Goal: Task Accomplishment & Management: Manage account settings

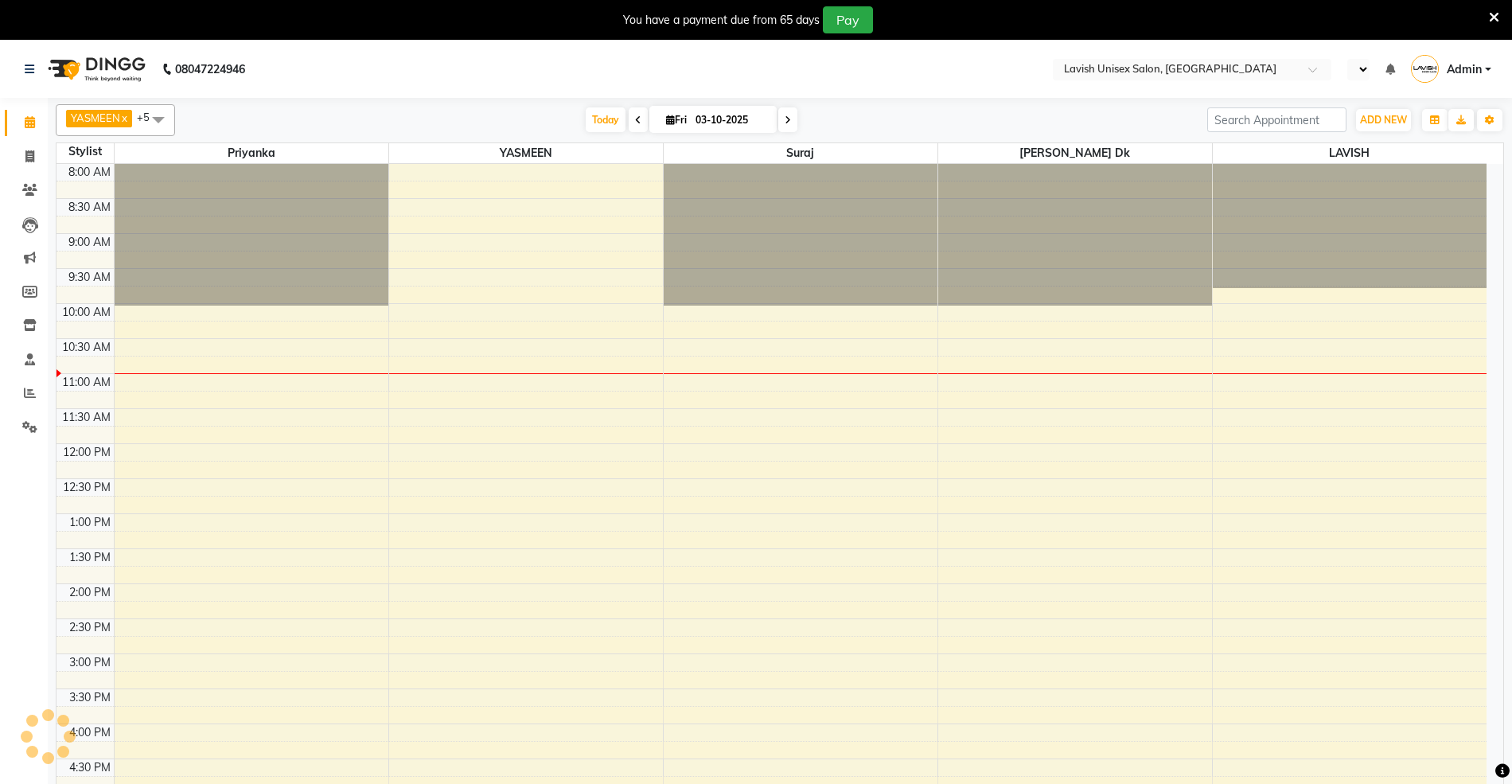
select select "en"
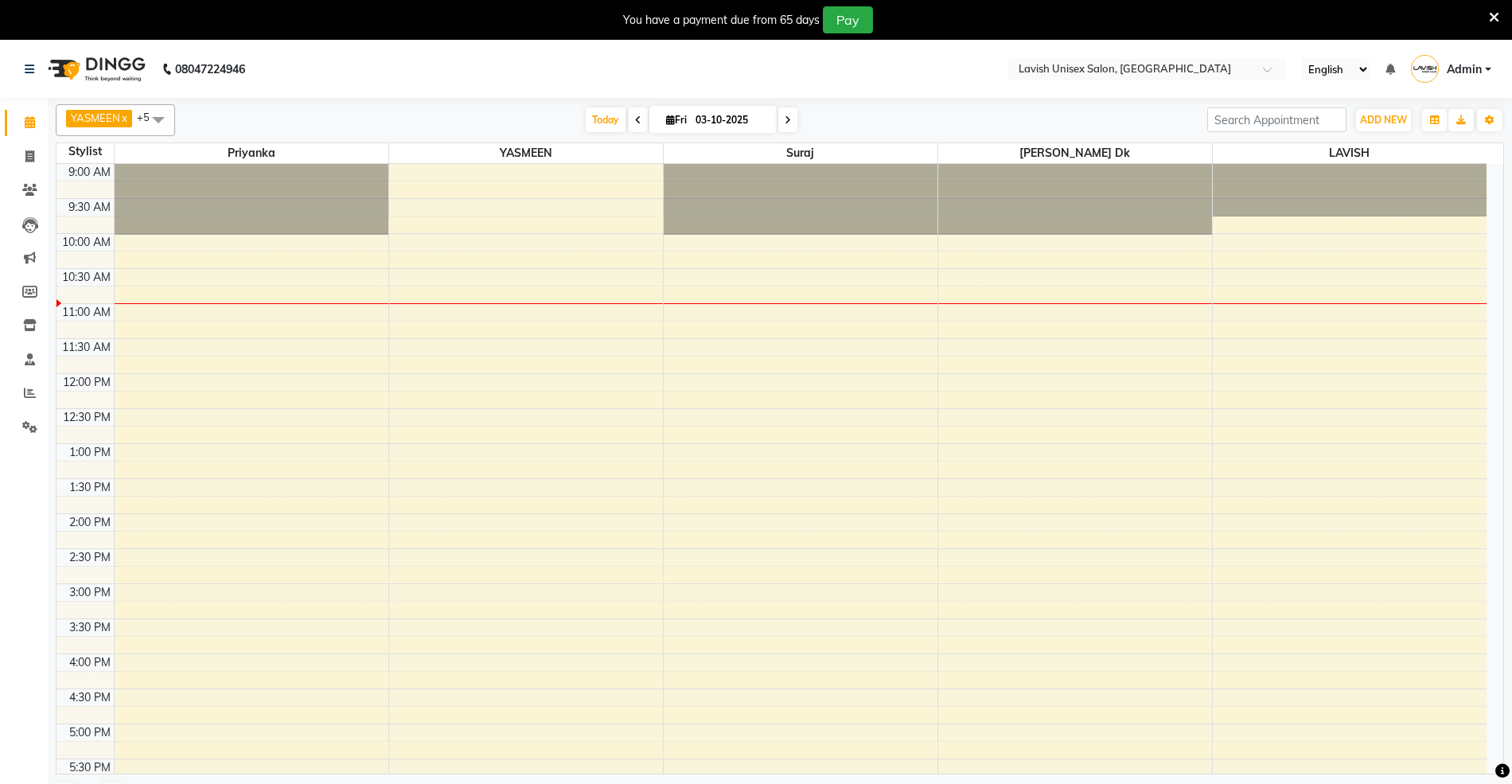
scroll to position [385, 0]
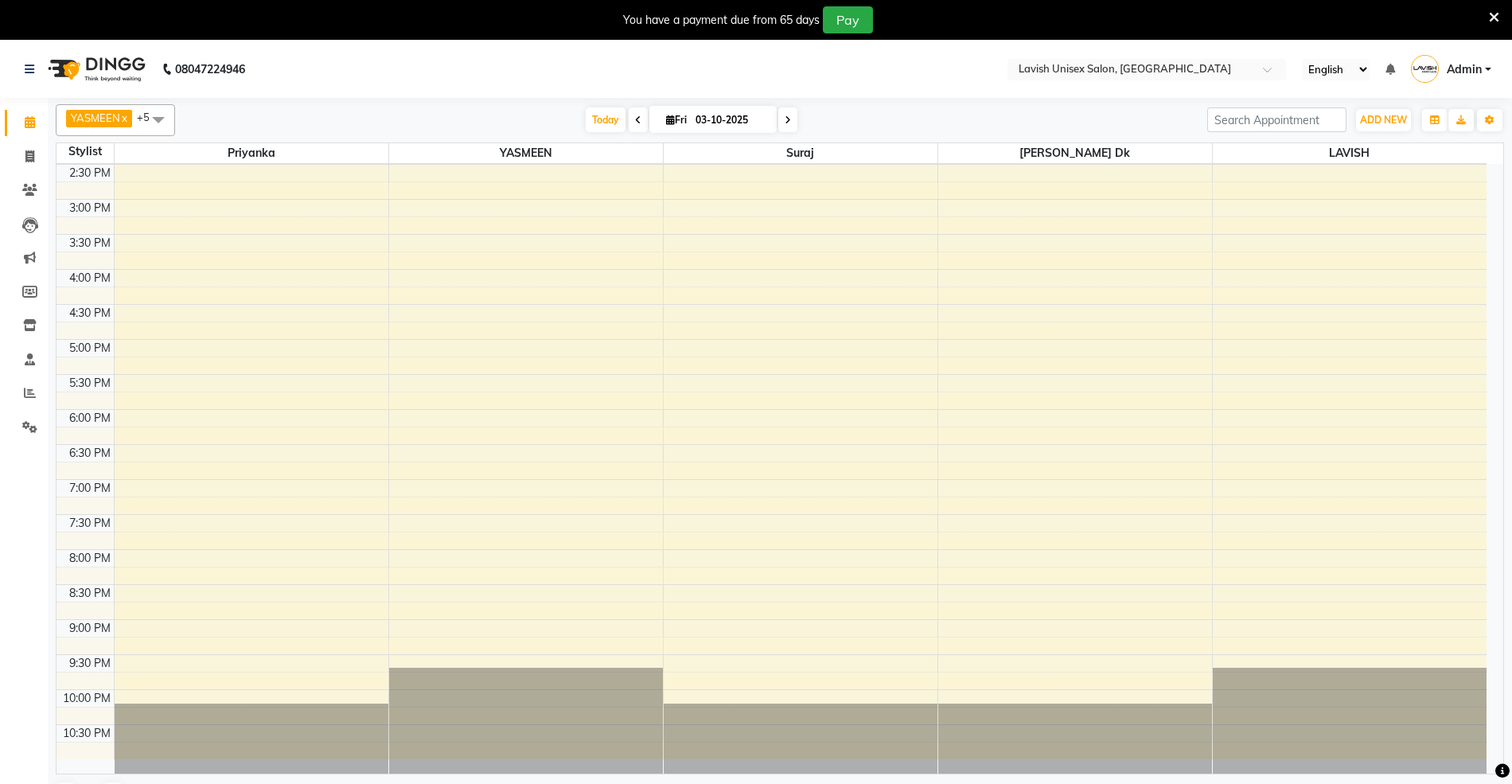
click at [635, 115] on icon at bounding box center [638, 119] width 6 height 10
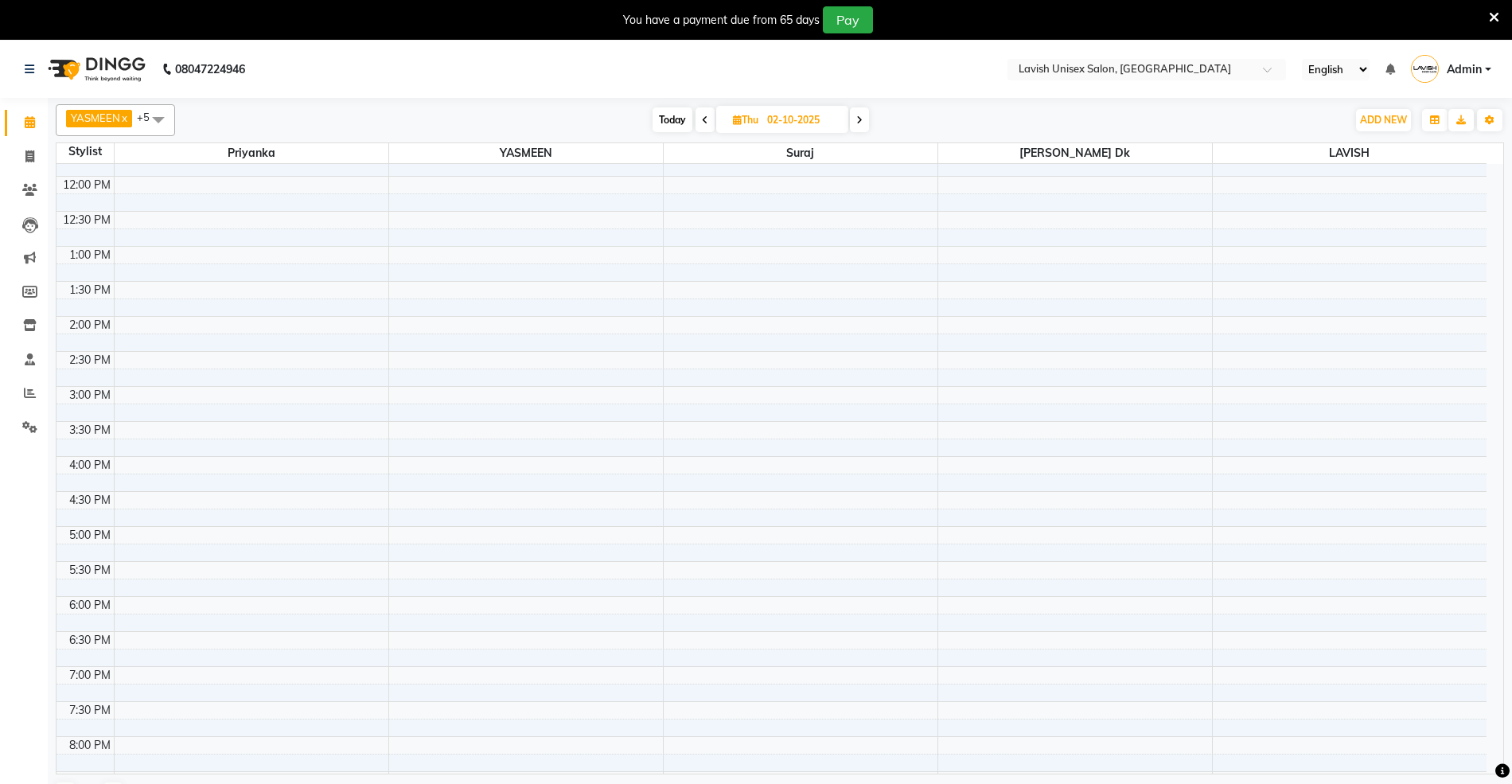
scroll to position [0, 0]
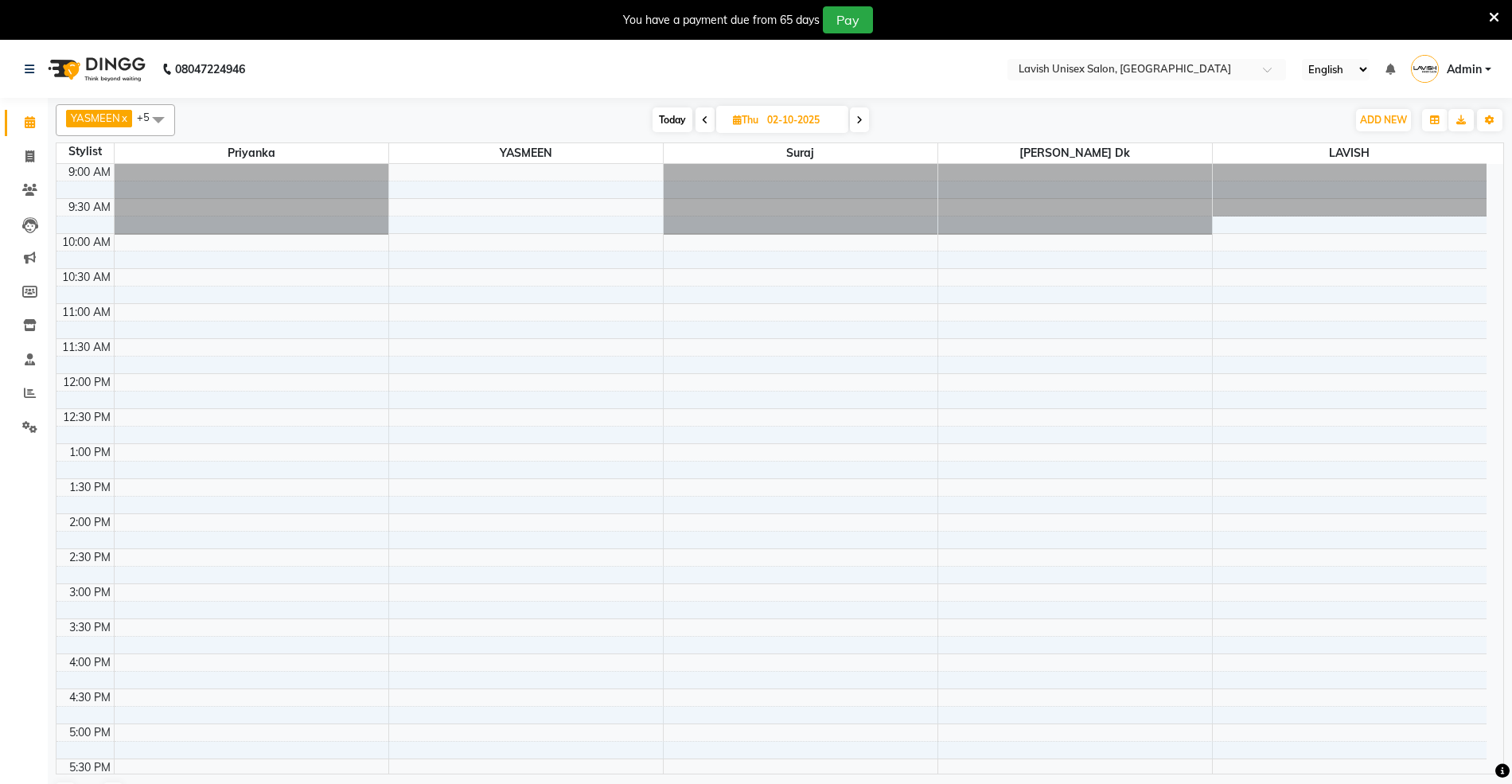
click at [672, 119] on span "Today" at bounding box center [672, 119] width 40 height 24
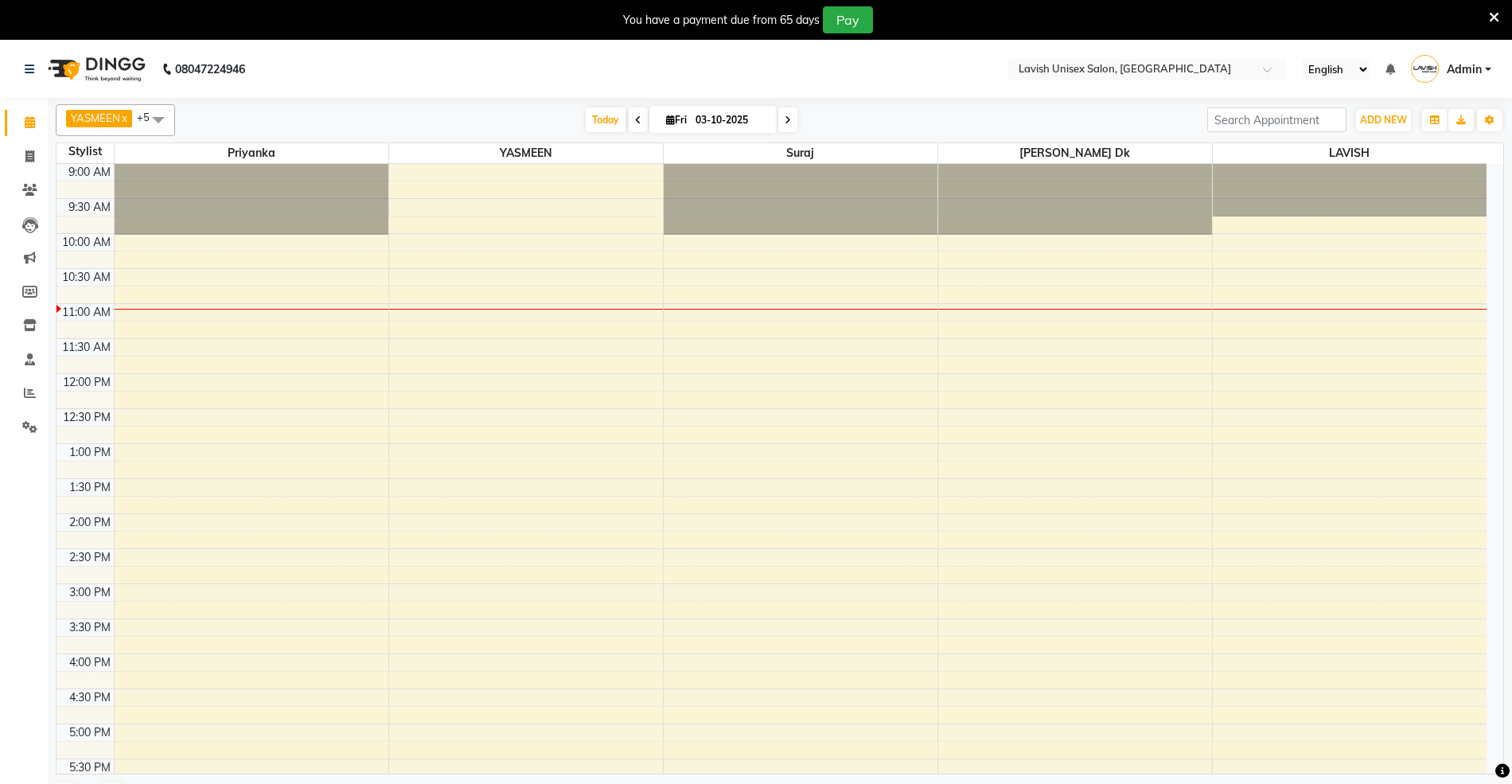
click at [635, 119] on icon at bounding box center [638, 119] width 6 height 10
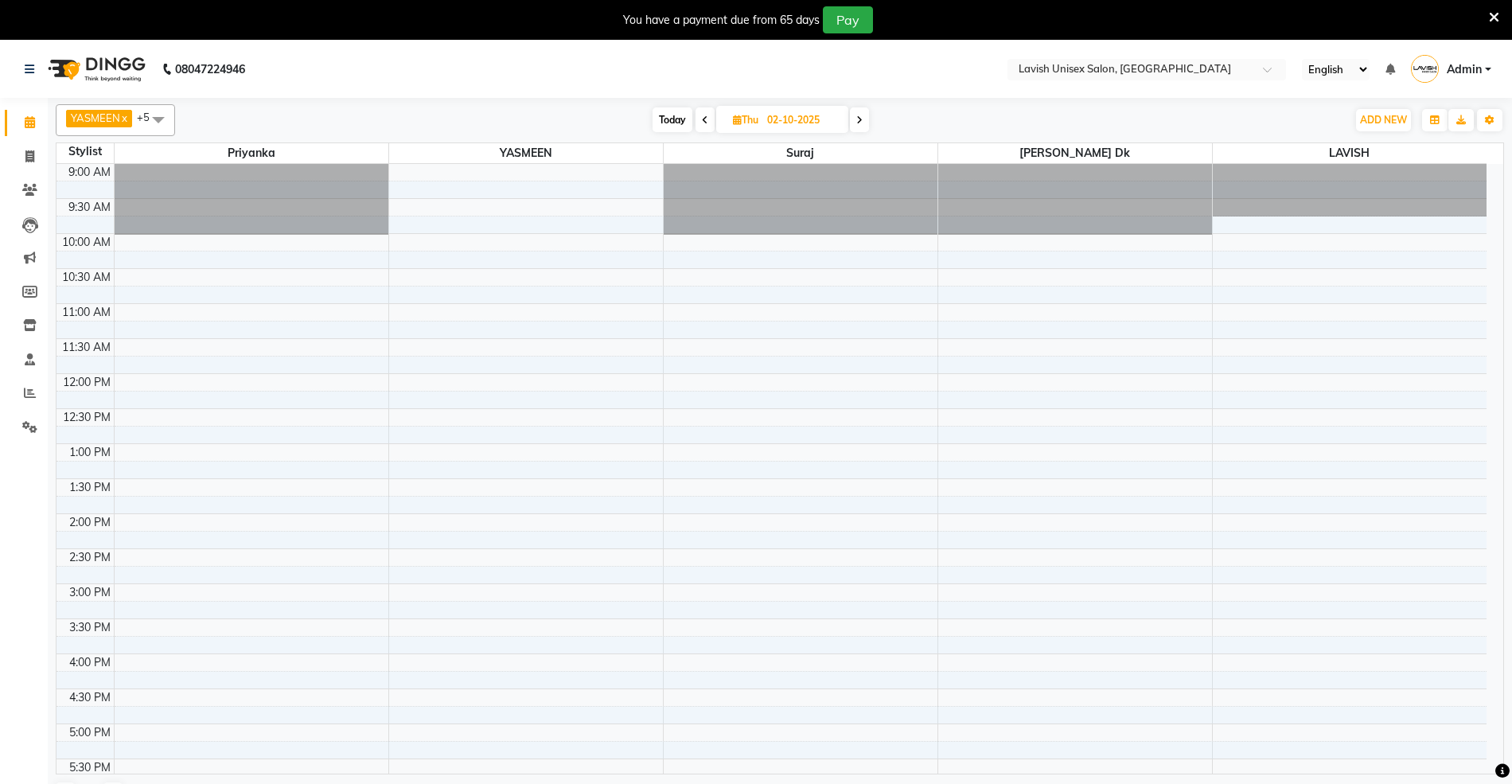
scroll to position [143, 0]
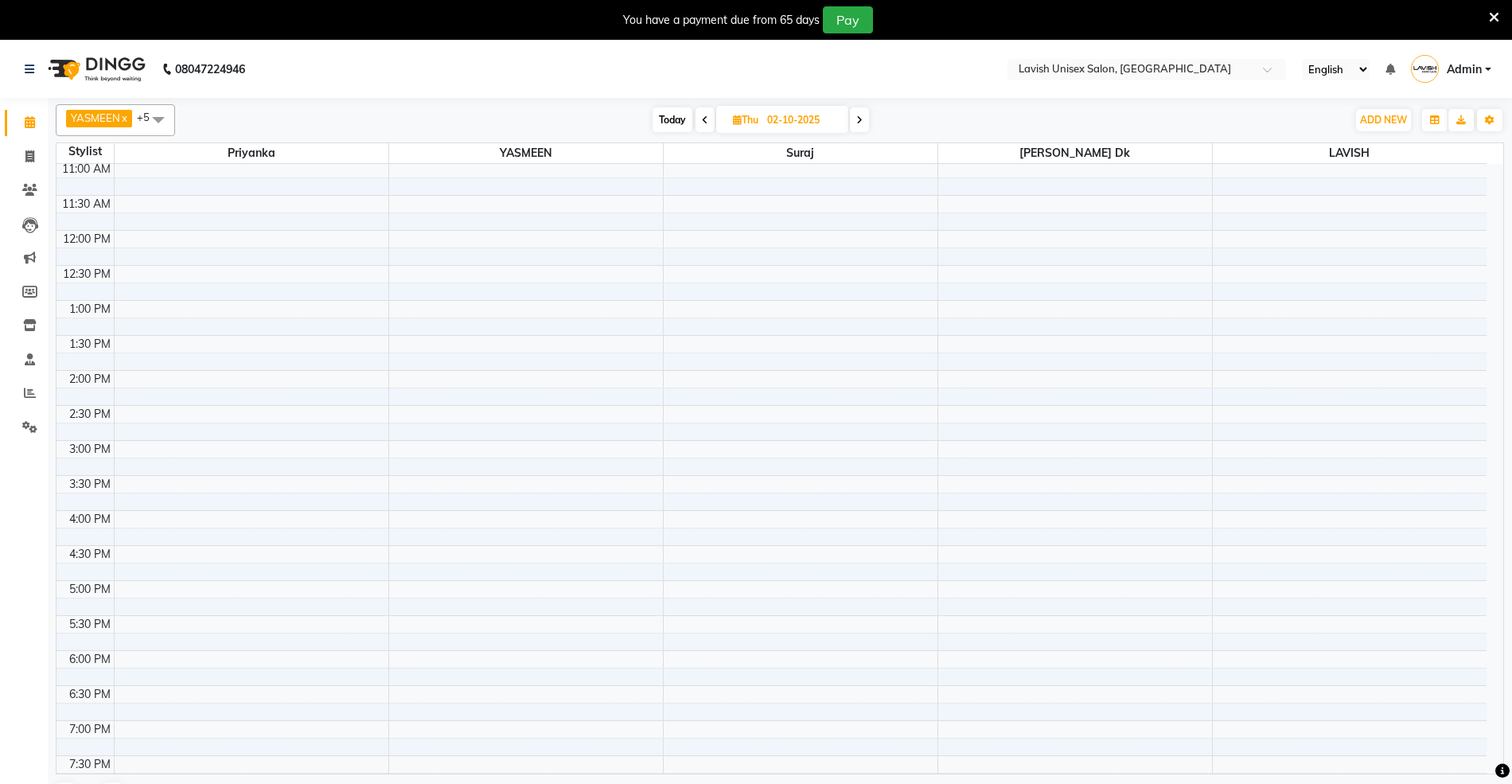
click at [862, 116] on icon at bounding box center [859, 119] width 6 height 10
type input "03-10-2025"
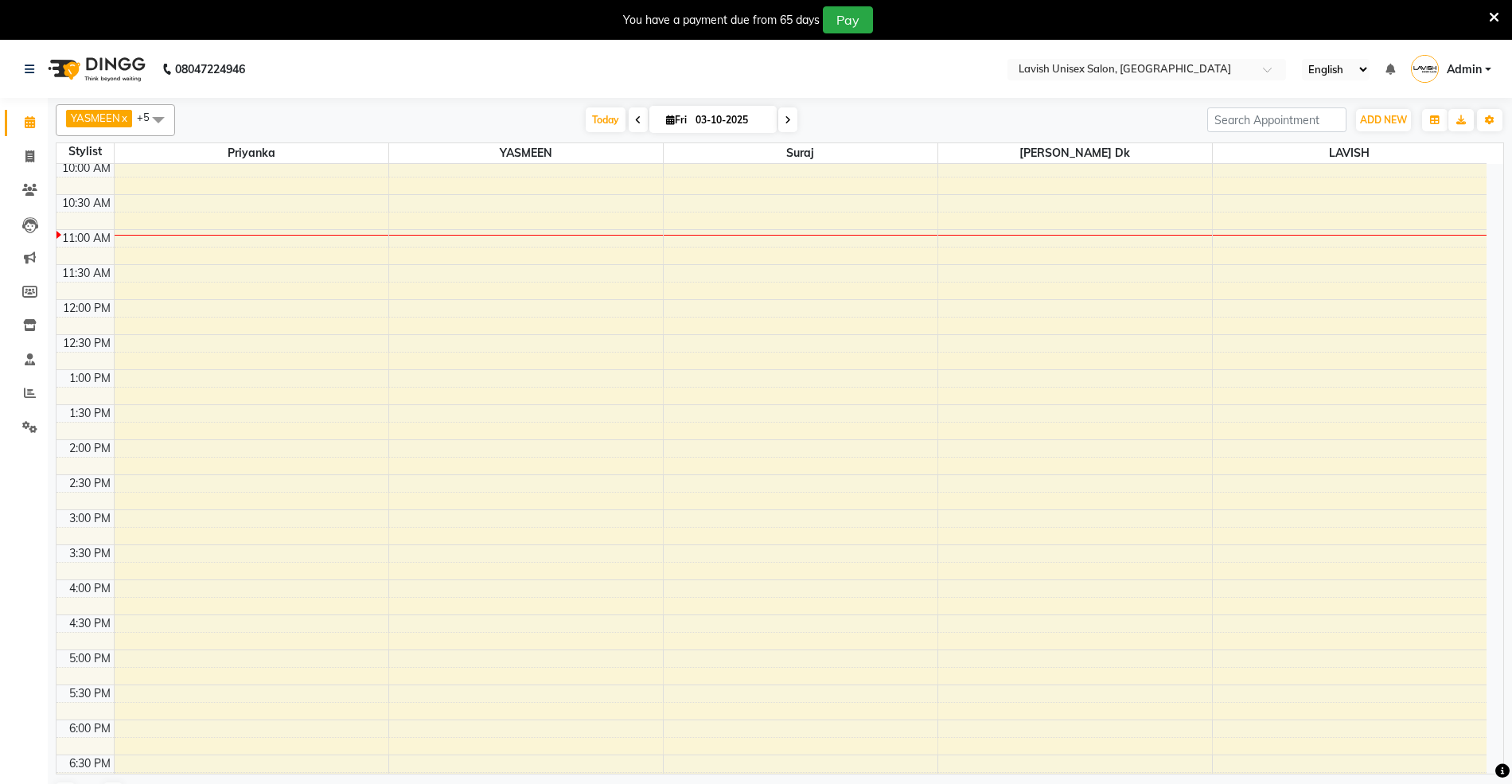
scroll to position [37, 0]
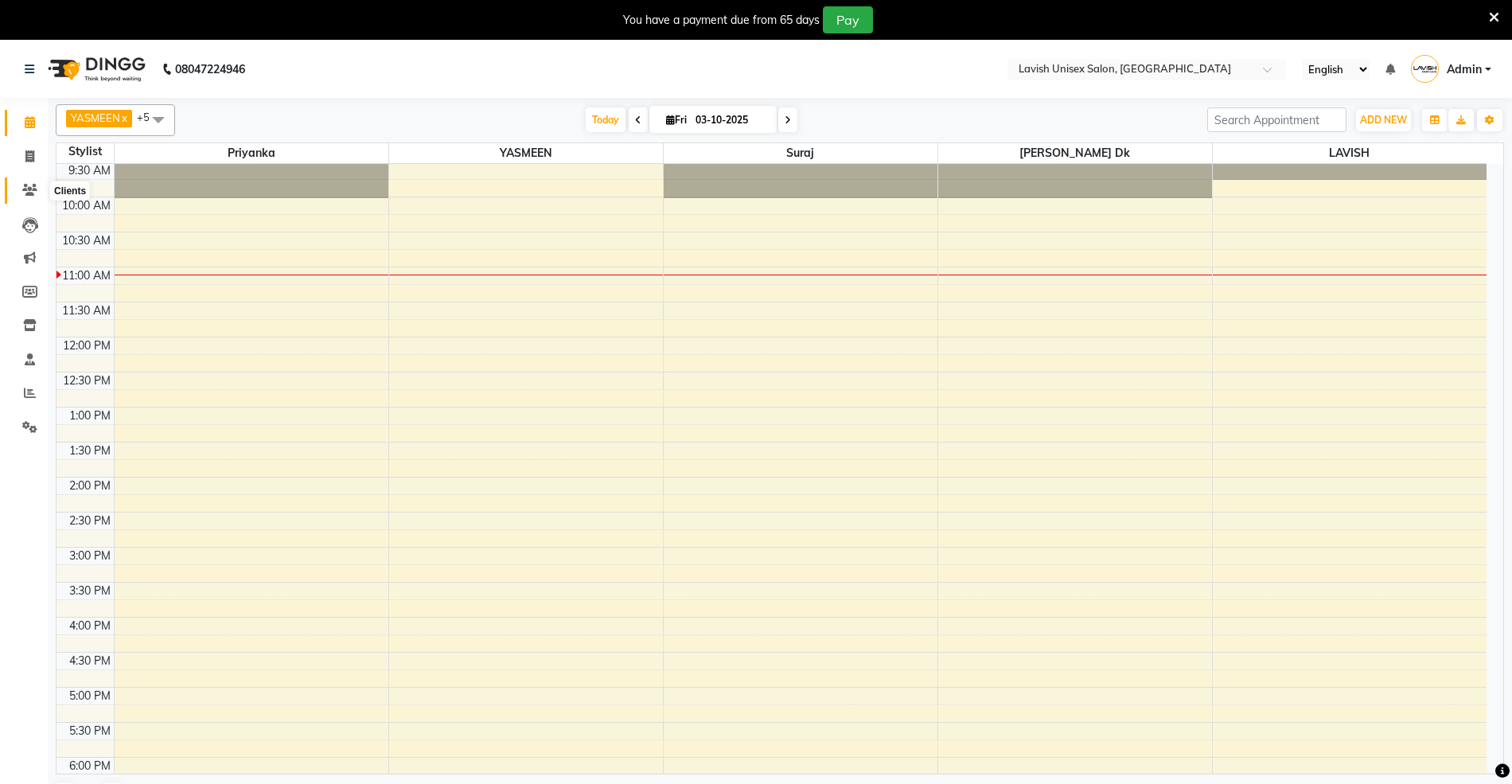
click at [25, 182] on span at bounding box center [30, 190] width 28 height 18
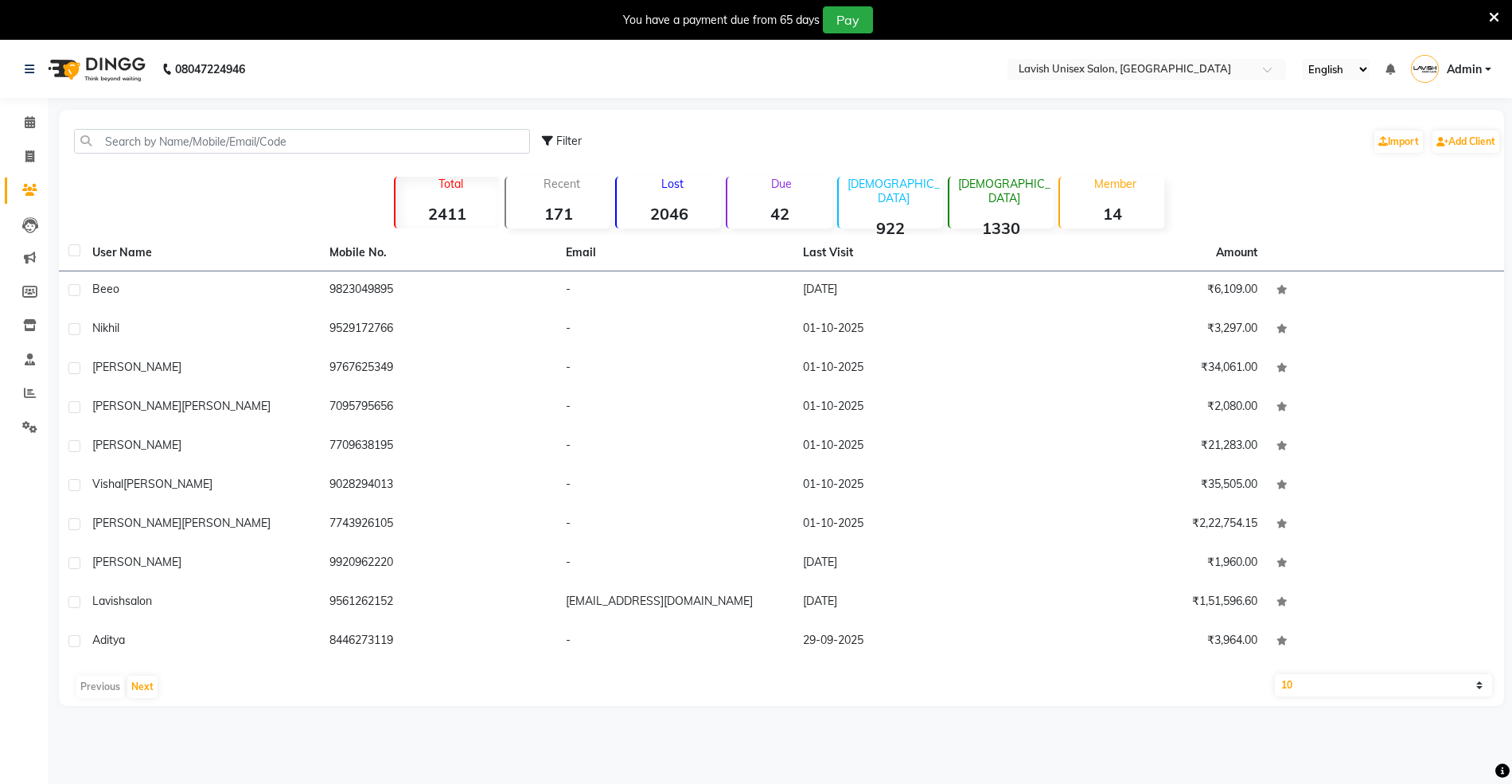
click at [16, 237] on li "Leads" at bounding box center [23, 225] width 48 height 34
click at [35, 227] on icon at bounding box center [31, 225] width 16 height 16
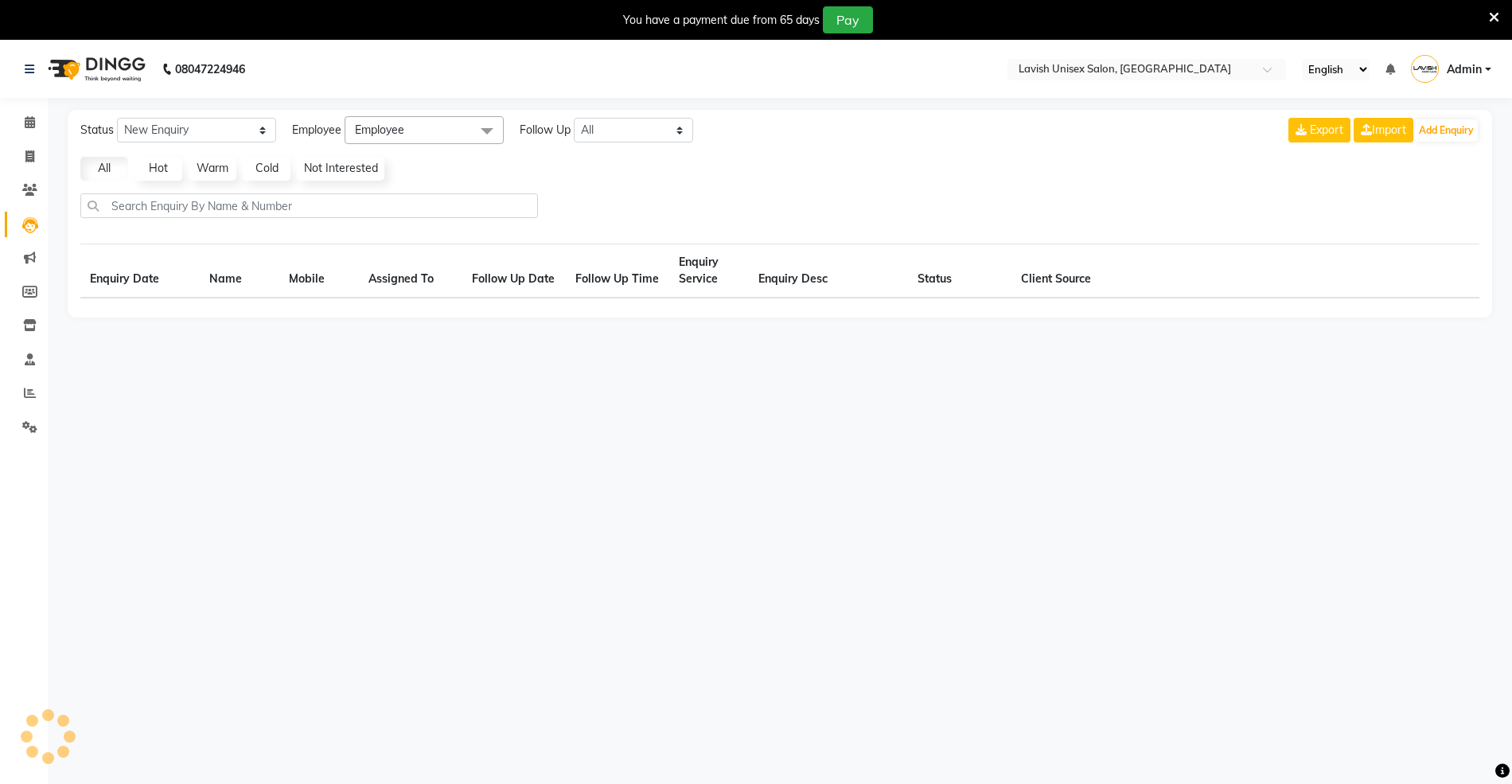
select select "10"
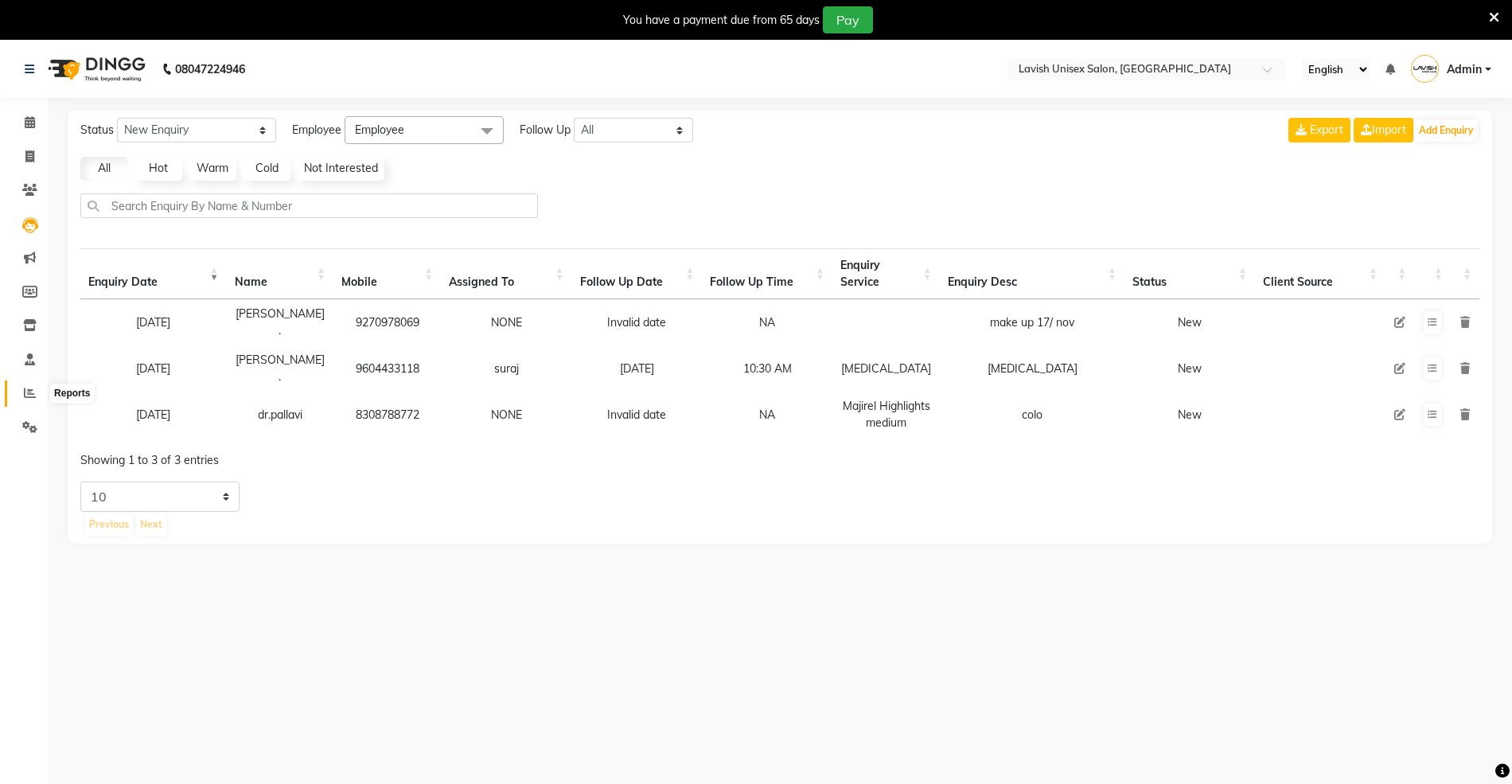
click at [35, 392] on icon at bounding box center [30, 392] width 12 height 12
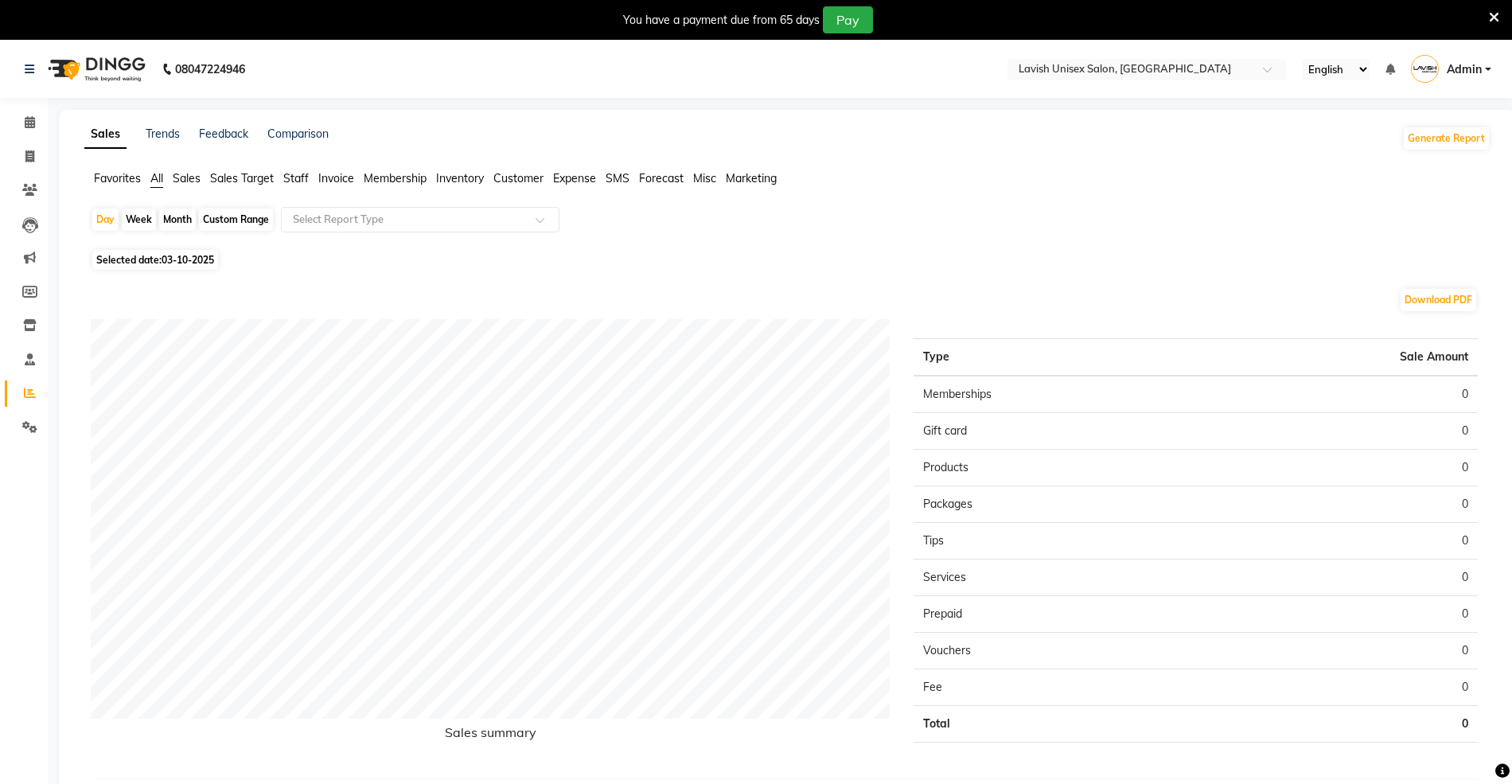
click at [180, 223] on div "Month" at bounding box center [177, 219] width 37 height 22
select select "10"
select select "2025"
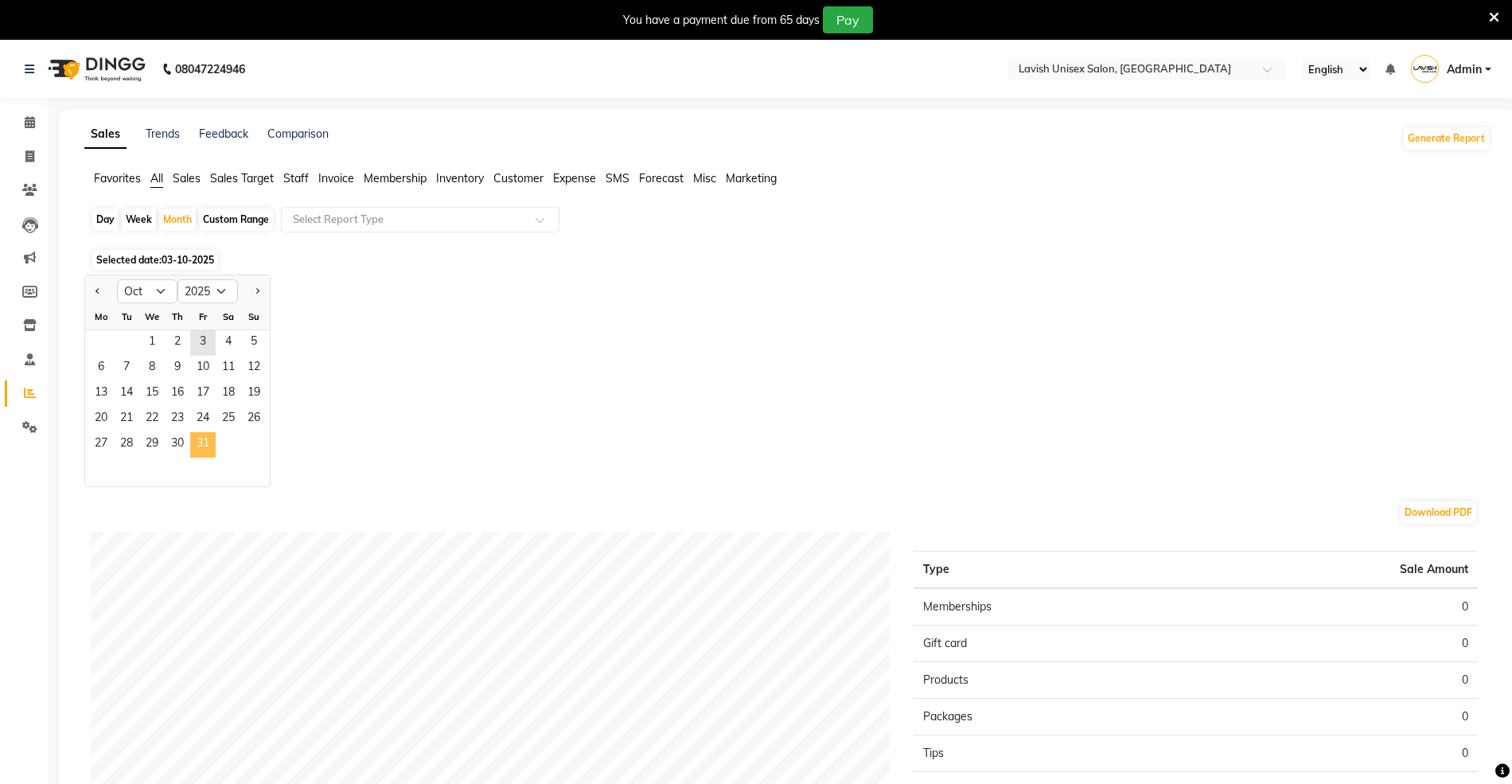
click at [205, 436] on span "31" at bounding box center [203, 445] width 25 height 25
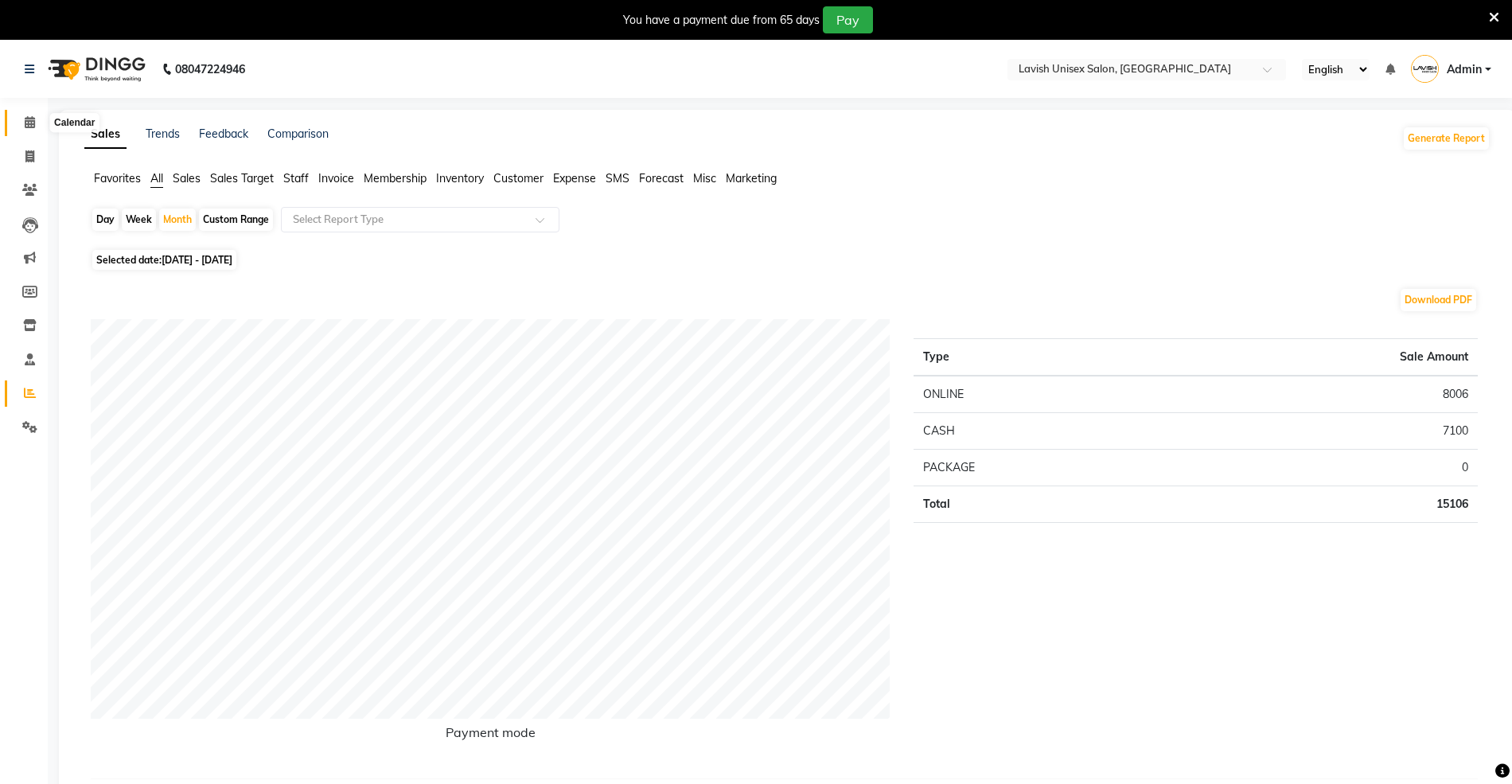
click at [37, 122] on span at bounding box center [30, 123] width 28 height 18
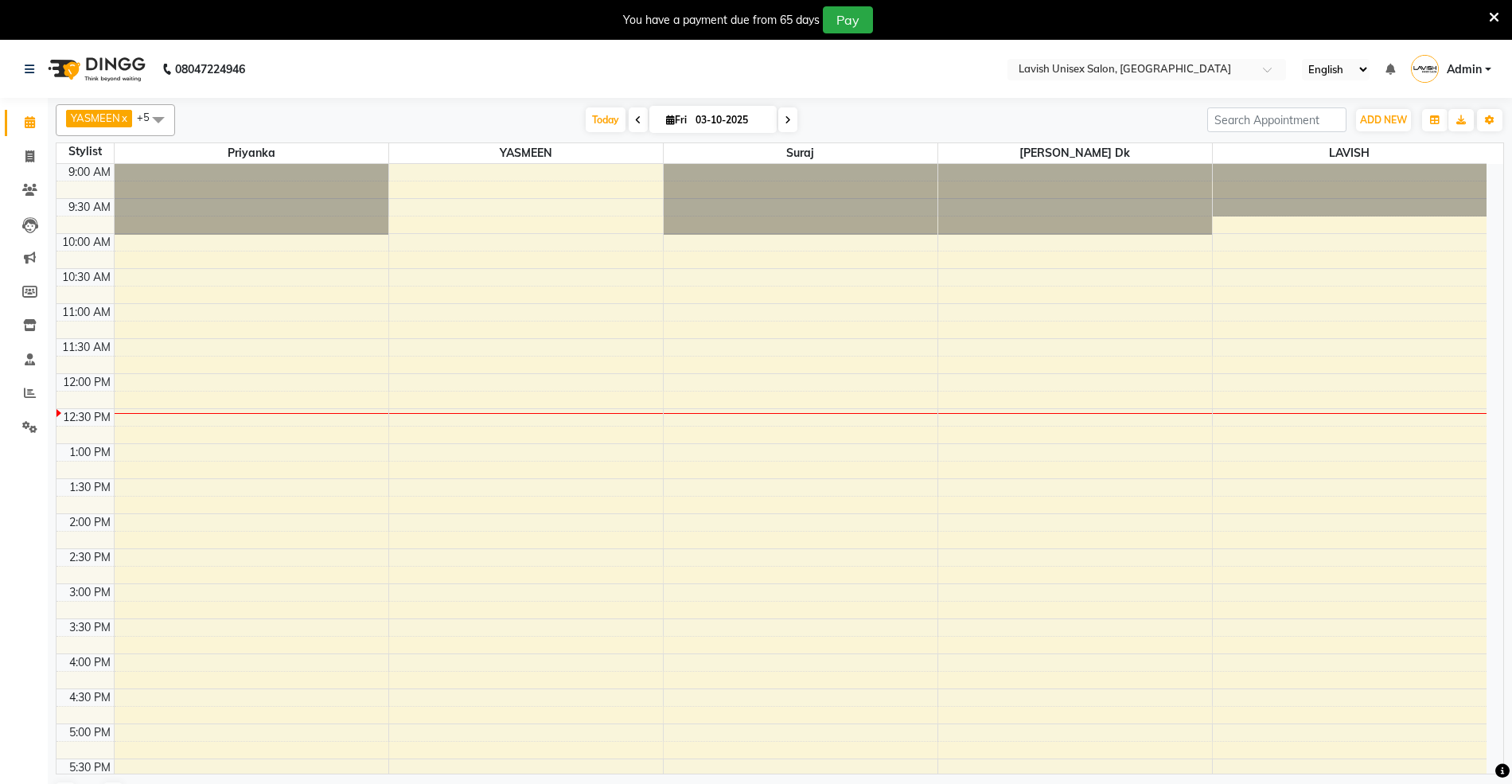
click at [691, 115] on input "03-10-2025" at bounding box center [730, 119] width 80 height 24
select select "10"
select select "2025"
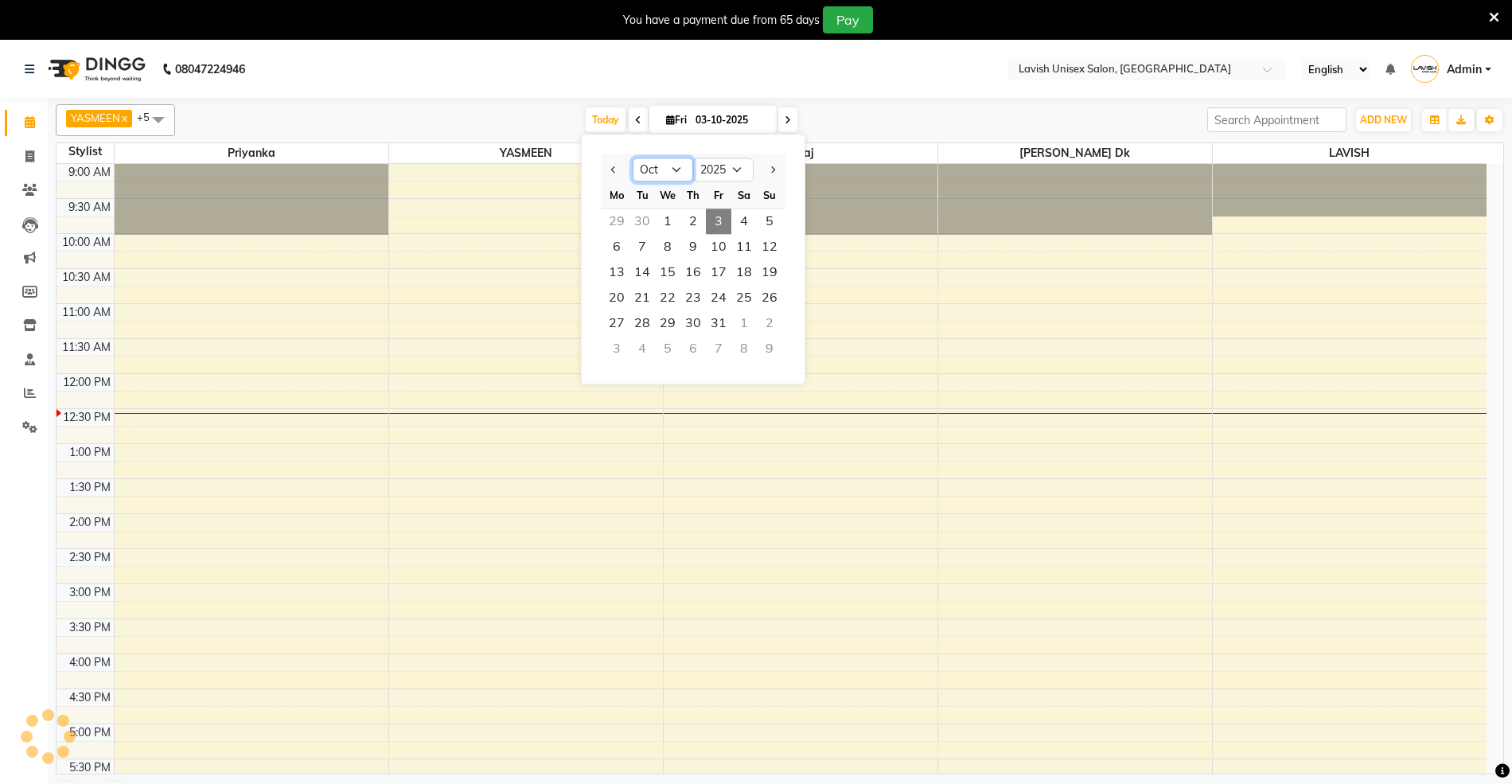
click at [678, 170] on select "Jan Feb Mar Apr May Jun [DATE] Aug Sep Oct Nov Dec" at bounding box center [662, 170] width 60 height 24
click at [679, 169] on select "Jan Feb Mar Apr May Jun [DATE] Aug Sep Oct Nov Dec" at bounding box center [662, 170] width 60 height 24
click at [710, 167] on select "2015 2016 2017 2018 2019 2020 2021 2022 2023 2024 2025 2026 2027 2028 2029 2030…" at bounding box center [723, 170] width 60 height 24
click at [686, 163] on select "Jan Feb Mar Apr May Jun [DATE] Aug Sep Oct Nov Dec" at bounding box center [662, 170] width 60 height 24
select select "7"
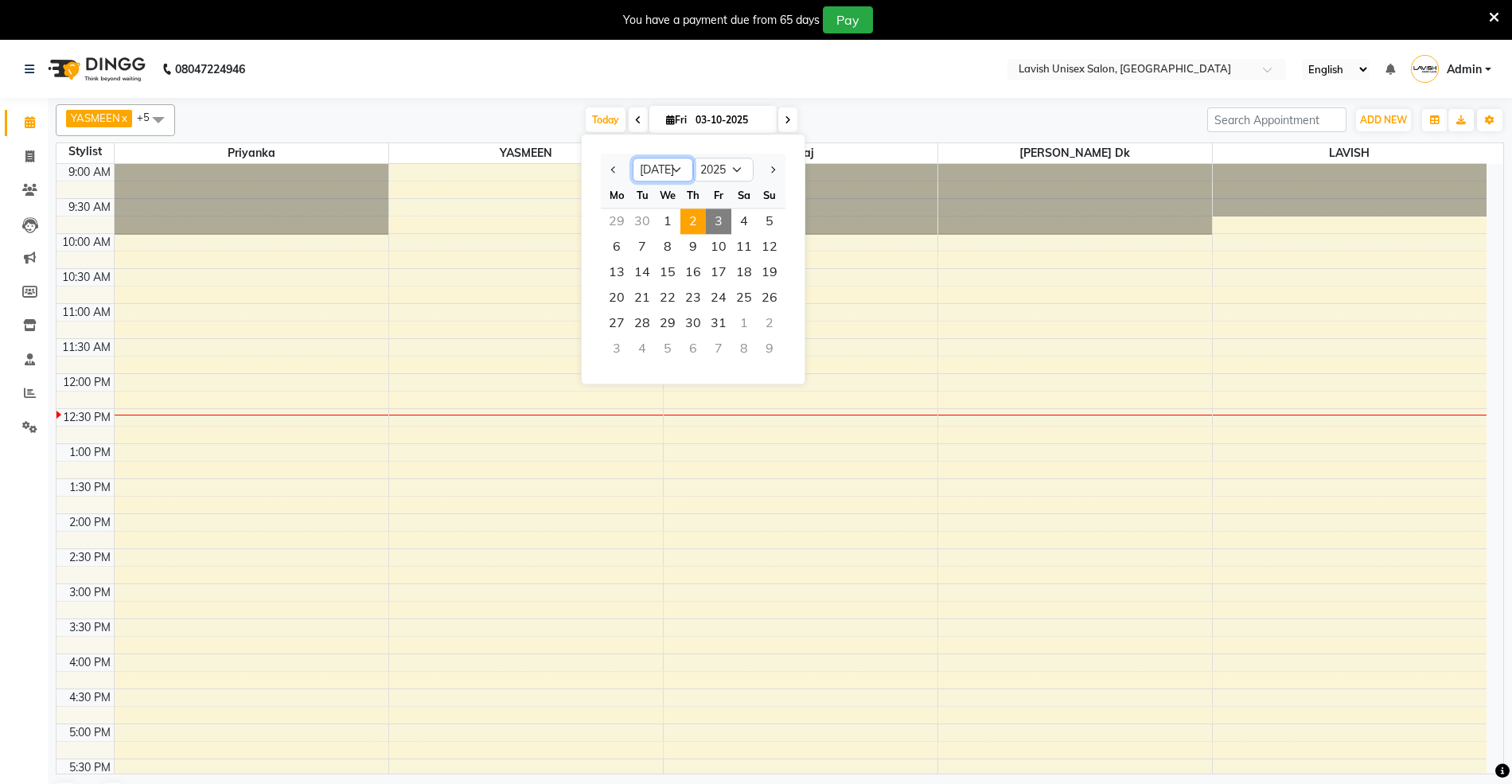
click at [632, 158] on select "Jan Feb Mar Apr May Jun [DATE] Aug Sep Oct Nov Dec" at bounding box center [662, 170] width 60 height 24
click at [653, 217] on span "1" at bounding box center [642, 221] width 25 height 25
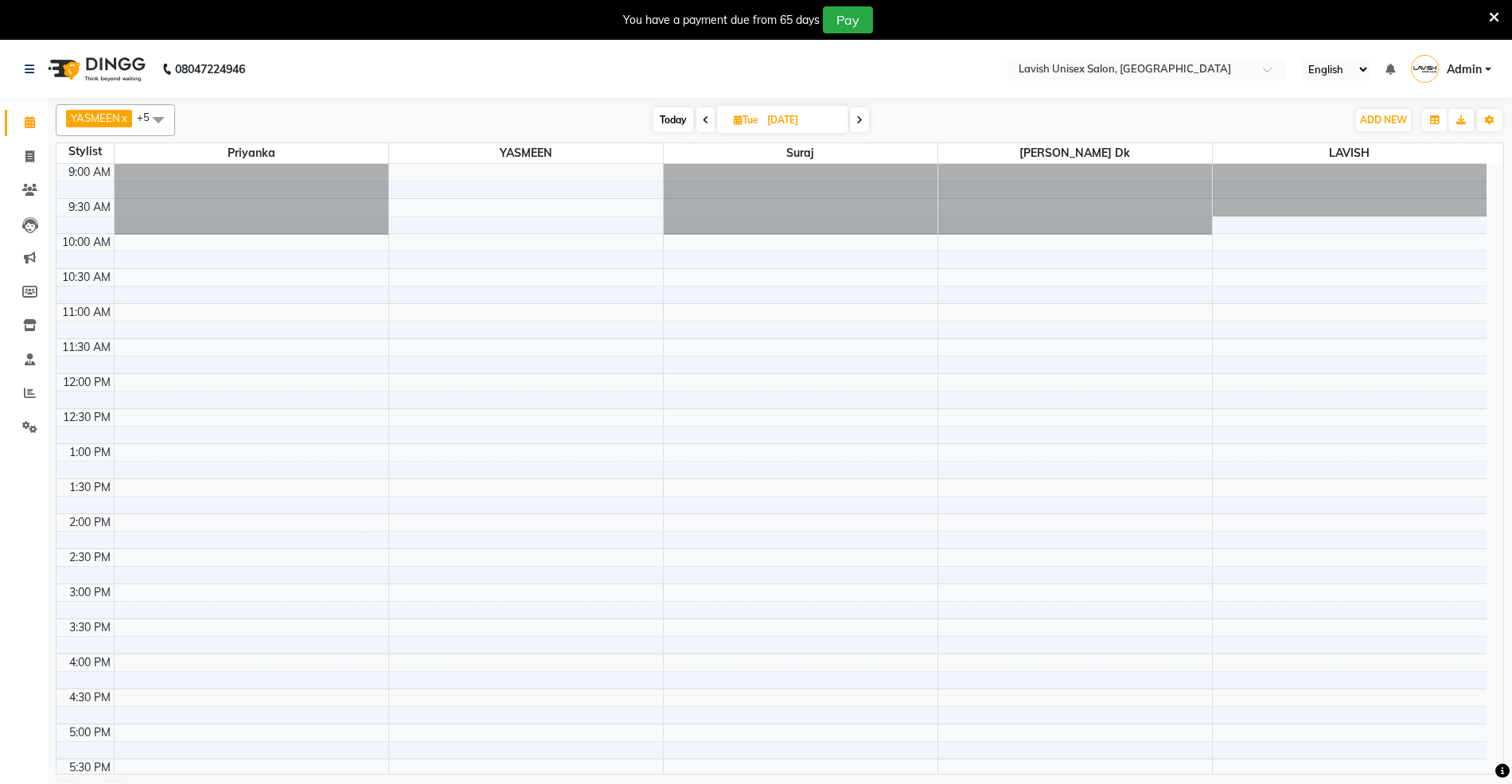
click at [861, 125] on span at bounding box center [859, 119] width 19 height 24
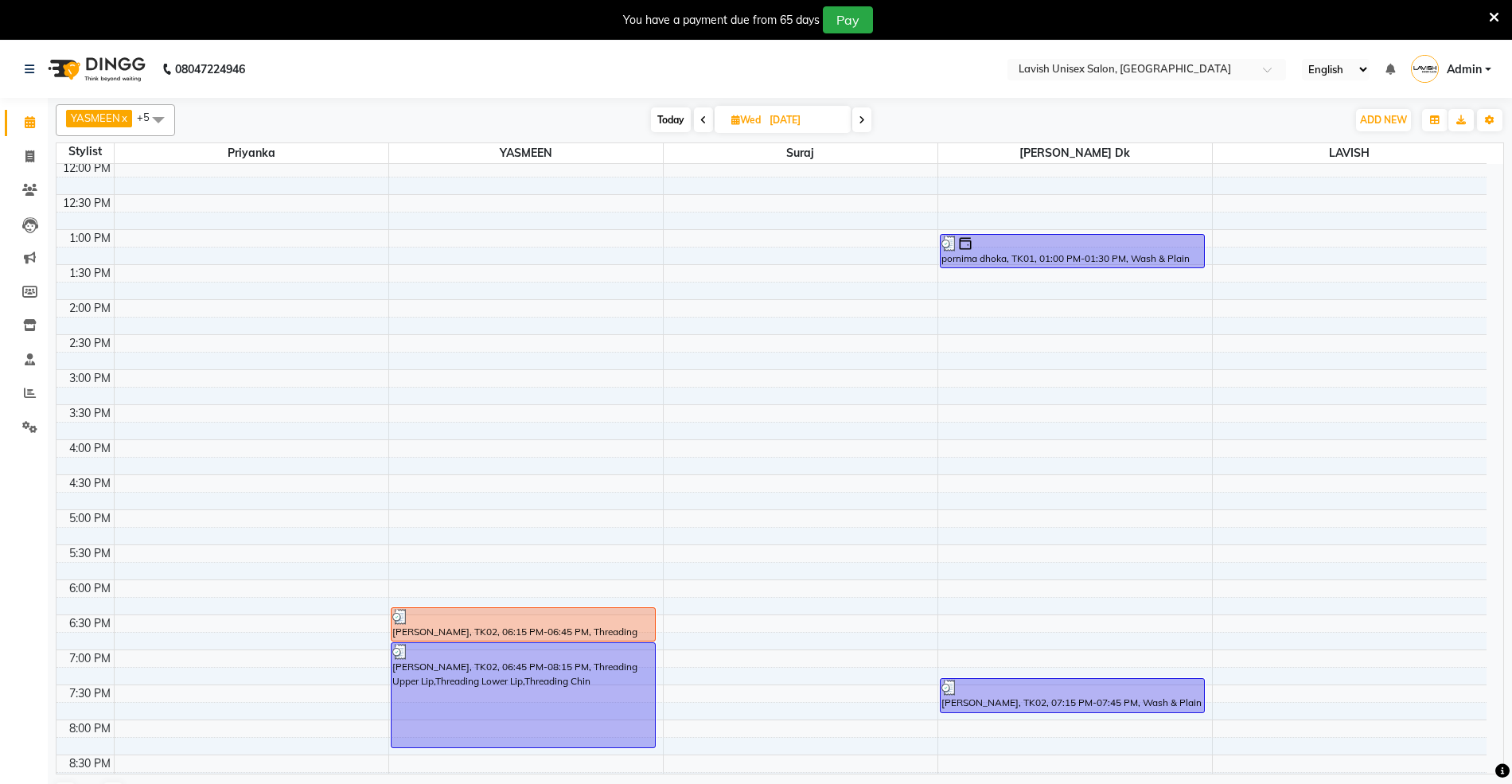
click at [858, 113] on span at bounding box center [862, 119] width 19 height 24
type input "[DATE]"
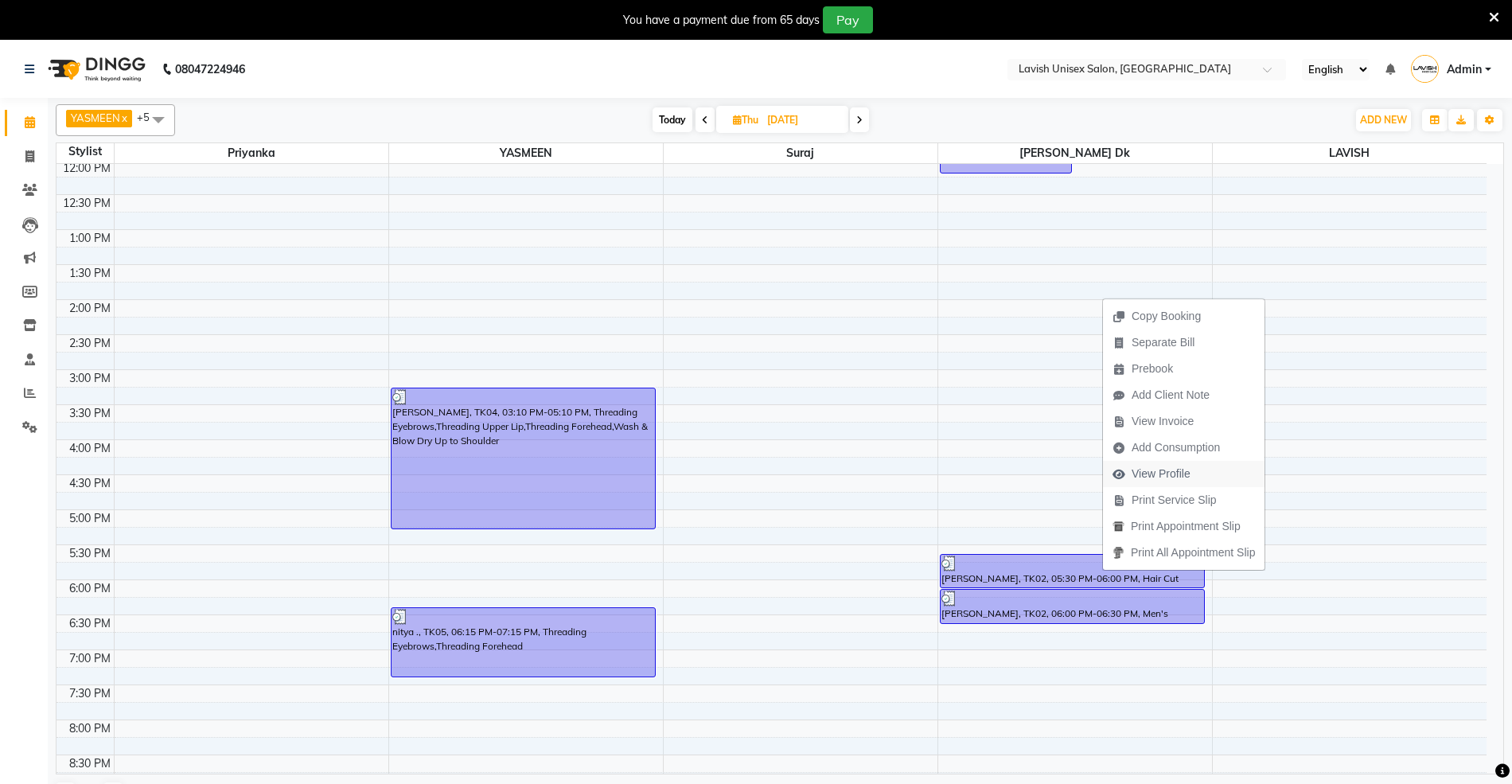
click at [1162, 471] on span "View Profile" at bounding box center [1162, 473] width 59 height 17
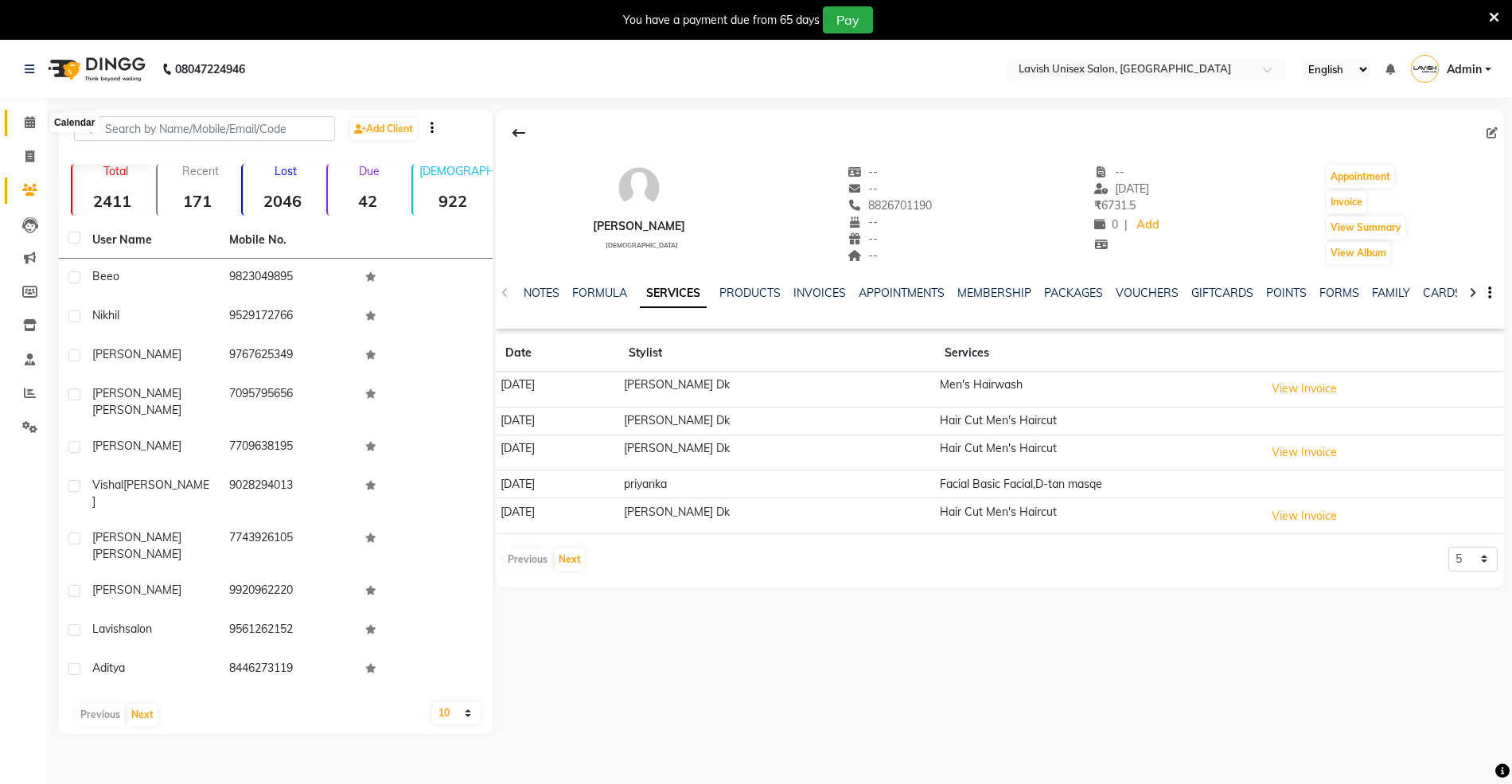
click at [27, 122] on icon at bounding box center [30, 121] width 11 height 12
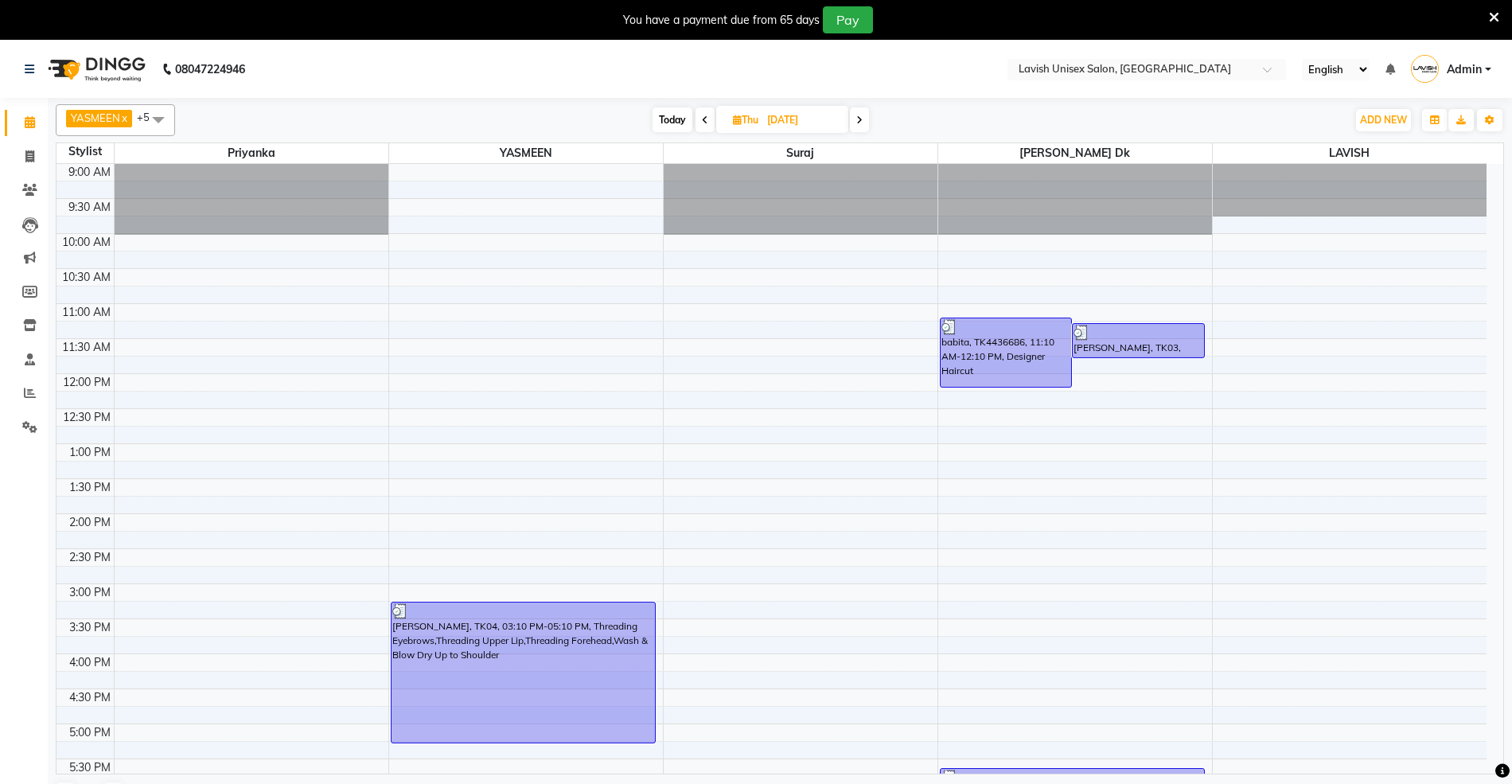
click at [862, 115] on icon at bounding box center [859, 119] width 6 height 10
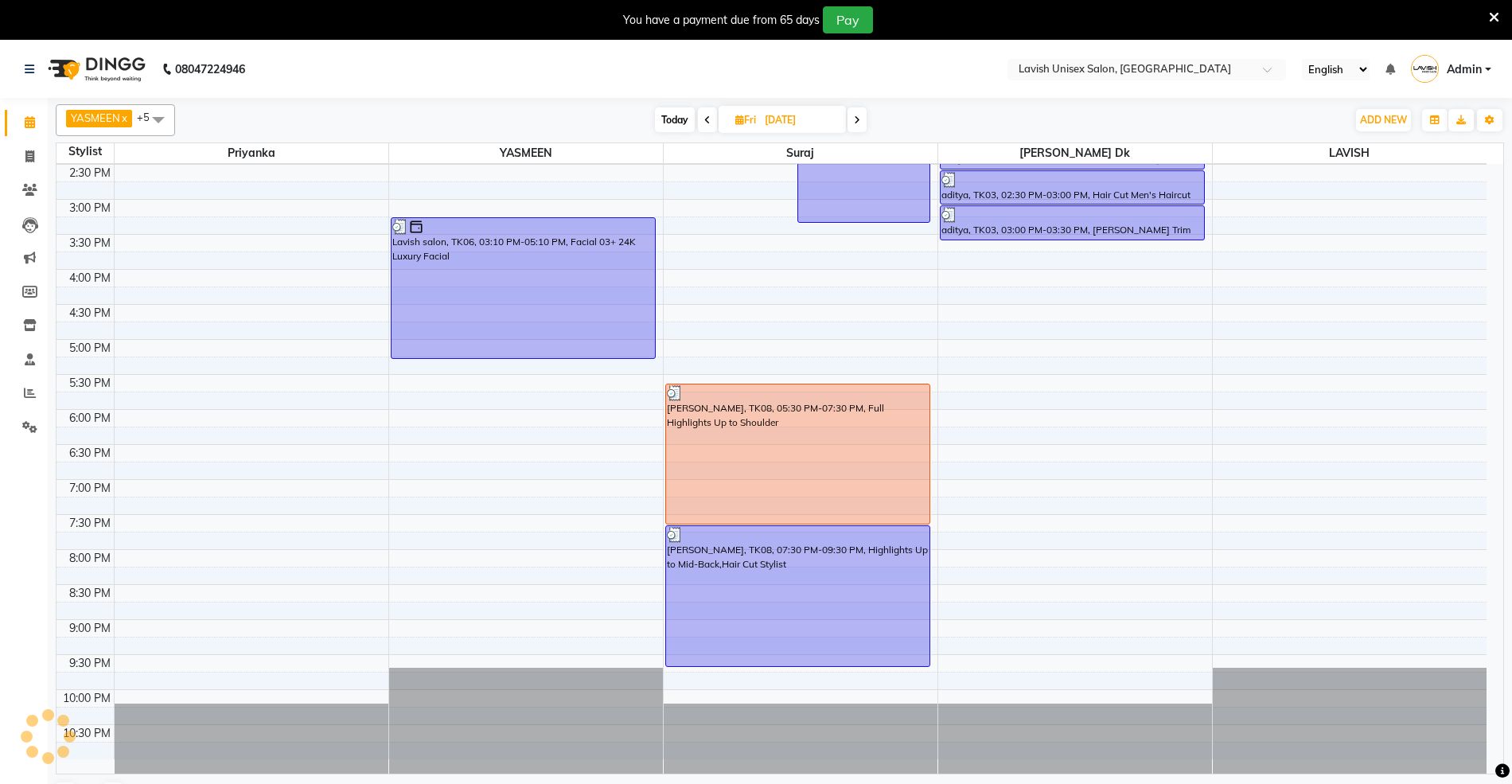
scroll to position [172, 0]
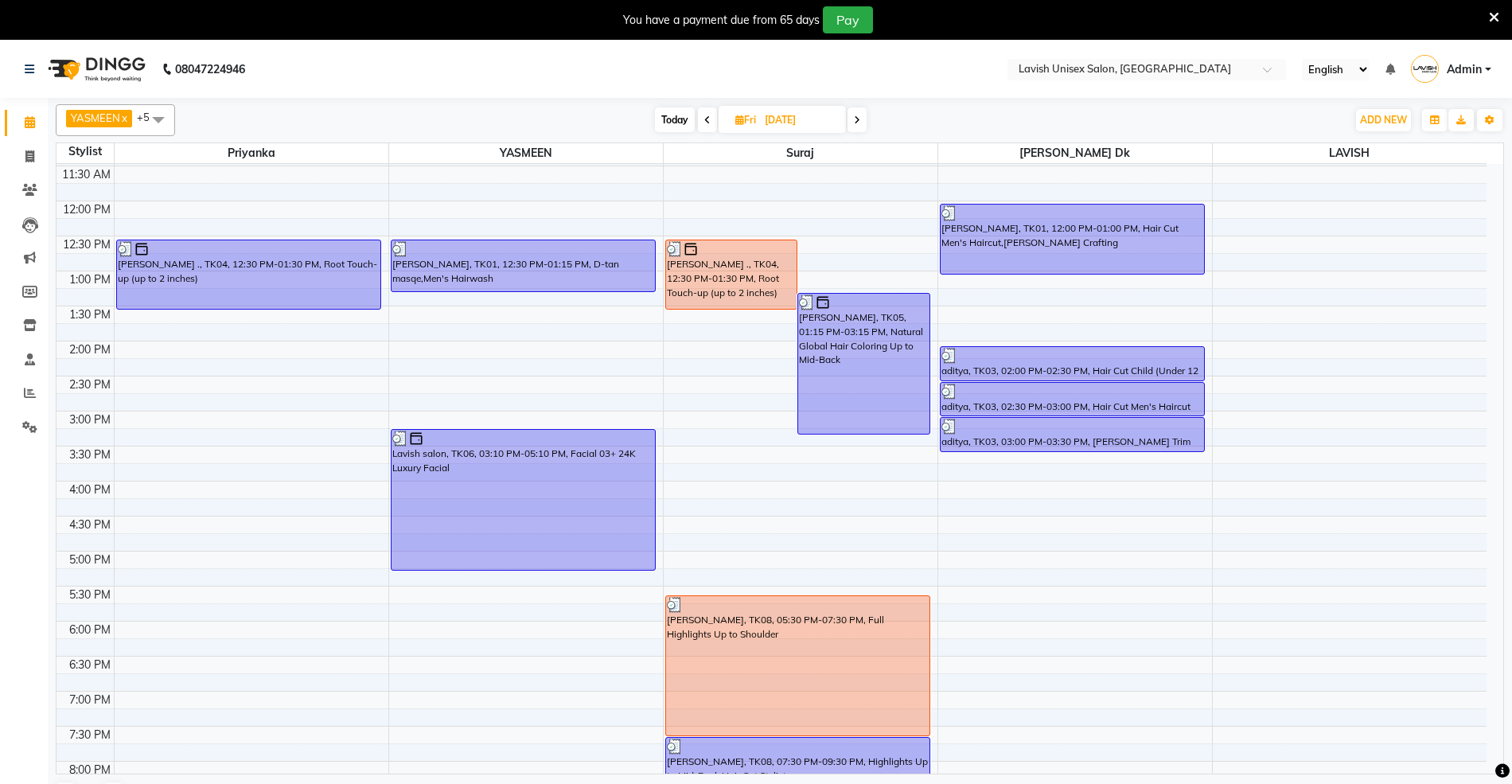
click at [852, 119] on span at bounding box center [856, 119] width 19 height 24
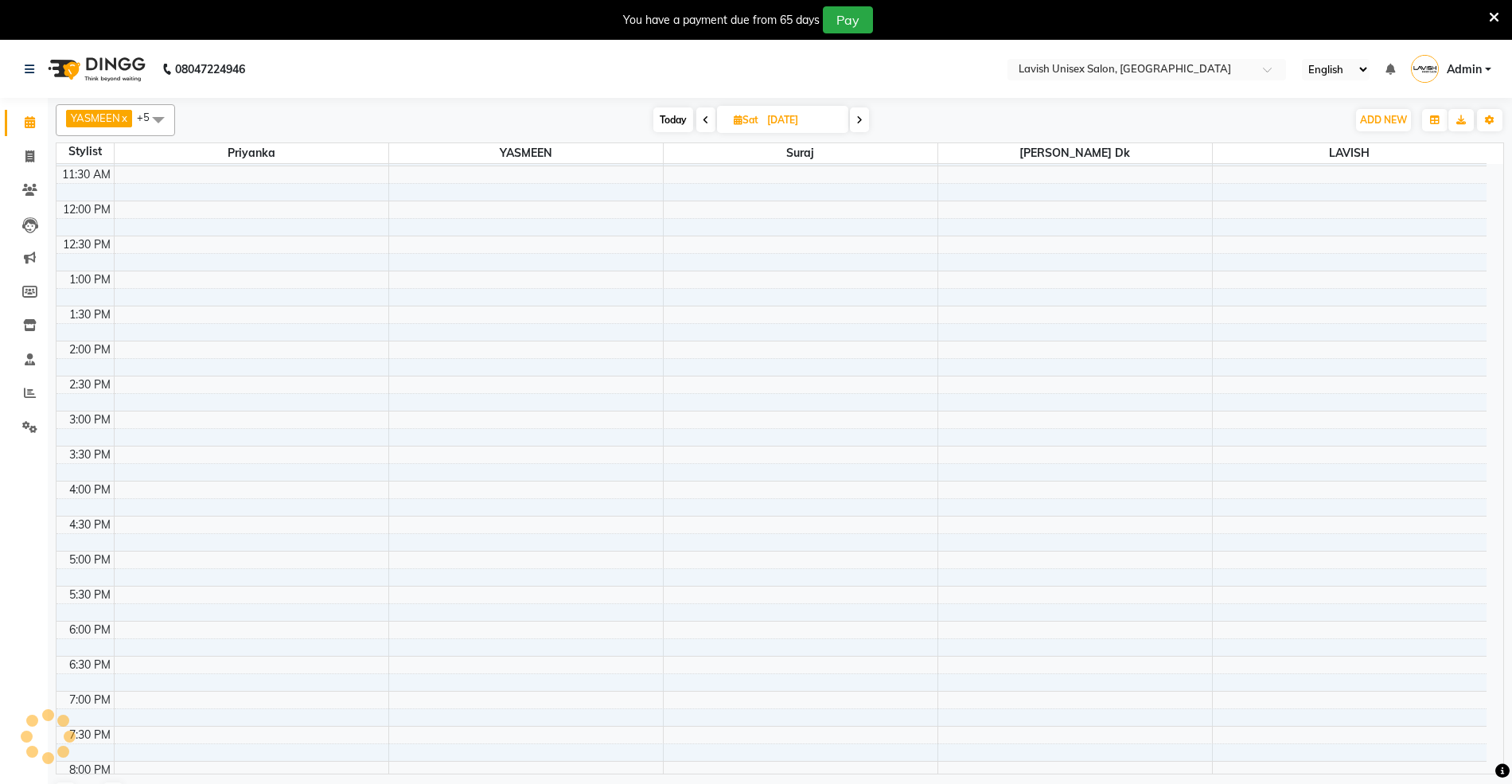
scroll to position [214, 0]
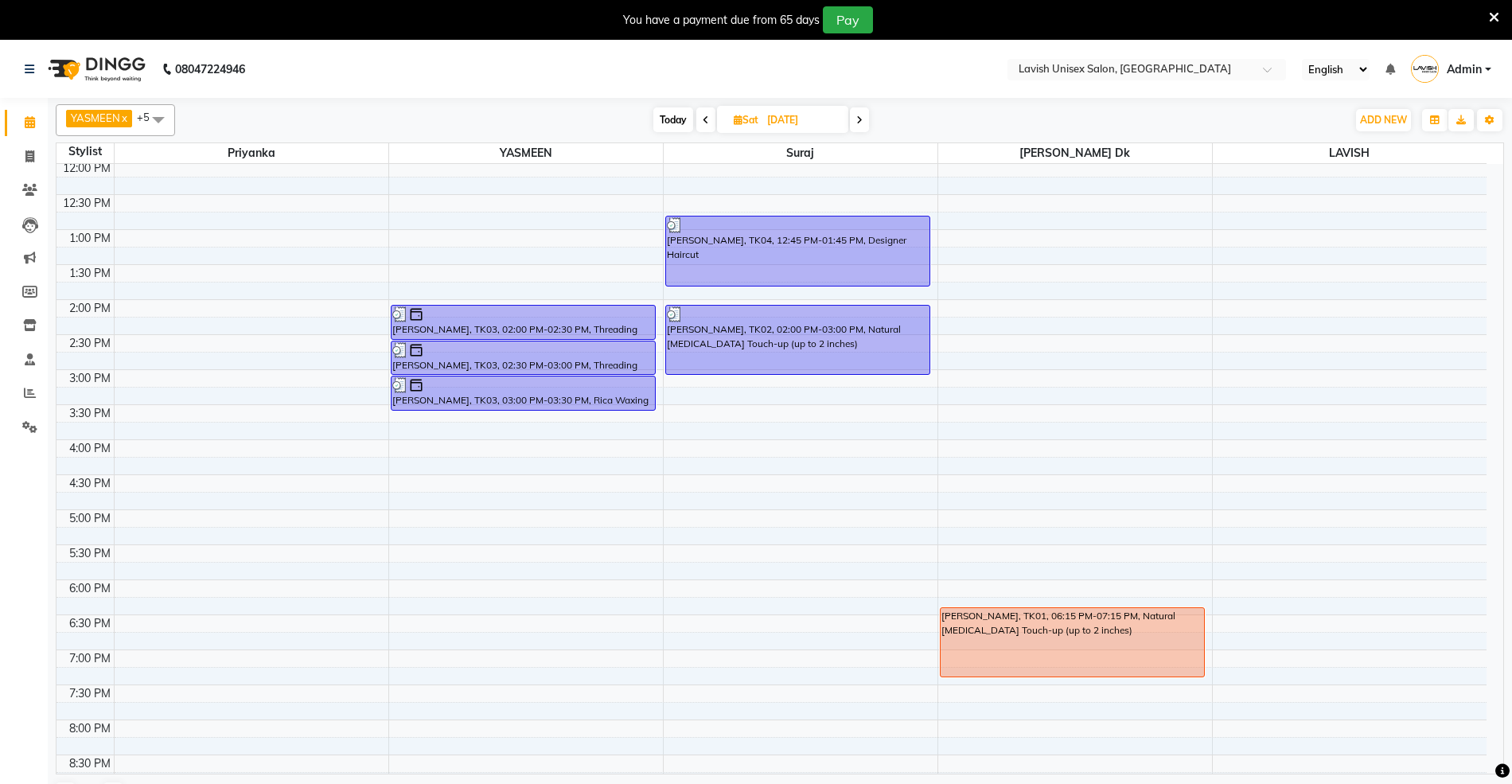
click at [863, 136] on div "YASMEEN x Dyanesh Dk x suraj x priyanka x Lavish Salon x LAVISH x +5 Select All…" at bounding box center [780, 119] width 1448 height 31
click at [864, 119] on span at bounding box center [859, 119] width 19 height 24
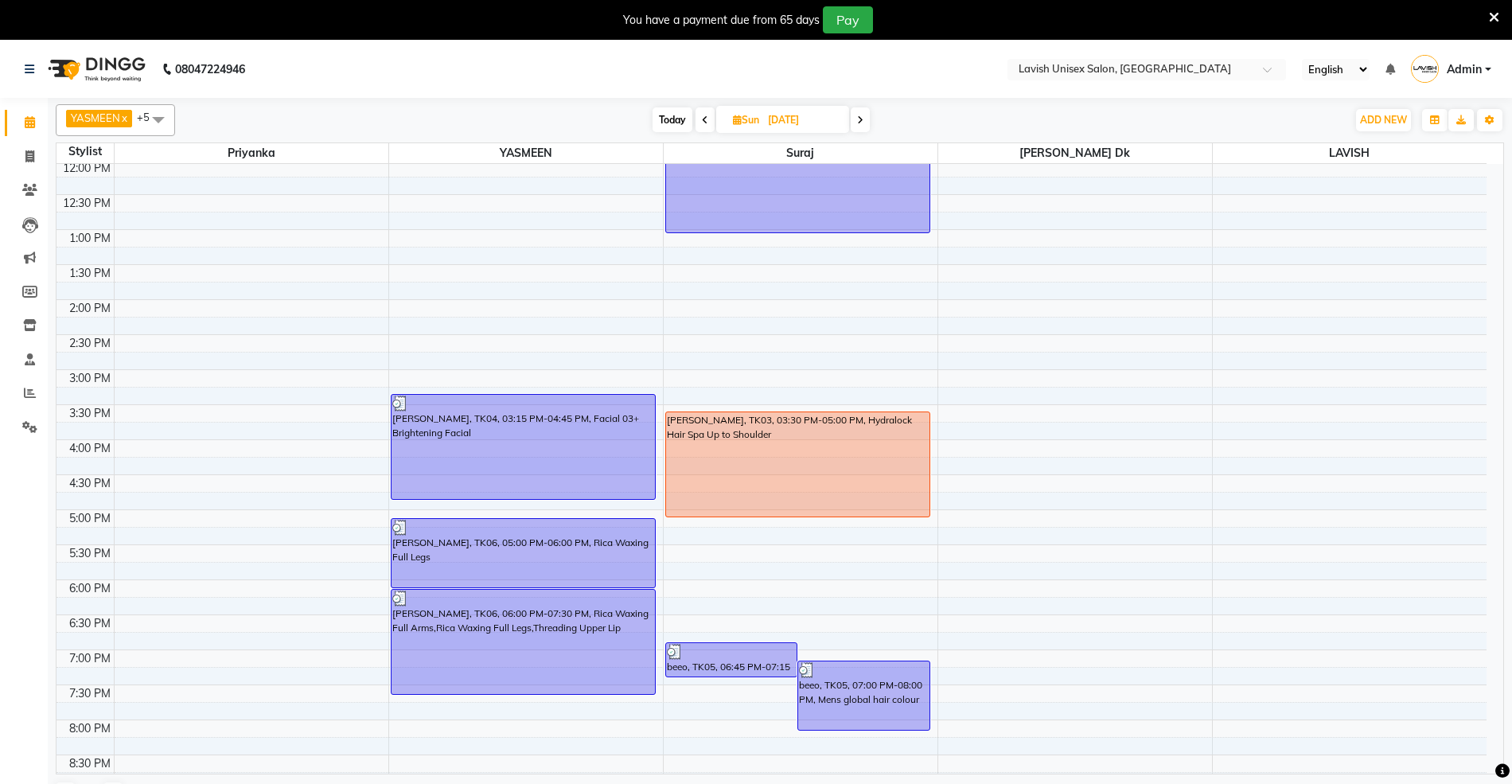
scroll to position [2, 0]
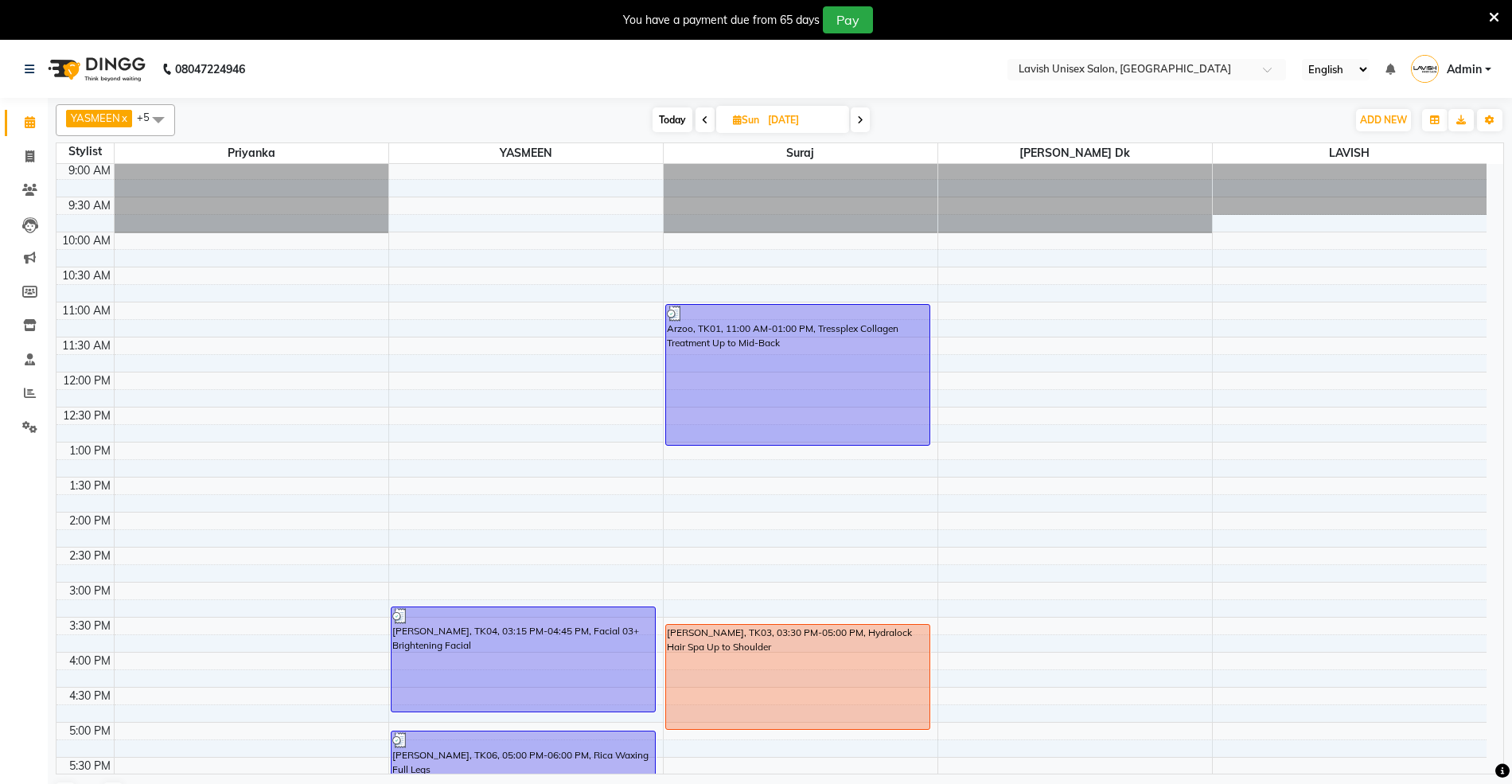
click at [866, 125] on span at bounding box center [860, 119] width 19 height 24
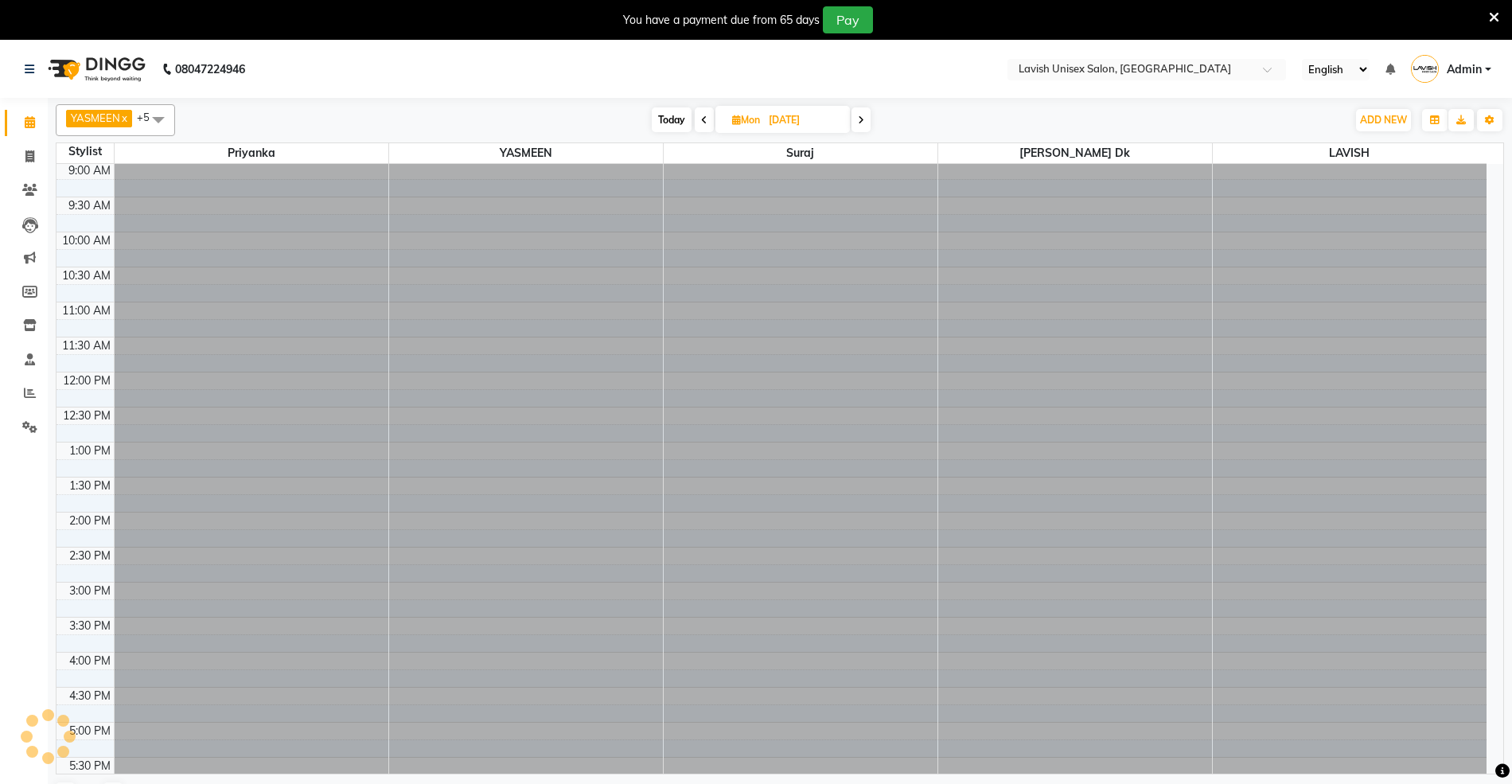
scroll to position [214, 0]
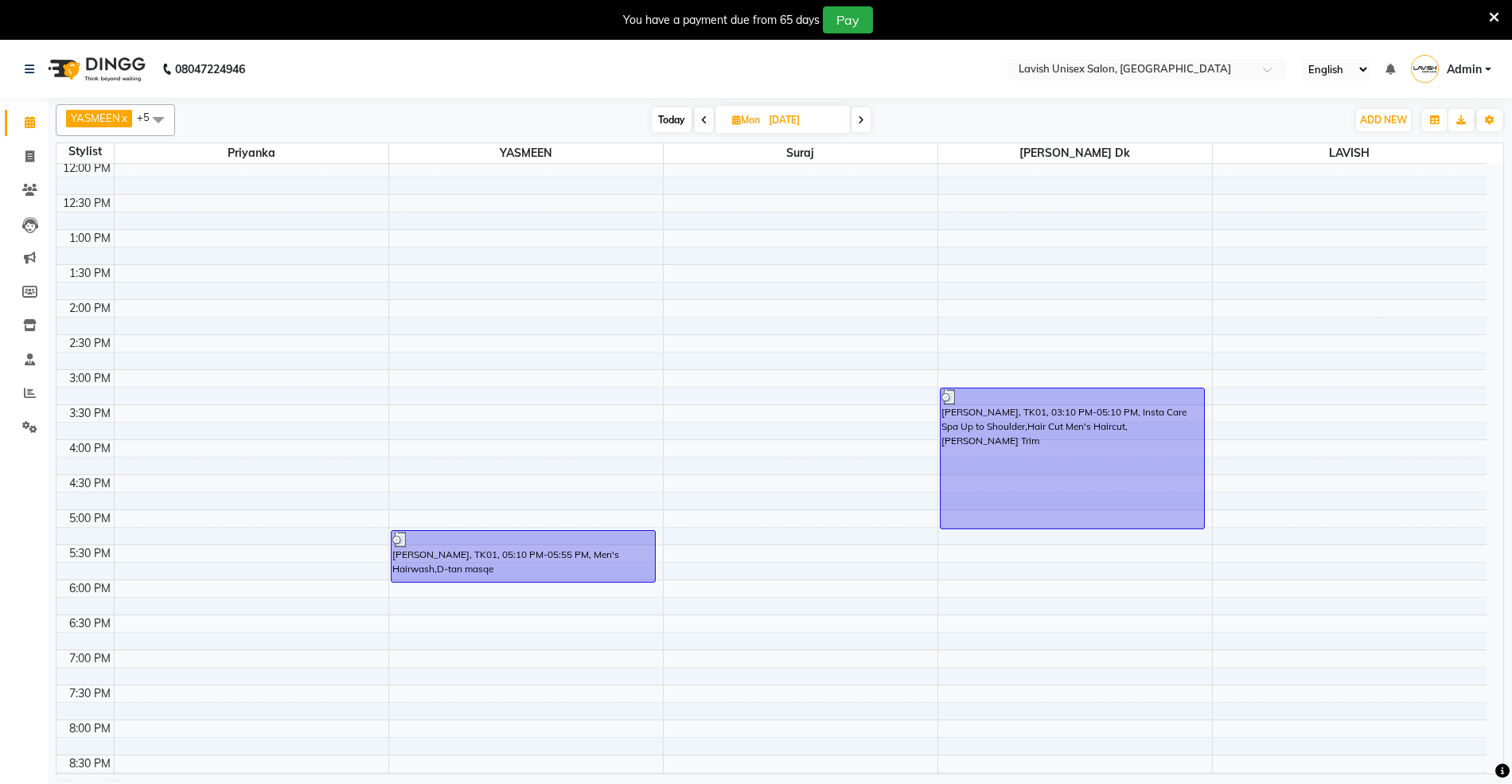
click at [860, 119] on icon at bounding box center [861, 119] width 6 height 10
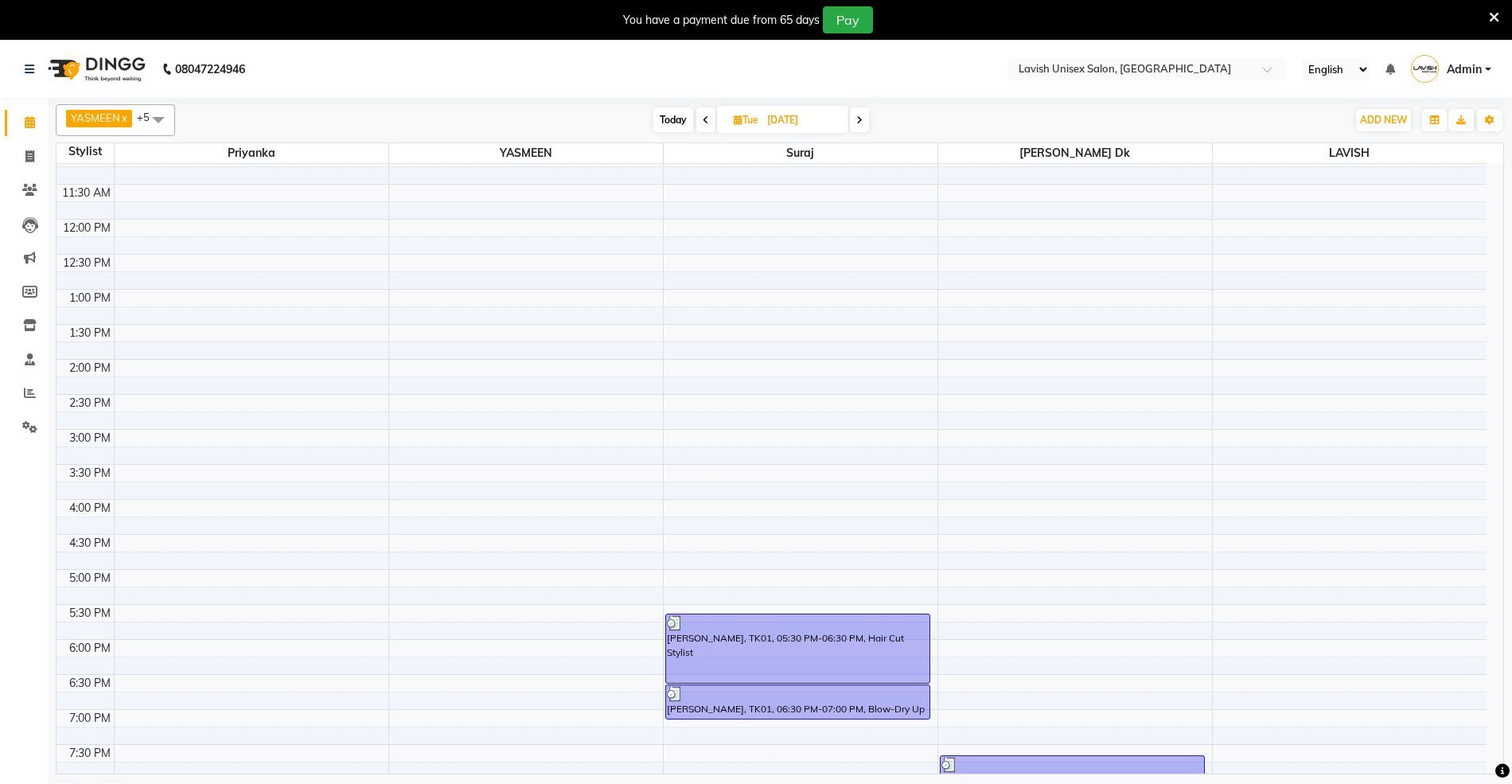
scroll to position [385, 0]
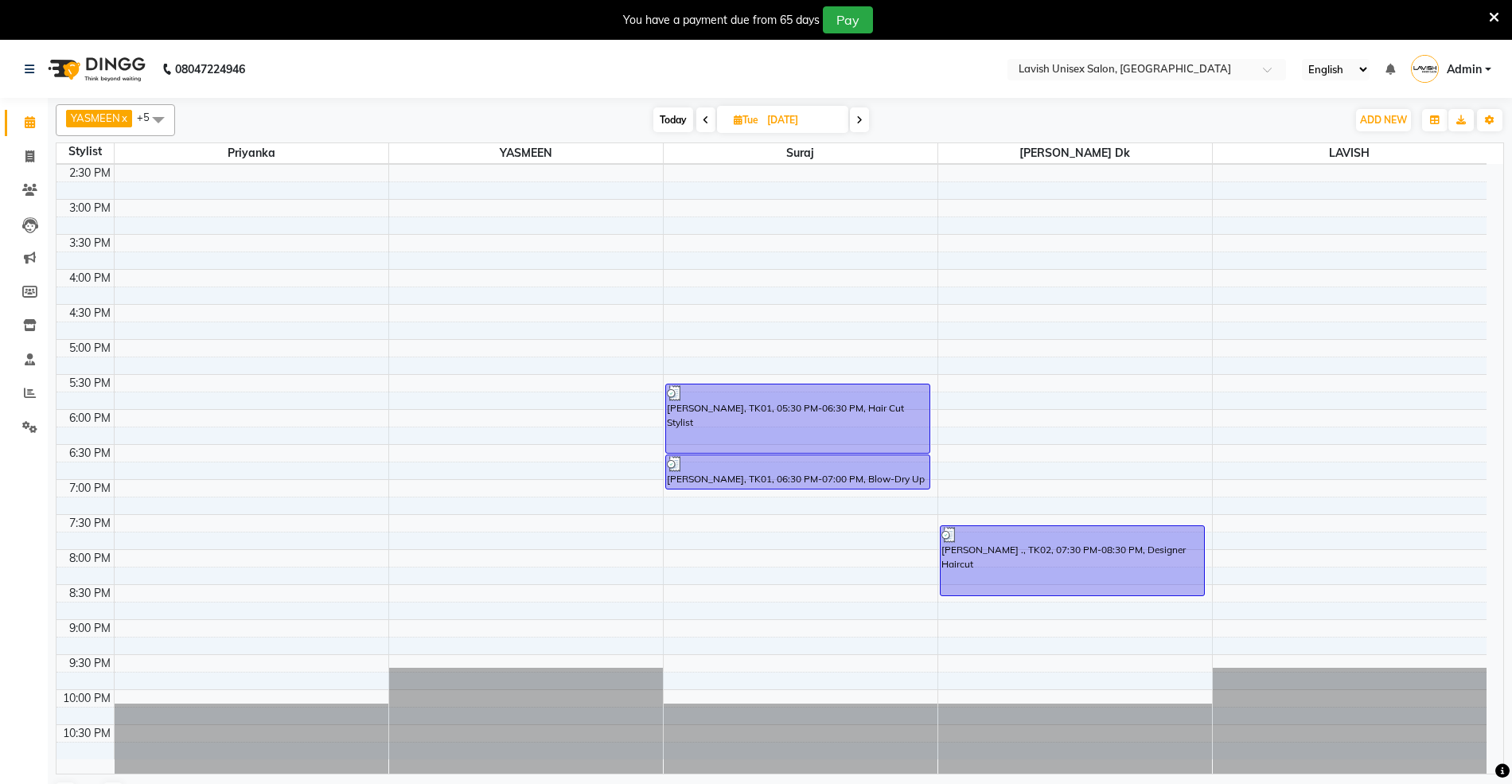
click at [864, 119] on span at bounding box center [859, 119] width 19 height 24
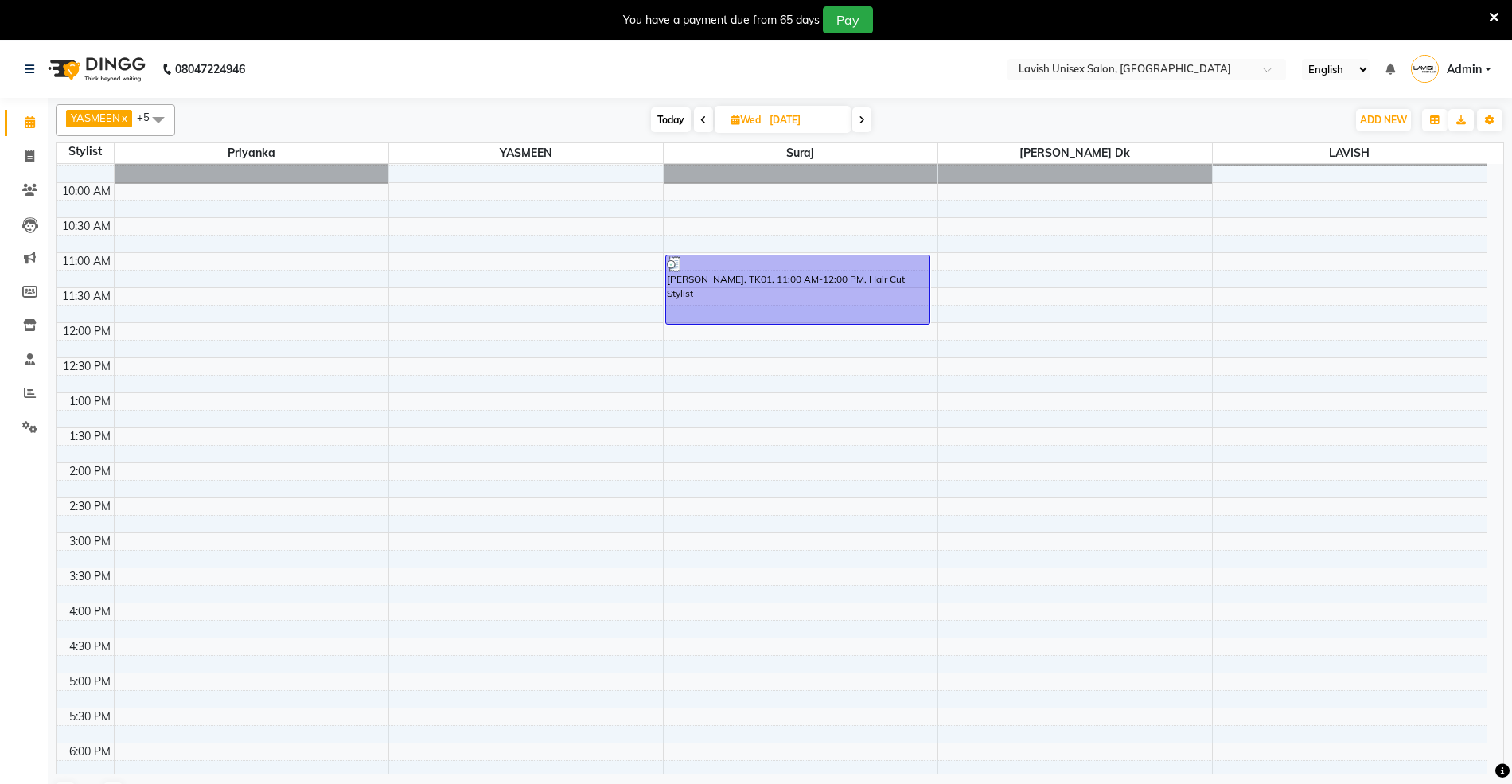
scroll to position [0, 0]
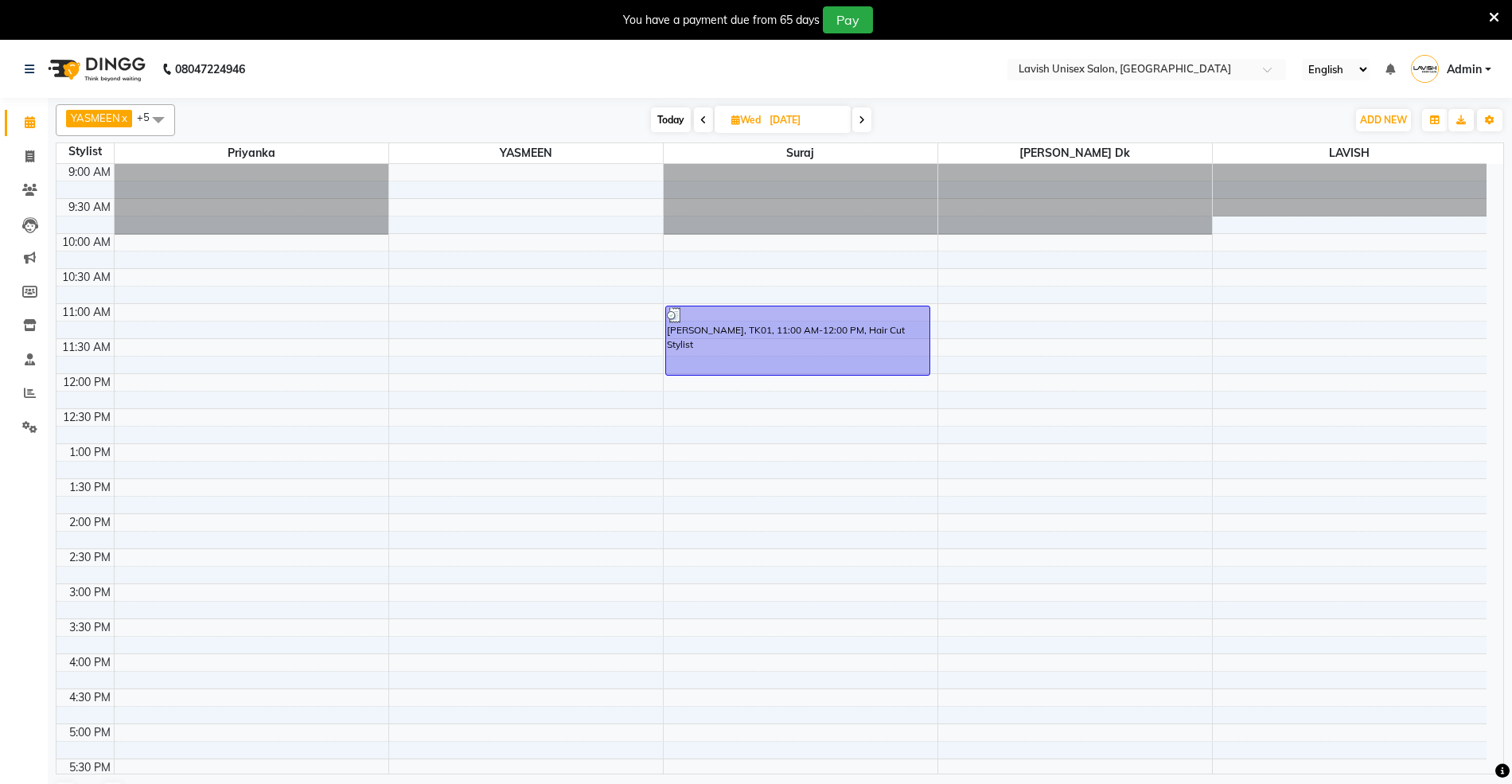
click at [862, 111] on span at bounding box center [862, 119] width 19 height 24
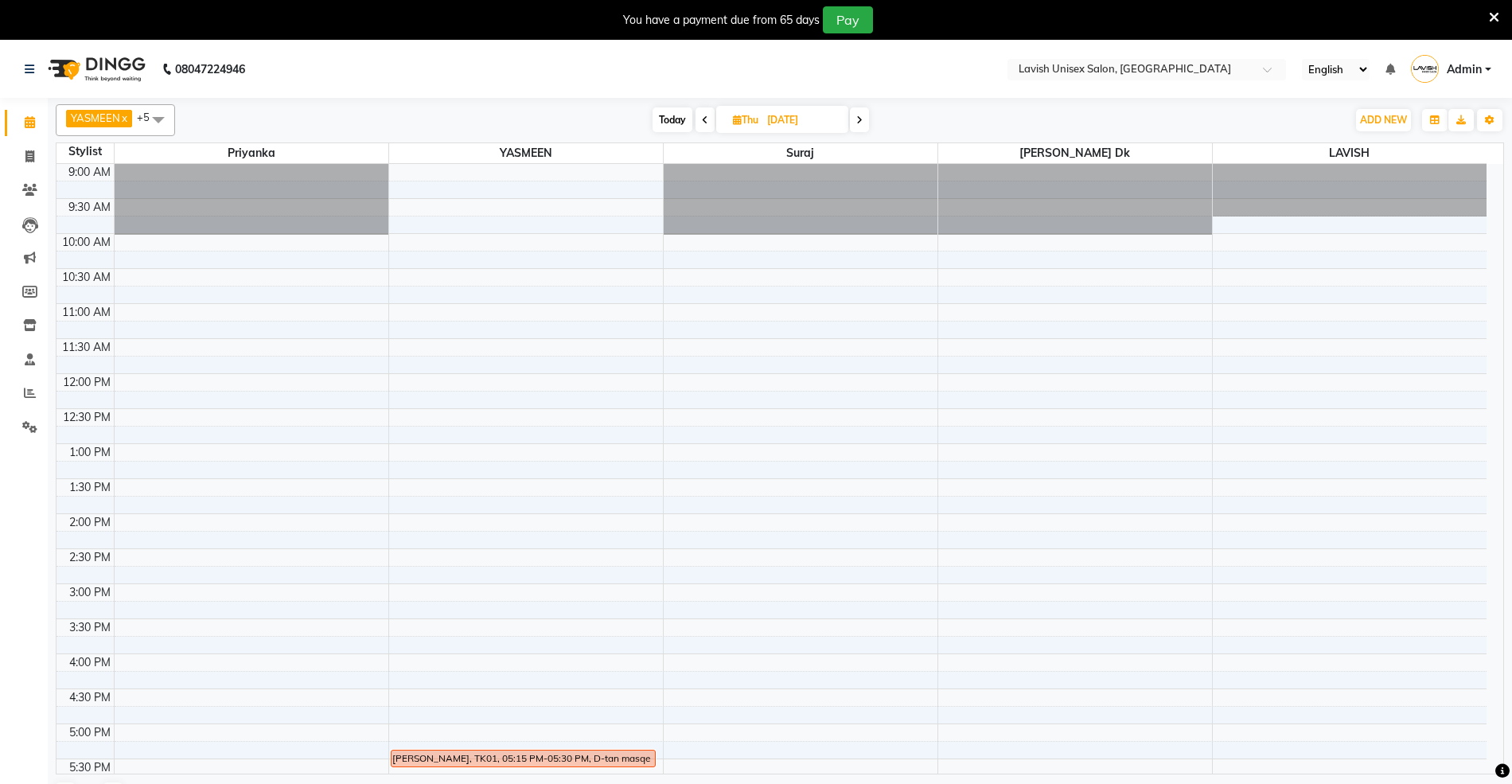
scroll to position [214, 0]
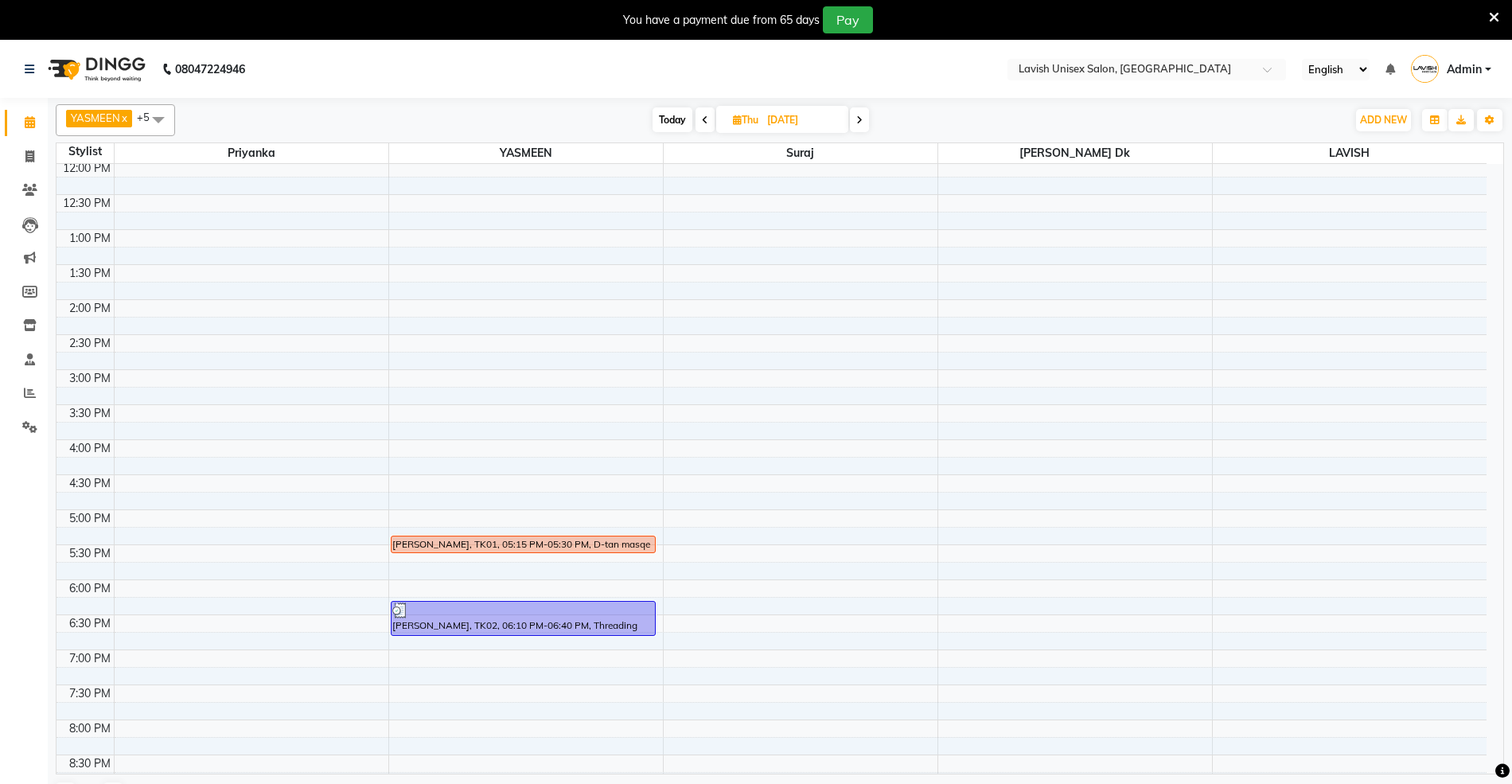
click at [862, 128] on span at bounding box center [859, 119] width 19 height 24
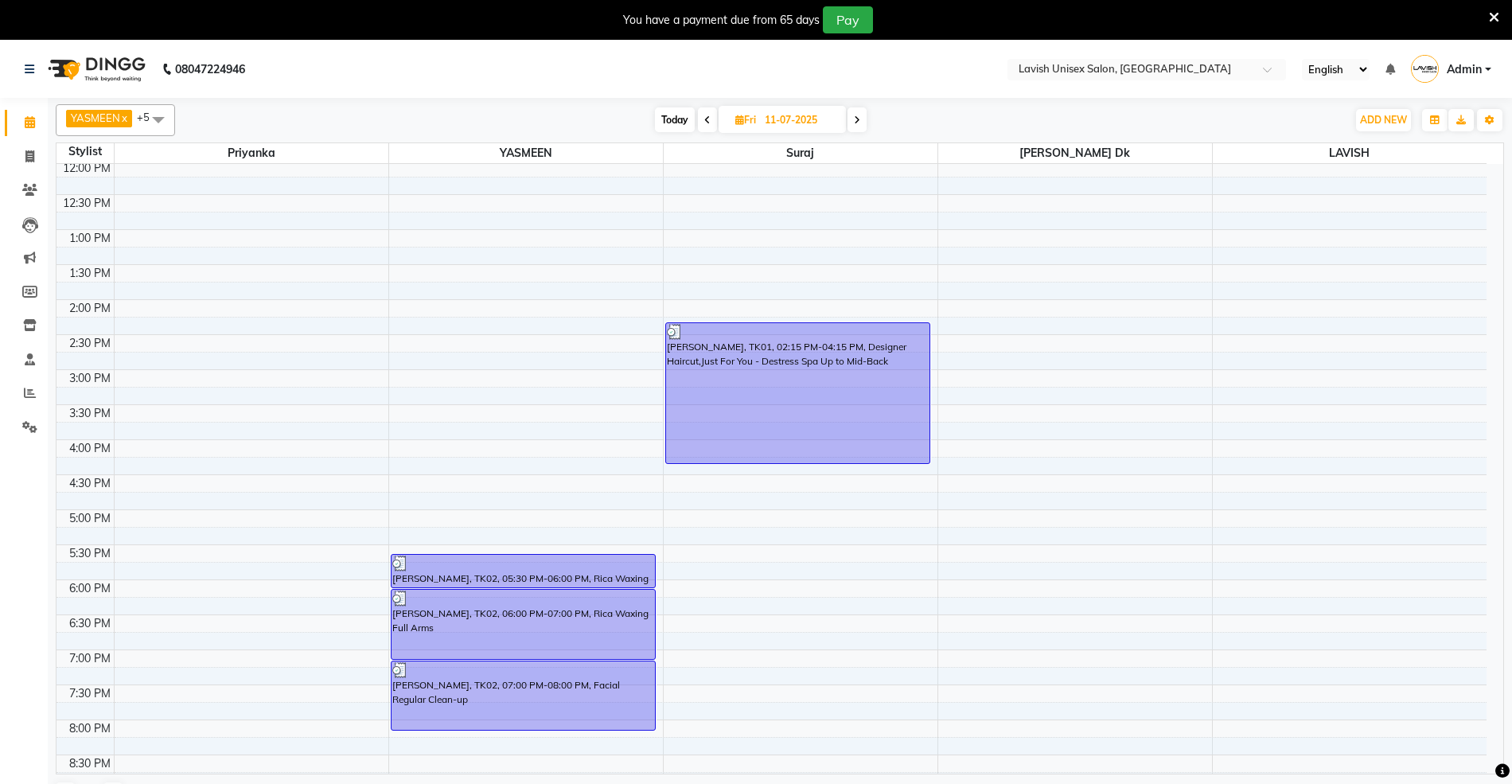
click at [866, 118] on span at bounding box center [856, 119] width 19 height 24
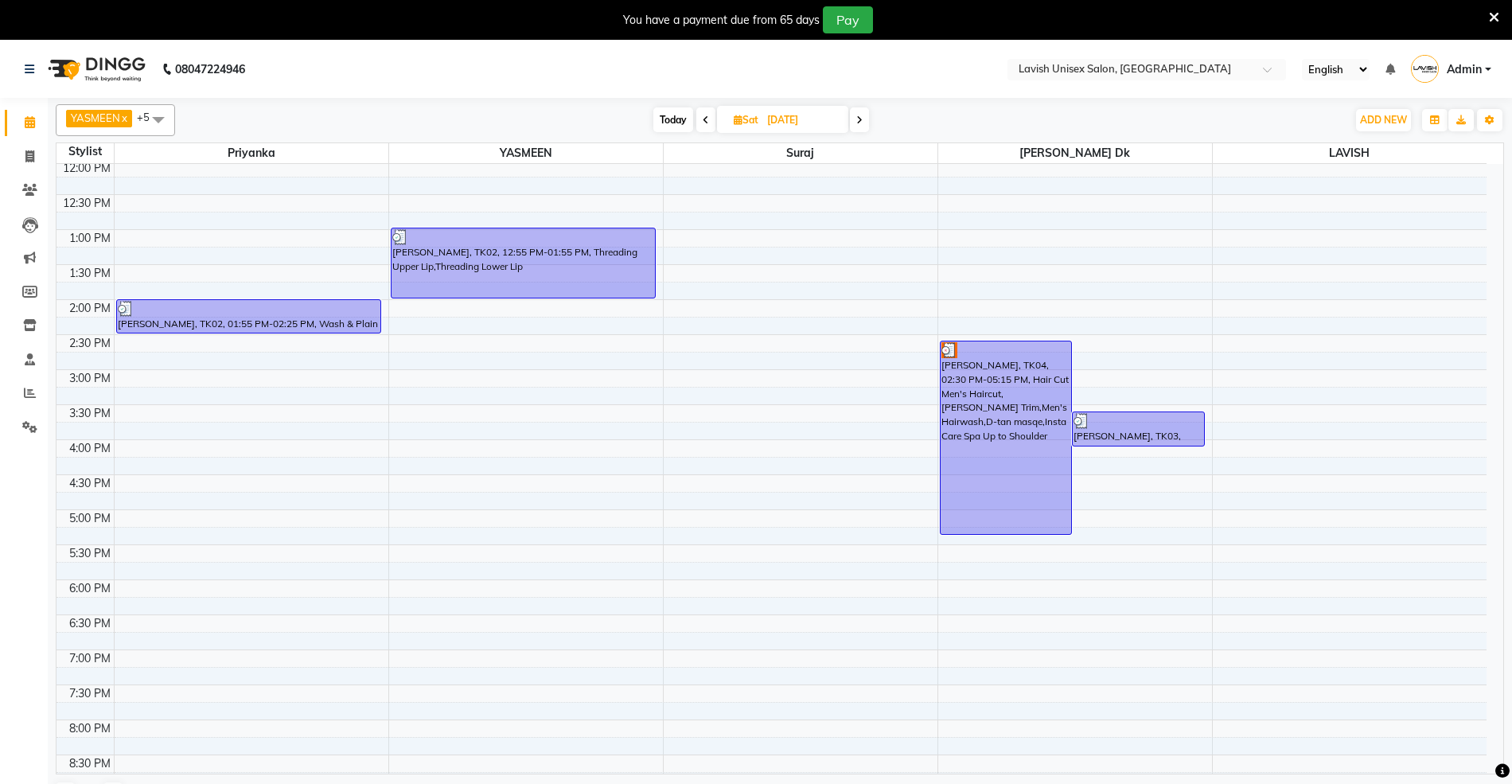
click at [864, 125] on span at bounding box center [859, 119] width 19 height 24
type input "13-07-2025"
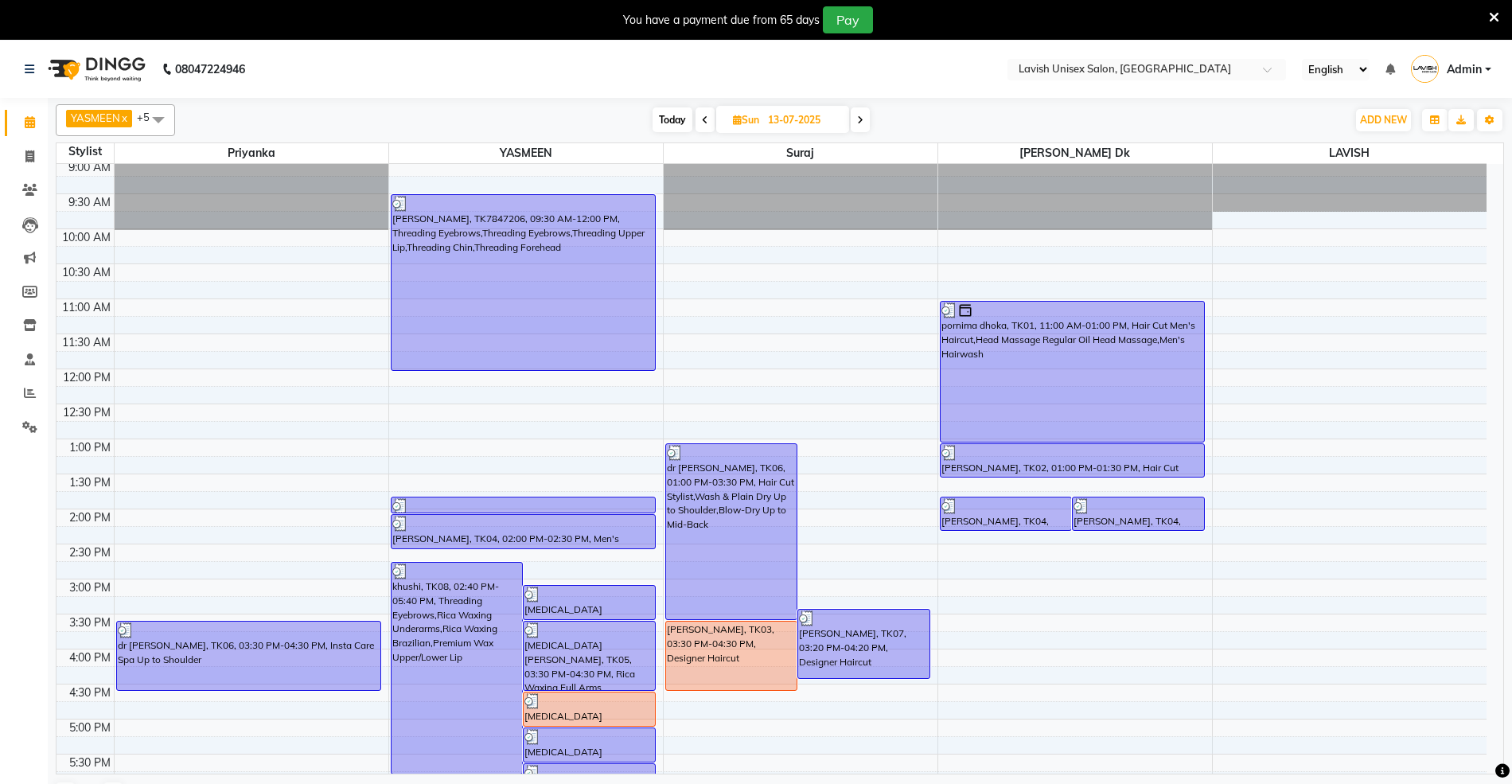
scroll to position [0, 0]
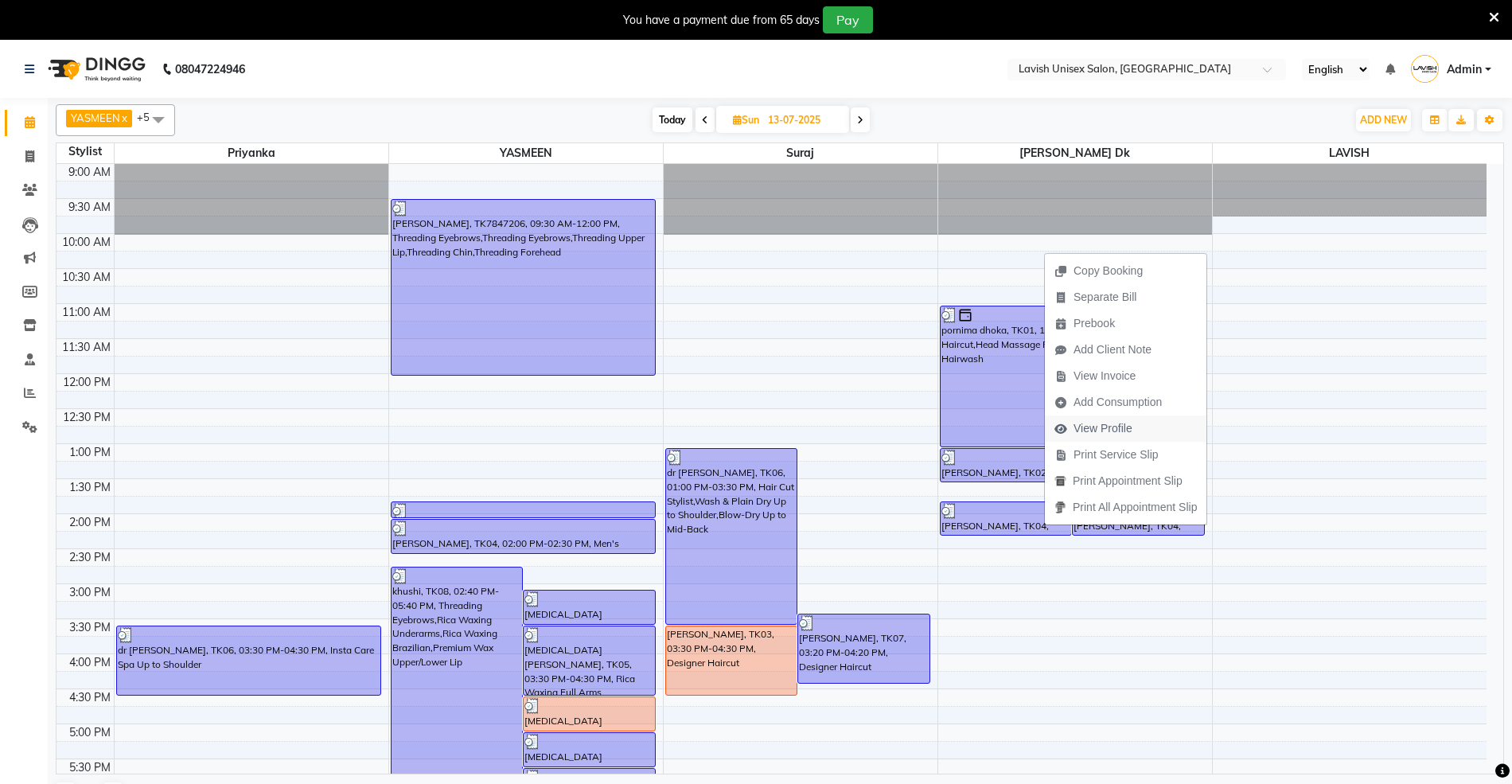
click at [1074, 430] on span "View Profile" at bounding box center [1103, 428] width 59 height 17
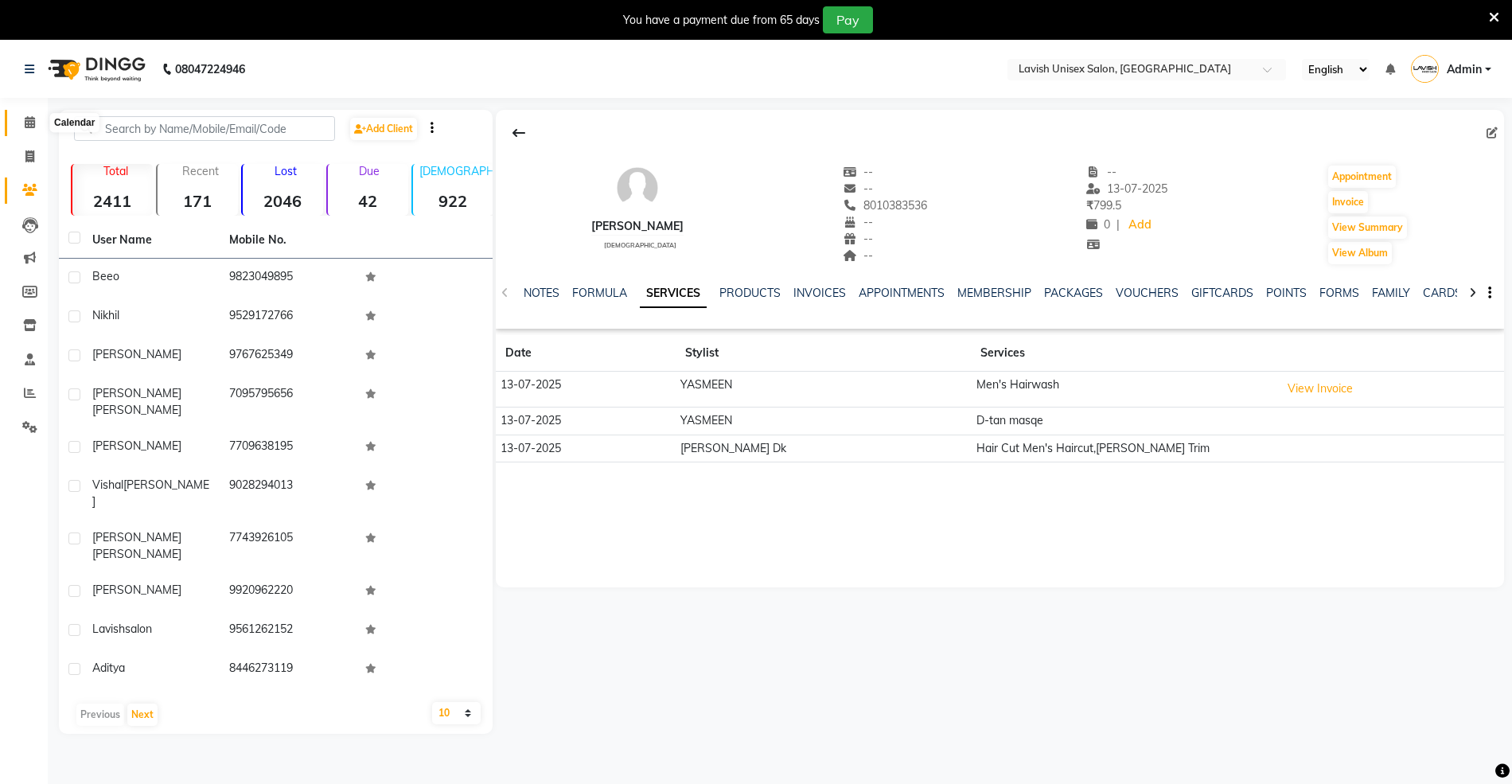
click at [24, 122] on icon at bounding box center [30, 121] width 11 height 12
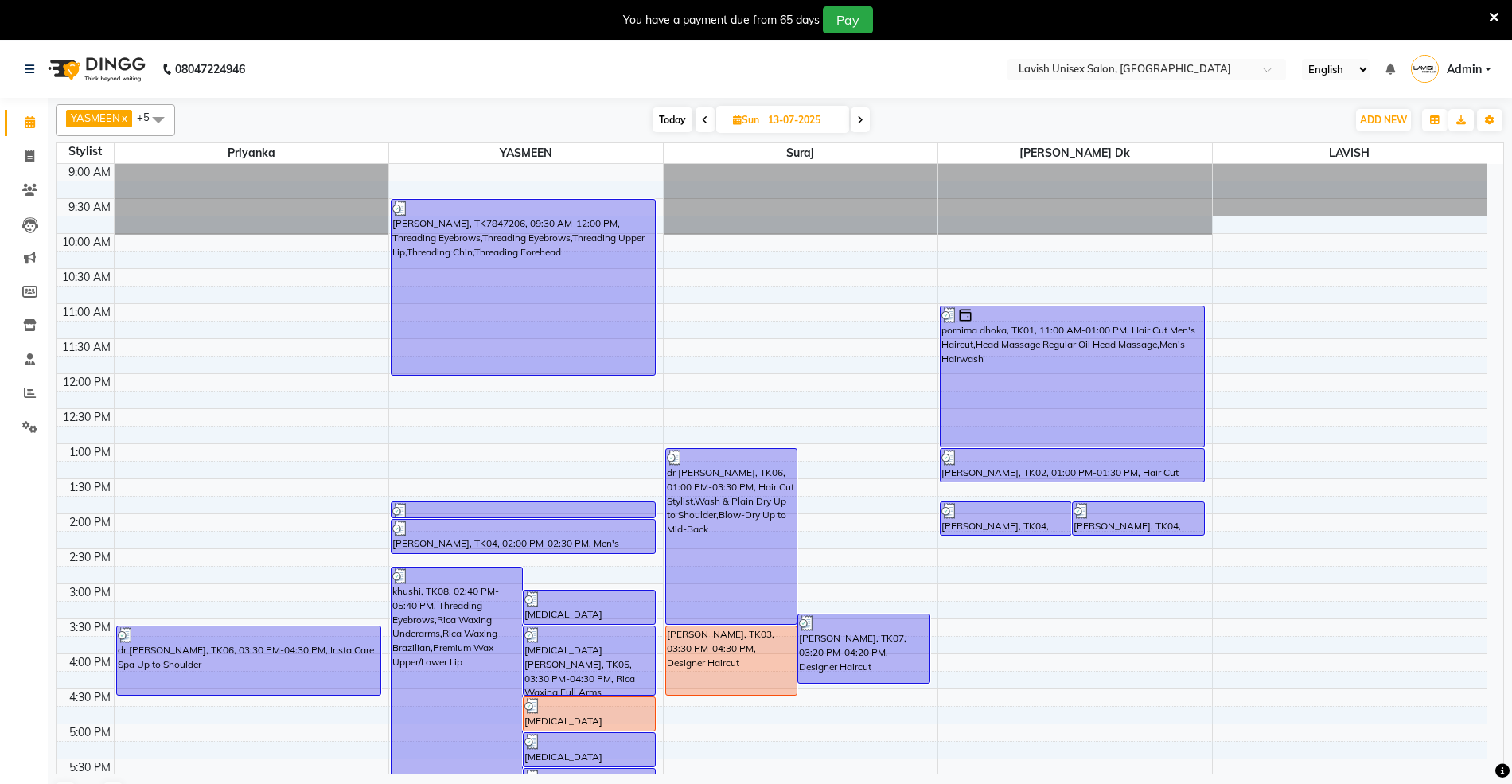
click at [858, 119] on icon at bounding box center [860, 119] width 6 height 10
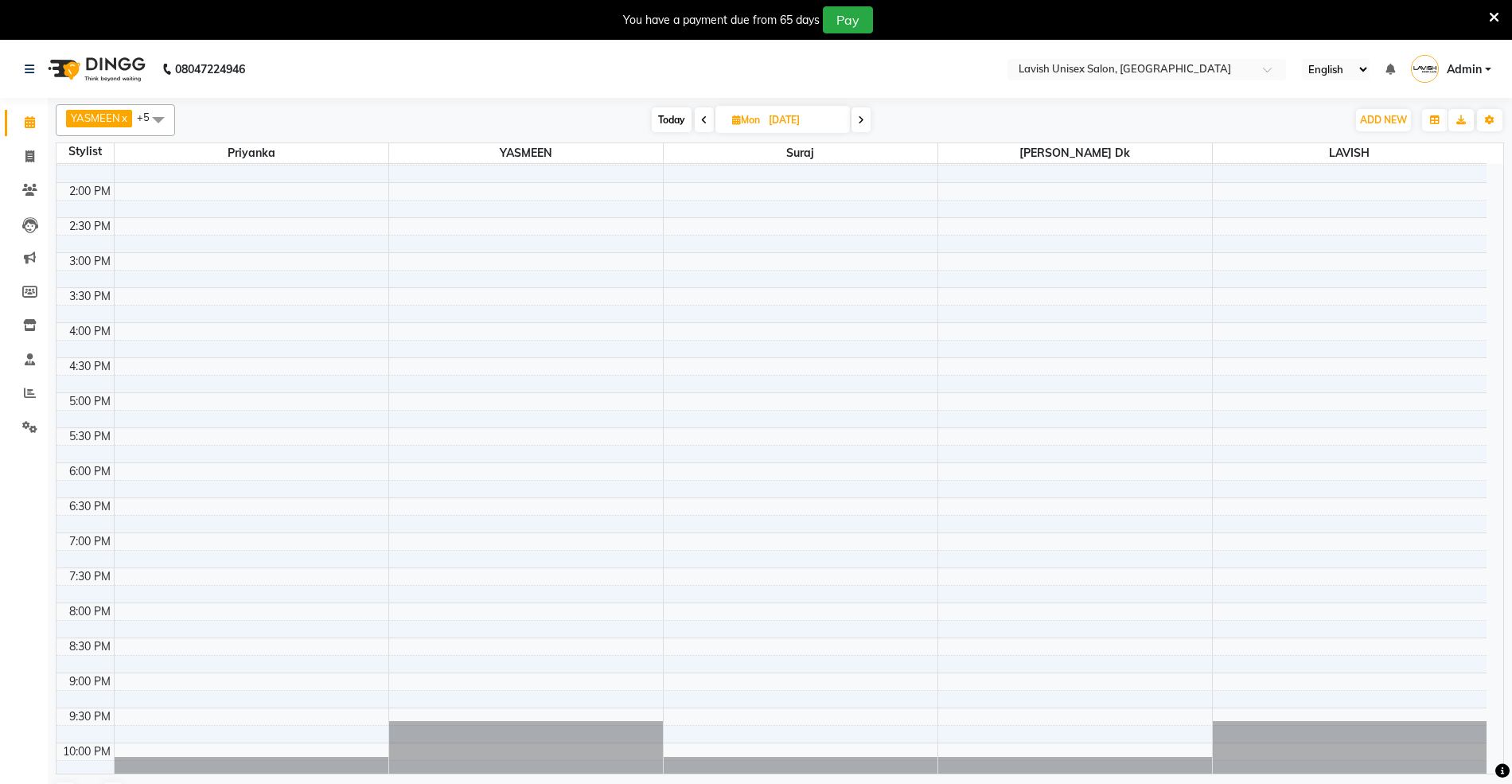
scroll to position [278, 0]
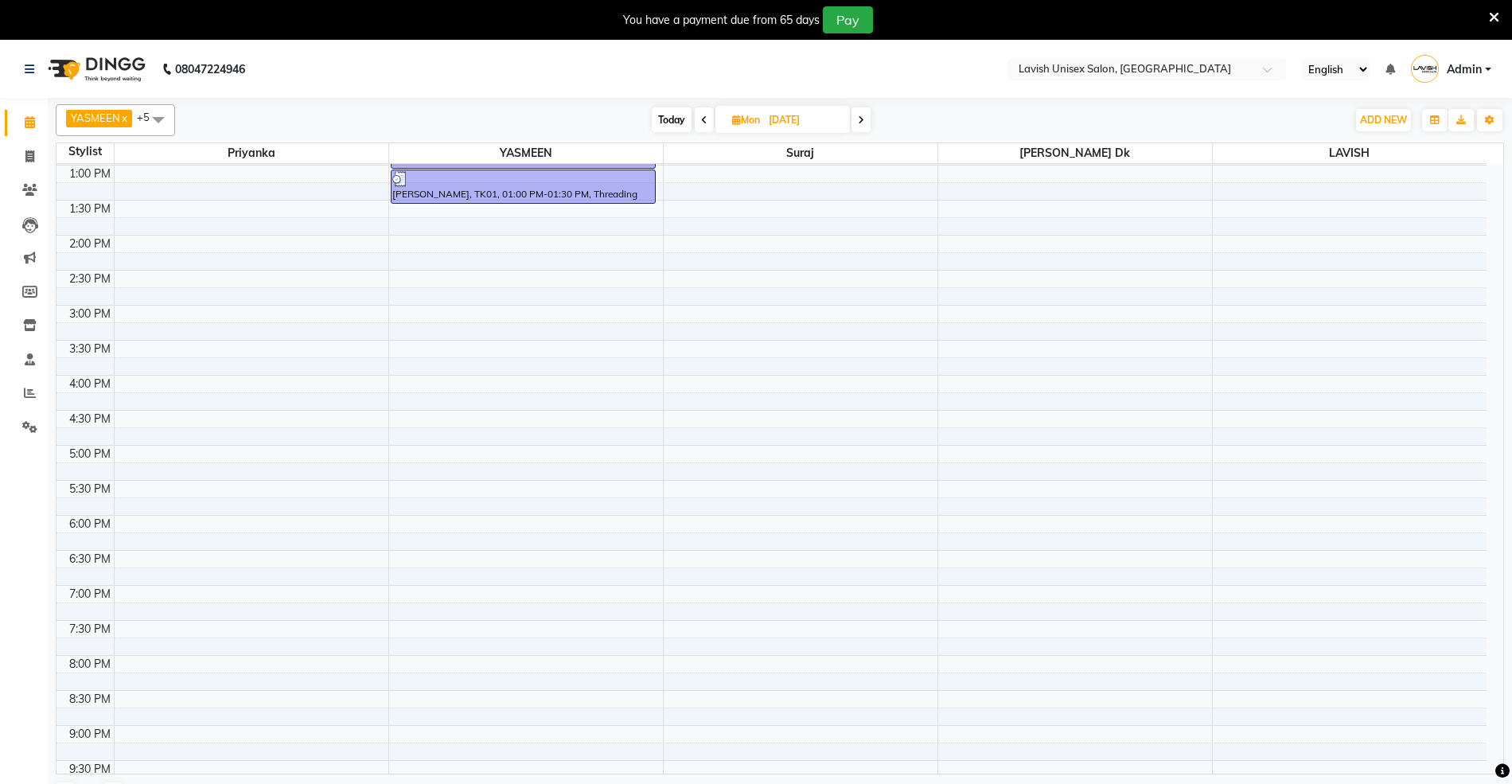
click at [853, 125] on span at bounding box center [861, 119] width 19 height 24
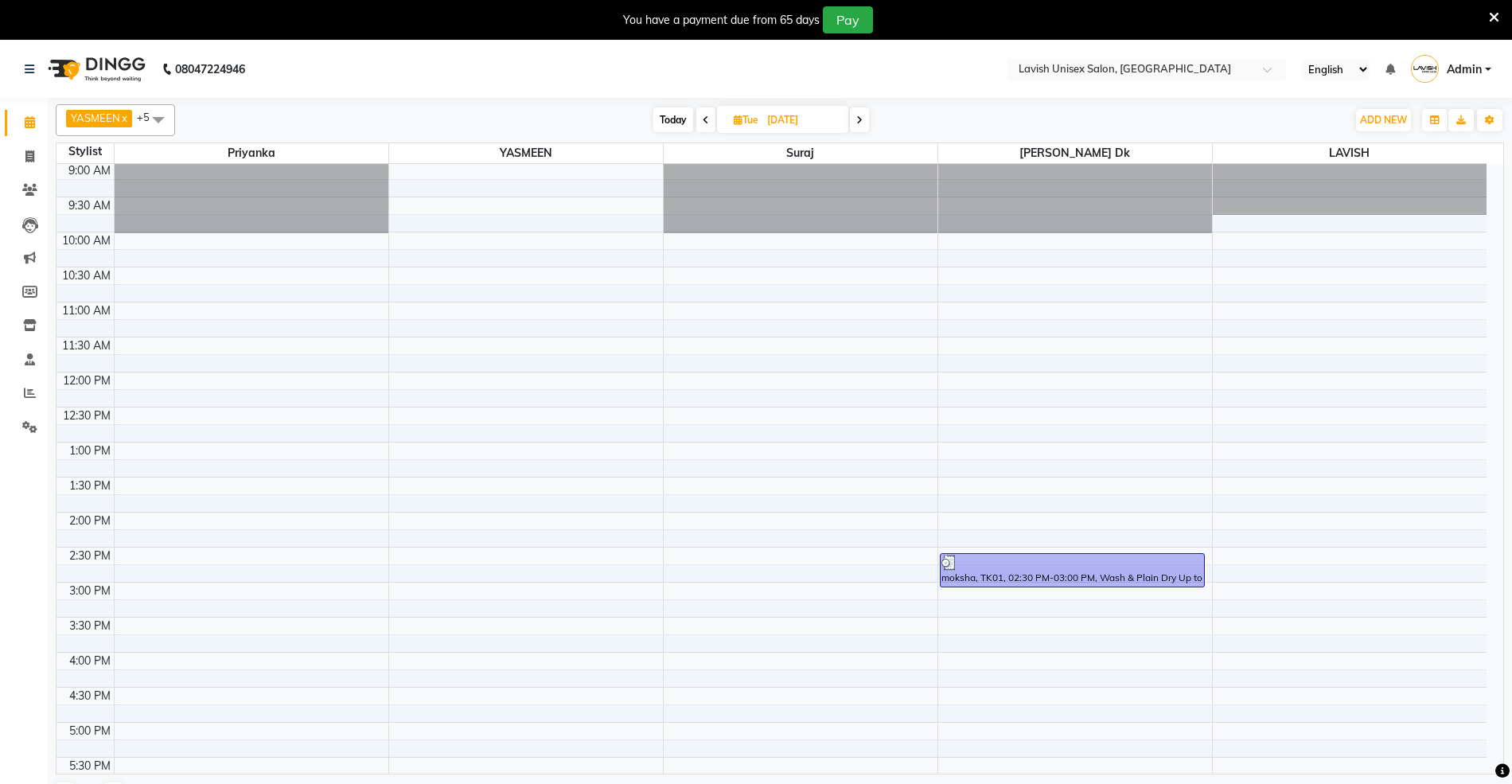
scroll to position [214, 0]
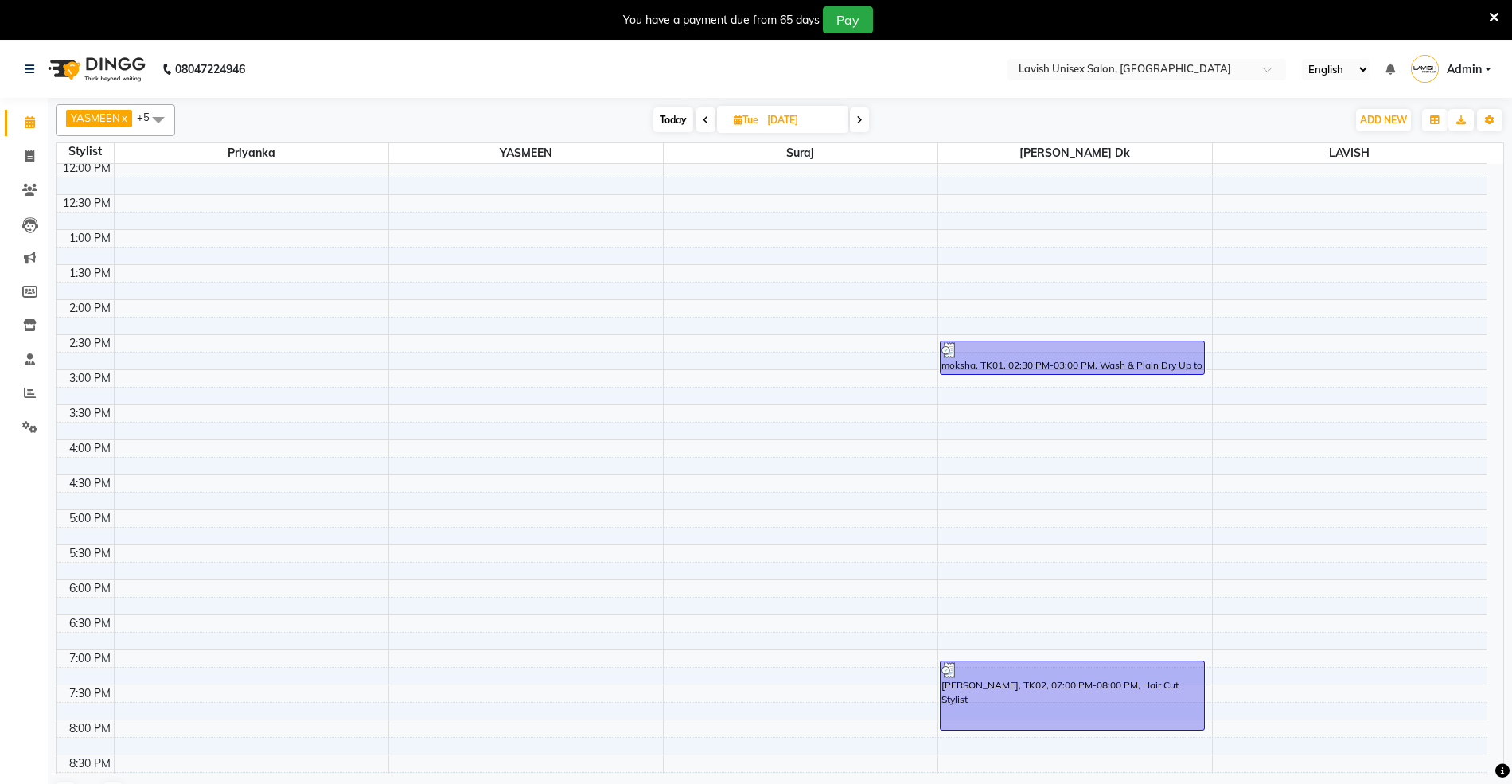
click at [866, 122] on span at bounding box center [859, 119] width 19 height 24
type input "[DATE]"
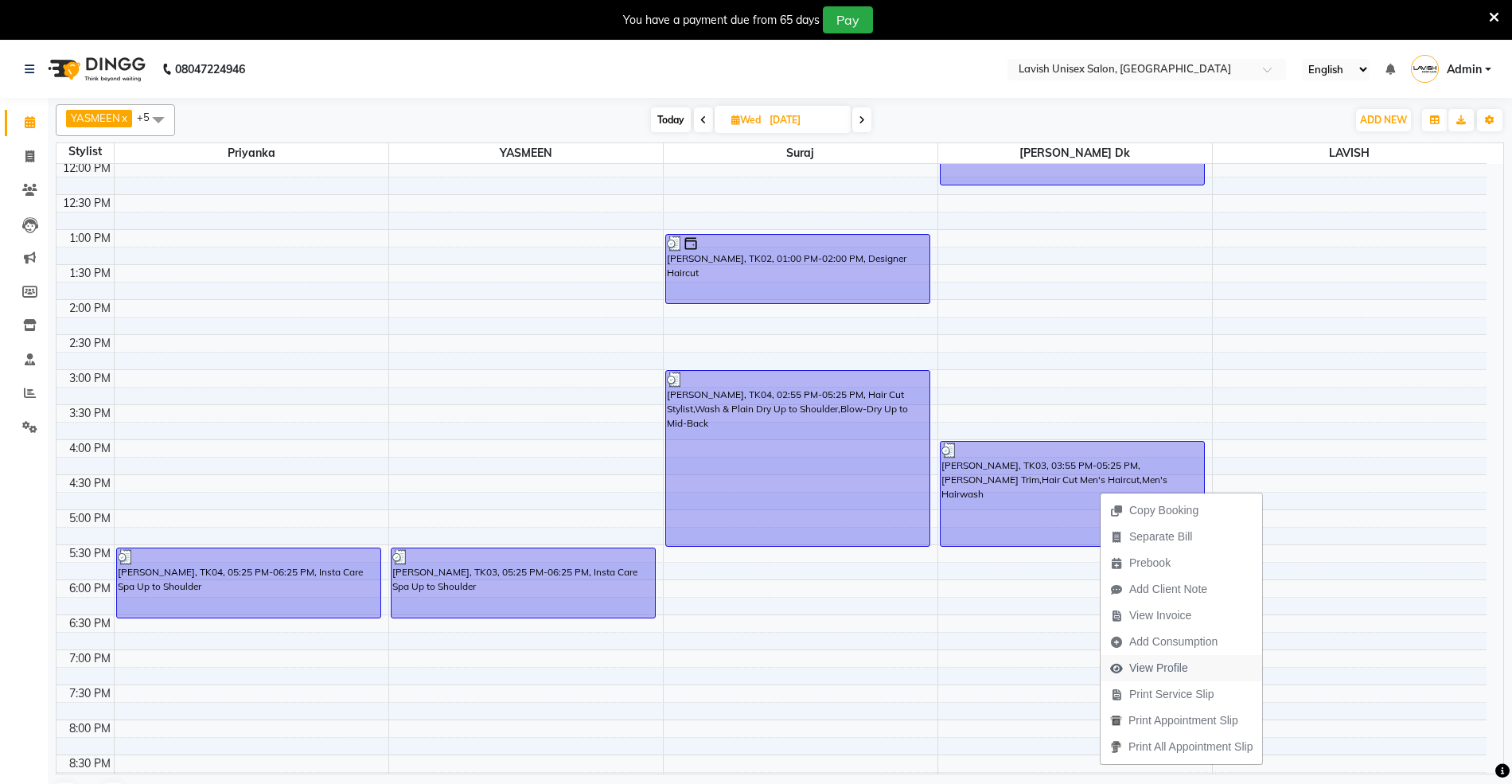
click at [1165, 675] on span "View Profile" at bounding box center [1159, 667] width 59 height 17
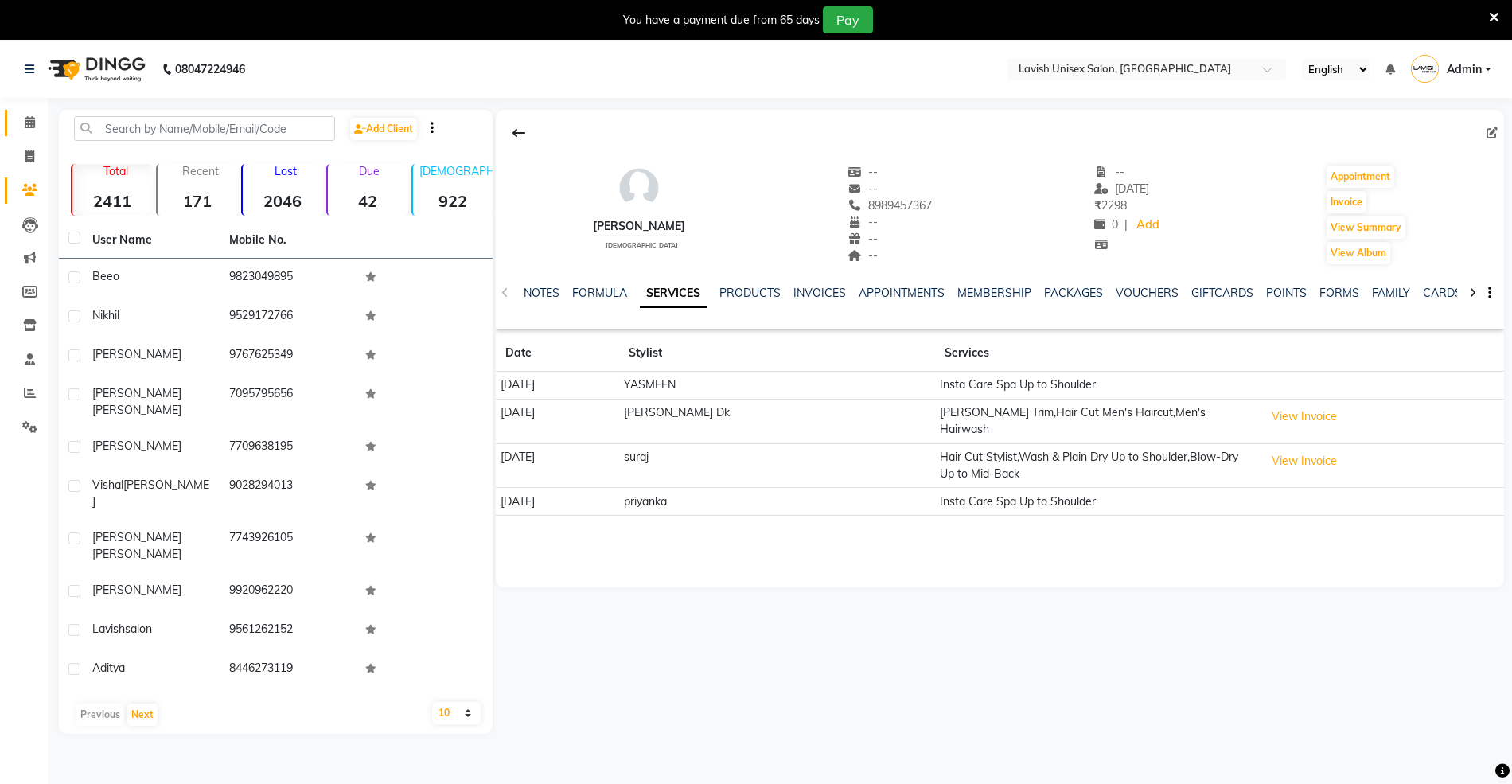
click at [29, 111] on link "Calendar" at bounding box center [23, 122] width 39 height 26
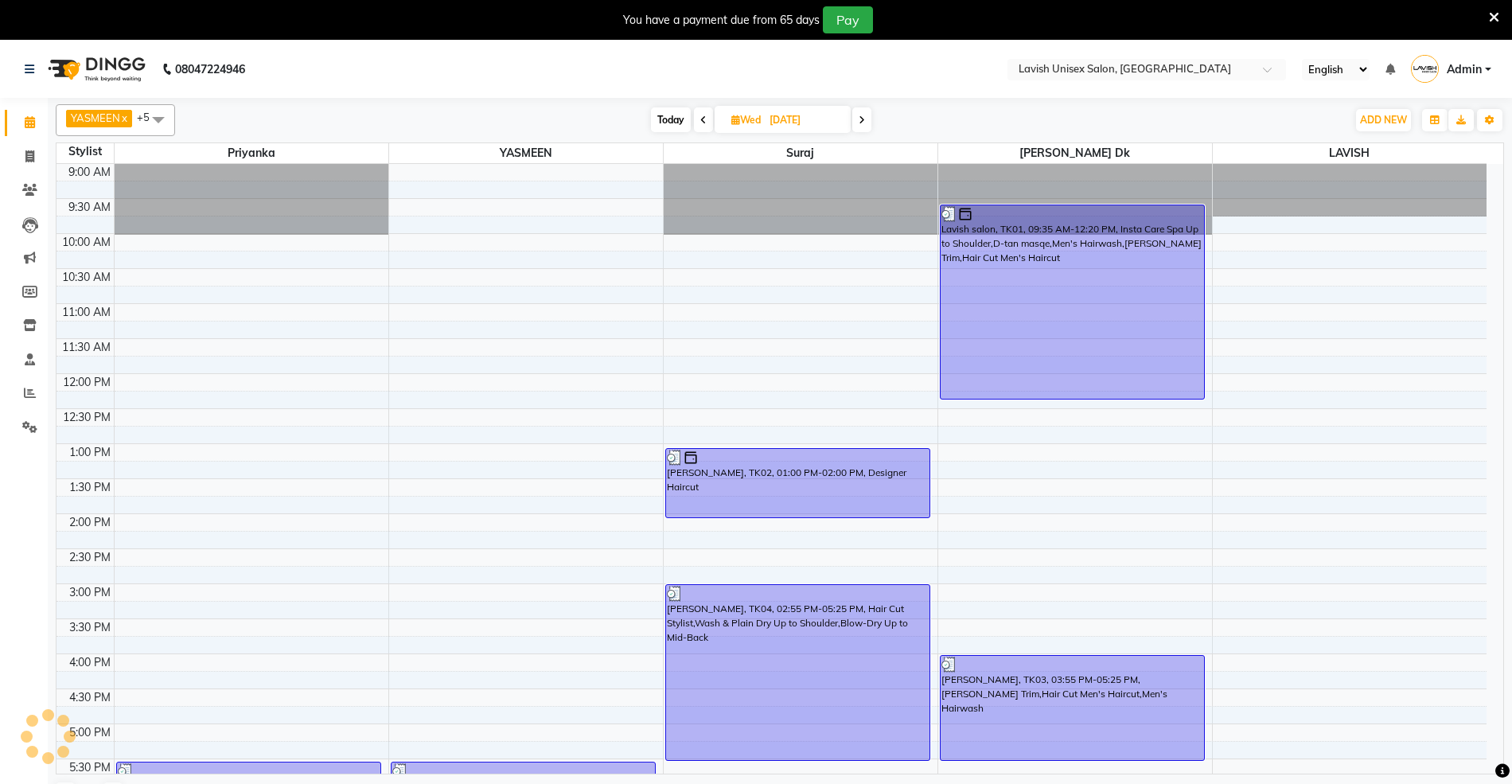
click at [863, 126] on span at bounding box center [862, 119] width 19 height 24
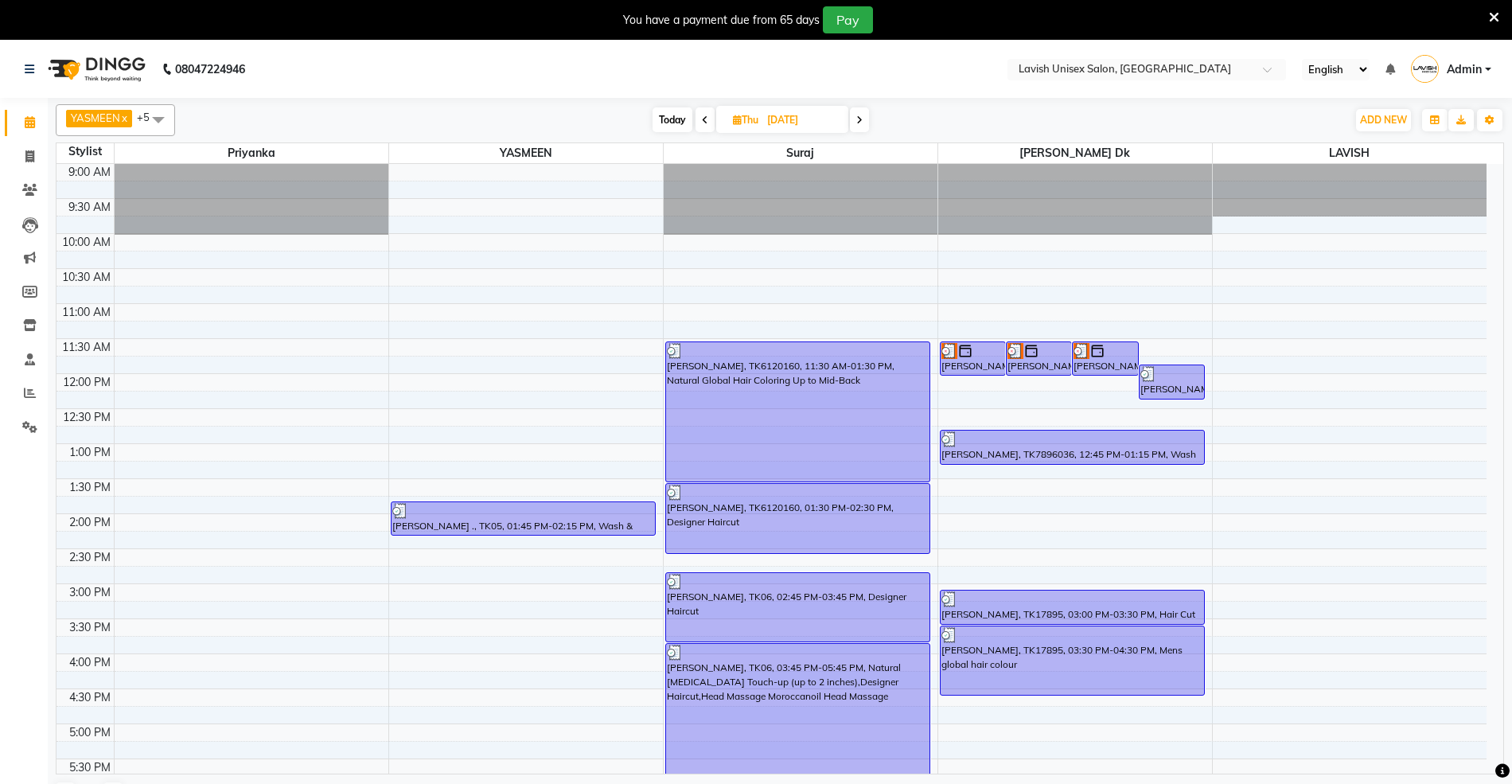
click at [862, 115] on icon at bounding box center [859, 119] width 6 height 10
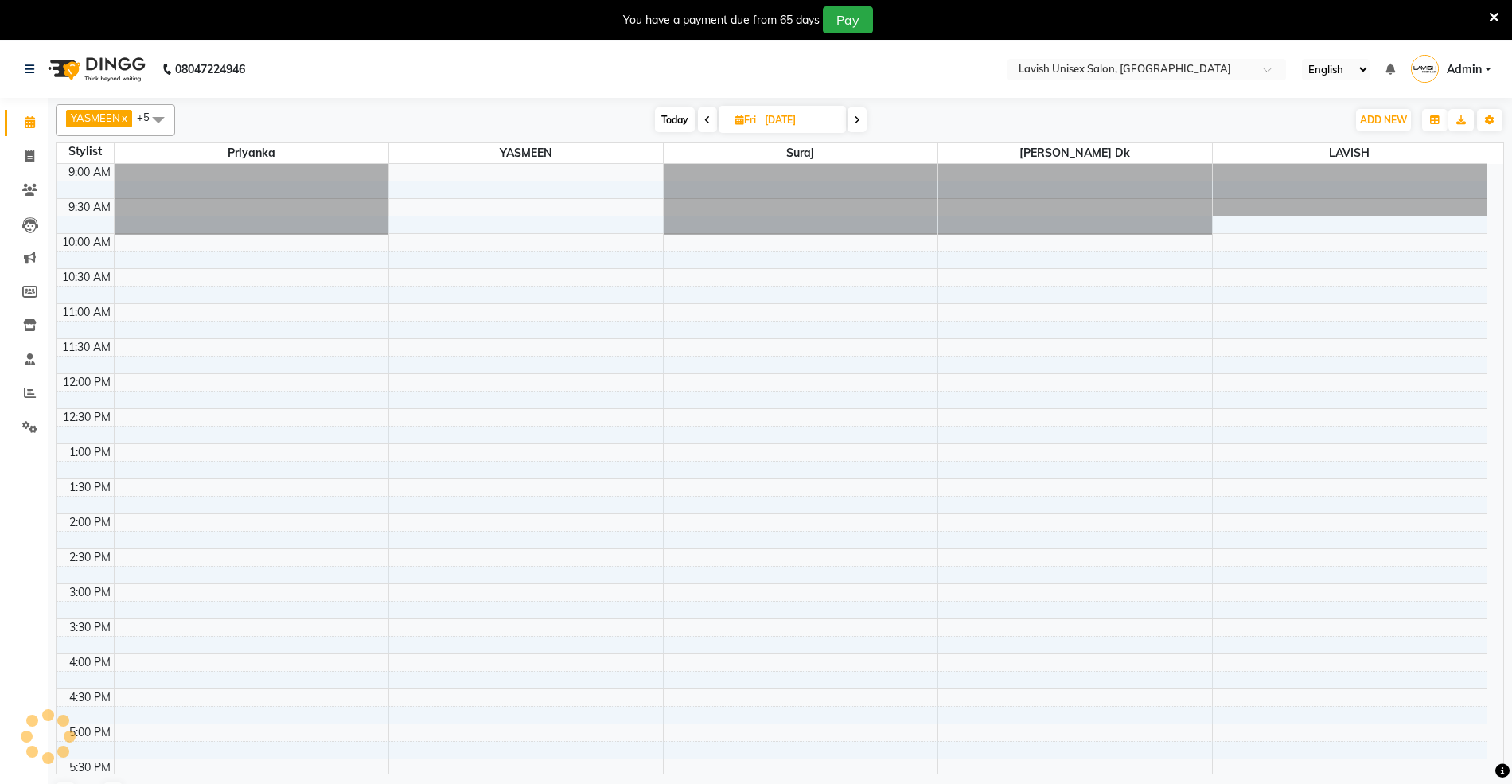
scroll to position [214, 0]
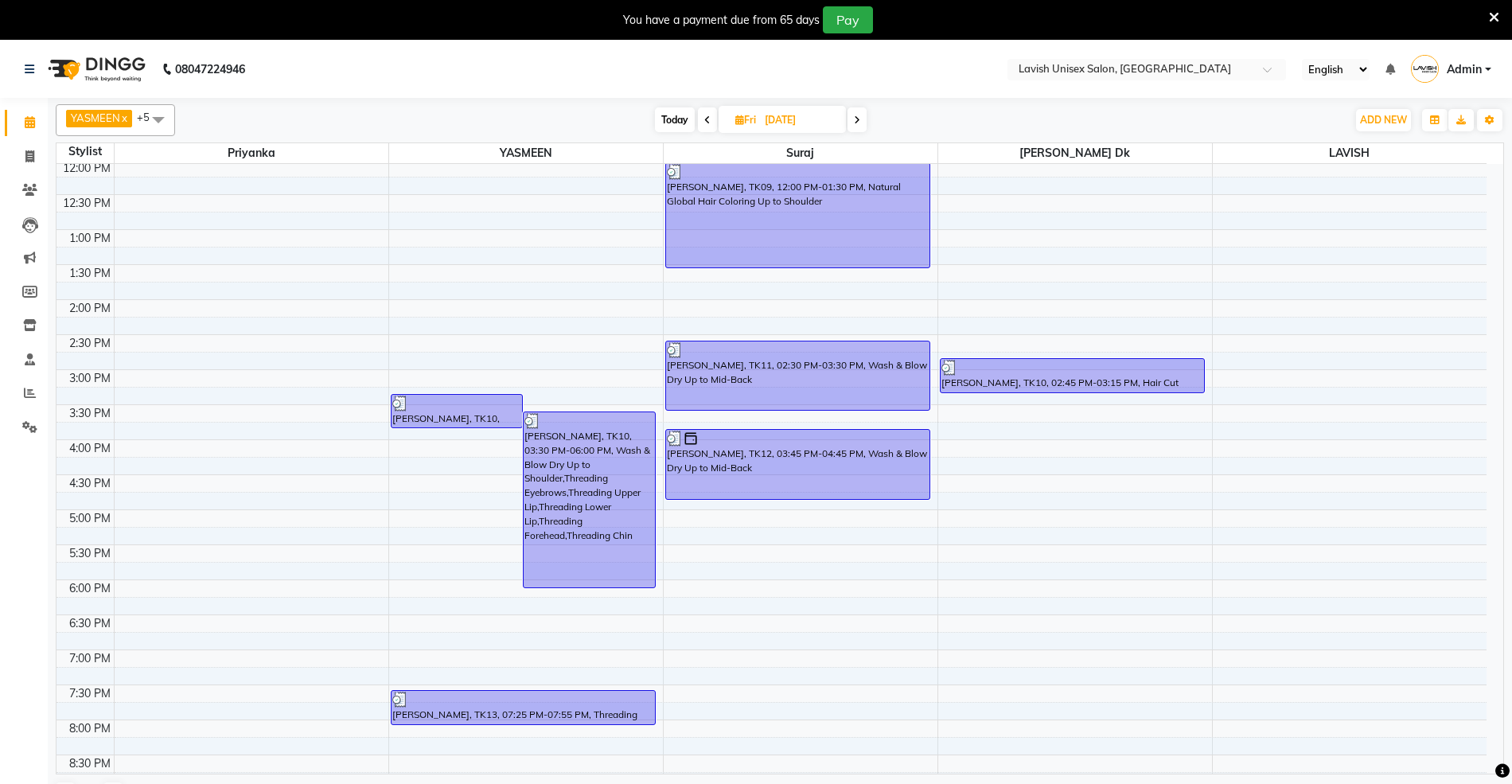
click at [863, 118] on span at bounding box center [856, 119] width 19 height 24
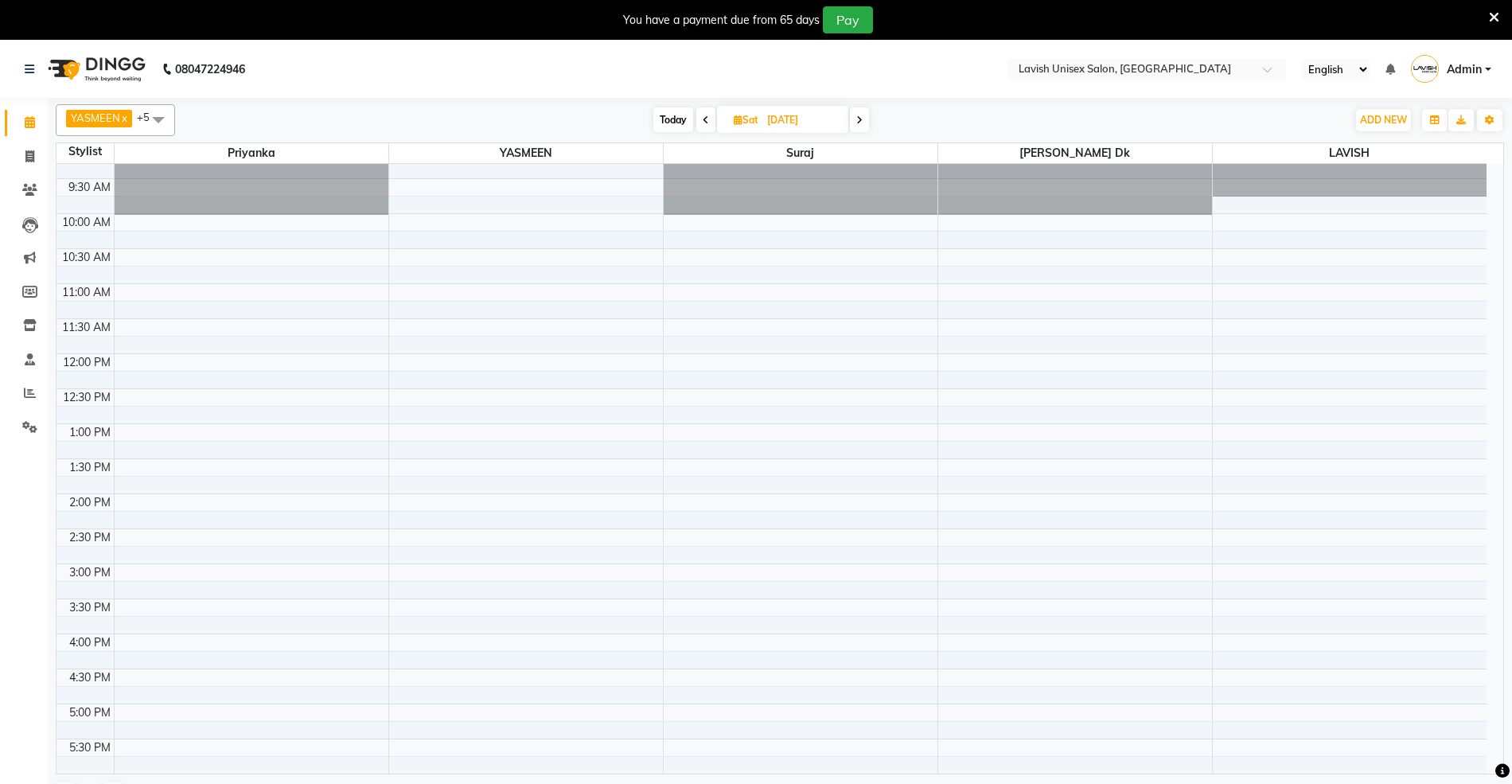
scroll to position [0, 0]
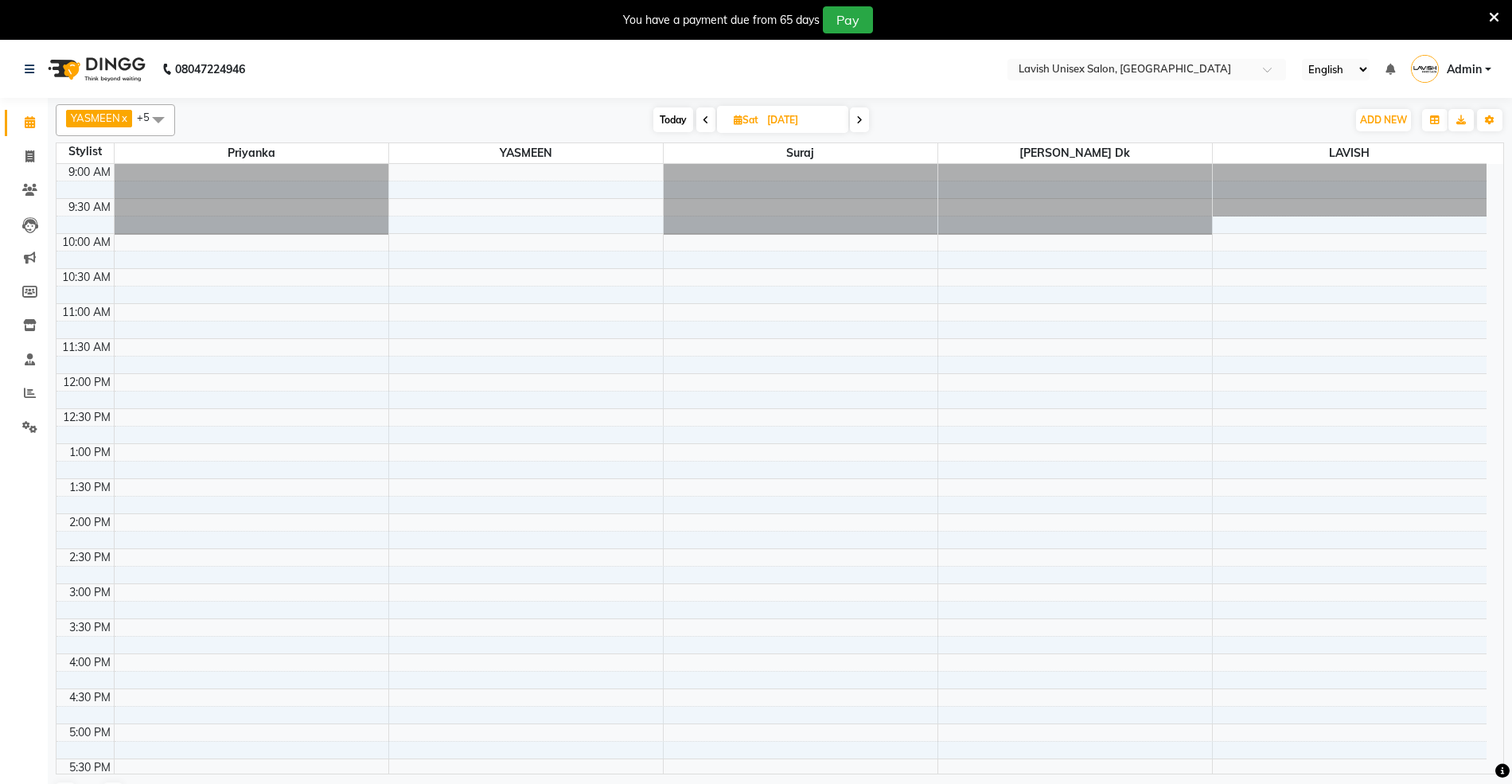
click at [856, 122] on icon at bounding box center [859, 119] width 6 height 10
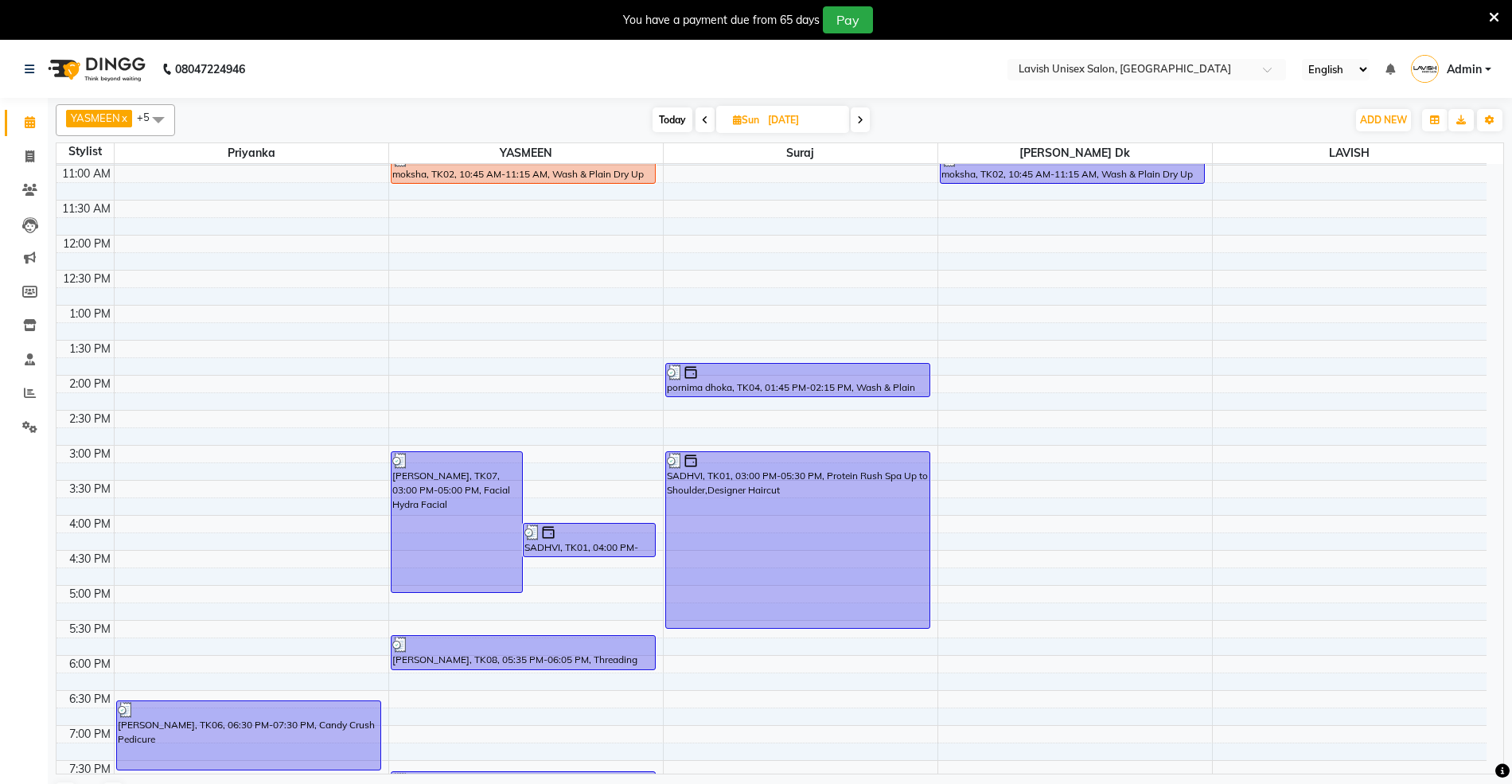
scroll to position [108, 0]
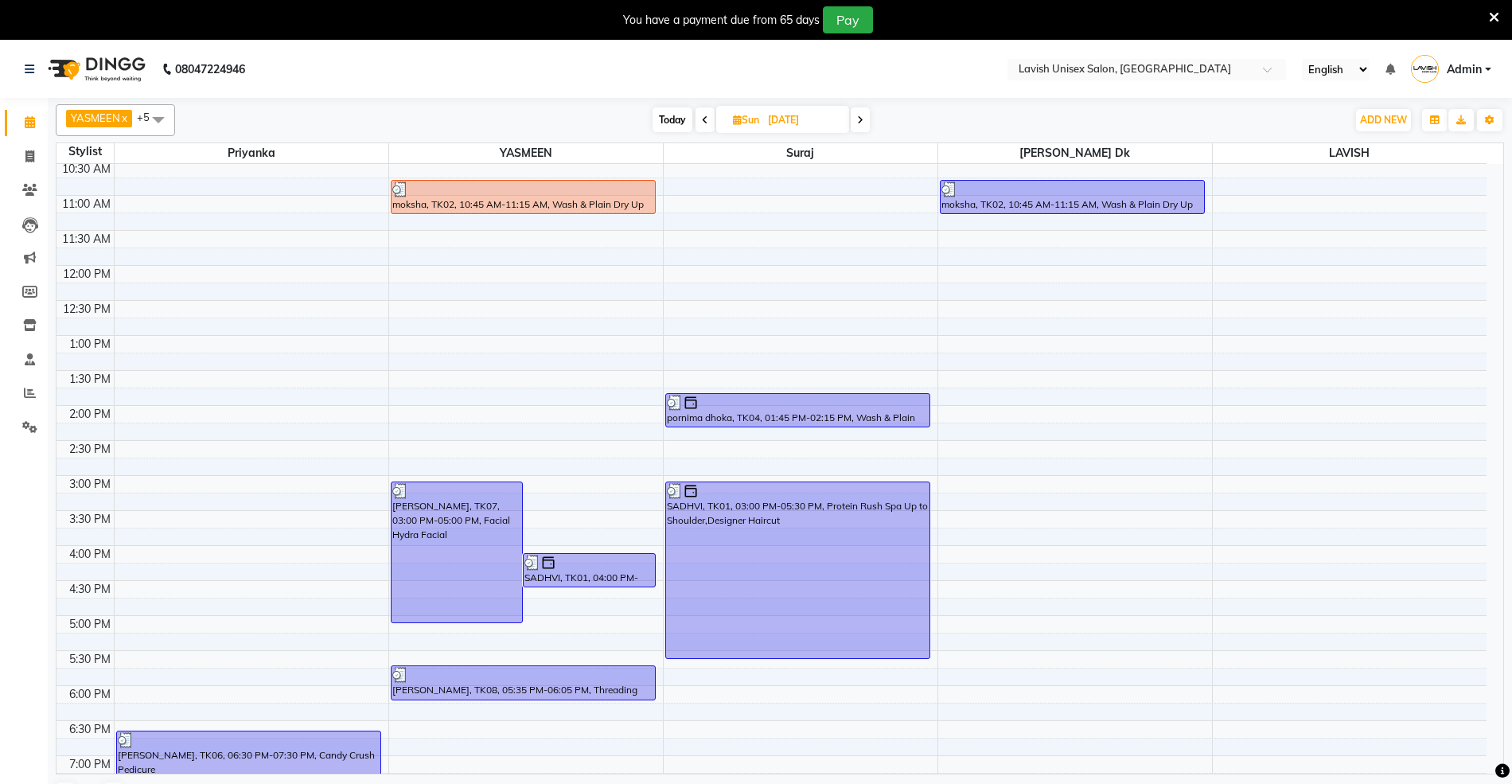
click at [862, 125] on span at bounding box center [860, 119] width 19 height 24
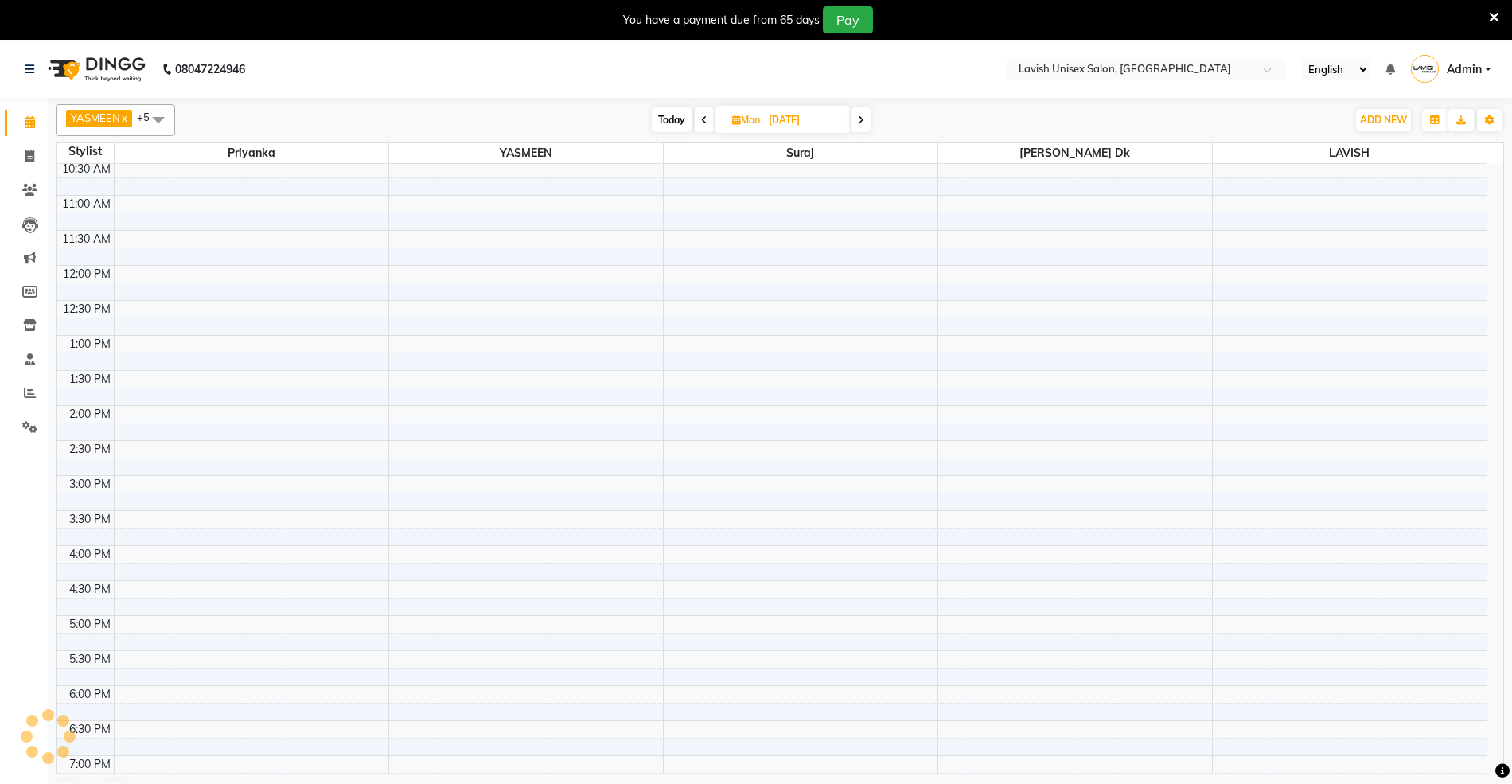
scroll to position [214, 0]
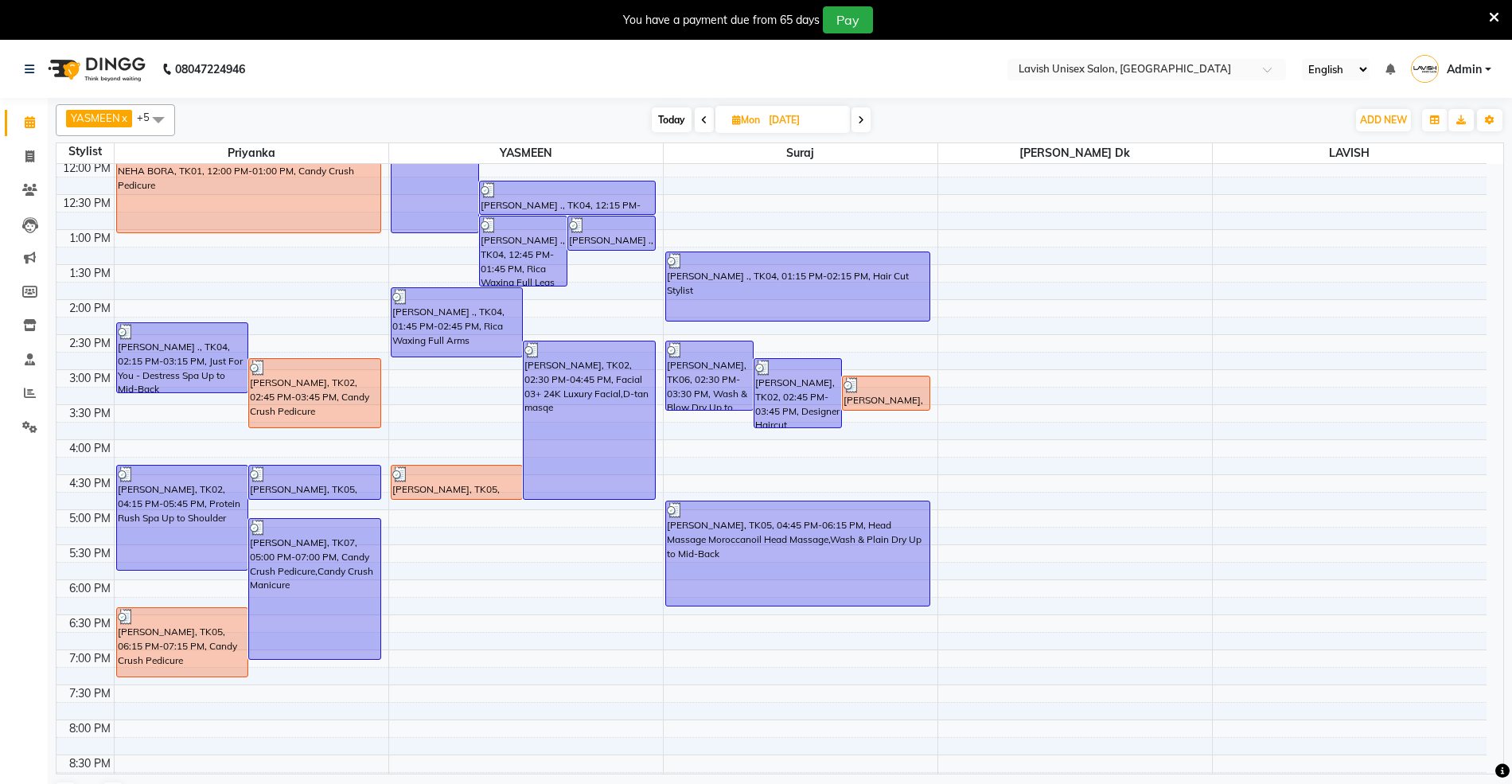
click at [866, 121] on span at bounding box center [861, 119] width 19 height 24
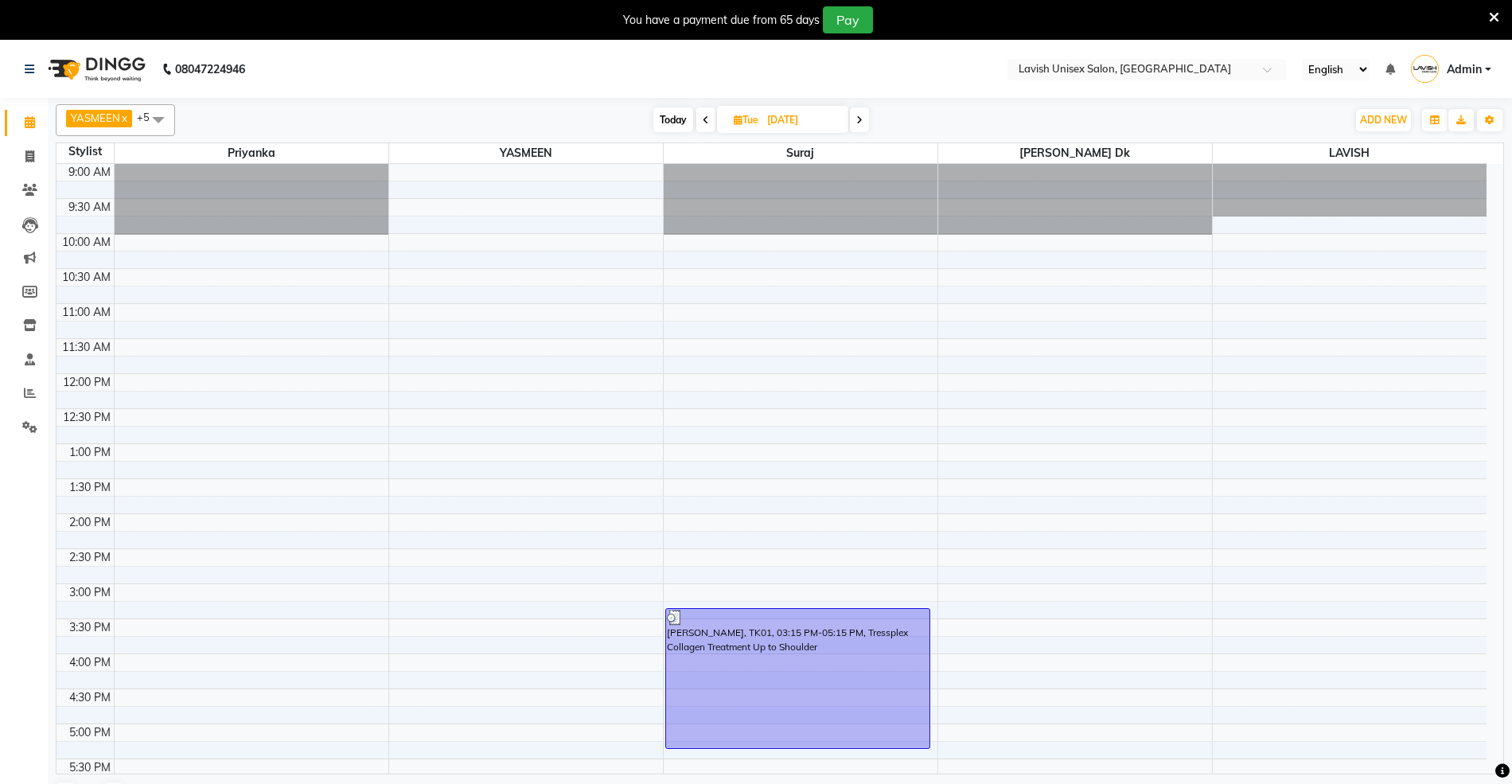
scroll to position [106, 0]
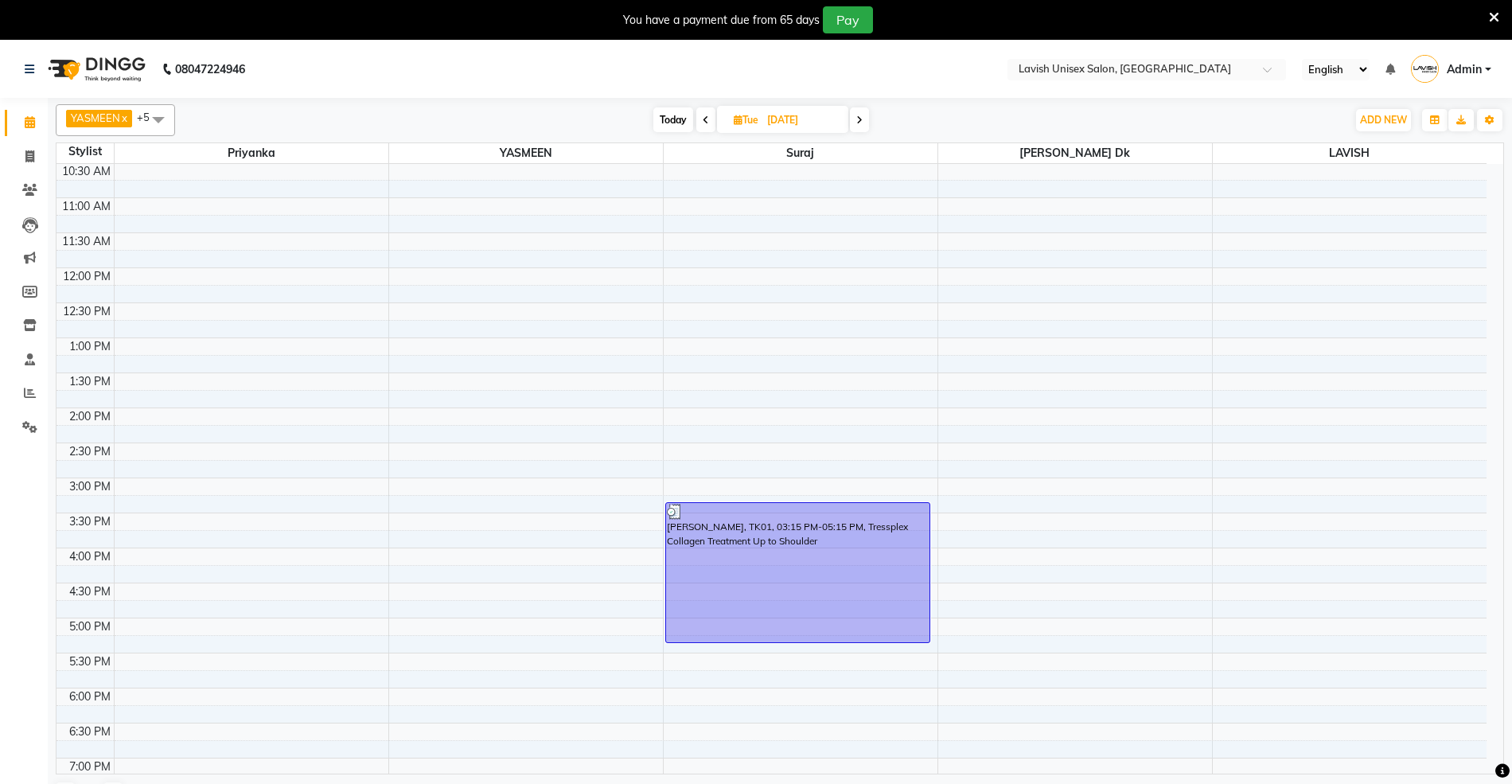
click at [869, 119] on span at bounding box center [859, 119] width 19 height 24
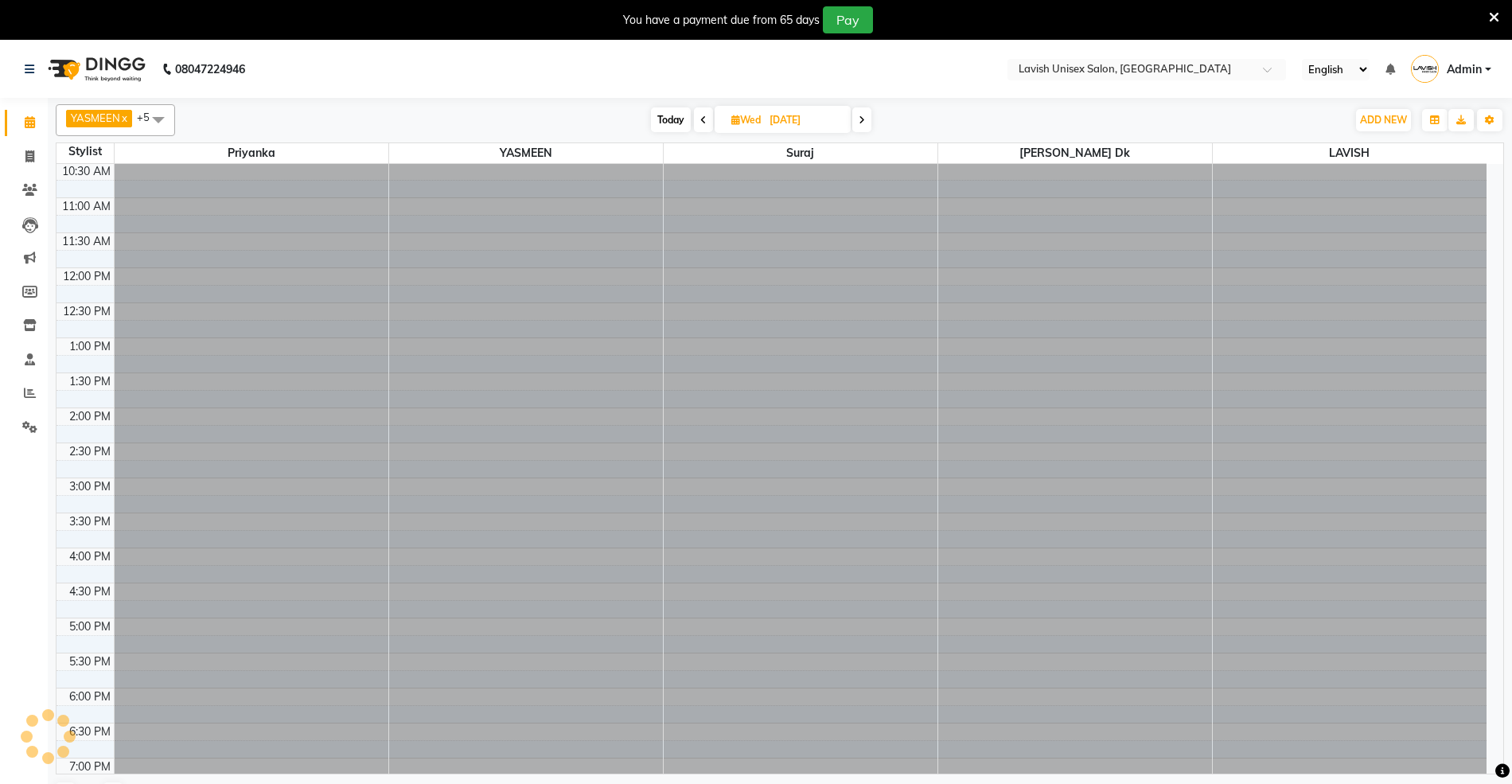
scroll to position [214, 0]
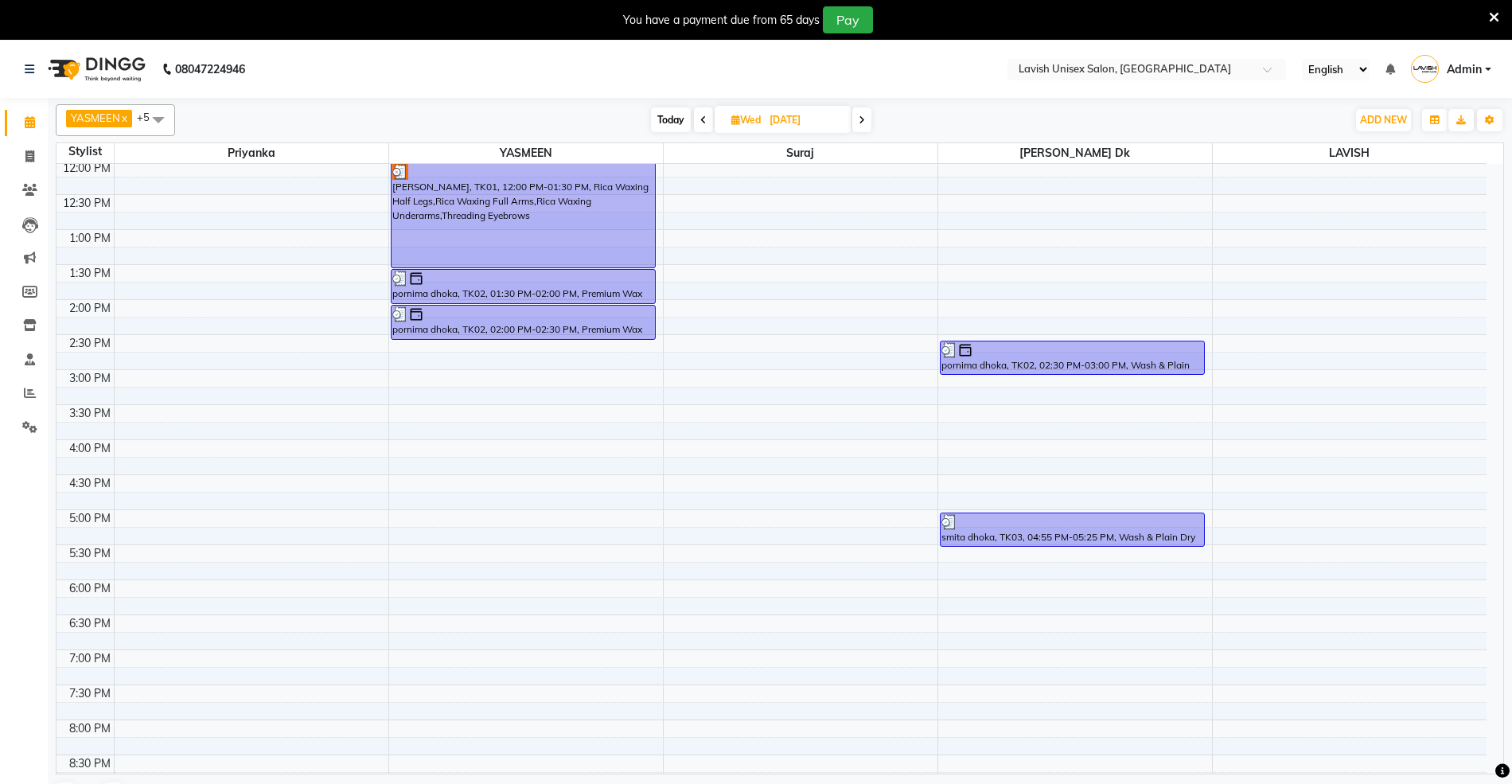
click at [868, 119] on span at bounding box center [862, 119] width 19 height 24
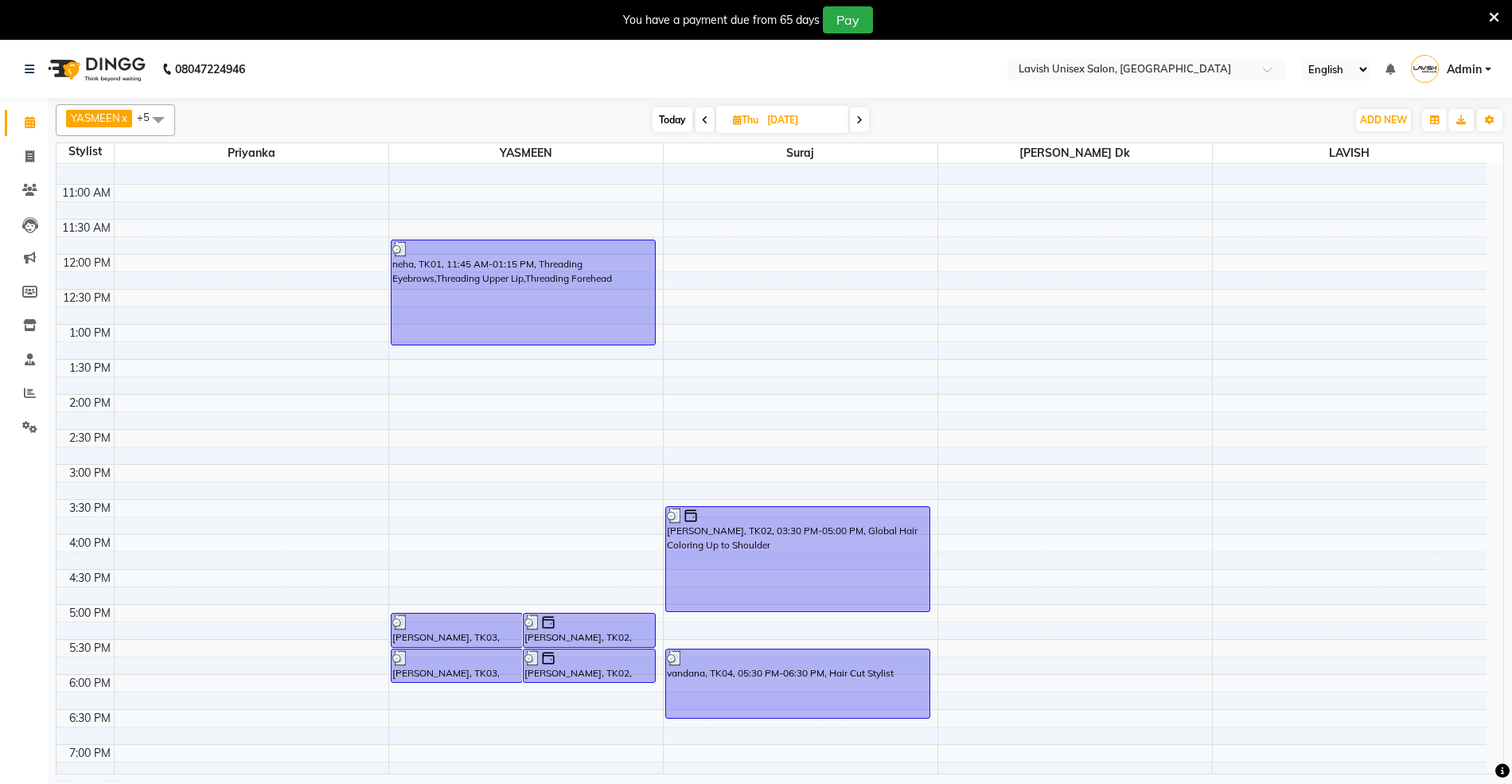
scroll to position [318, 0]
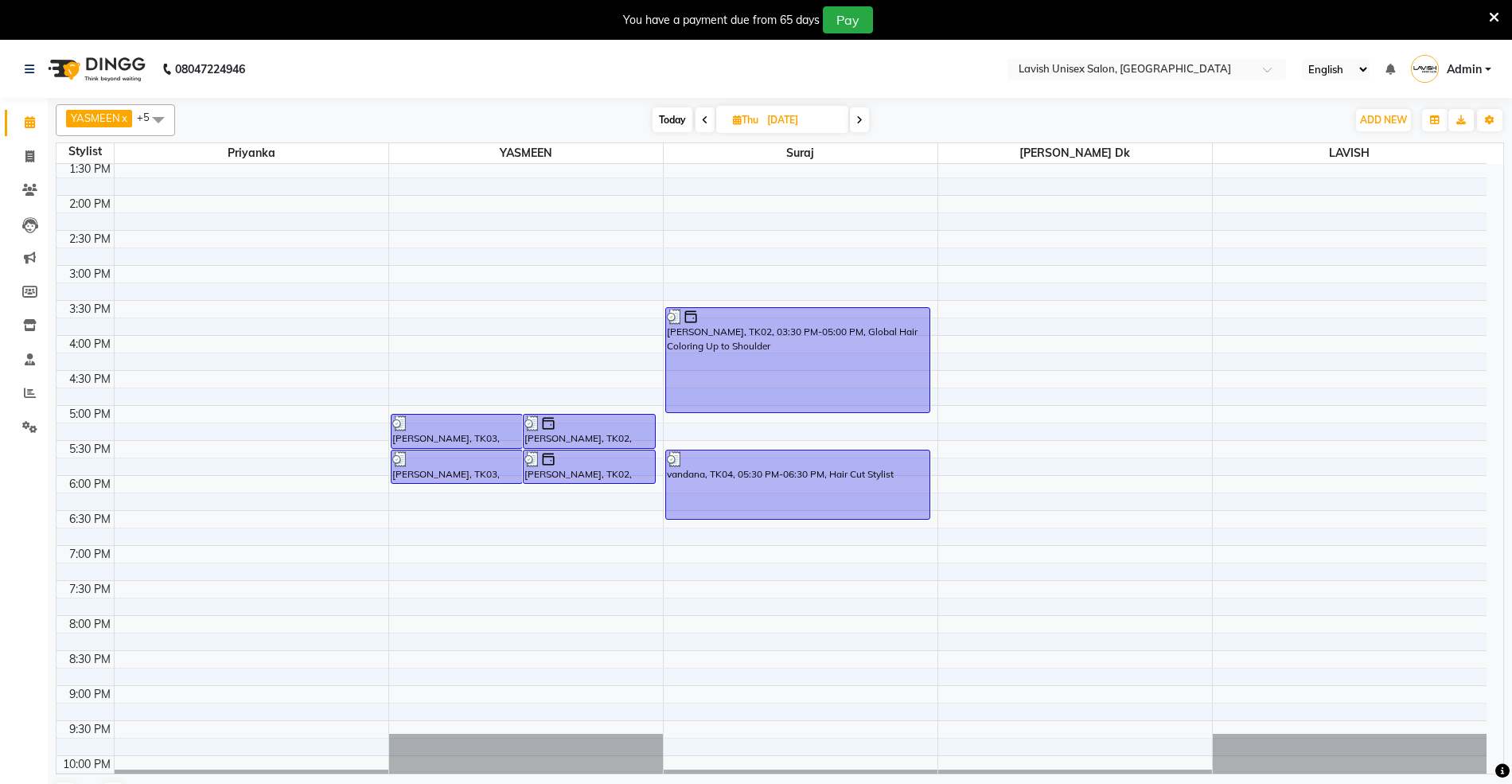
click at [857, 118] on icon at bounding box center [859, 119] width 6 height 10
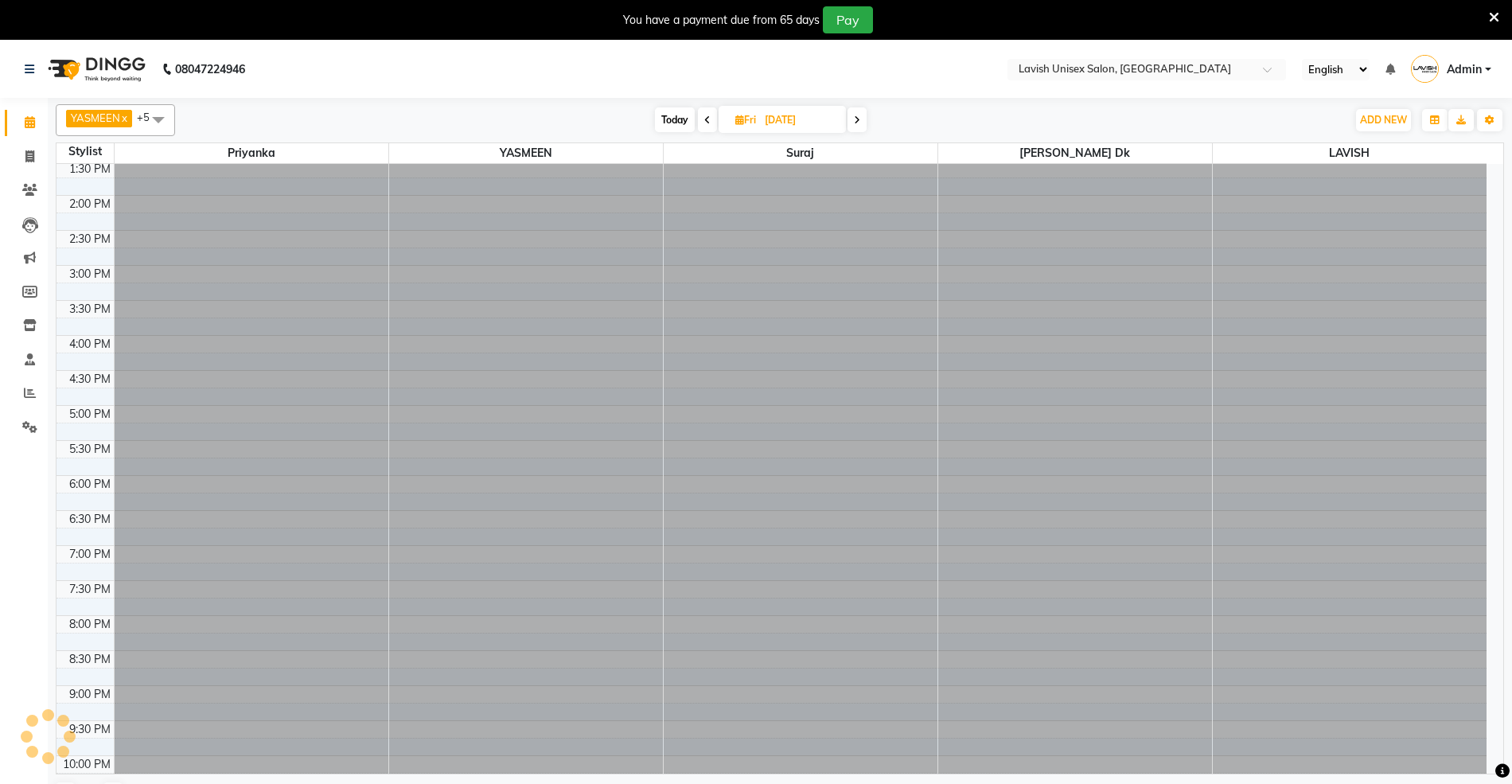
scroll to position [214, 0]
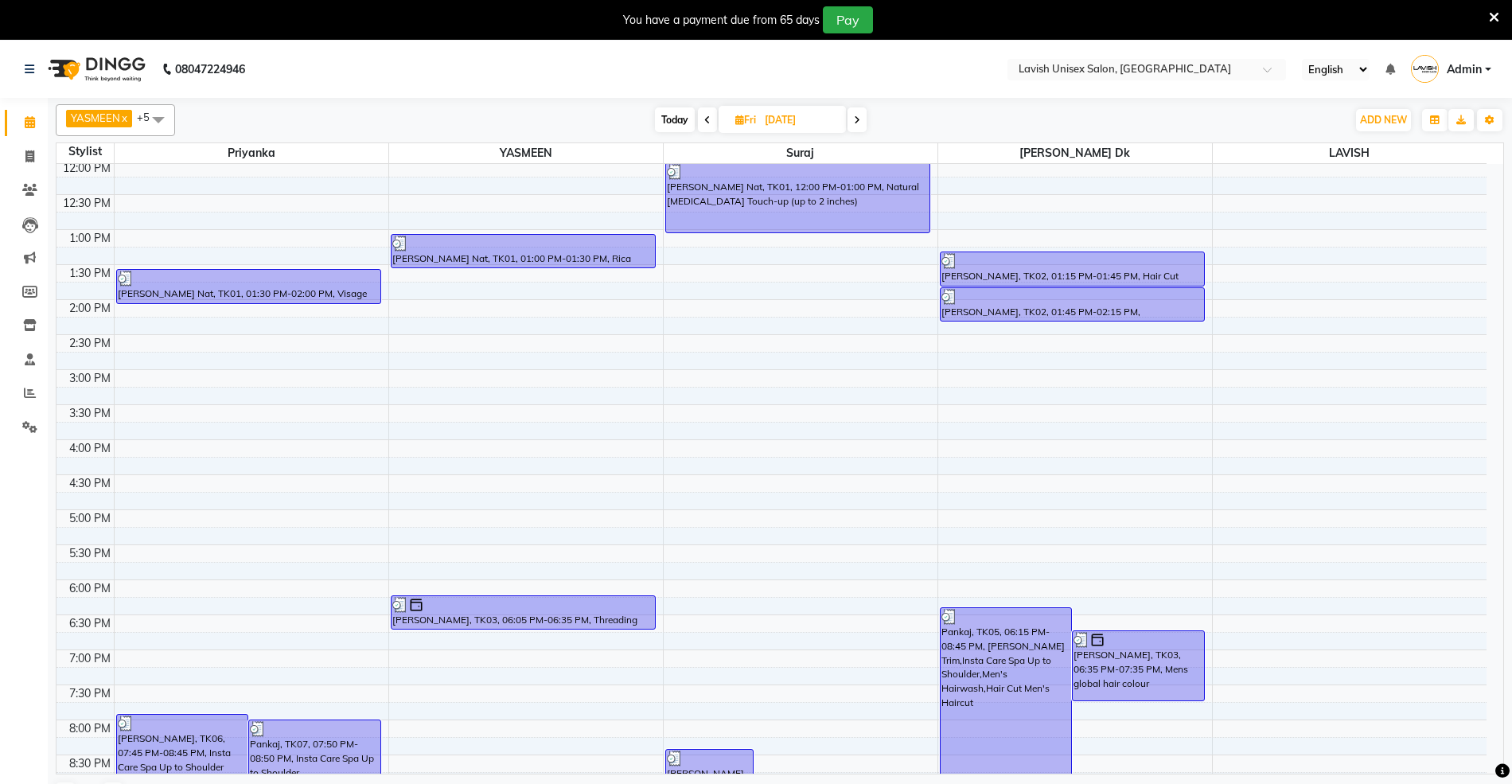
click at [858, 121] on icon at bounding box center [856, 119] width 6 height 10
type input "26-07-2025"
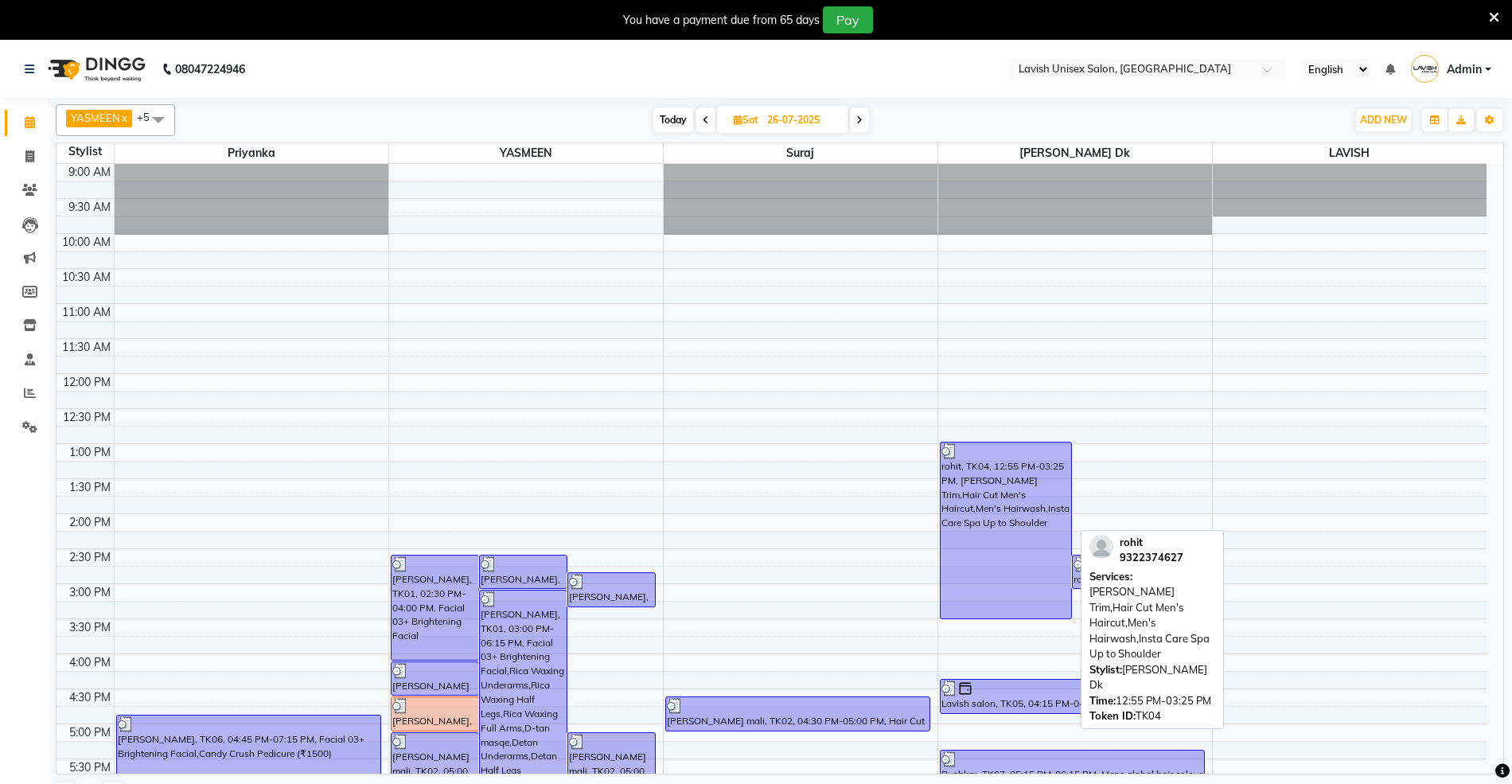
scroll to position [212, 0]
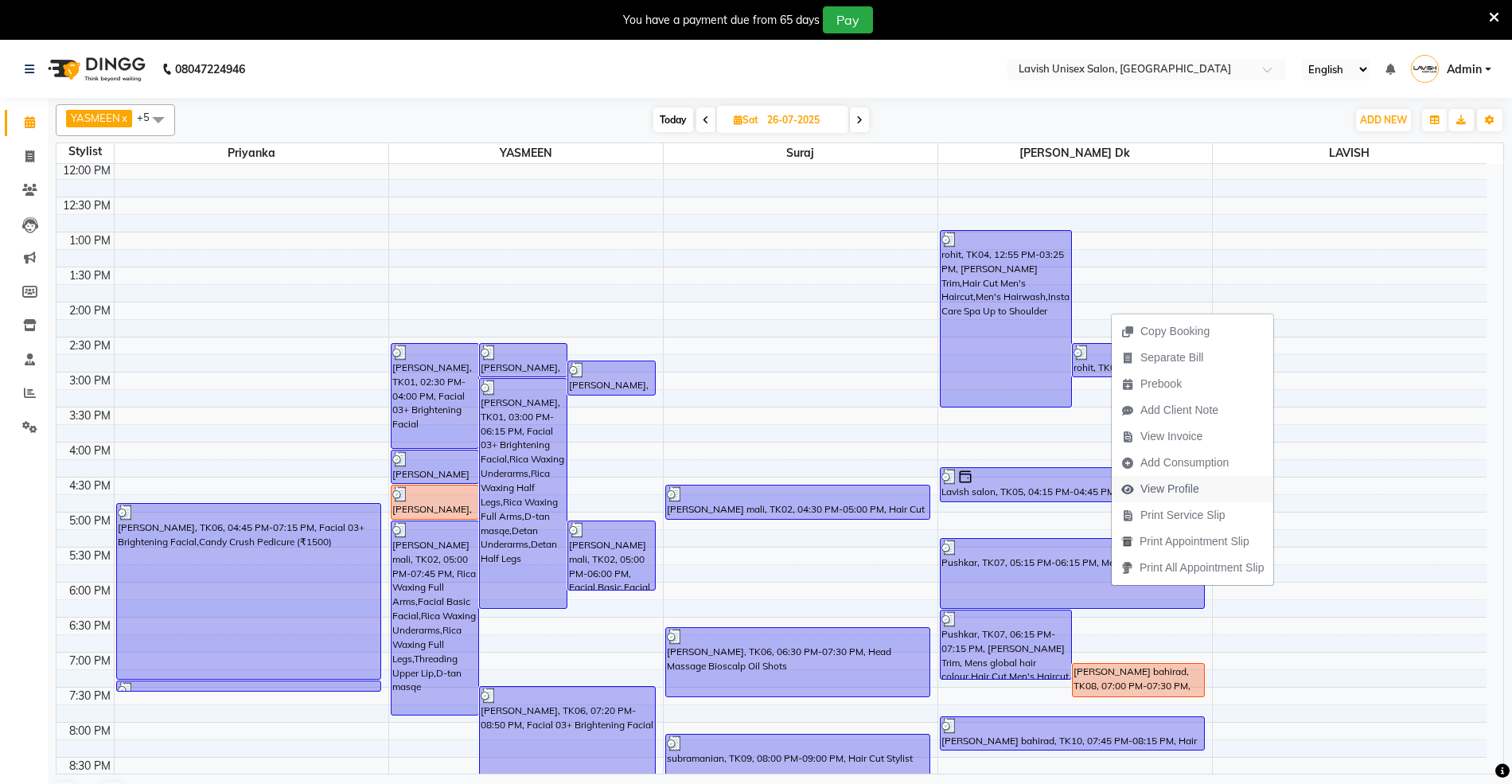
click at [1156, 490] on span "View Profile" at bounding box center [1170, 489] width 59 height 17
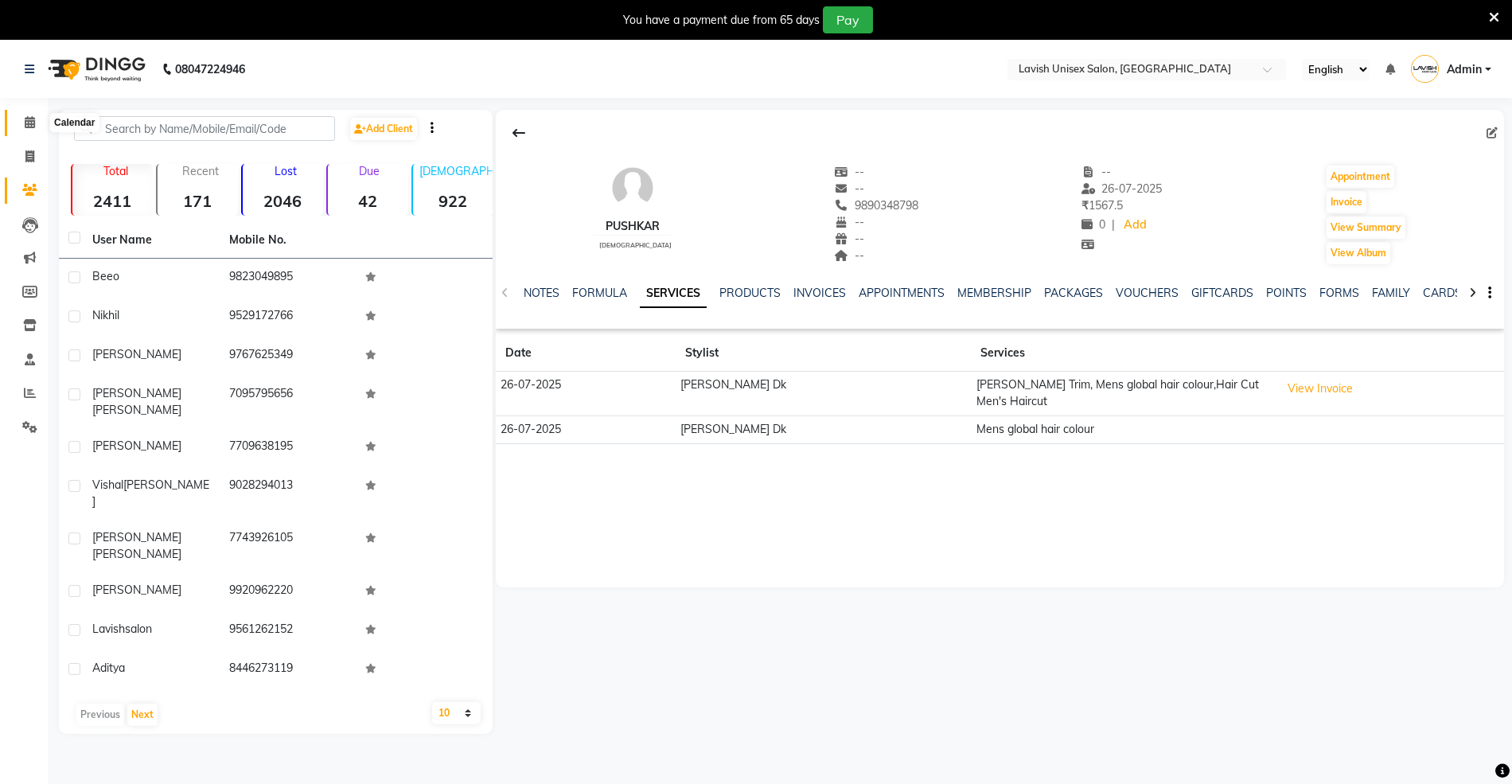
click at [30, 118] on icon at bounding box center [30, 121] width 11 height 12
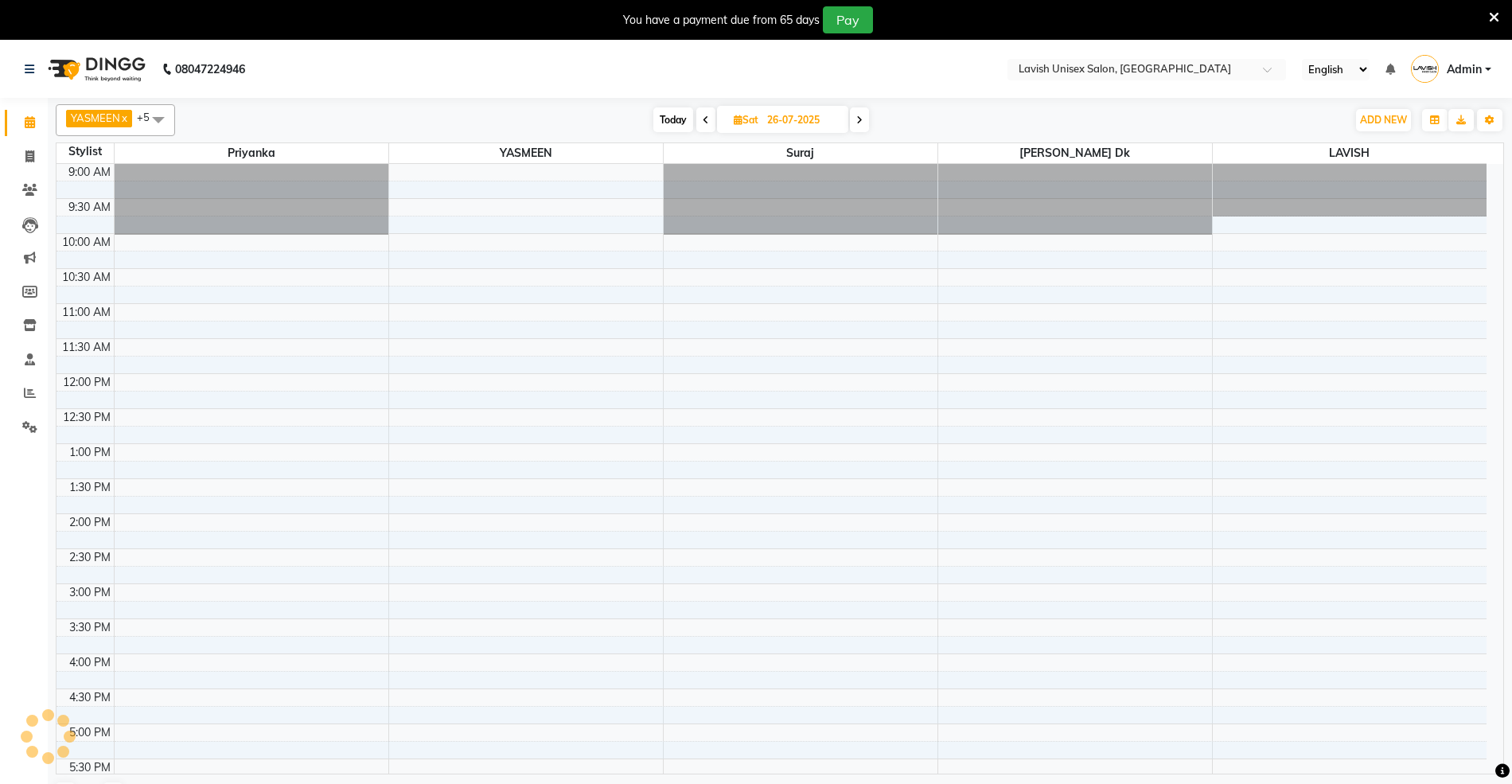
scroll to position [214, 0]
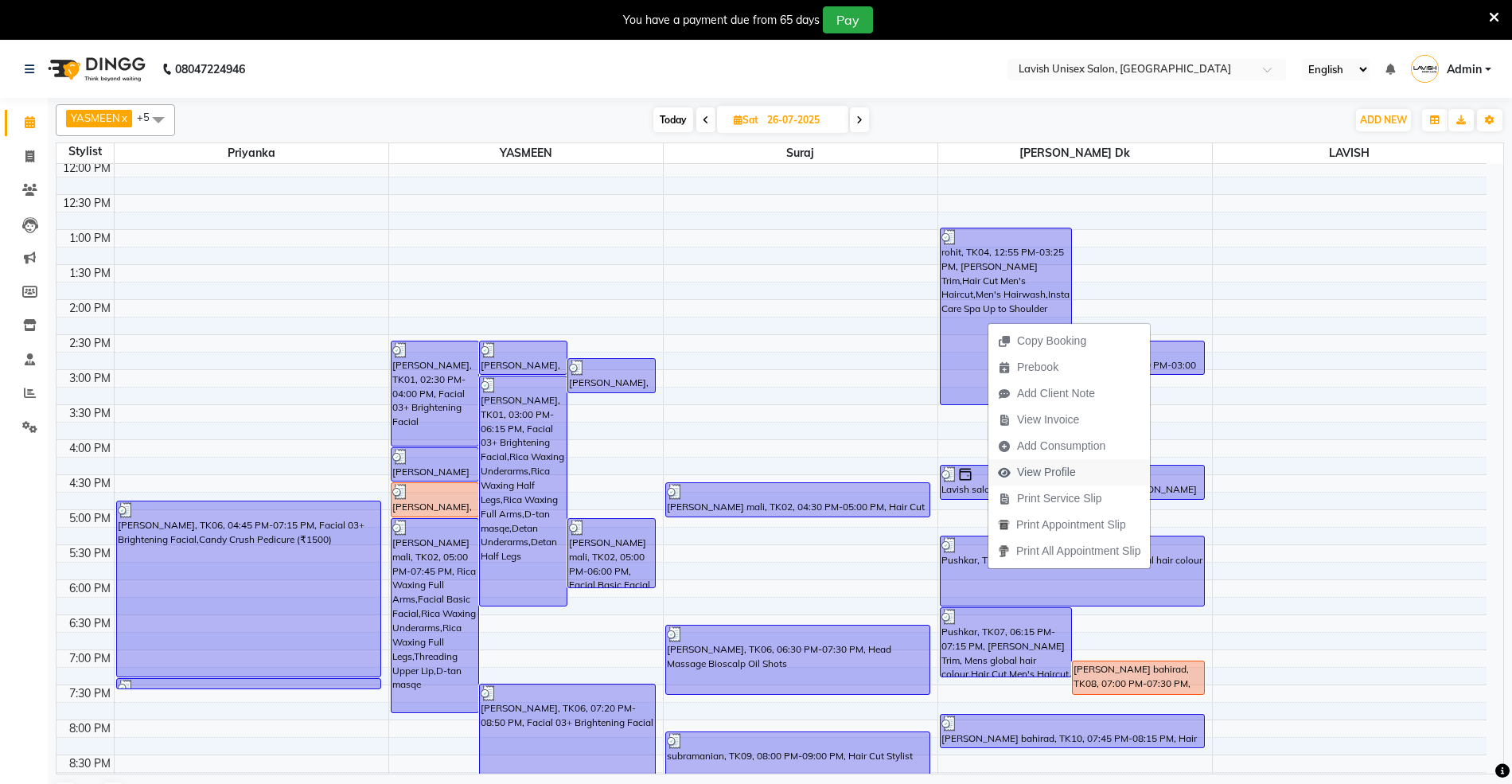
click at [1027, 463] on span "View Profile" at bounding box center [1047, 471] width 59 height 17
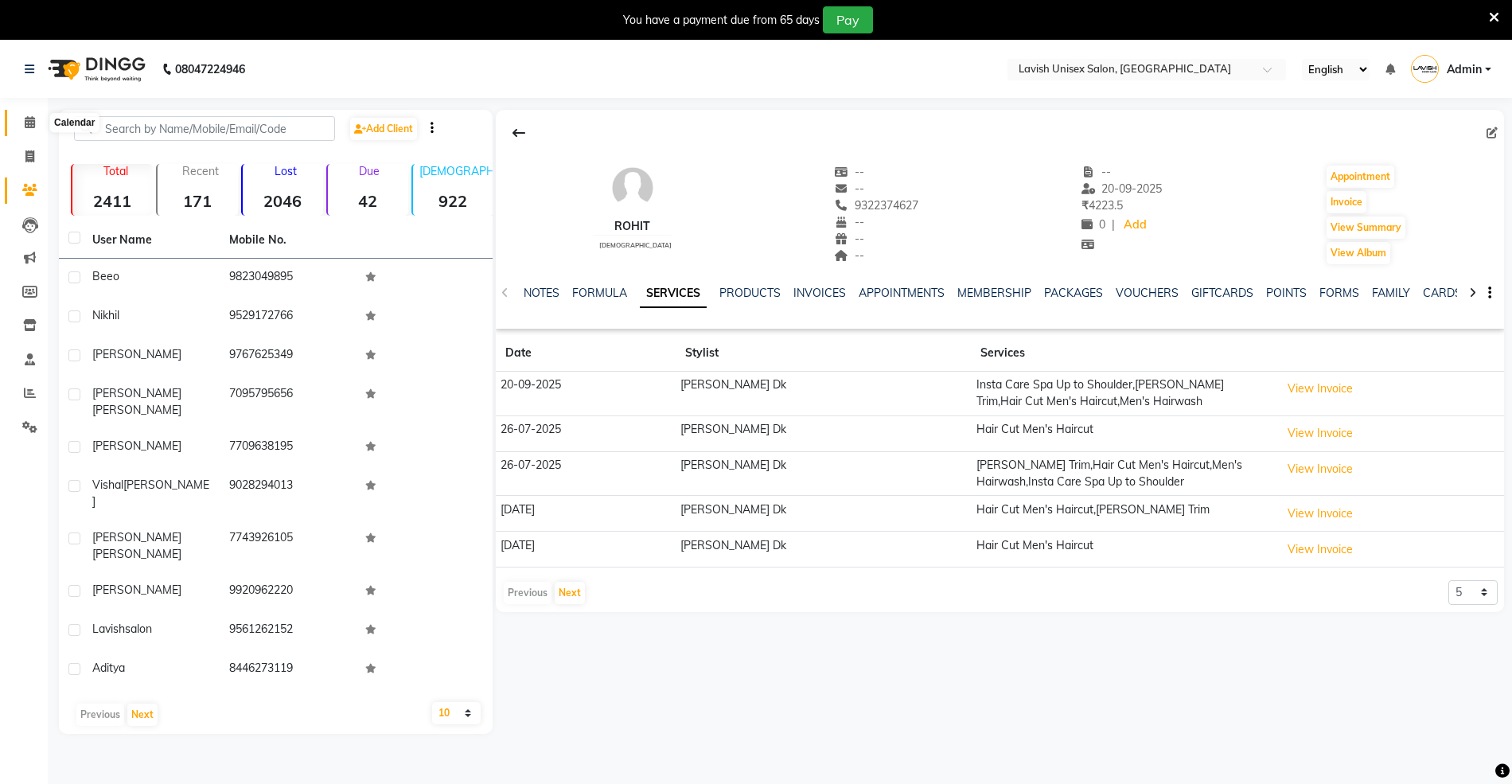
click at [31, 124] on icon at bounding box center [30, 121] width 11 height 12
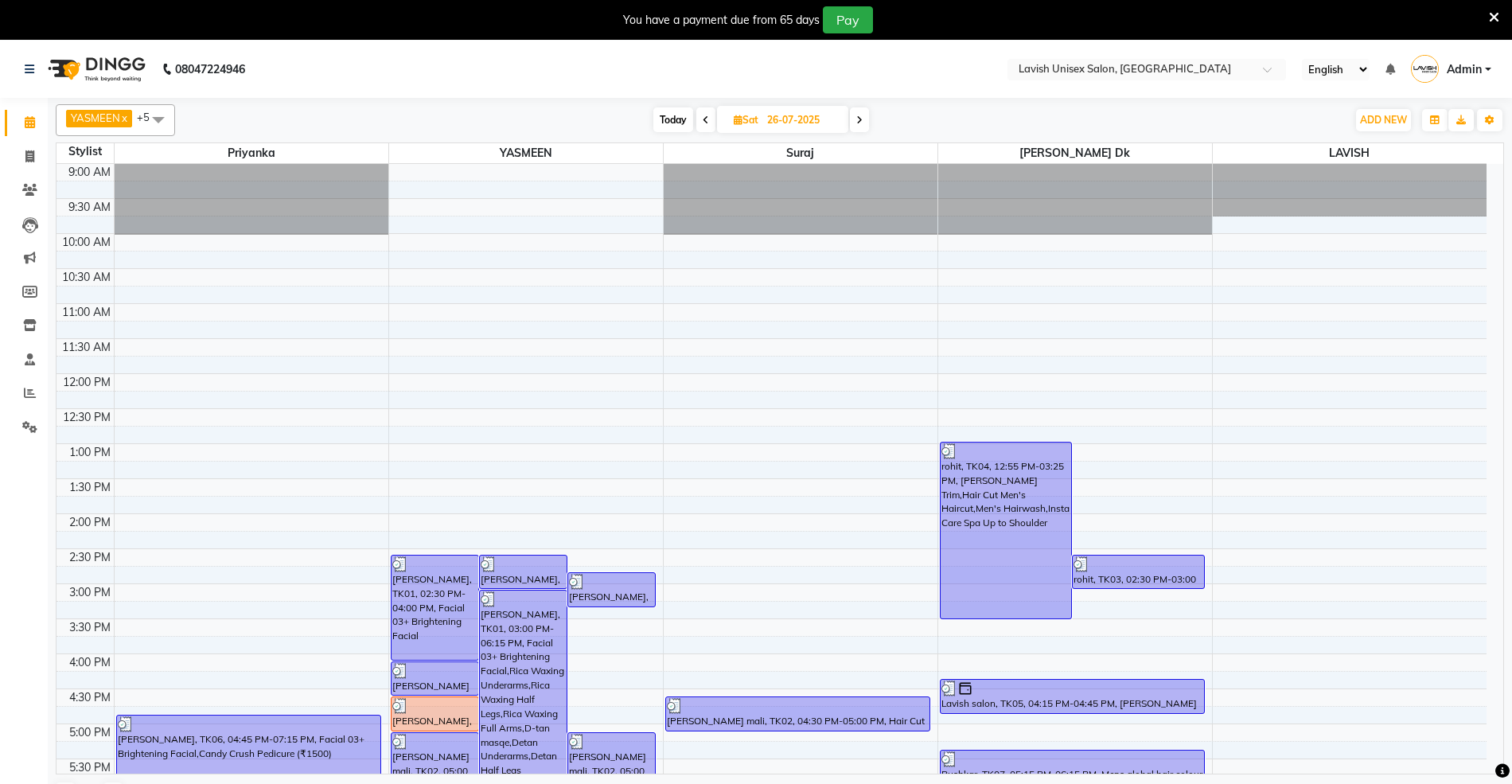
click at [857, 118] on icon at bounding box center [859, 119] width 6 height 10
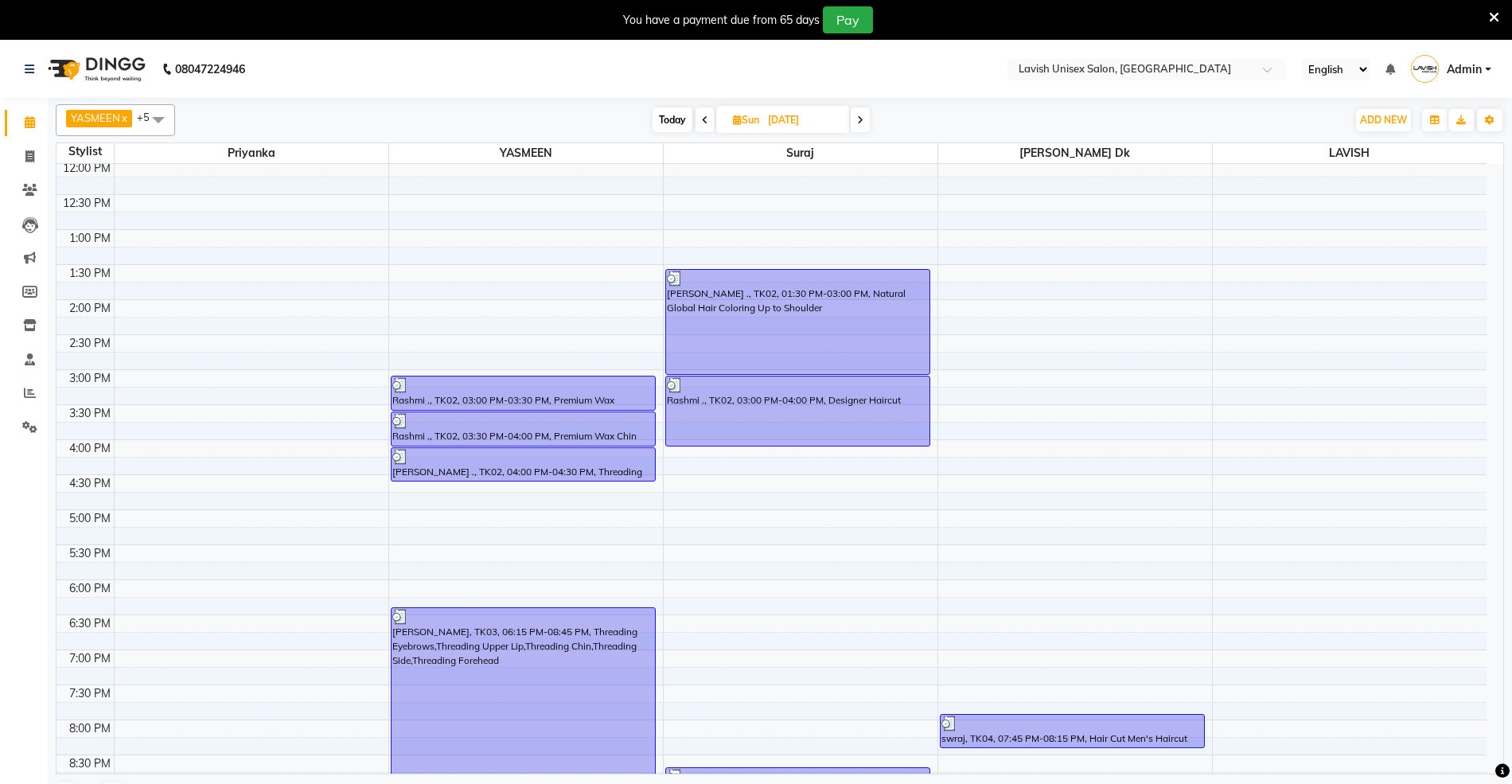
scroll to position [385, 0]
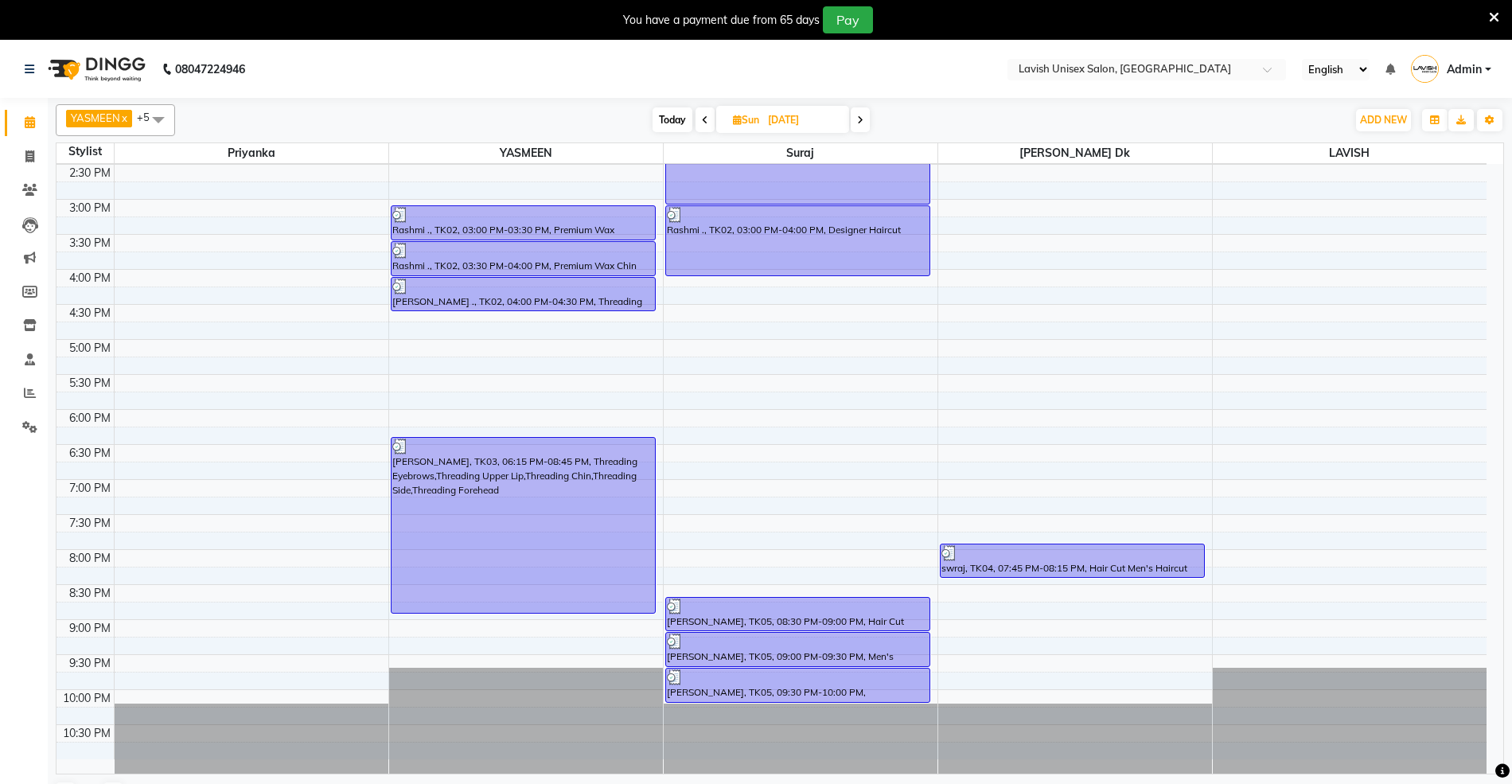
click at [861, 122] on icon at bounding box center [860, 119] width 6 height 10
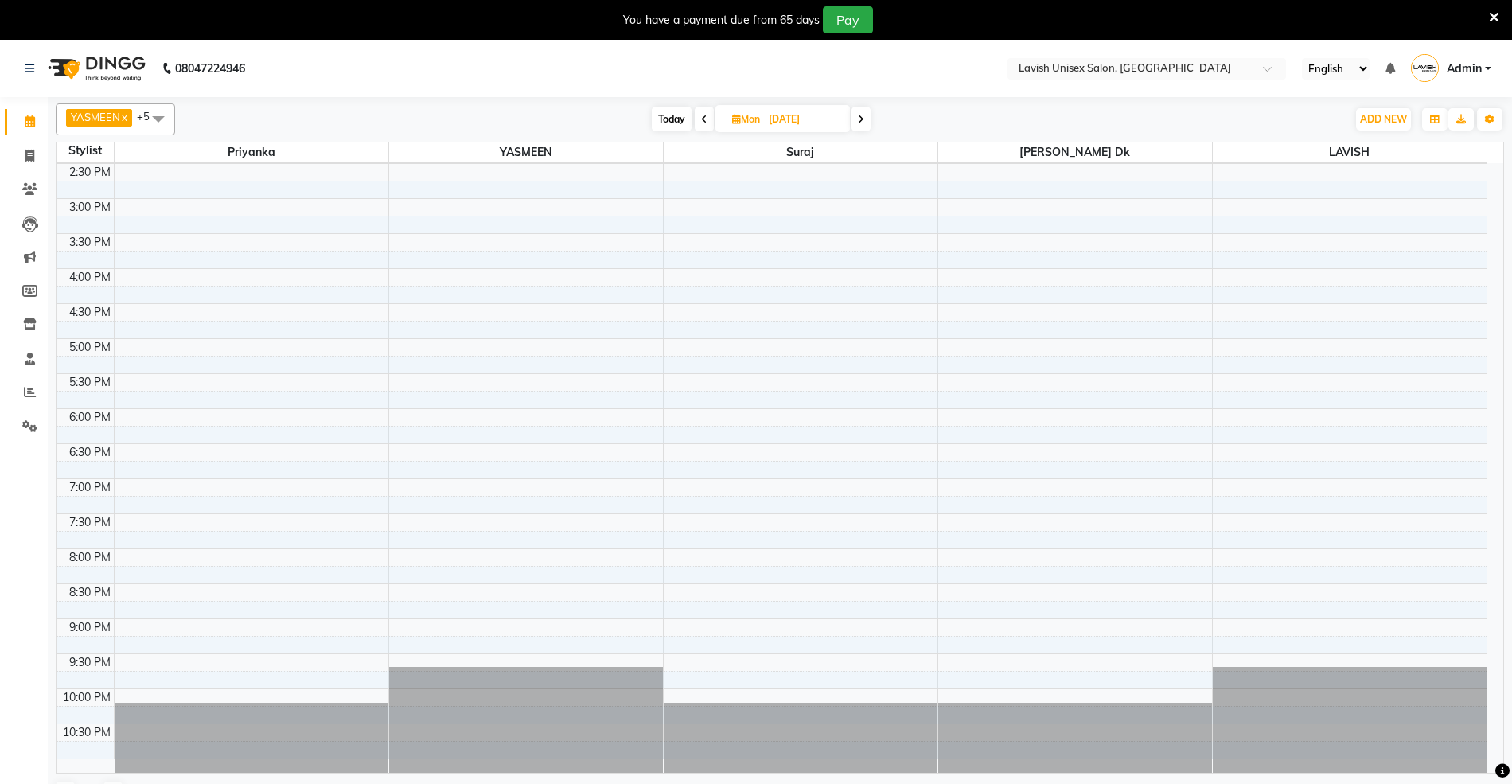
scroll to position [40, 0]
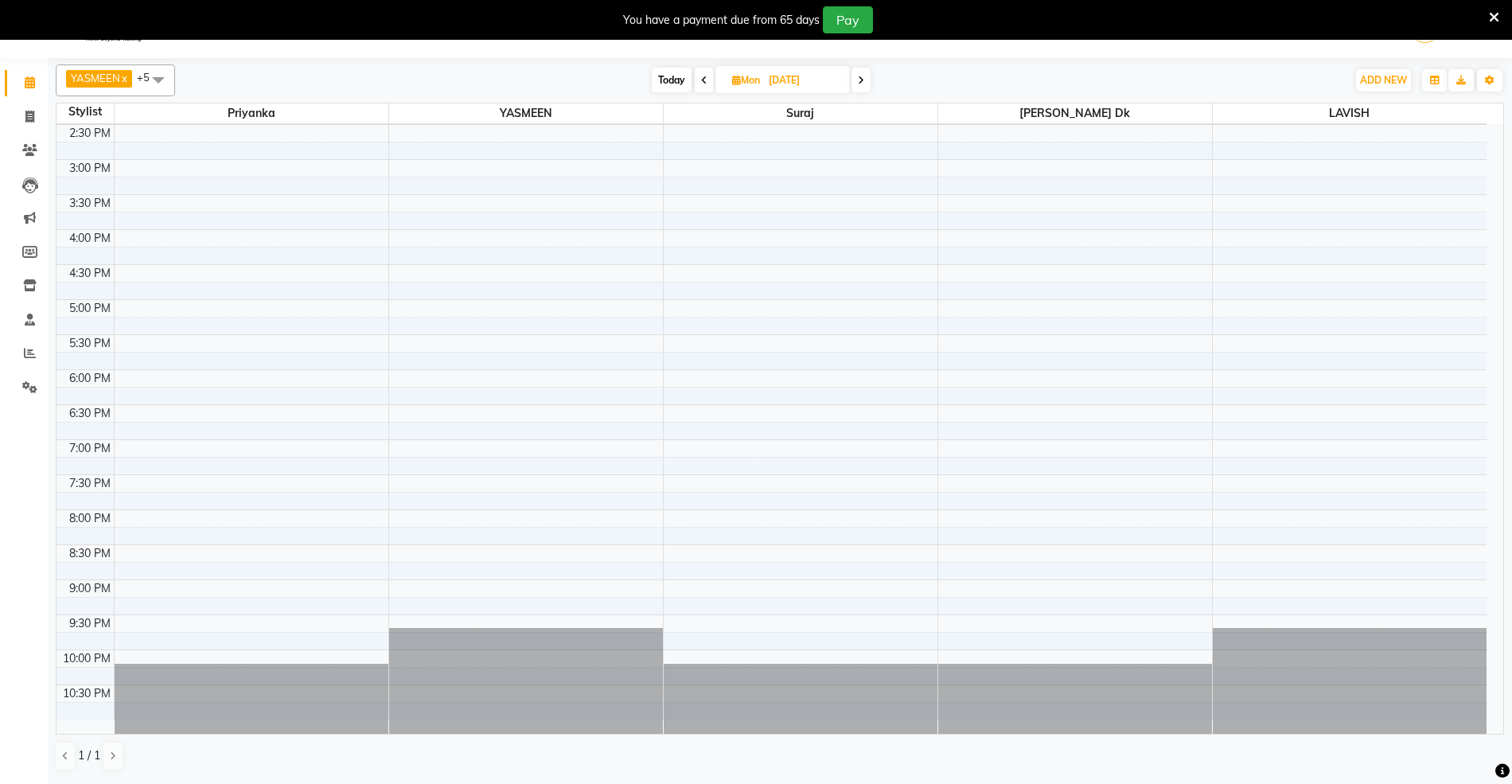
click at [861, 84] on icon at bounding box center [861, 80] width 6 height 10
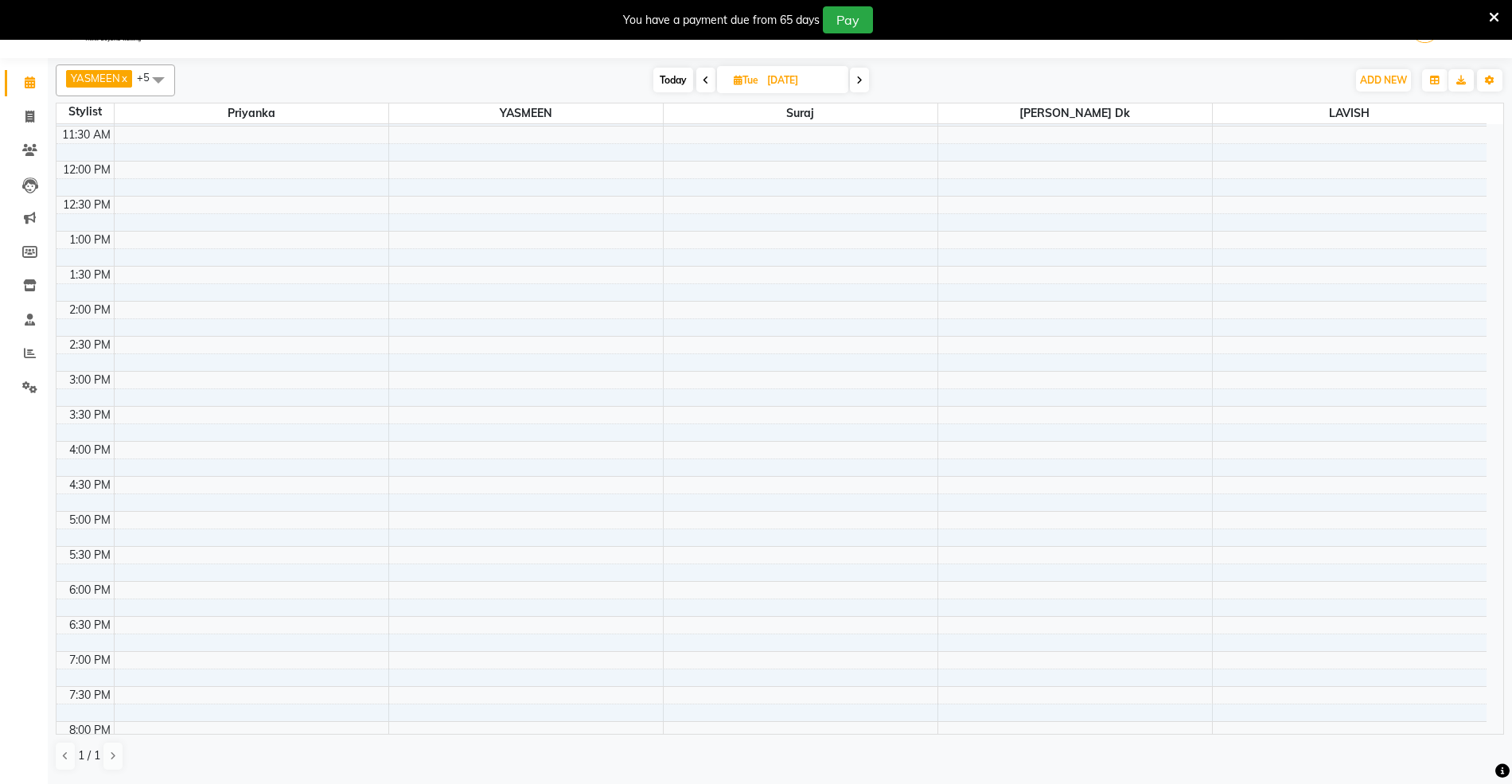
click at [856, 75] on icon at bounding box center [859, 80] width 6 height 10
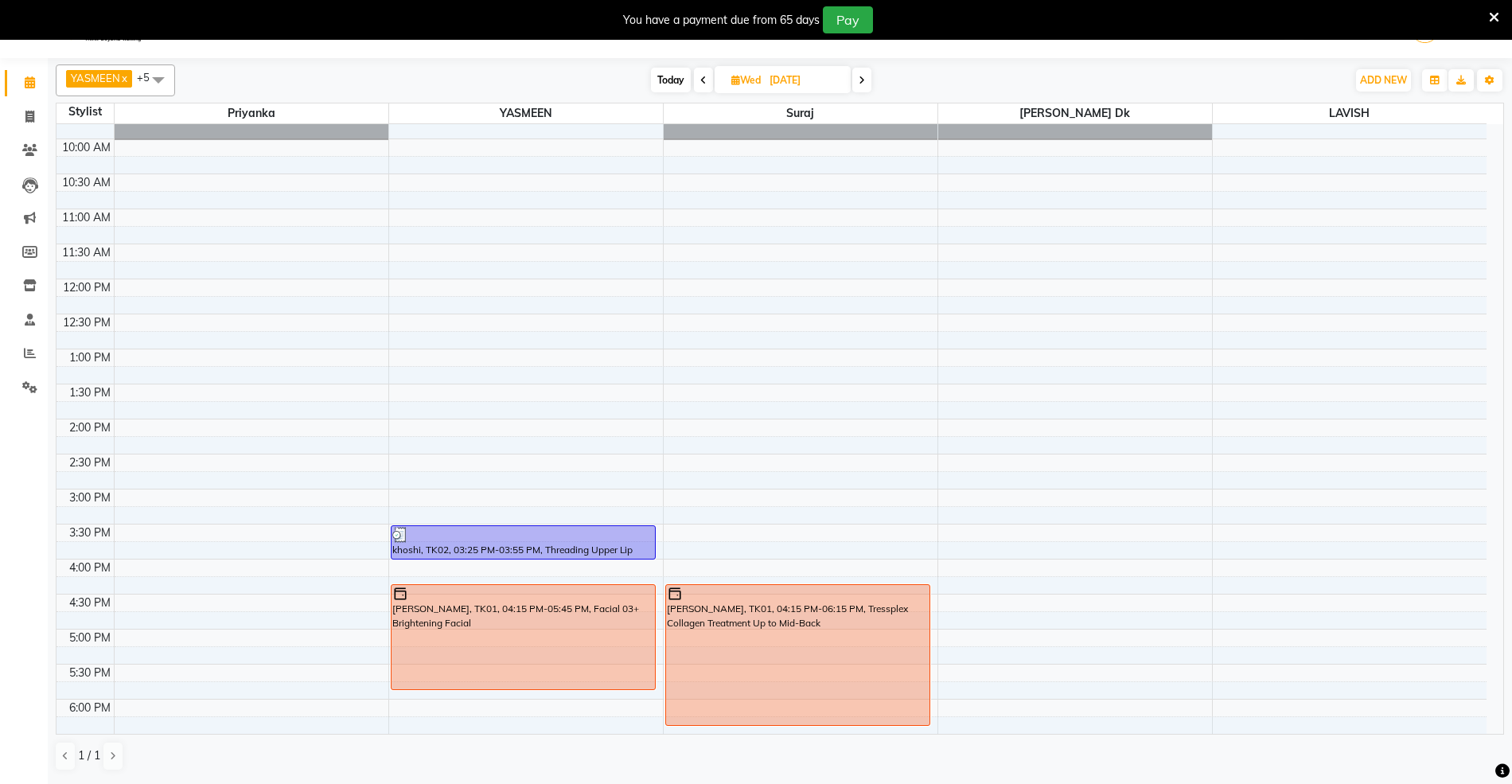
scroll to position [0, 0]
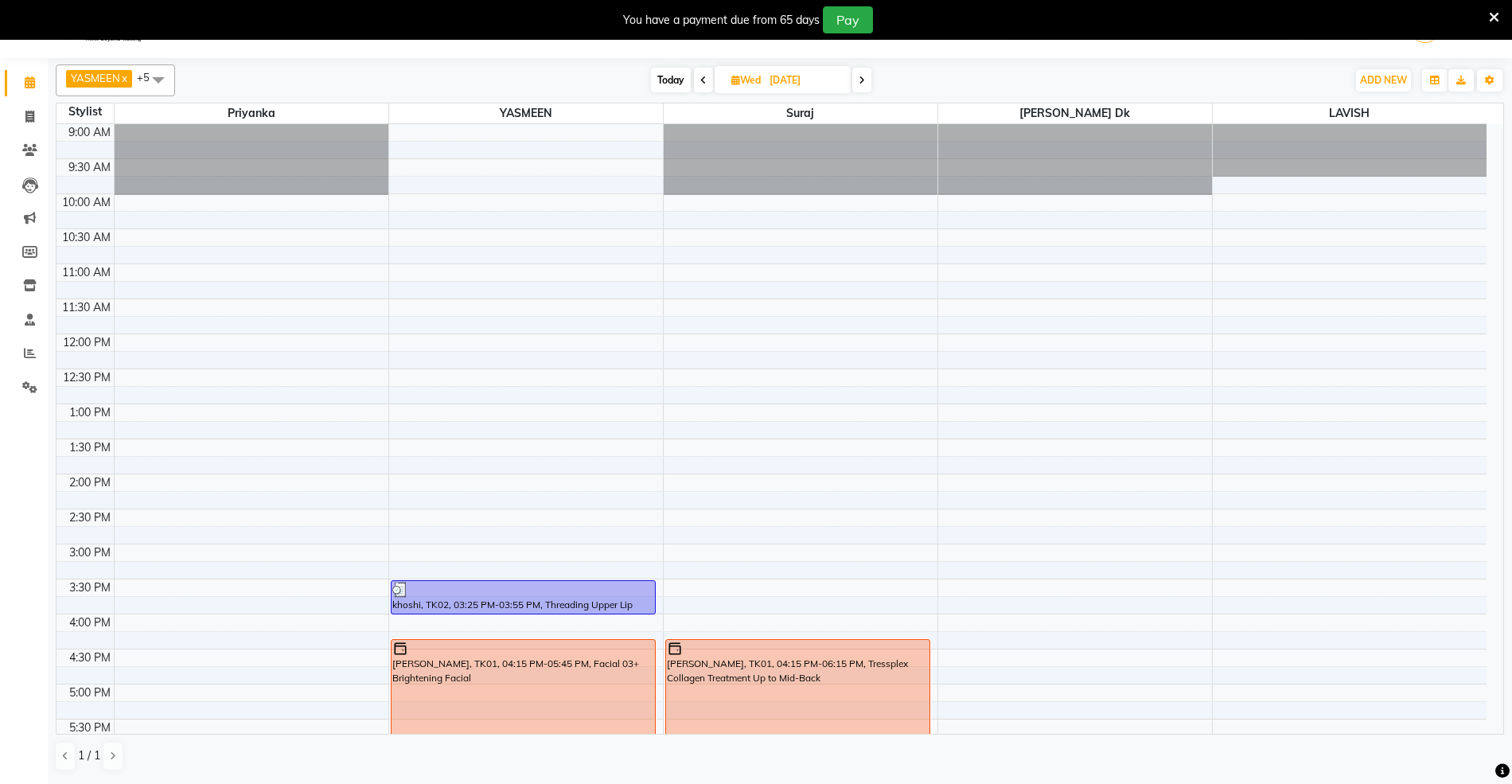
click at [869, 81] on span at bounding box center [862, 79] width 19 height 24
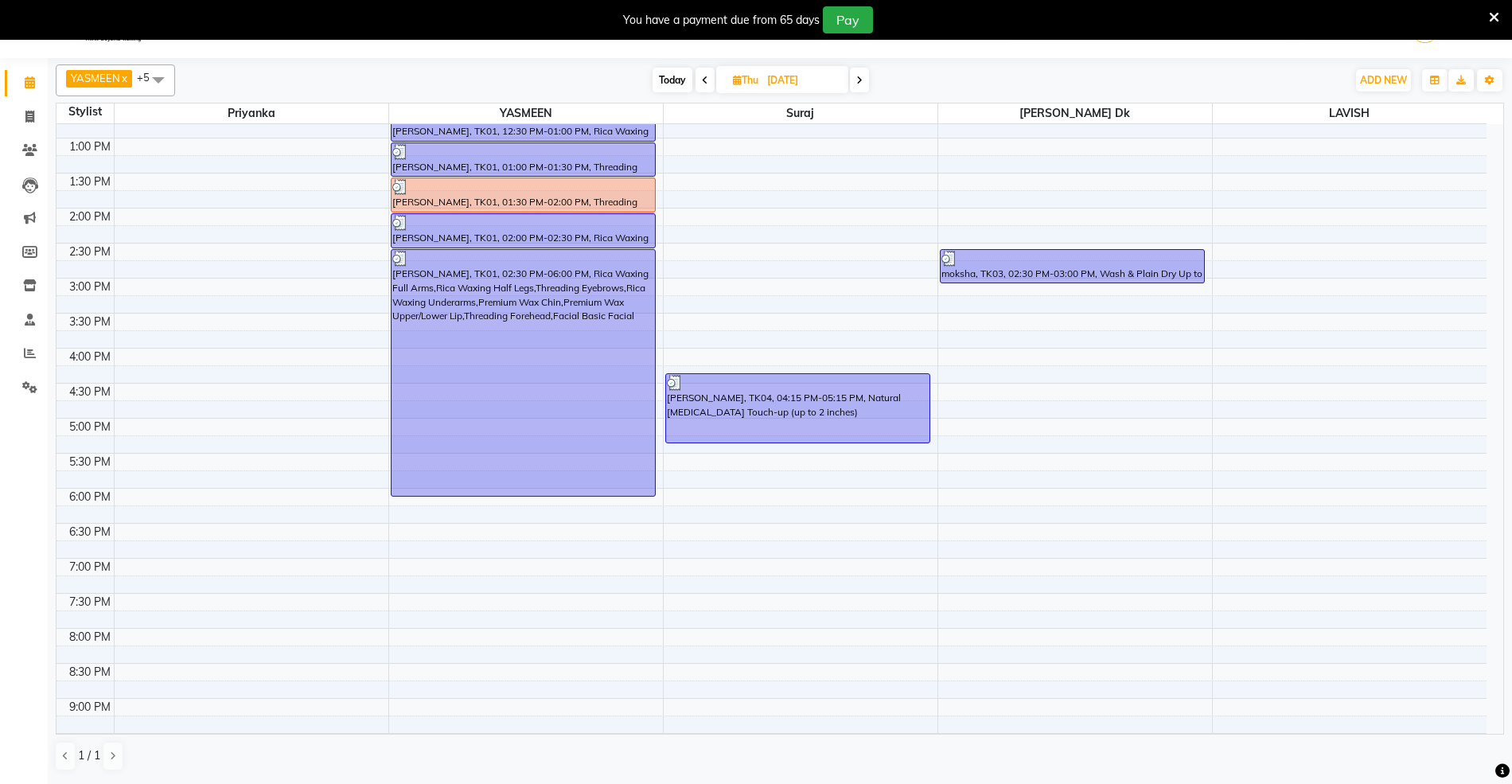
scroll to position [66, 0]
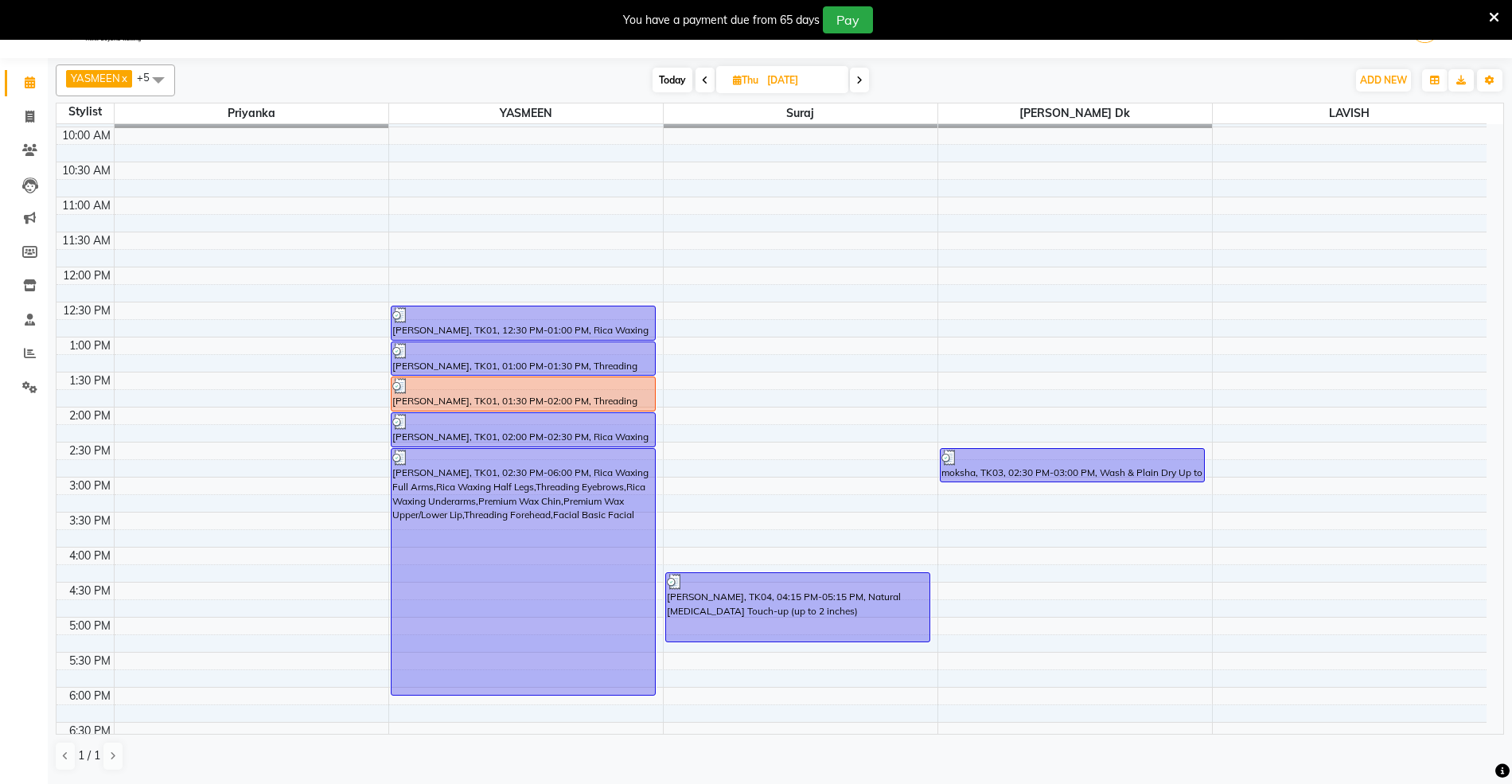
click at [869, 74] on span at bounding box center [859, 79] width 19 height 24
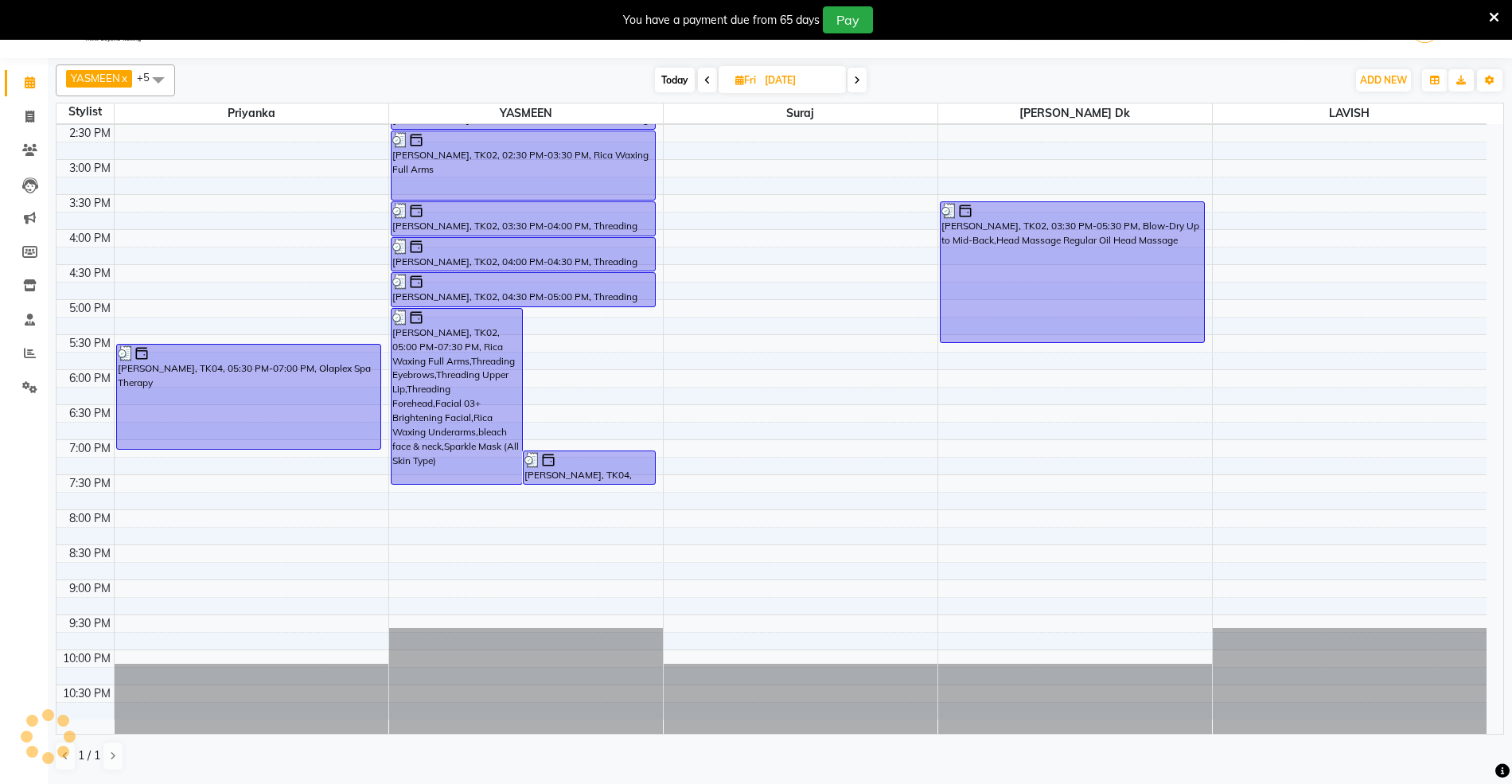
scroll to position [0, 0]
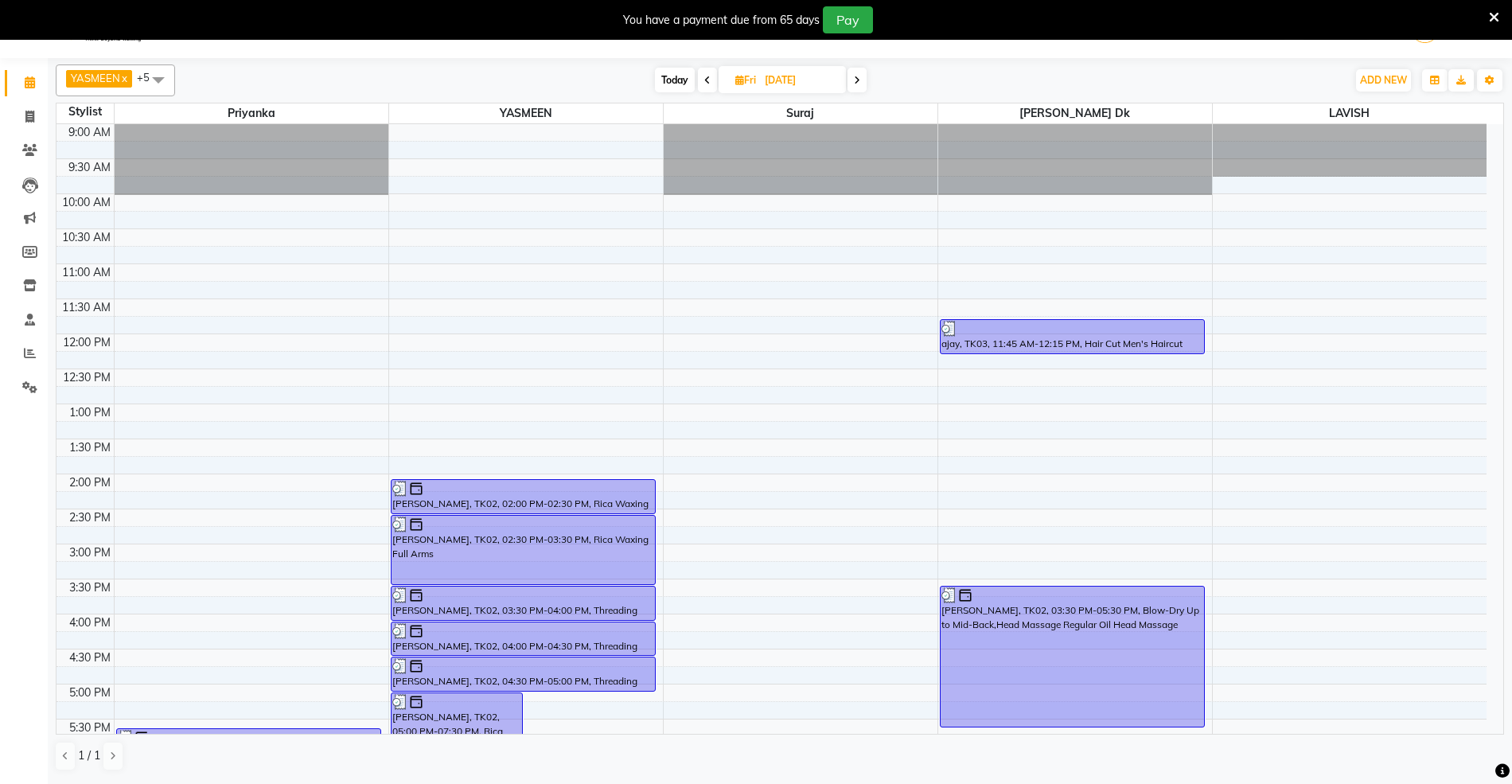
click at [852, 78] on span at bounding box center [856, 79] width 19 height 24
type input "[DATE]"
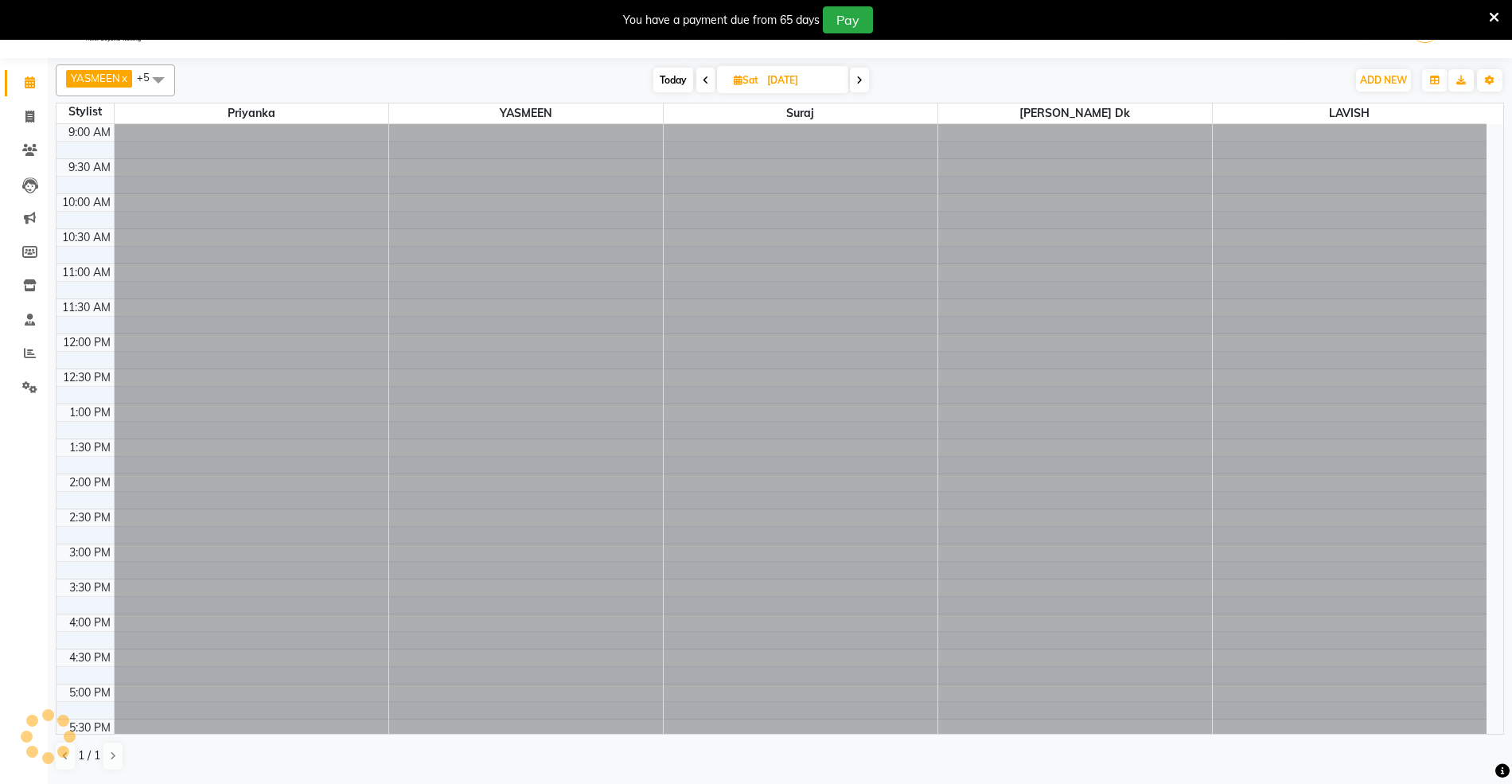
scroll to position [214, 0]
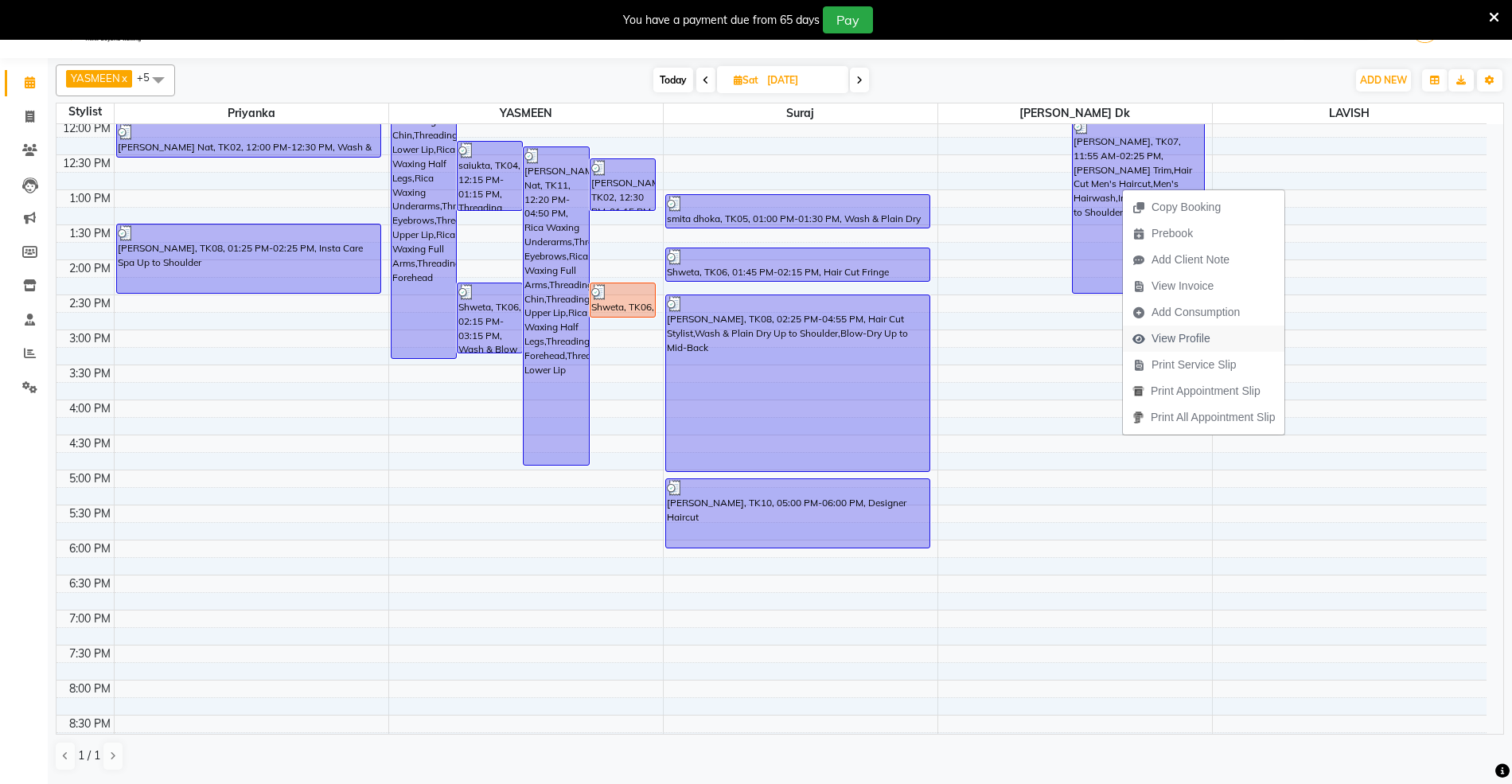
click at [1163, 338] on span "View Profile" at bounding box center [1181, 339] width 59 height 17
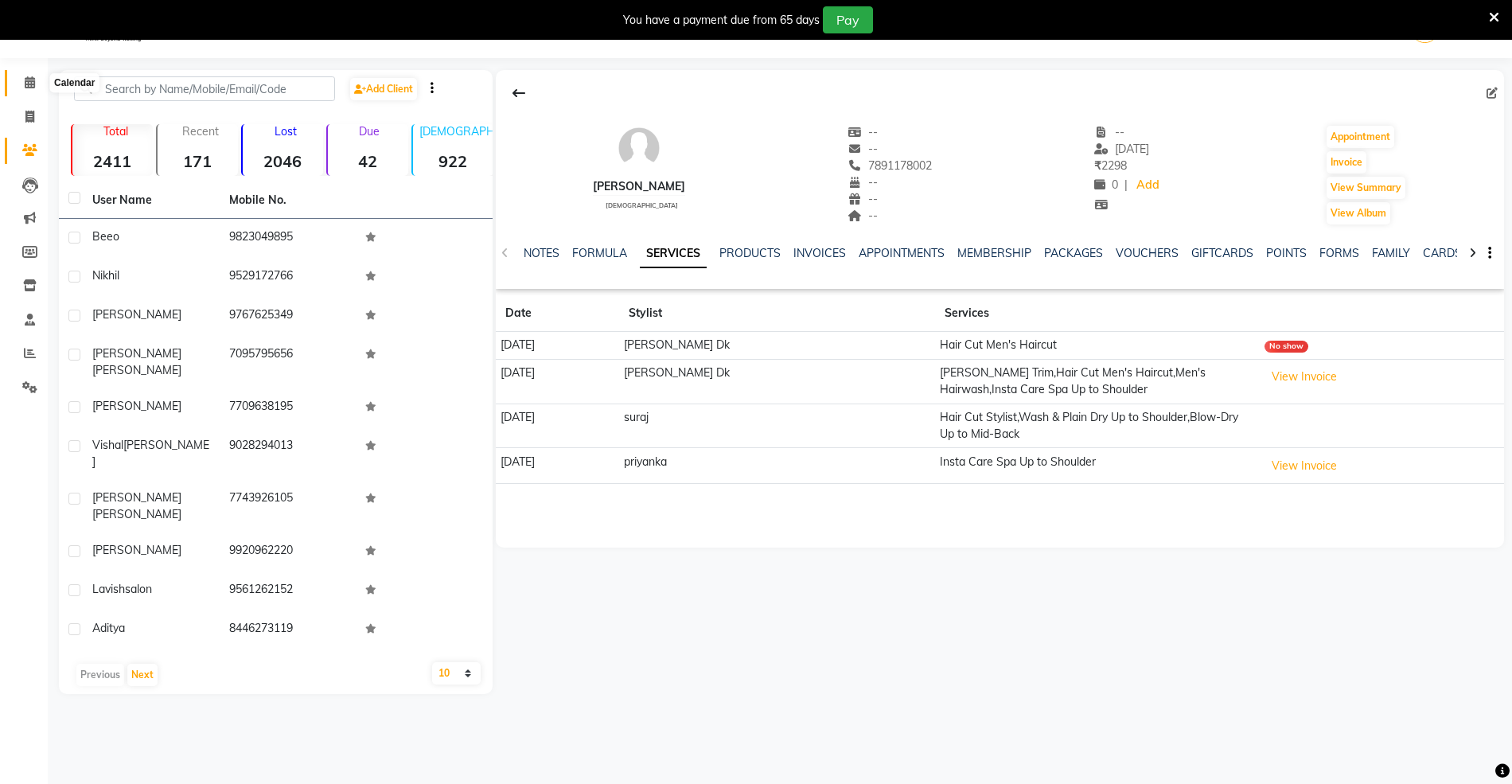
click at [29, 90] on span at bounding box center [30, 83] width 28 height 18
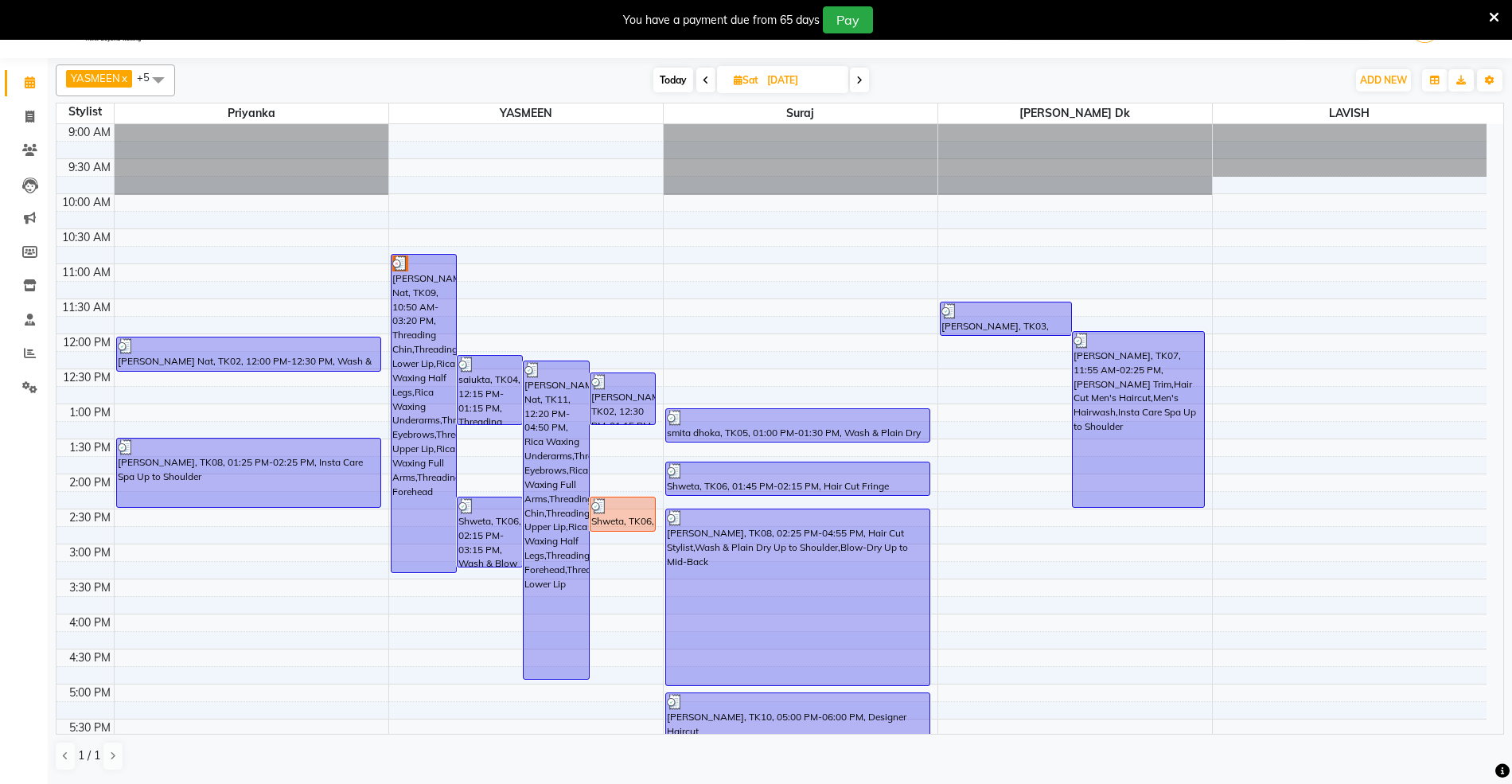
click at [860, 76] on icon at bounding box center [859, 80] width 6 height 10
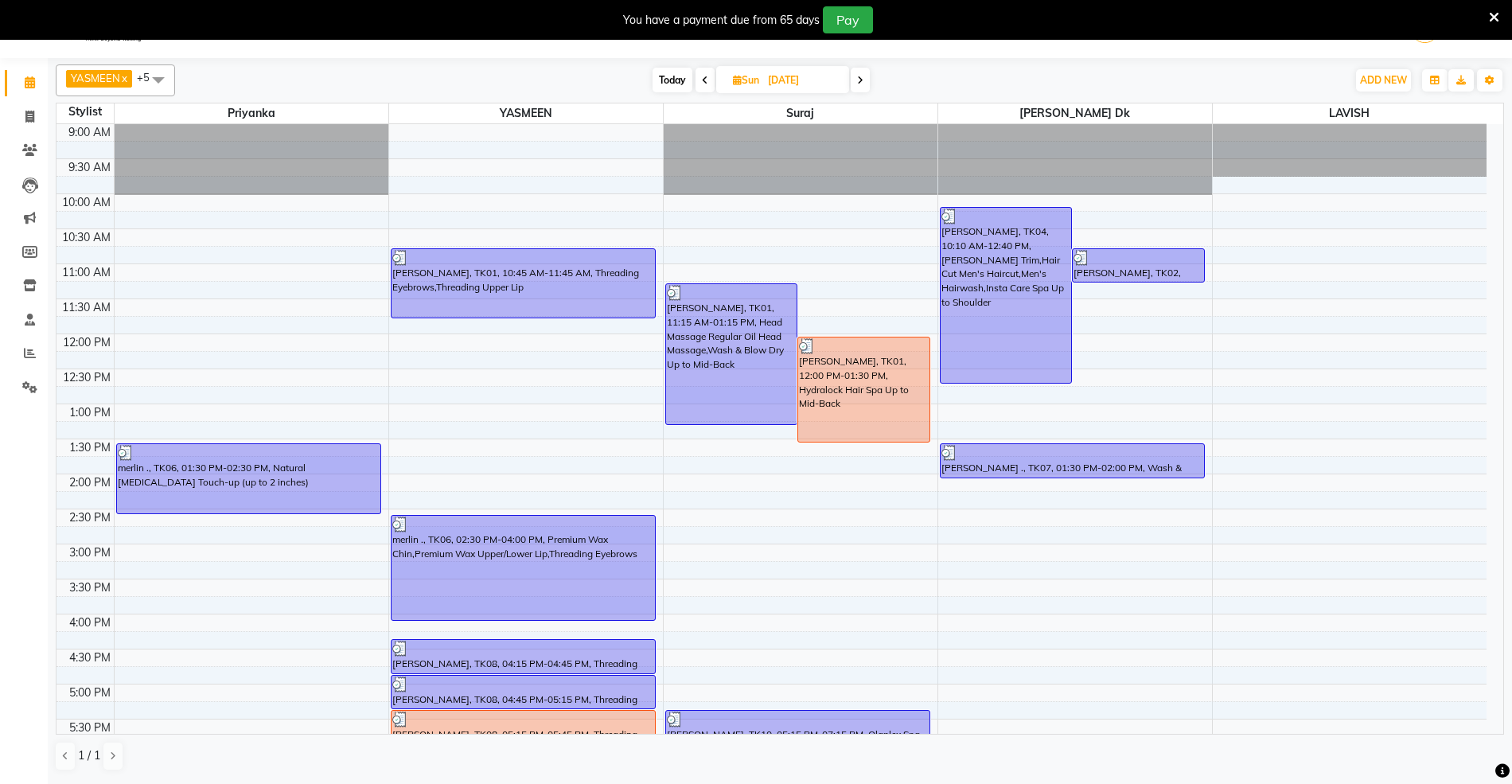
click at [867, 75] on span at bounding box center [860, 79] width 19 height 24
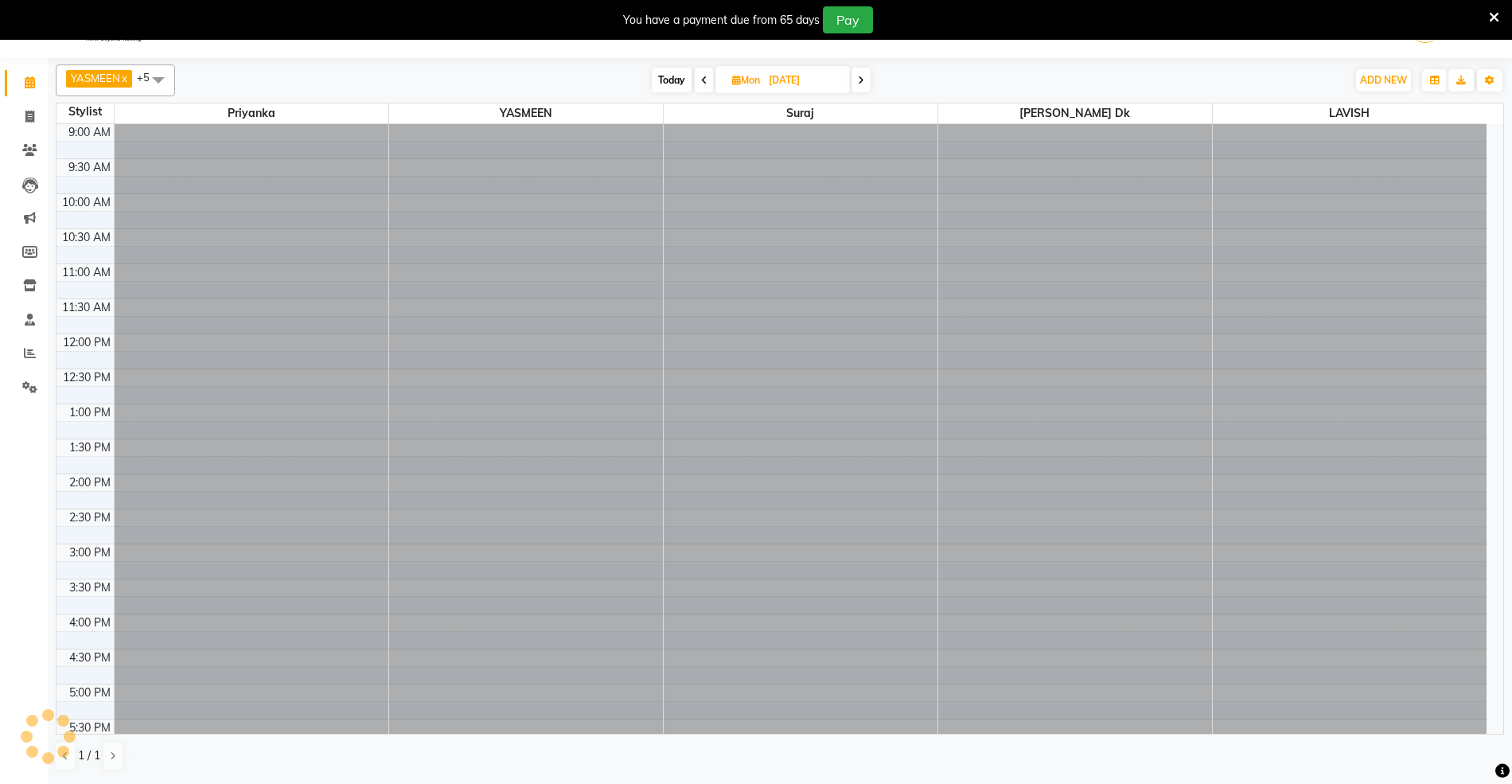
type input "[DATE]"
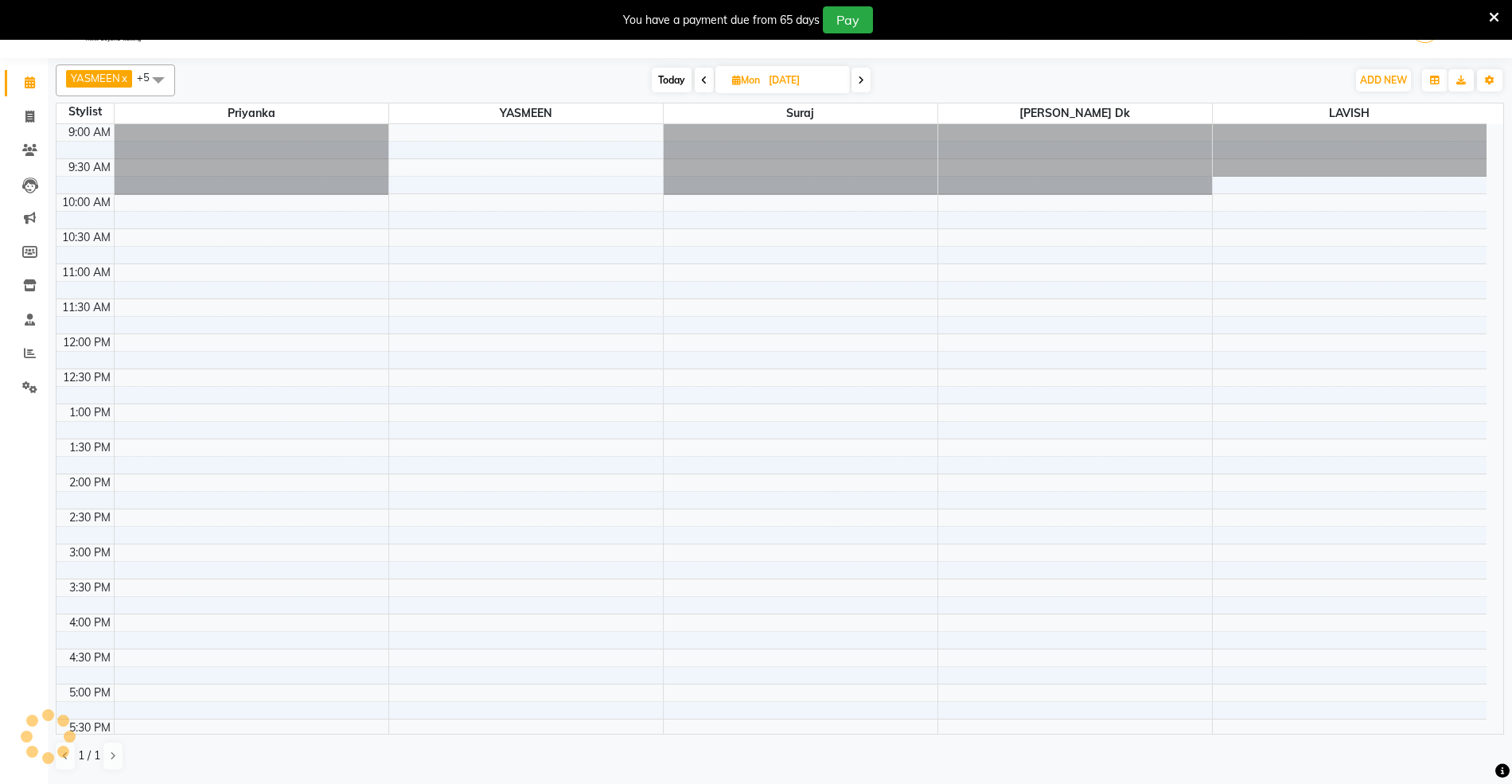
scroll to position [214, 0]
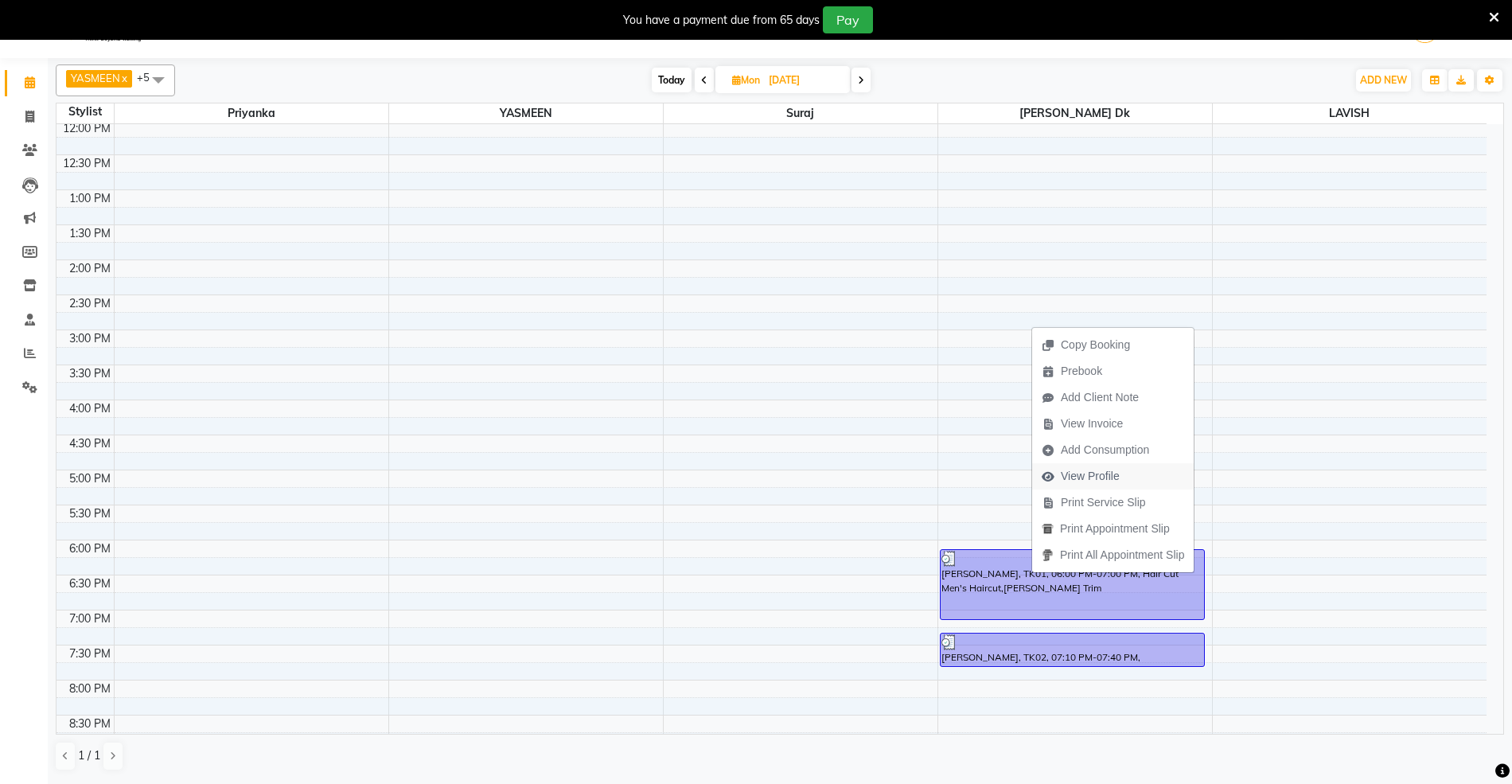
click at [1074, 469] on span "View Profile" at bounding box center [1091, 476] width 59 height 17
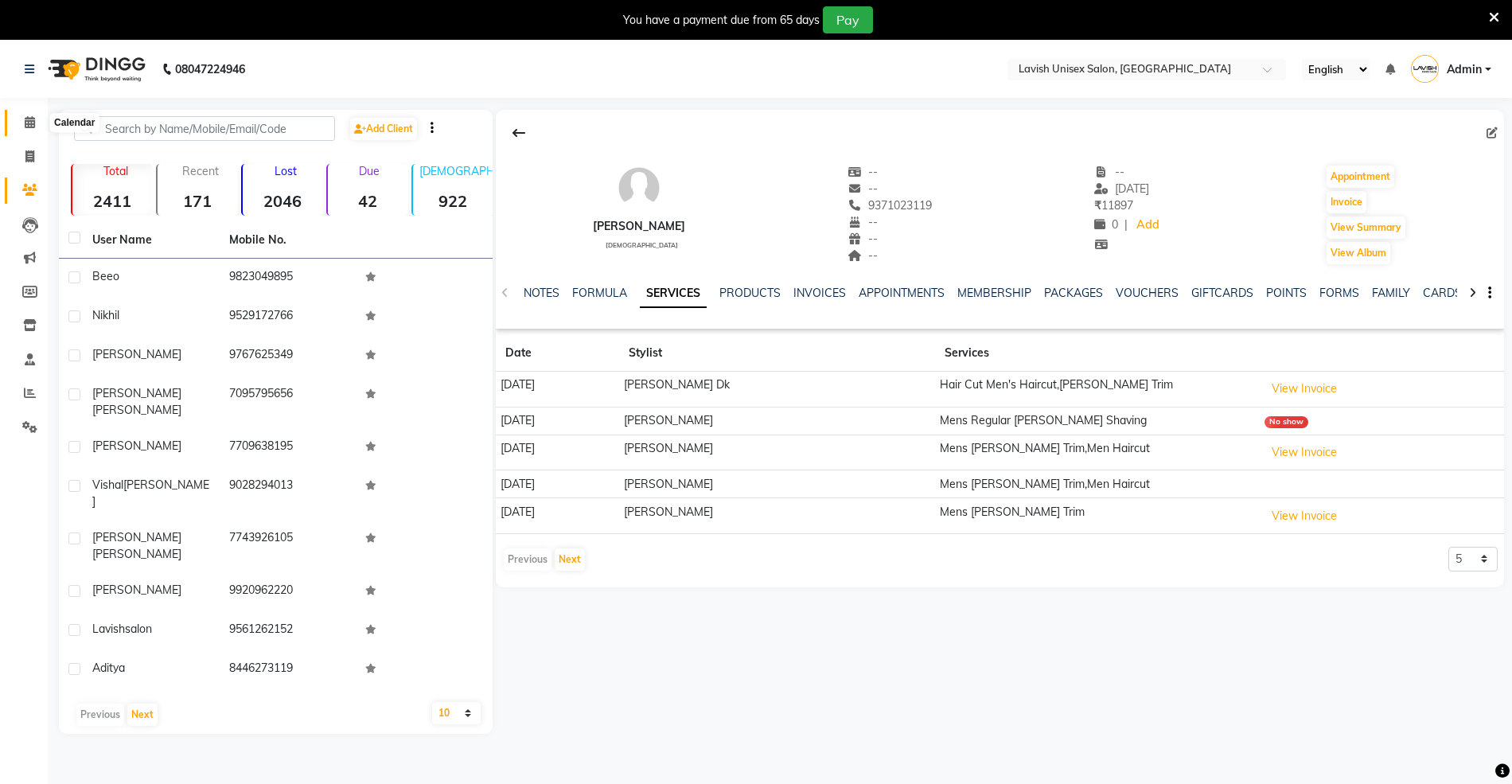
click at [35, 116] on span at bounding box center [30, 123] width 28 height 18
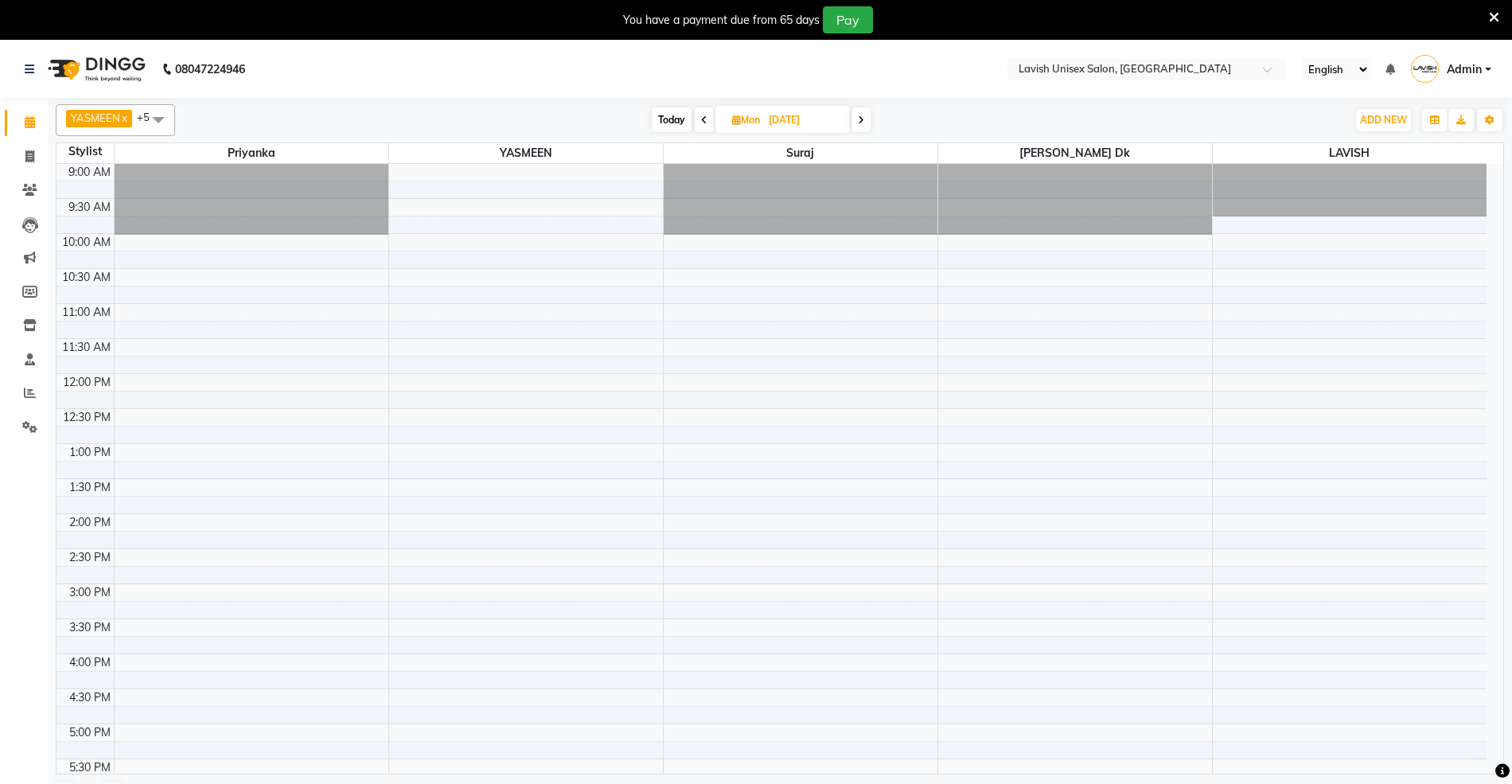
click at [867, 124] on span at bounding box center [861, 119] width 19 height 24
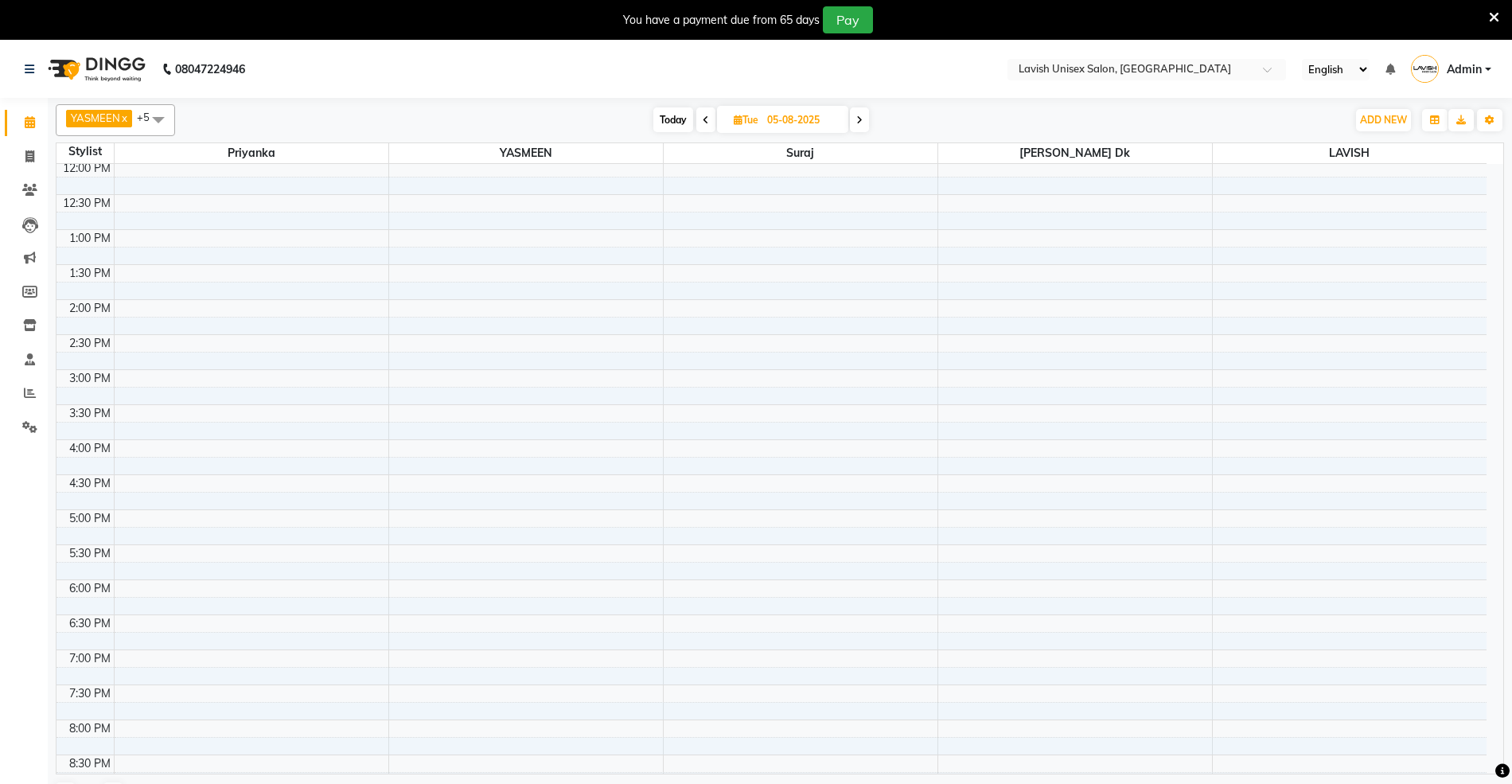
click at [854, 119] on span at bounding box center [859, 119] width 19 height 24
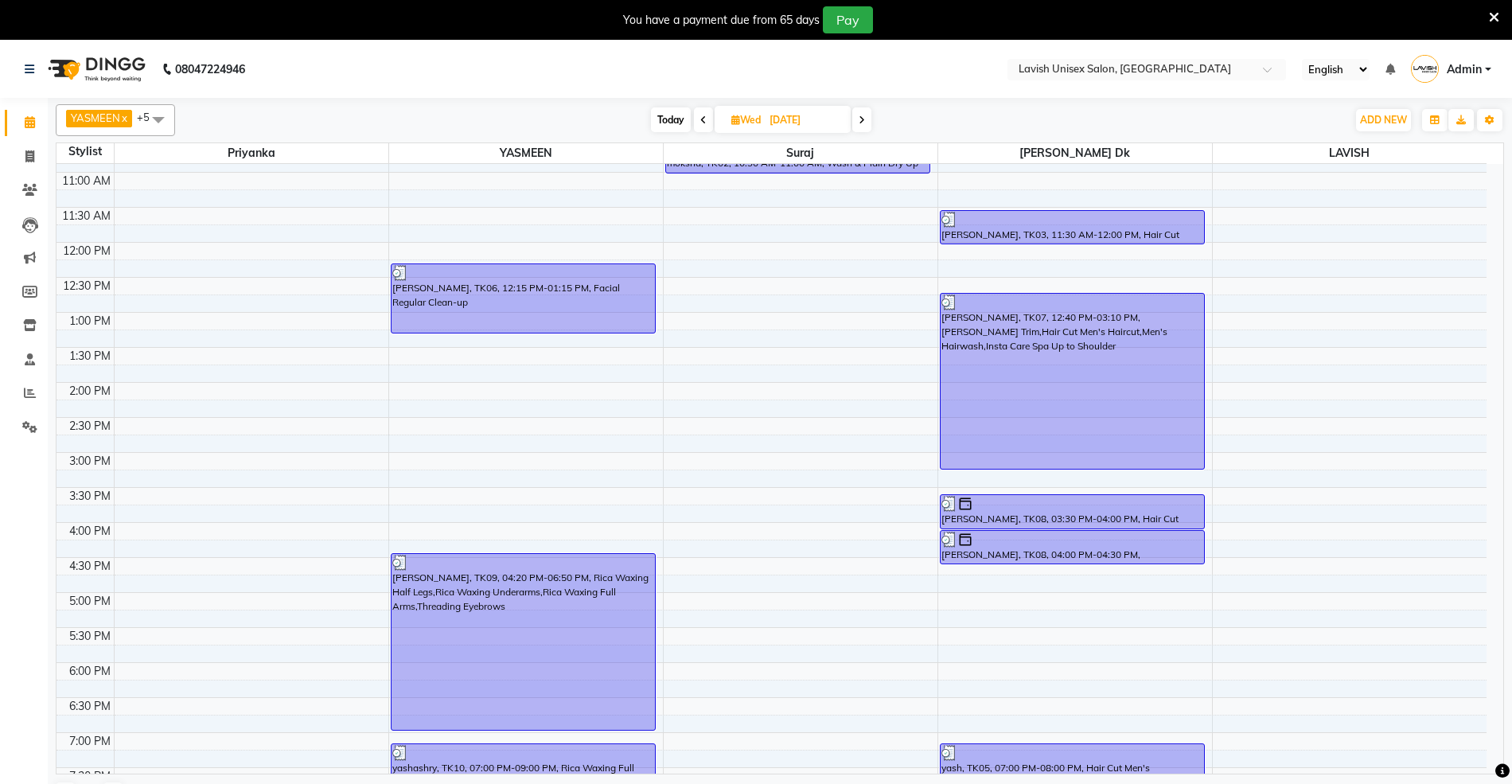
scroll to position [2, 0]
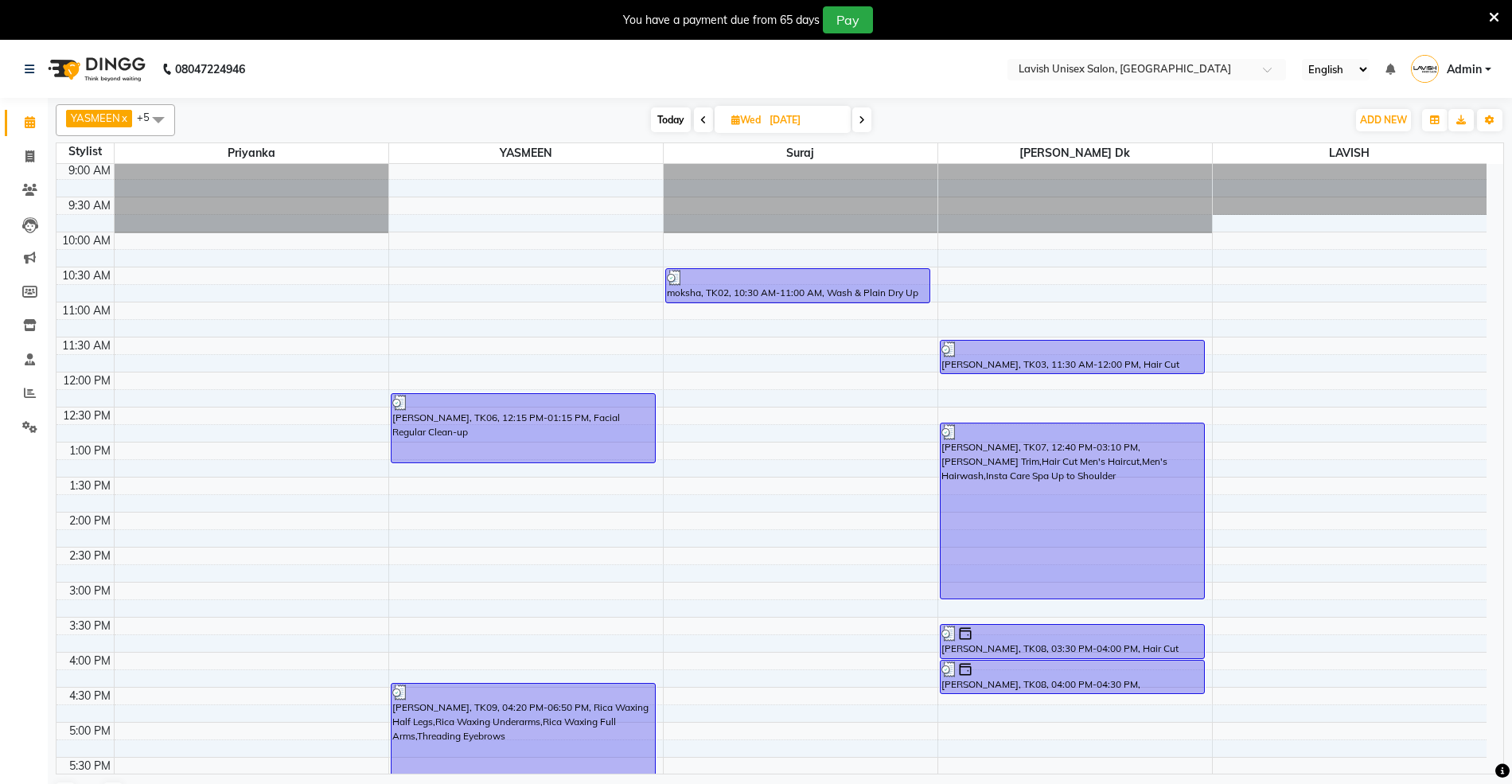
click at [668, 116] on span "Today" at bounding box center [671, 119] width 40 height 24
type input "03-10-2025"
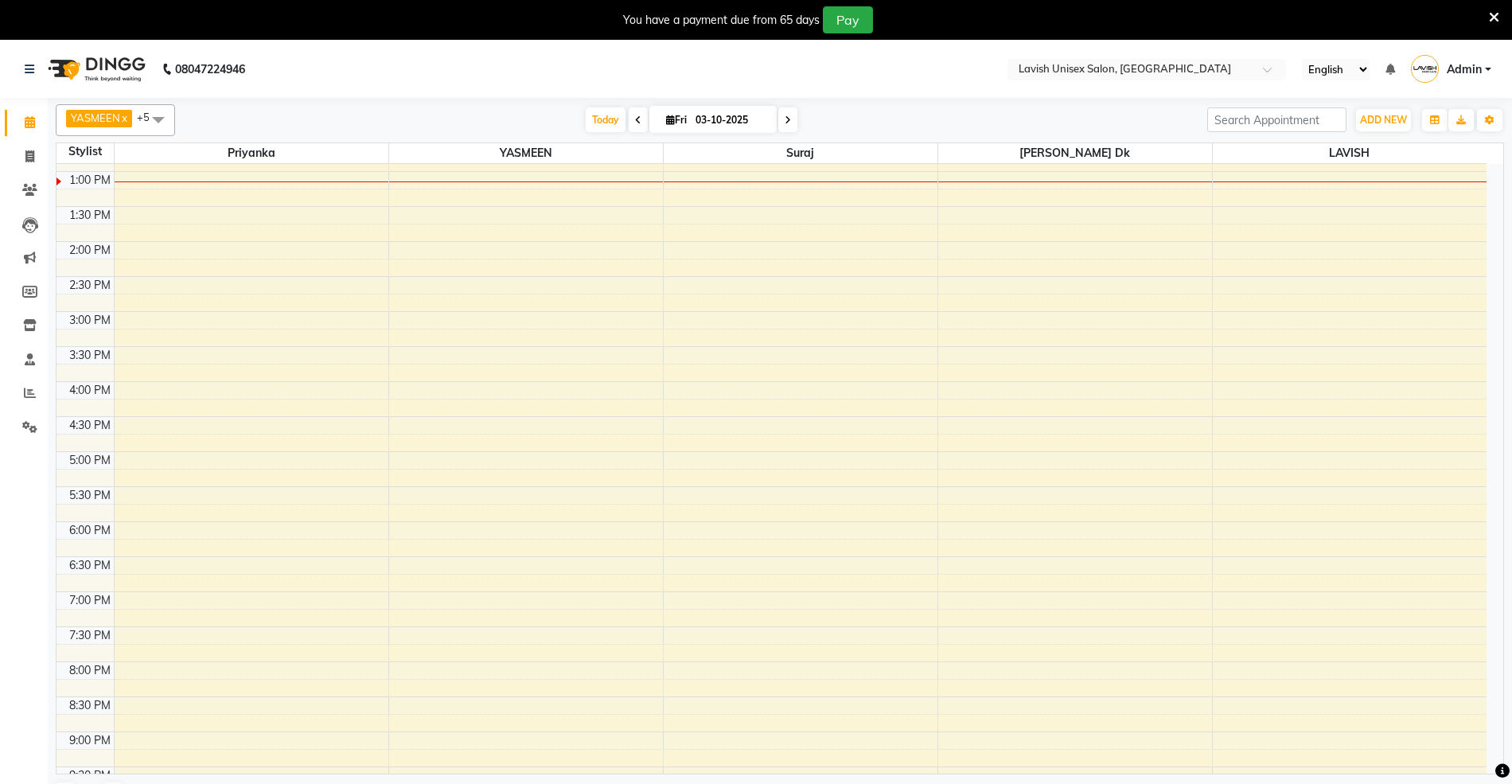
scroll to position [320, 0]
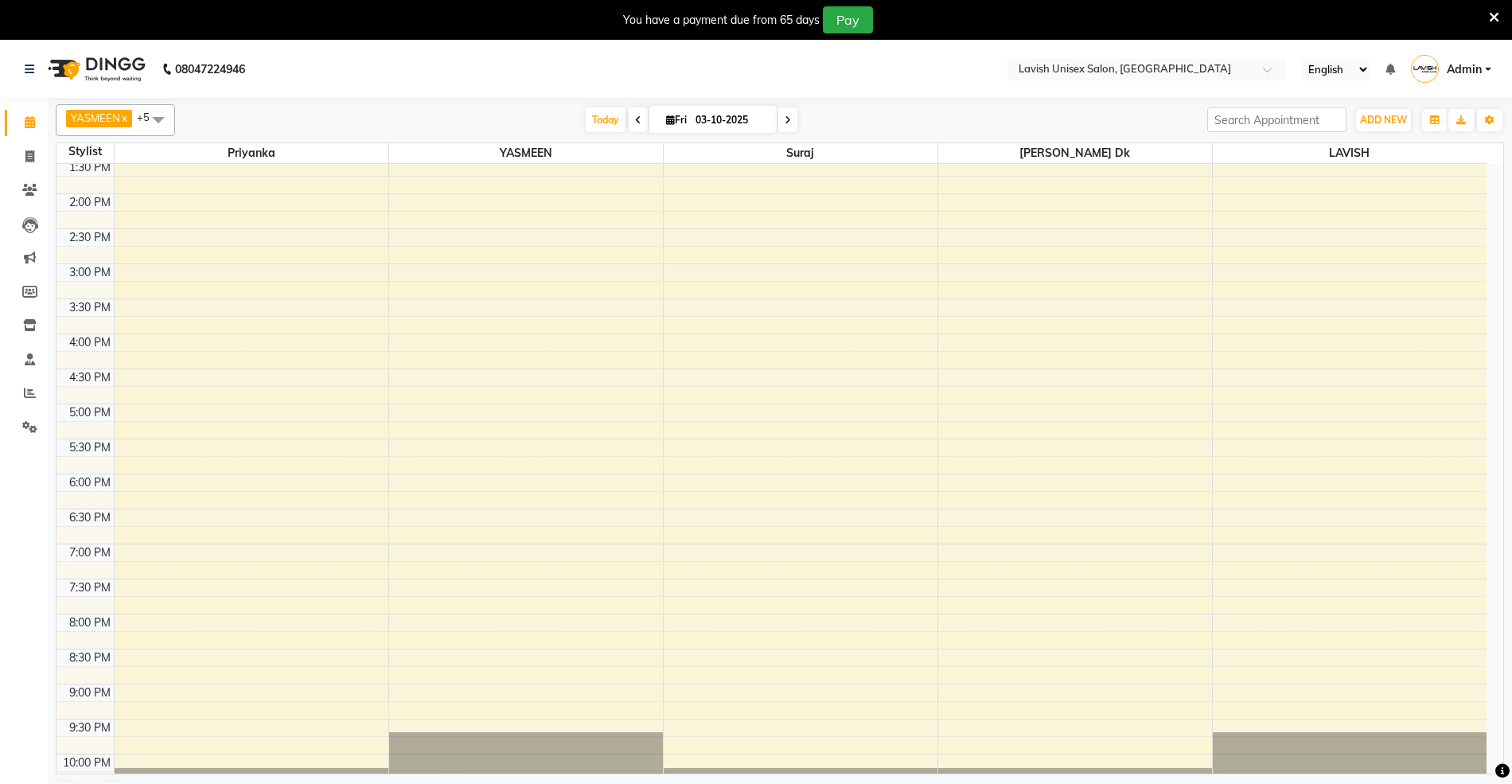
click at [692, 237] on div "9:00 AM 9:30 AM 10:00 AM 10:30 AM 11:00 AM 11:30 AM 12:00 PM 12:30 PM 1:00 PM 1…" at bounding box center [772, 333] width 1430 height 979
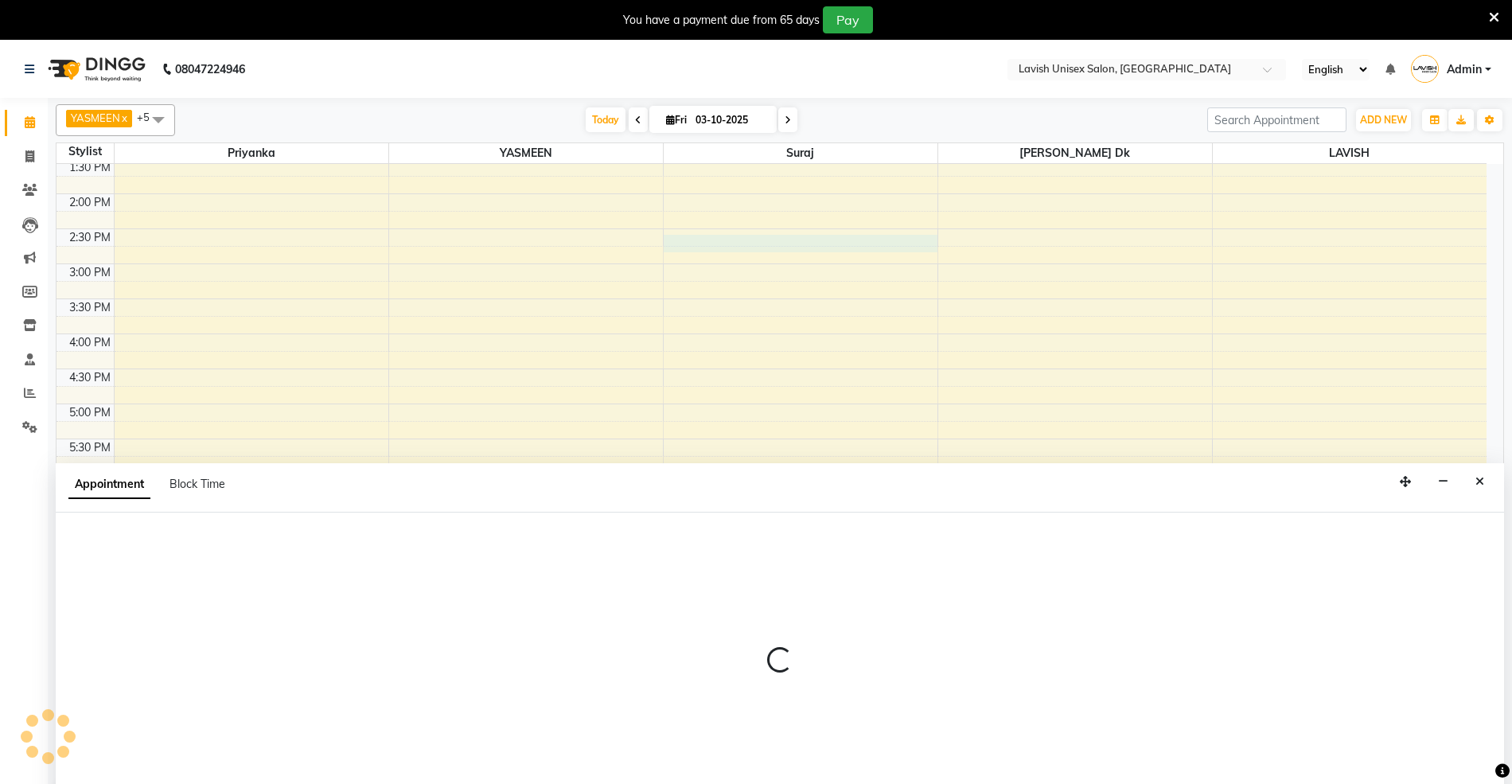
select select "53556"
select select "tentative"
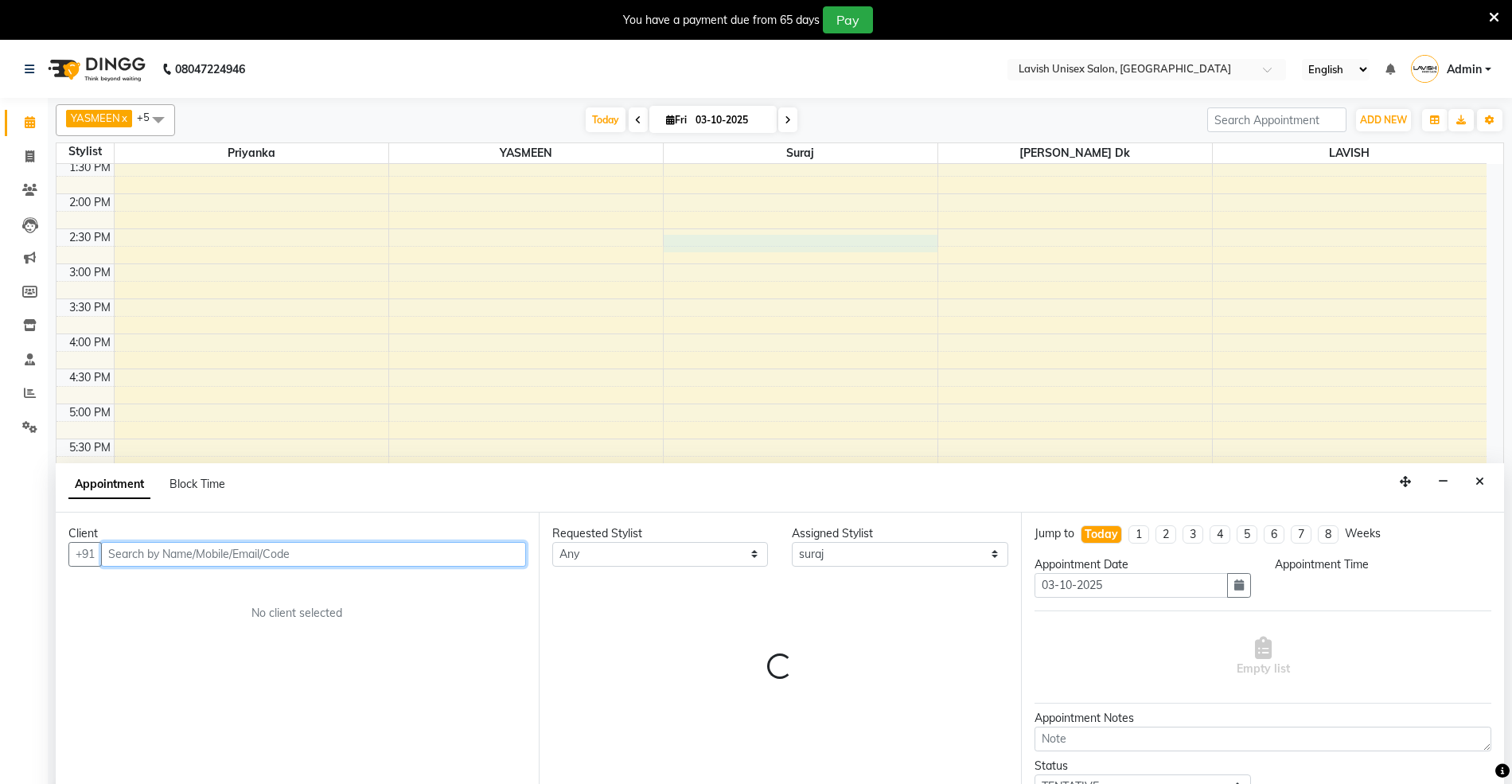
select select "870"
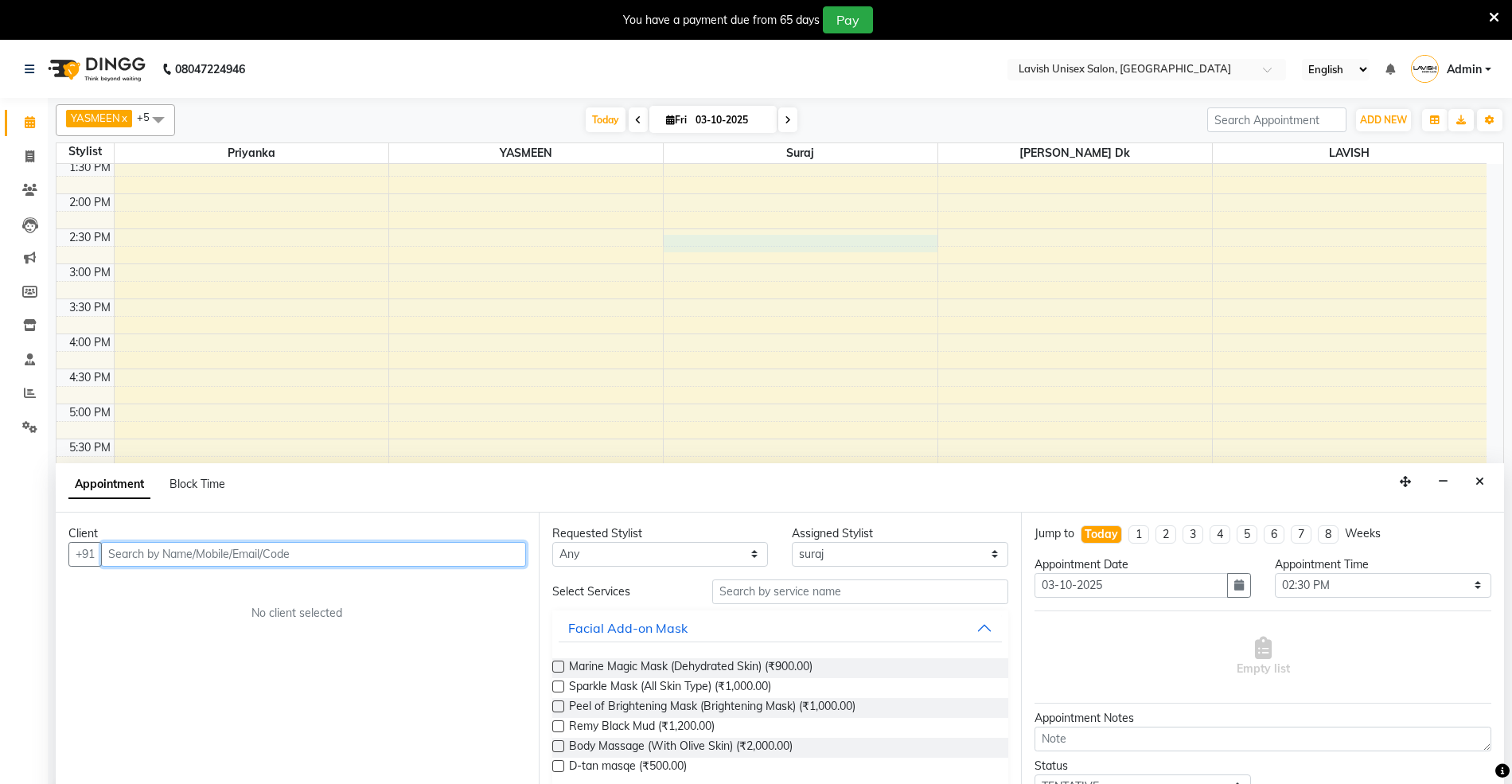
scroll to position [40, 0]
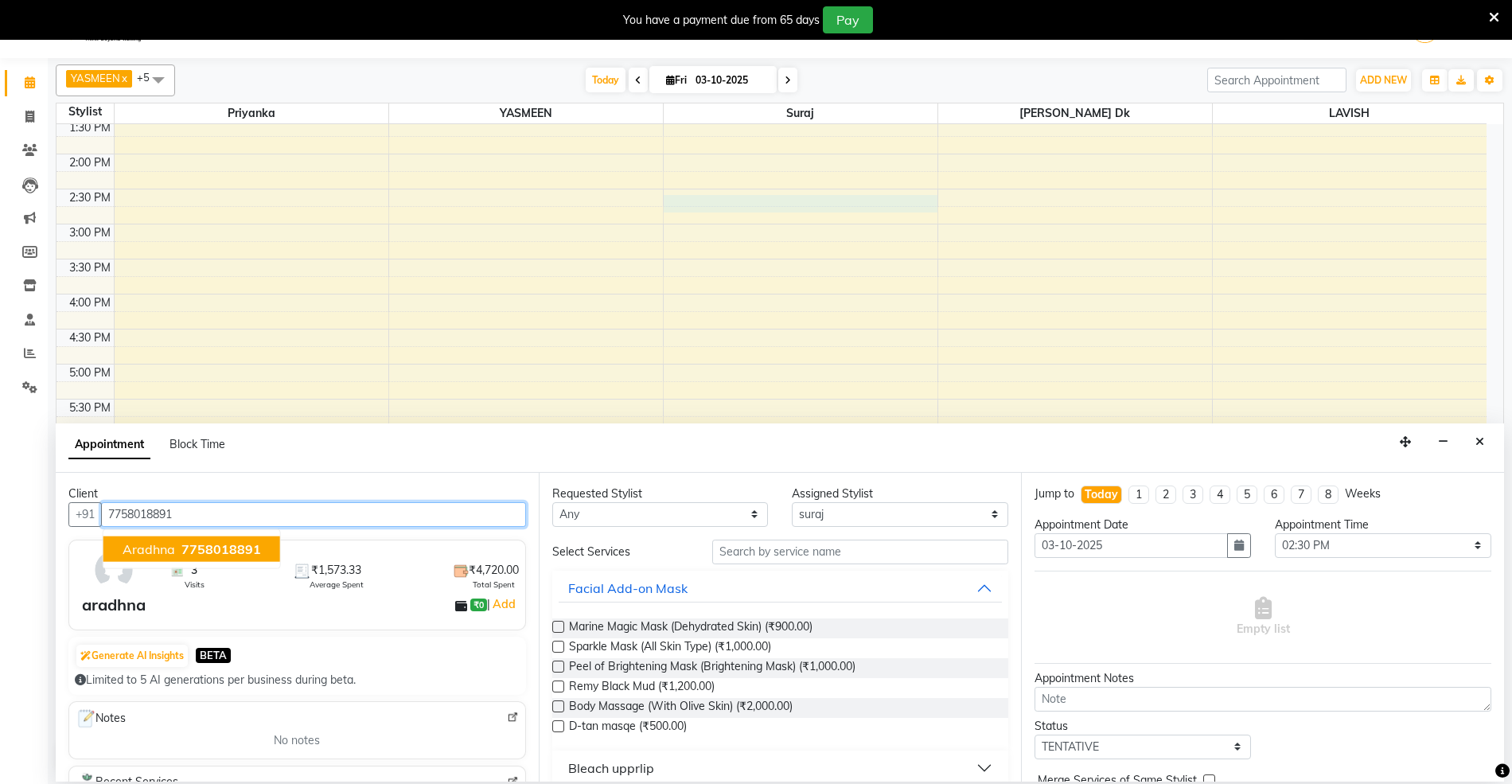
click at [202, 540] on button "aradhna 7758018891" at bounding box center [191, 548] width 177 height 25
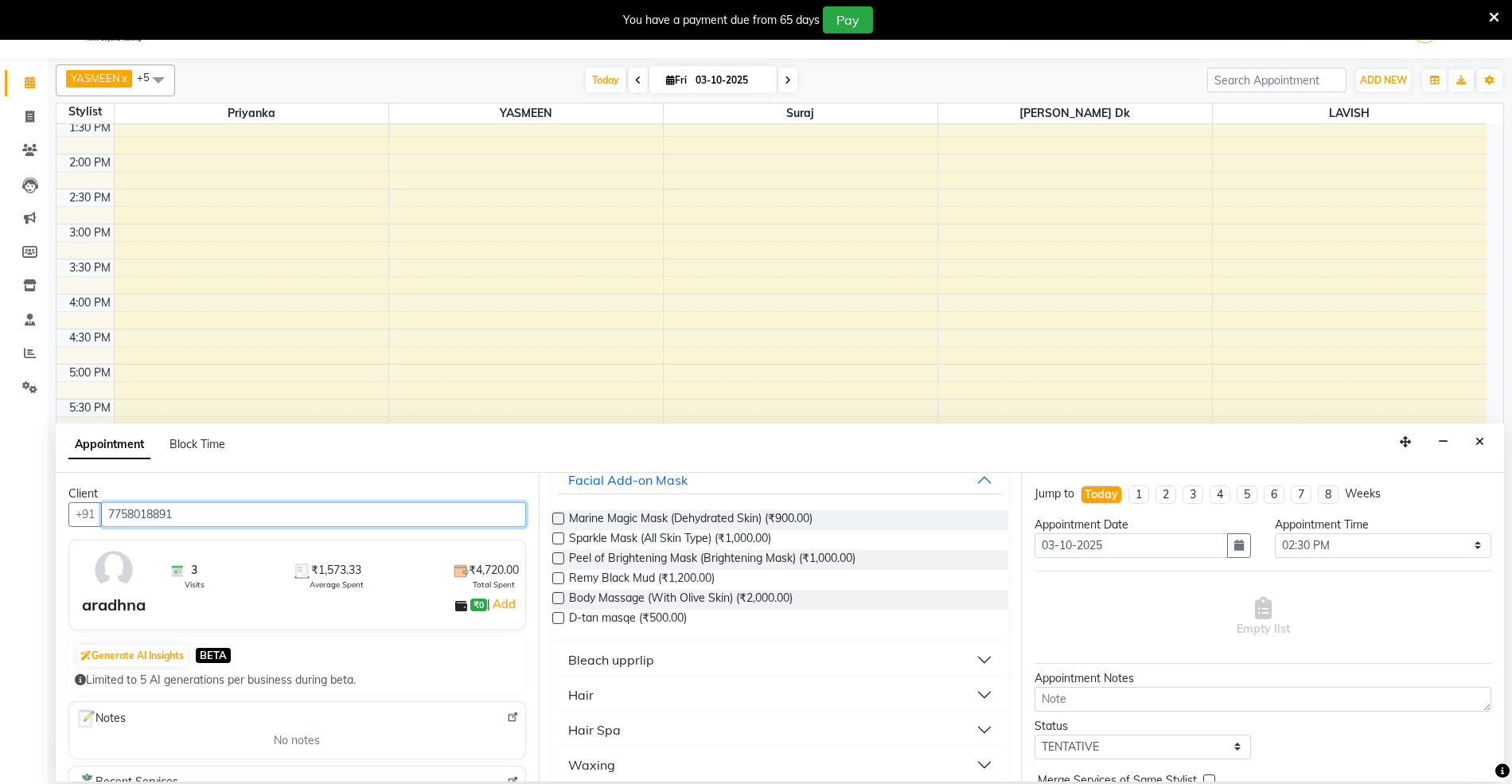
scroll to position [212, 0]
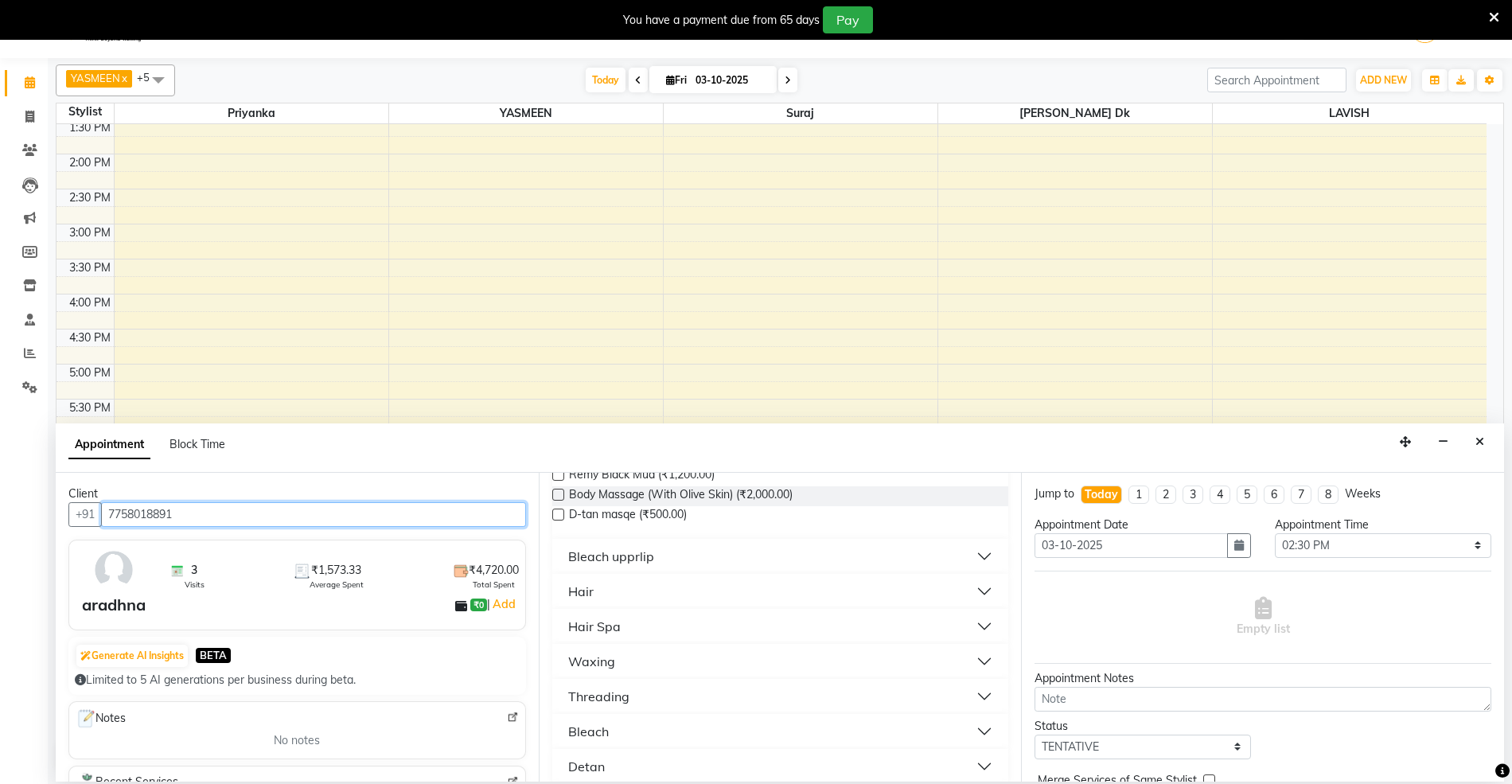
type input "7758018891"
click at [575, 589] on div "Hair" at bounding box center [580, 591] width 25 height 19
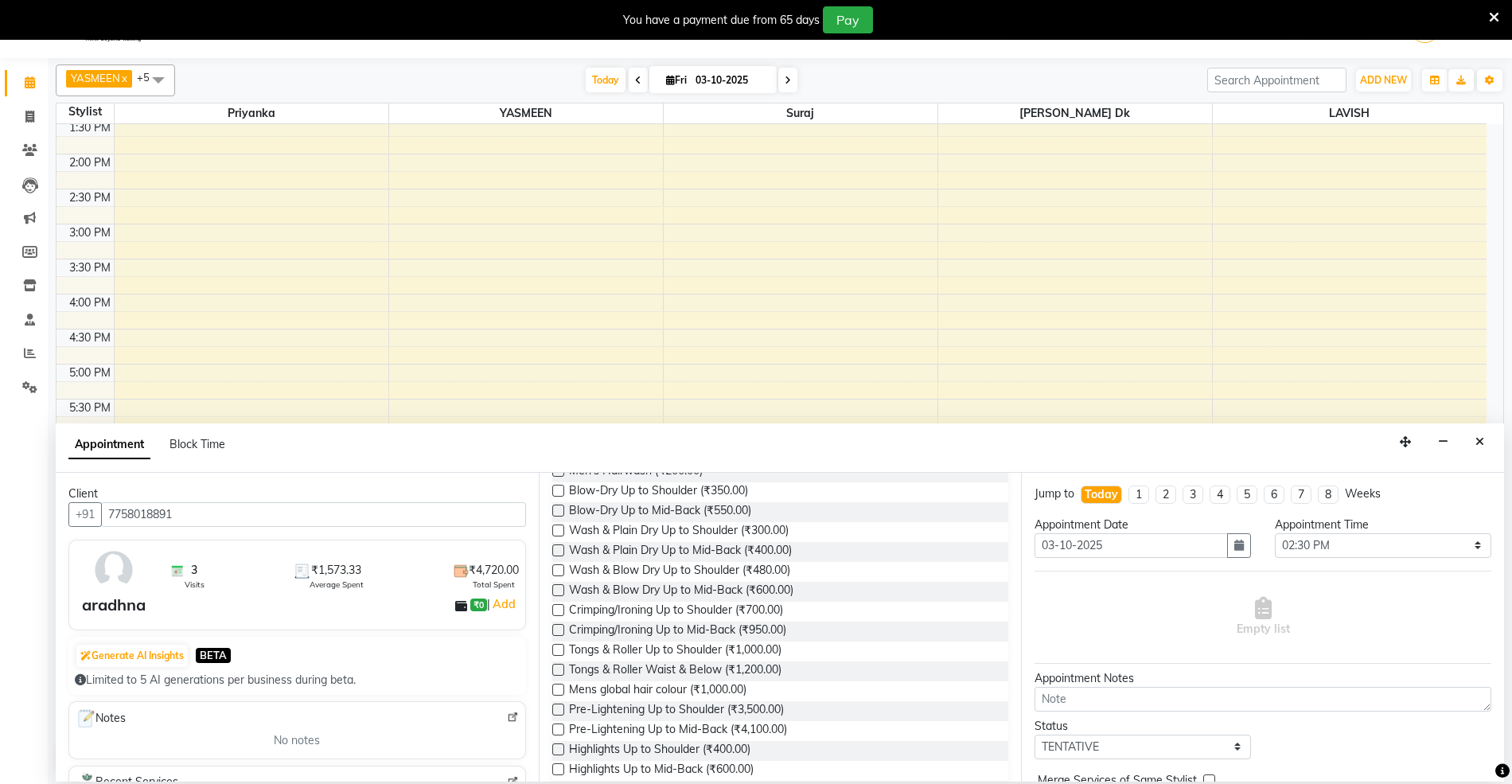
scroll to position [318, 0]
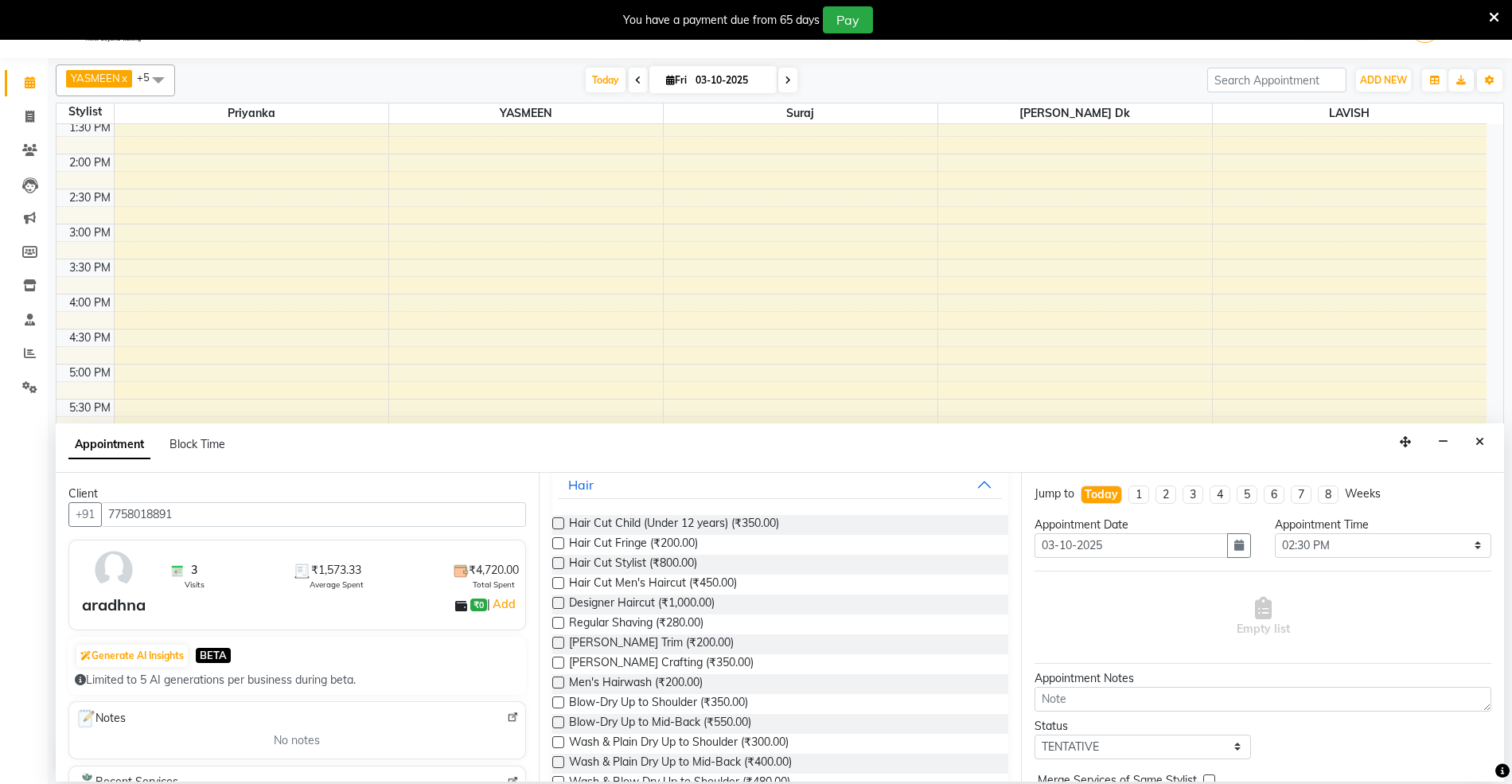
click at [561, 602] on label at bounding box center [558, 602] width 12 height 12
click at [561, 602] on input "checkbox" at bounding box center [558, 604] width 11 height 11
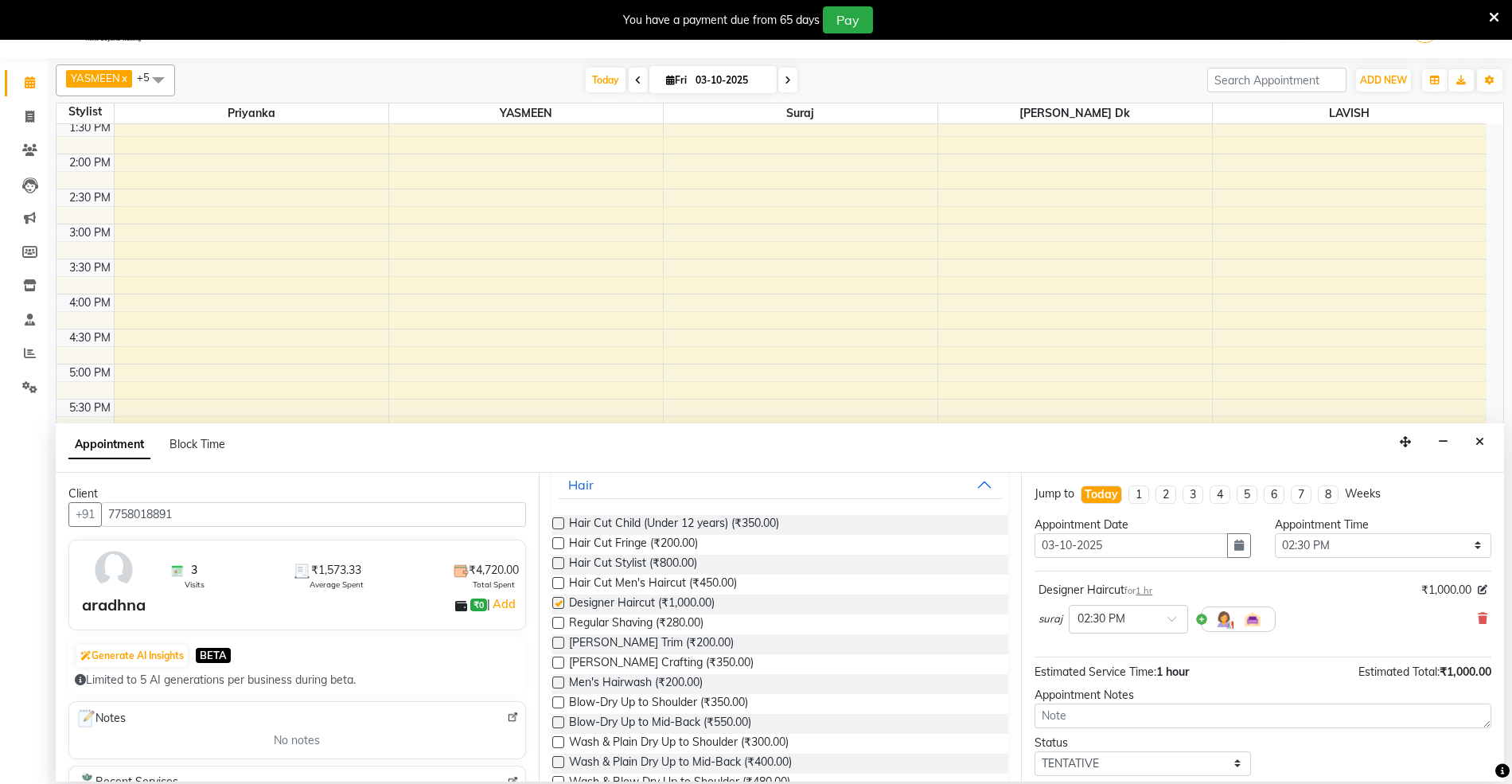
checkbox input "false"
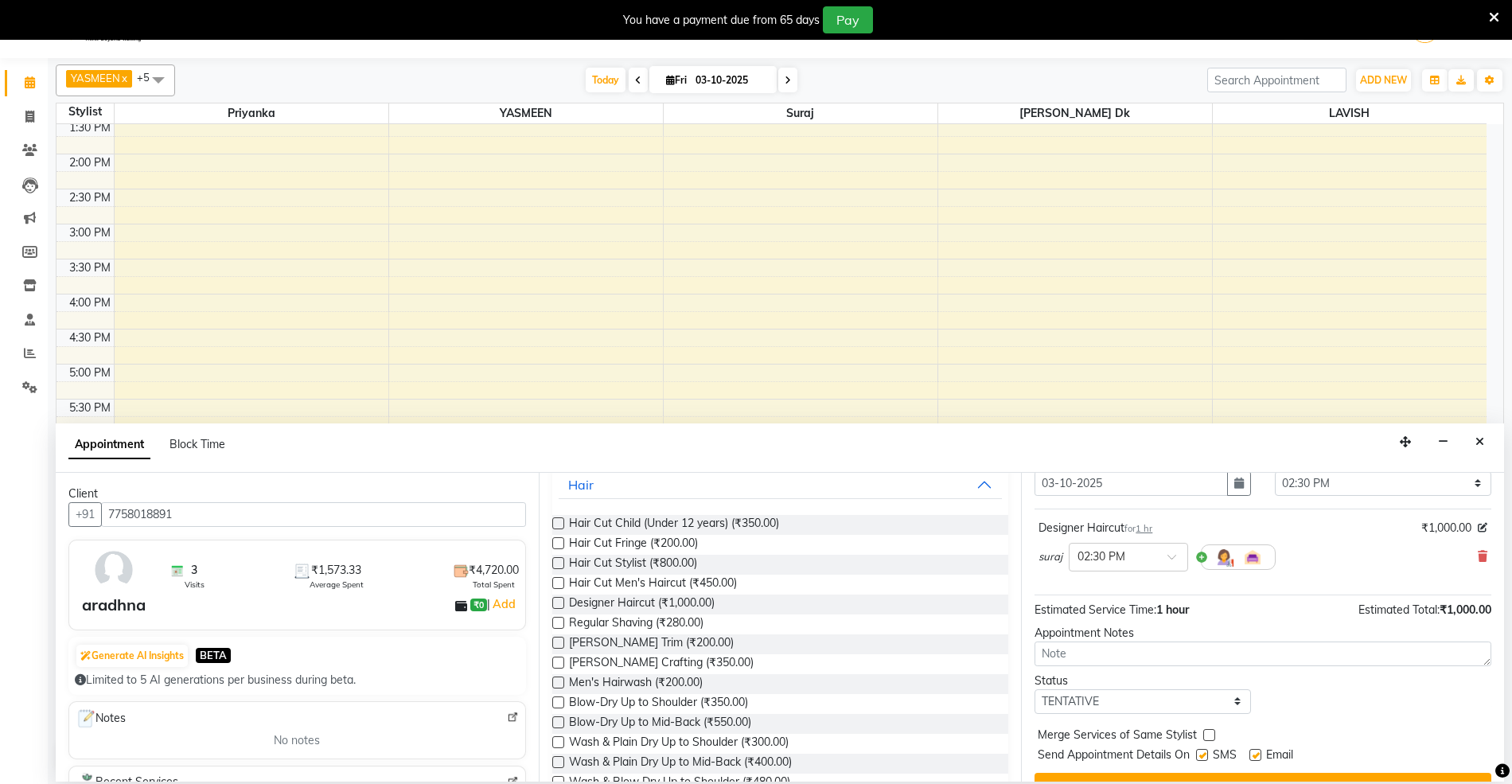
scroll to position [96, 0]
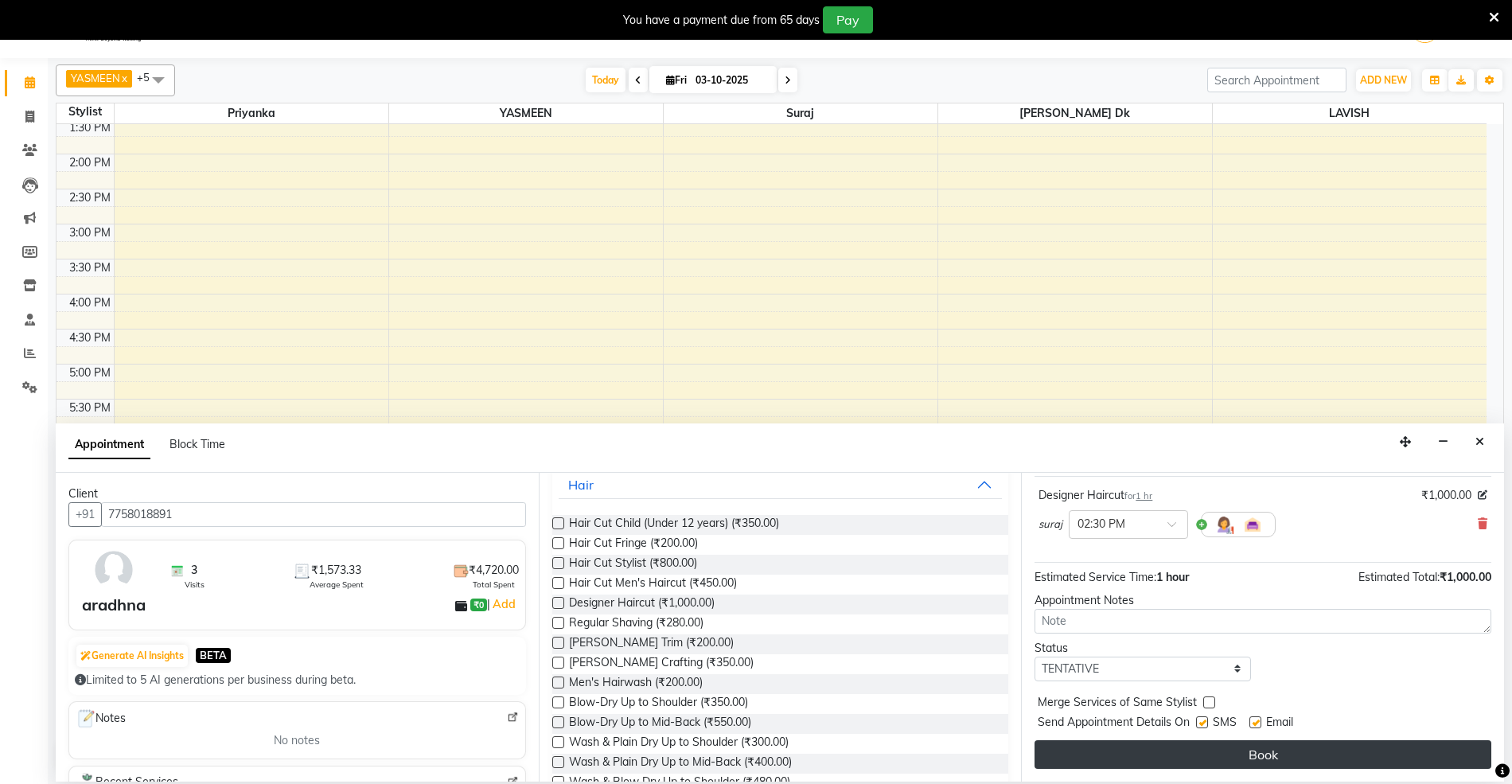
click at [1138, 761] on button "Book" at bounding box center [1263, 754] width 456 height 29
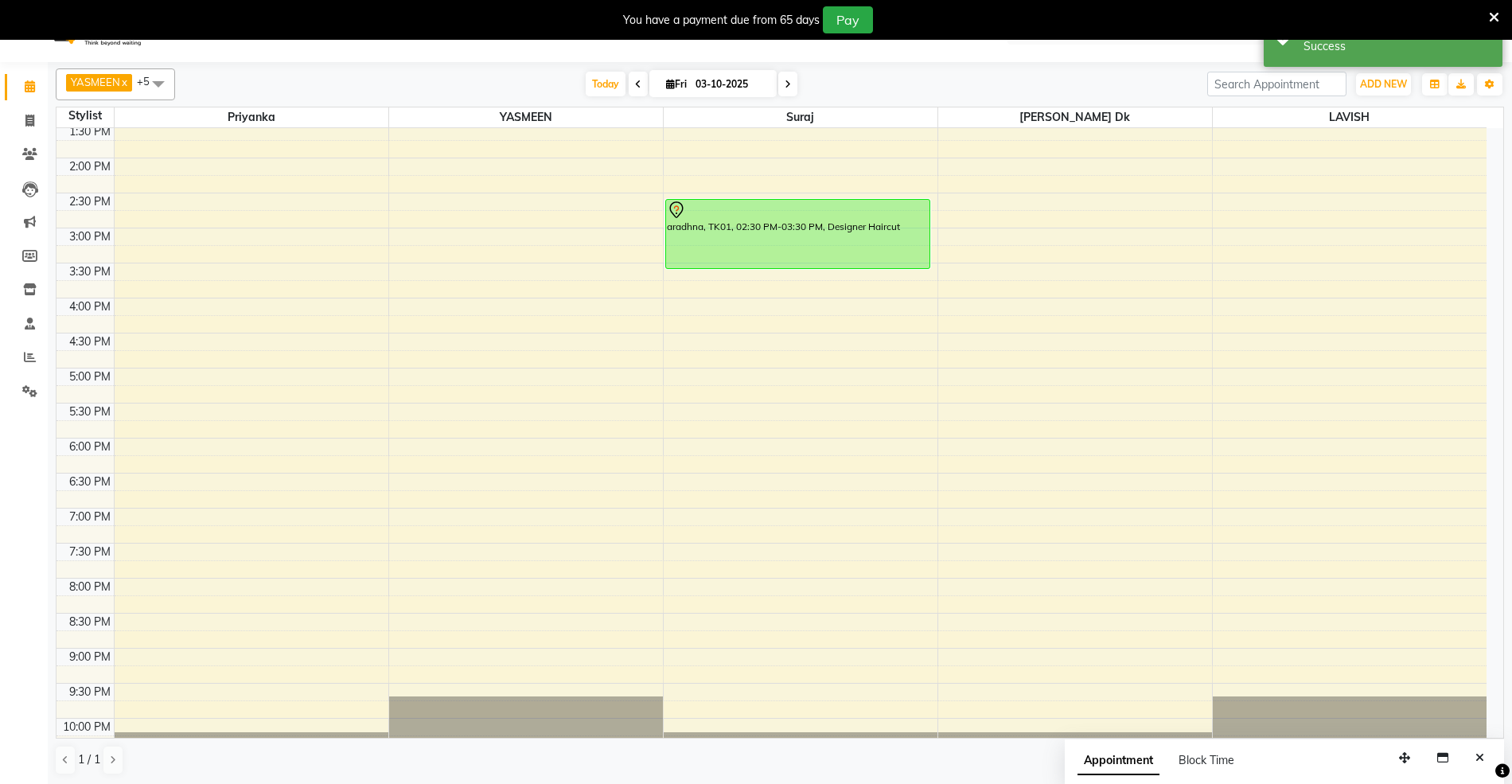
scroll to position [0, 0]
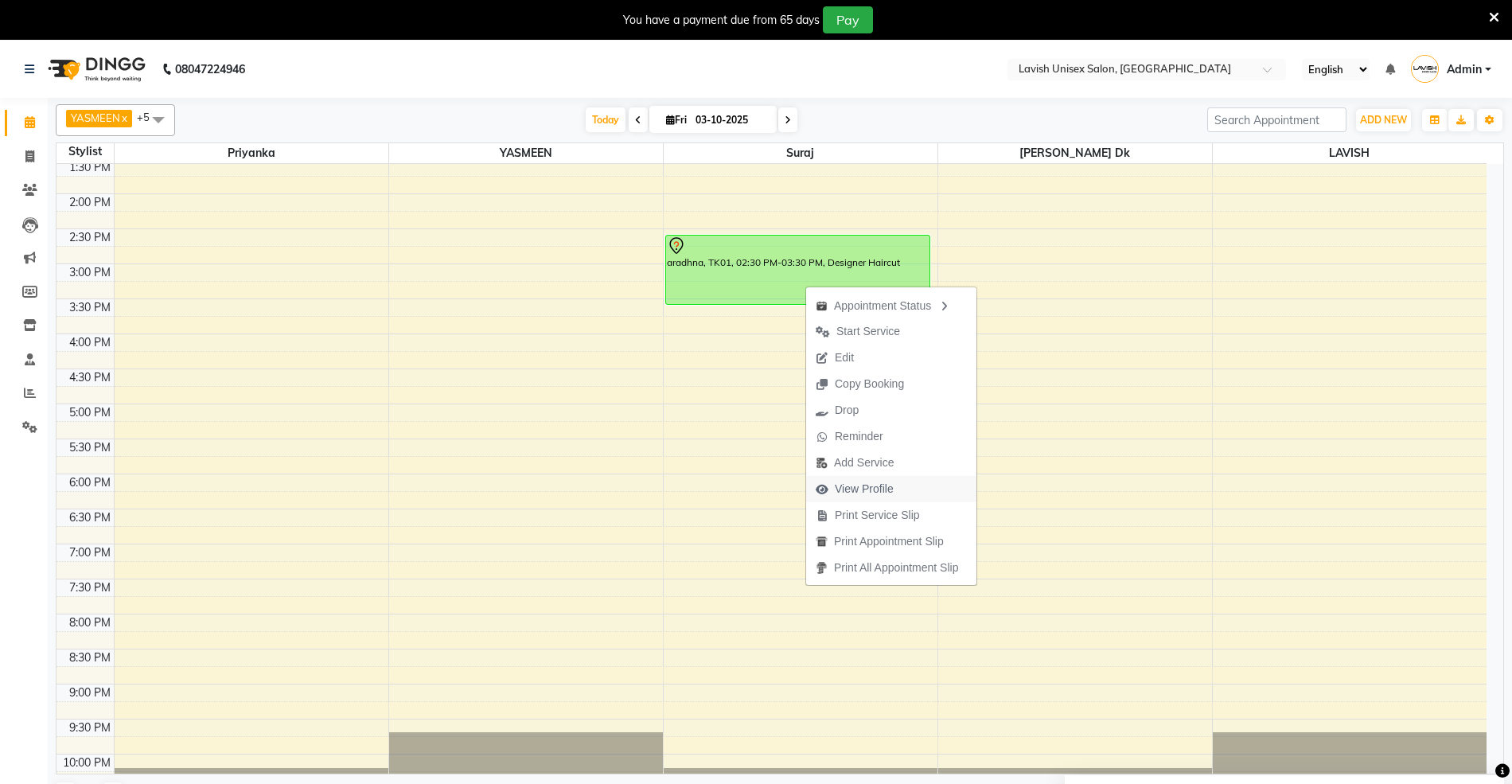
click at [841, 482] on span "View Profile" at bounding box center [864, 489] width 59 height 17
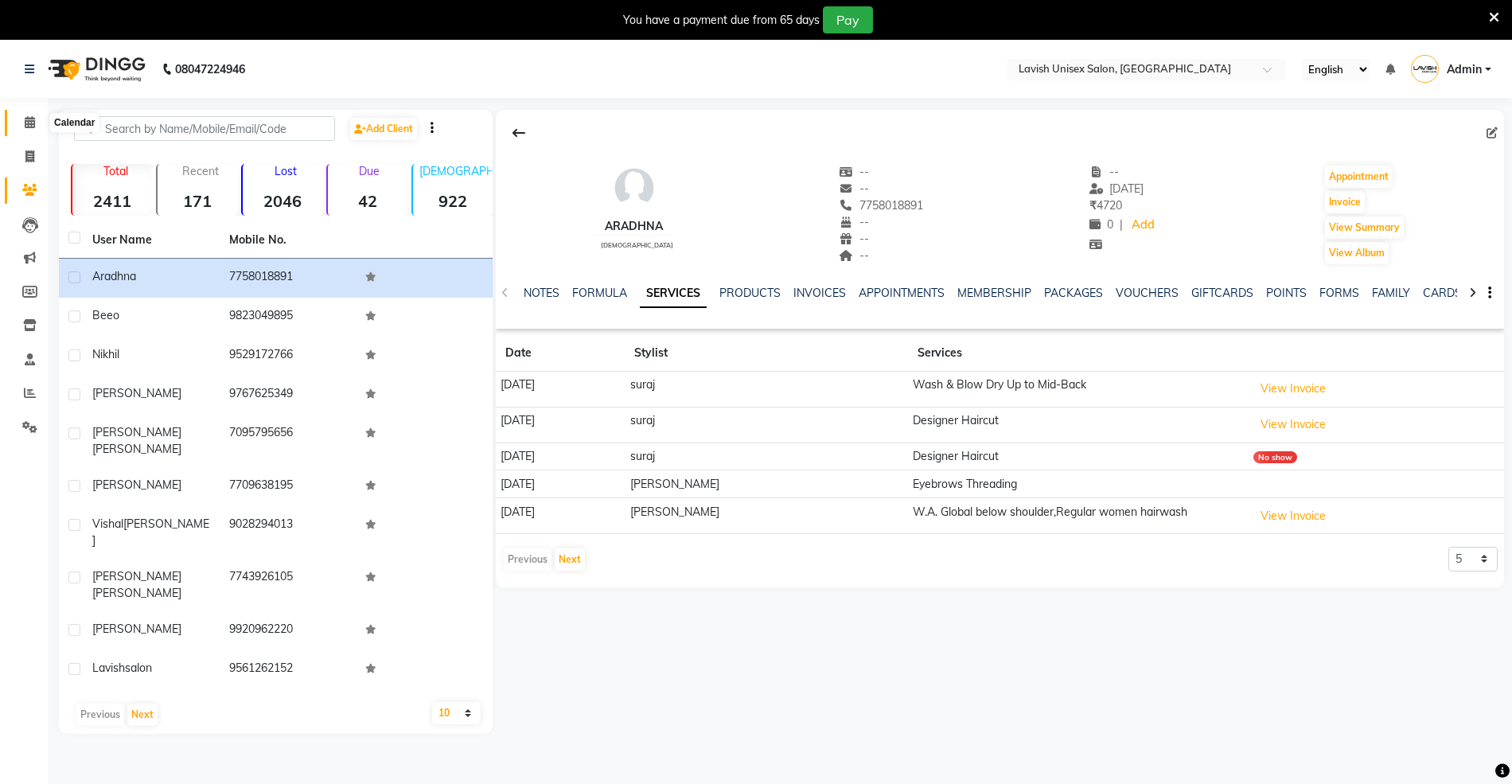
click at [25, 124] on icon at bounding box center [30, 121] width 11 height 12
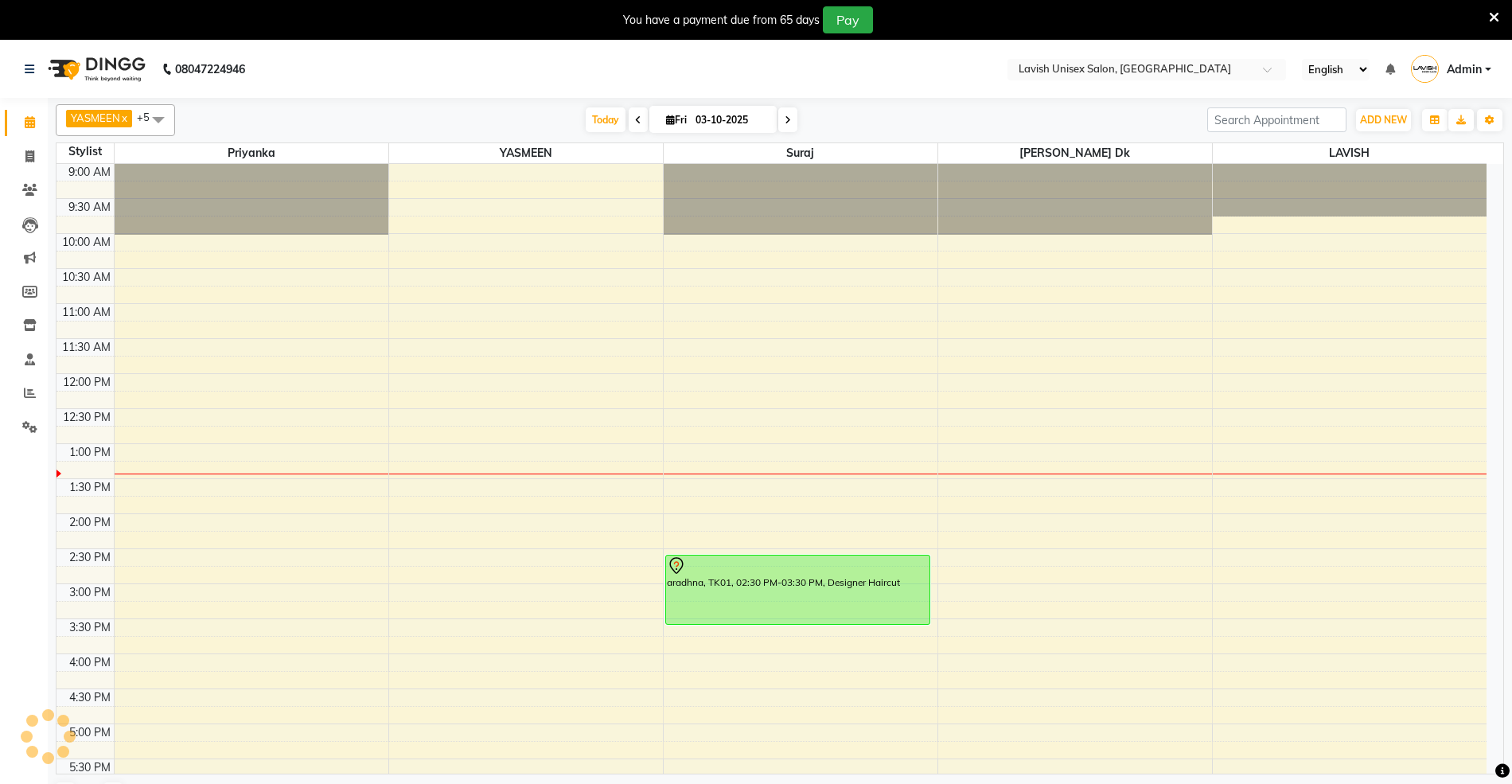
scroll to position [285, 0]
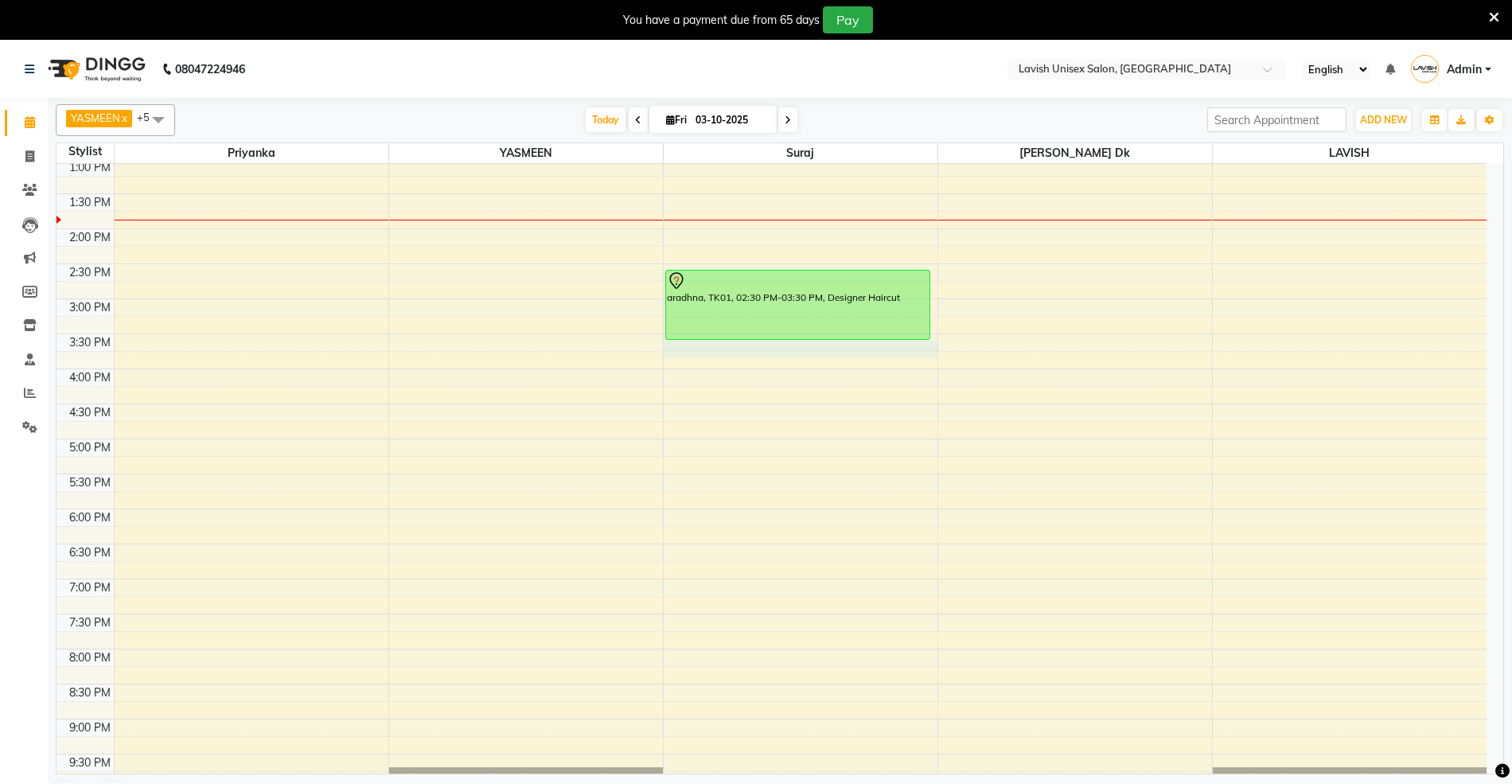
click at [702, 353] on div "9:00 AM 9:30 AM 10:00 AM 10:30 AM 11:00 AM 11:30 AM 12:00 PM 12:30 PM 1:00 PM 1…" at bounding box center [772, 368] width 1430 height 979
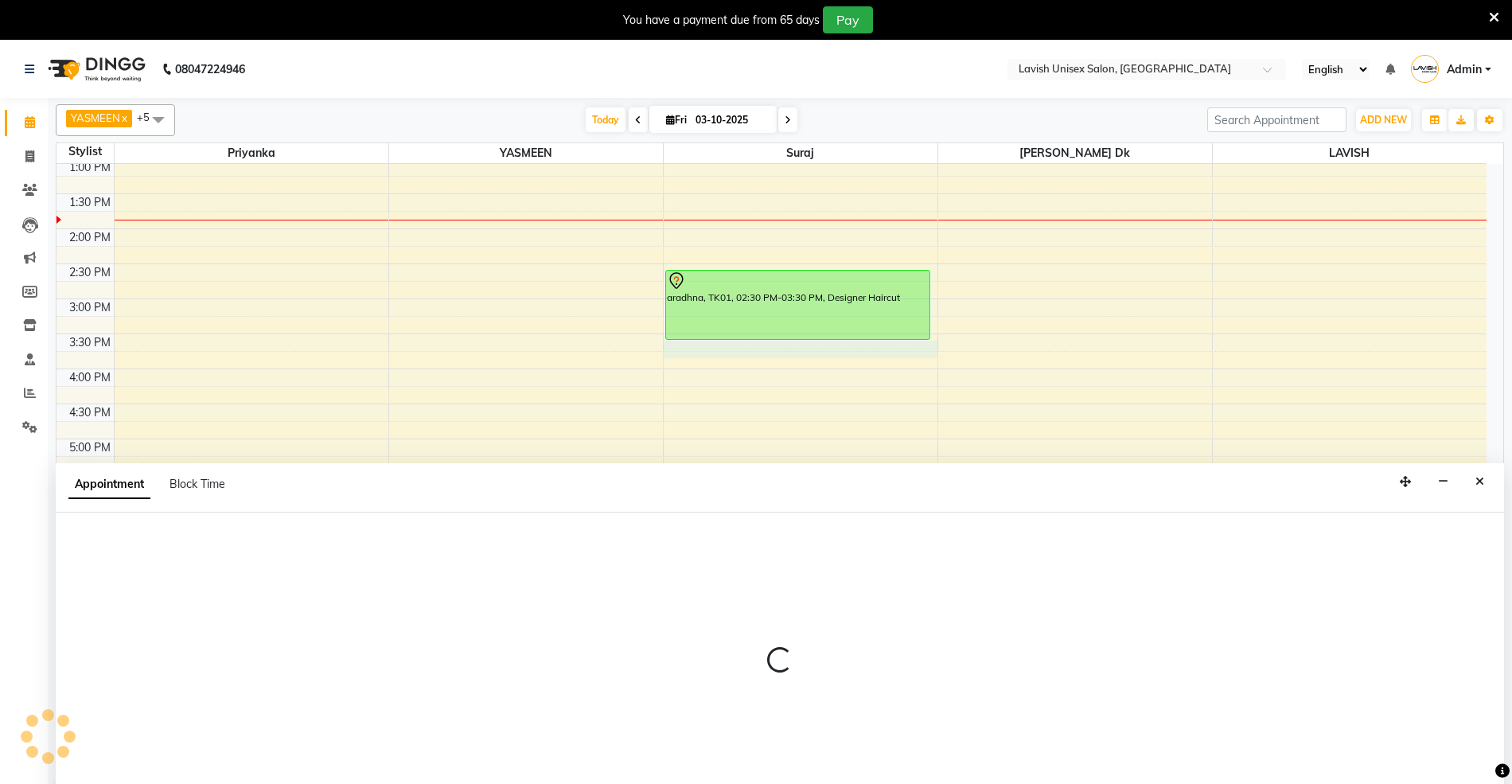
select select "53556"
select select "930"
select select "tentative"
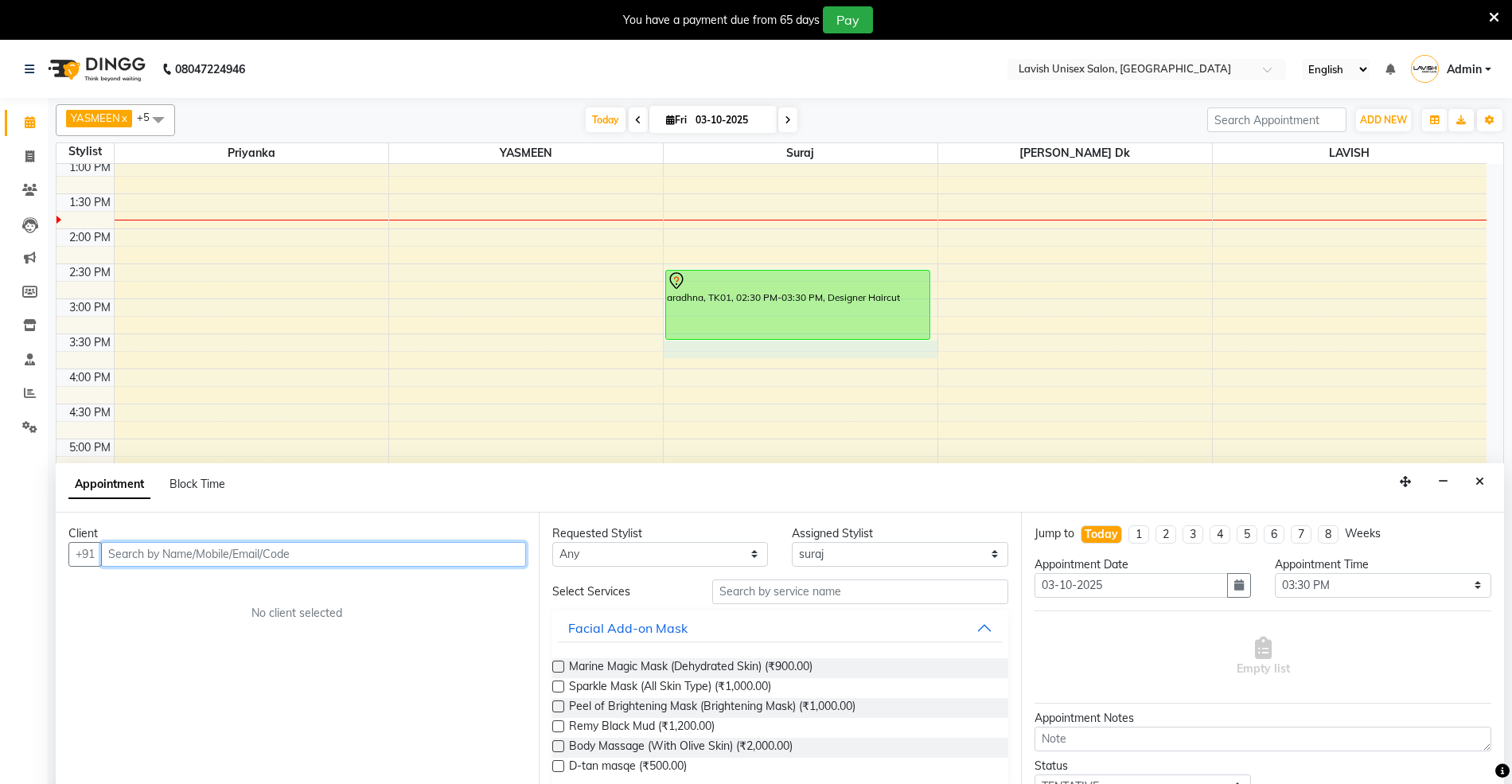
scroll to position [40, 0]
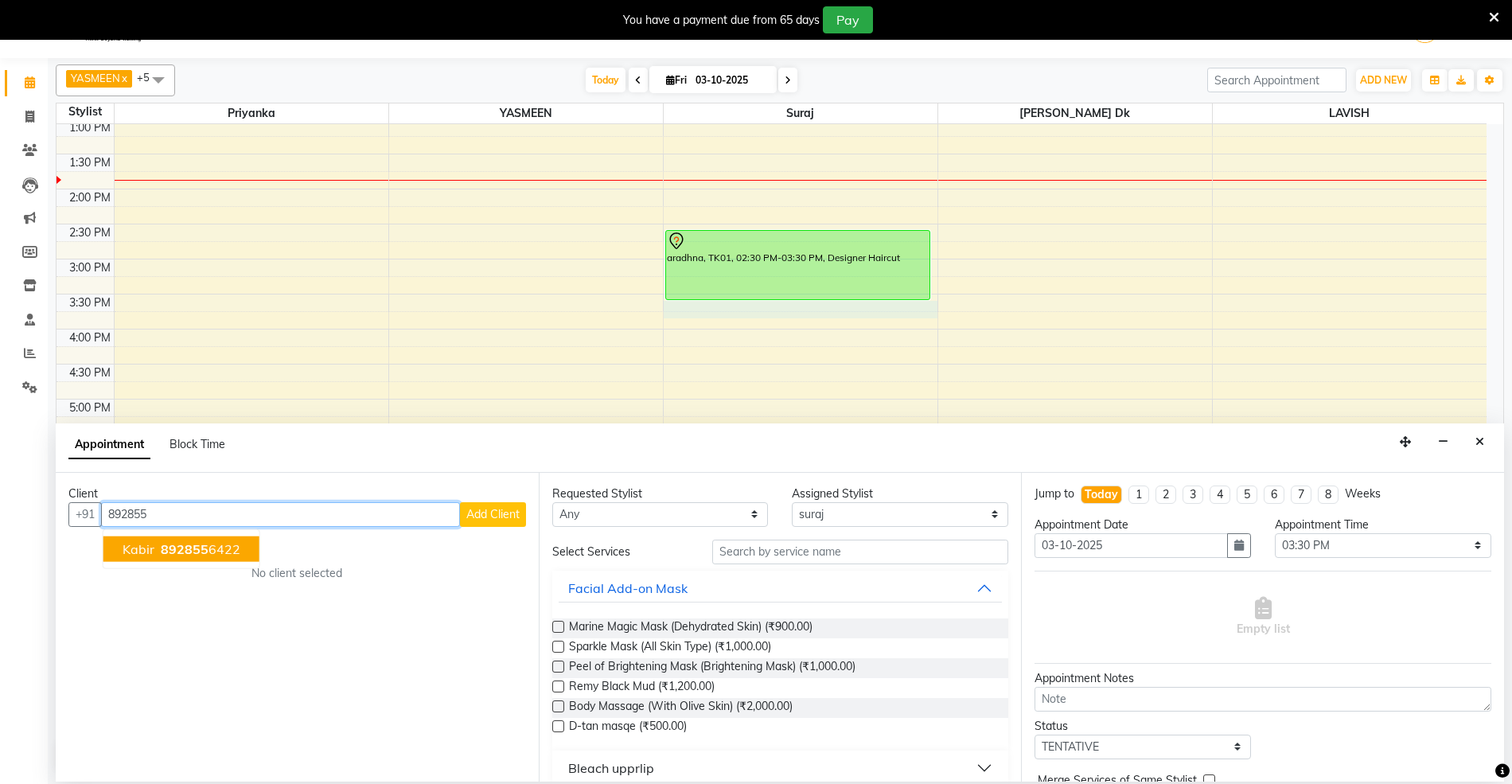
click at [205, 560] on button "kabir 892855 6422" at bounding box center [181, 548] width 156 height 25
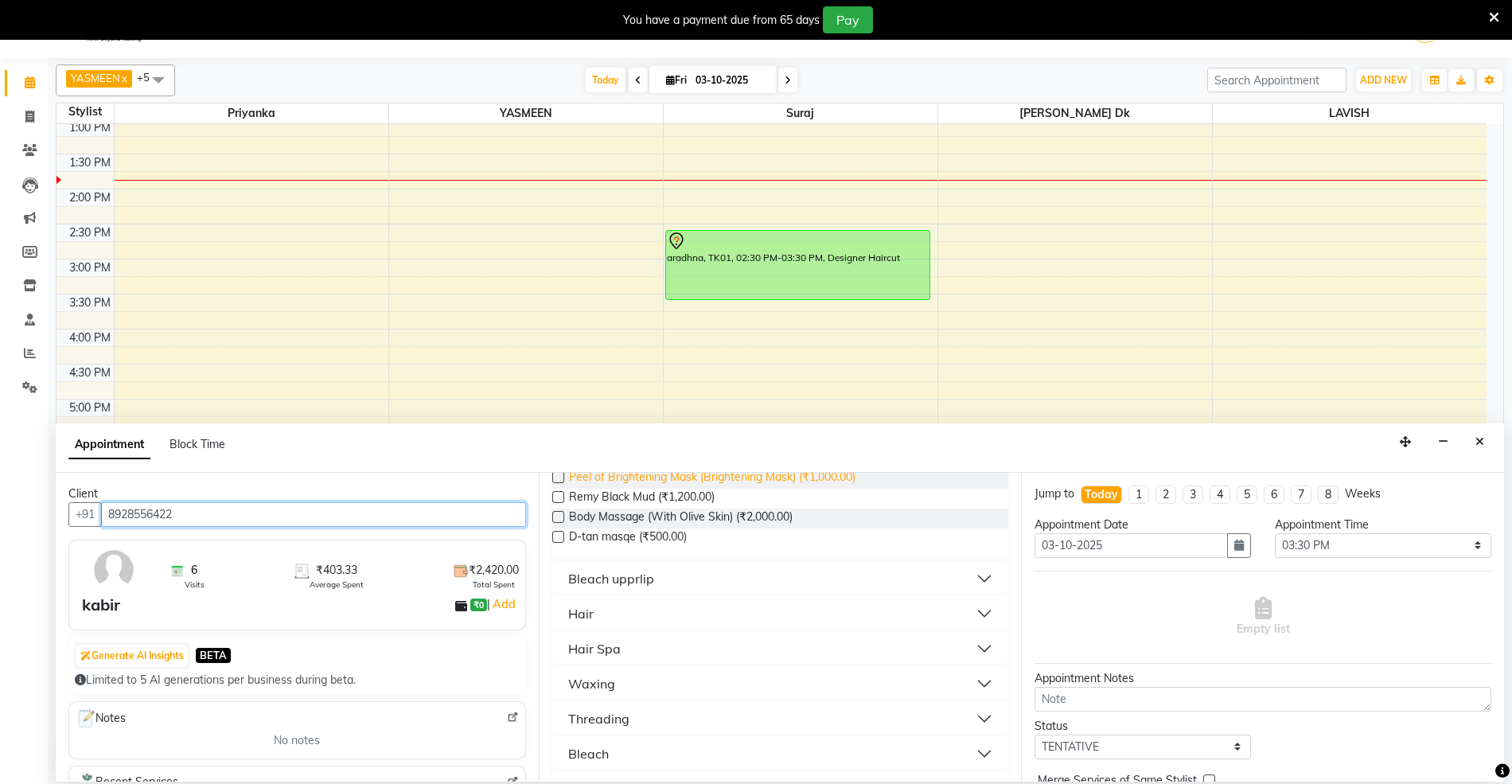
scroll to position [212, 0]
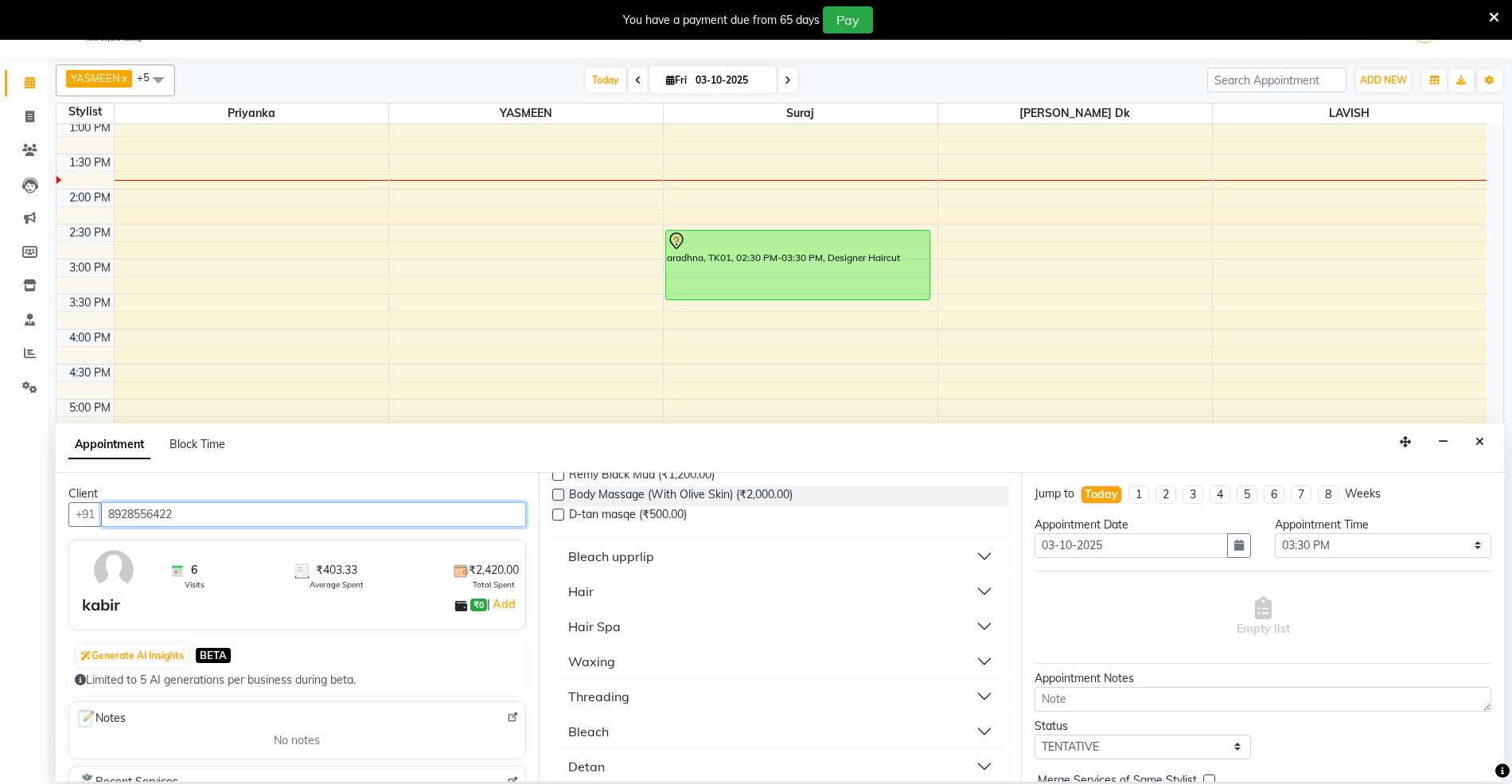
type input "8928556422"
click at [574, 580] on button "Hair" at bounding box center [781, 591] width 444 height 29
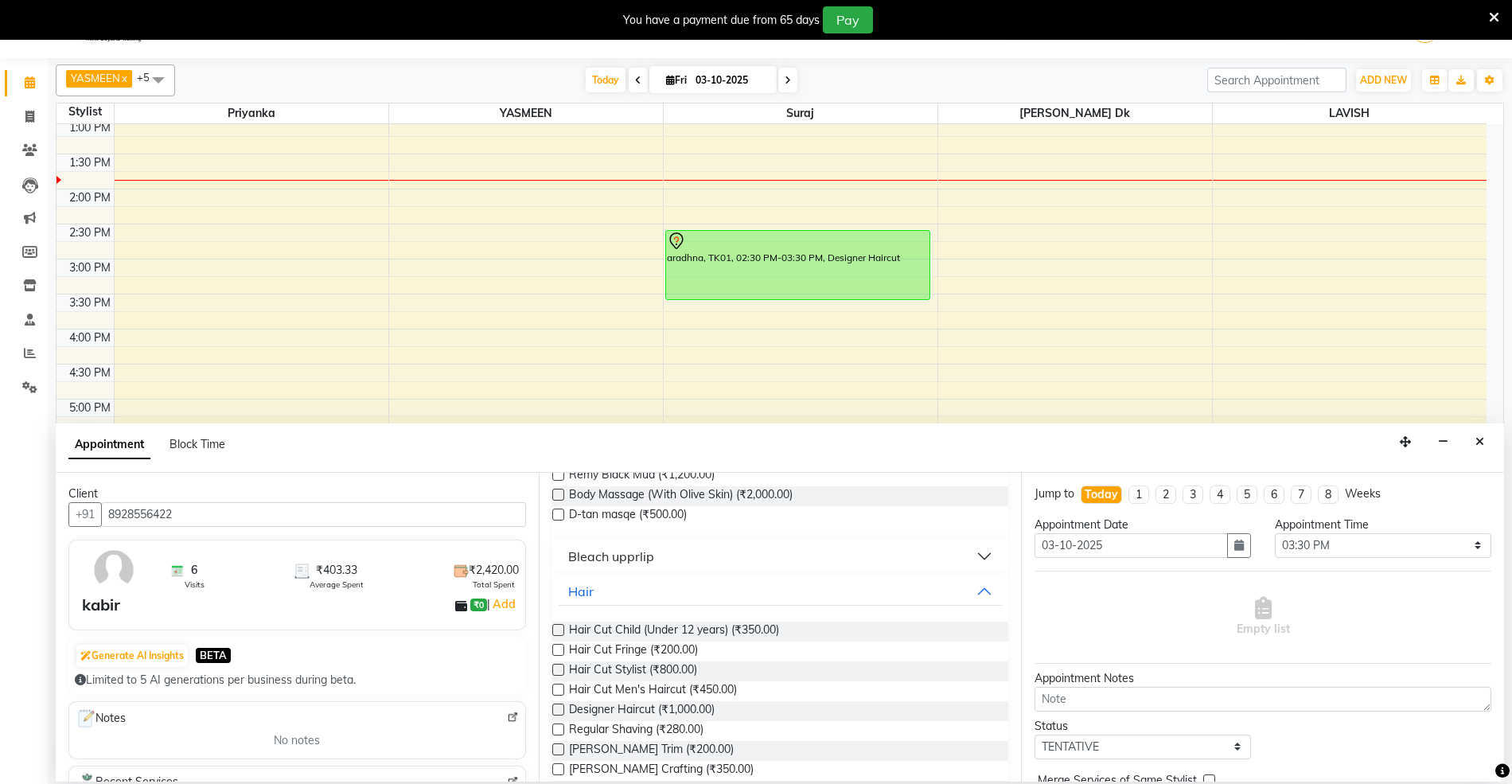
click at [557, 687] on label at bounding box center [558, 689] width 12 height 12
click at [557, 687] on input "checkbox" at bounding box center [558, 692] width 11 height 11
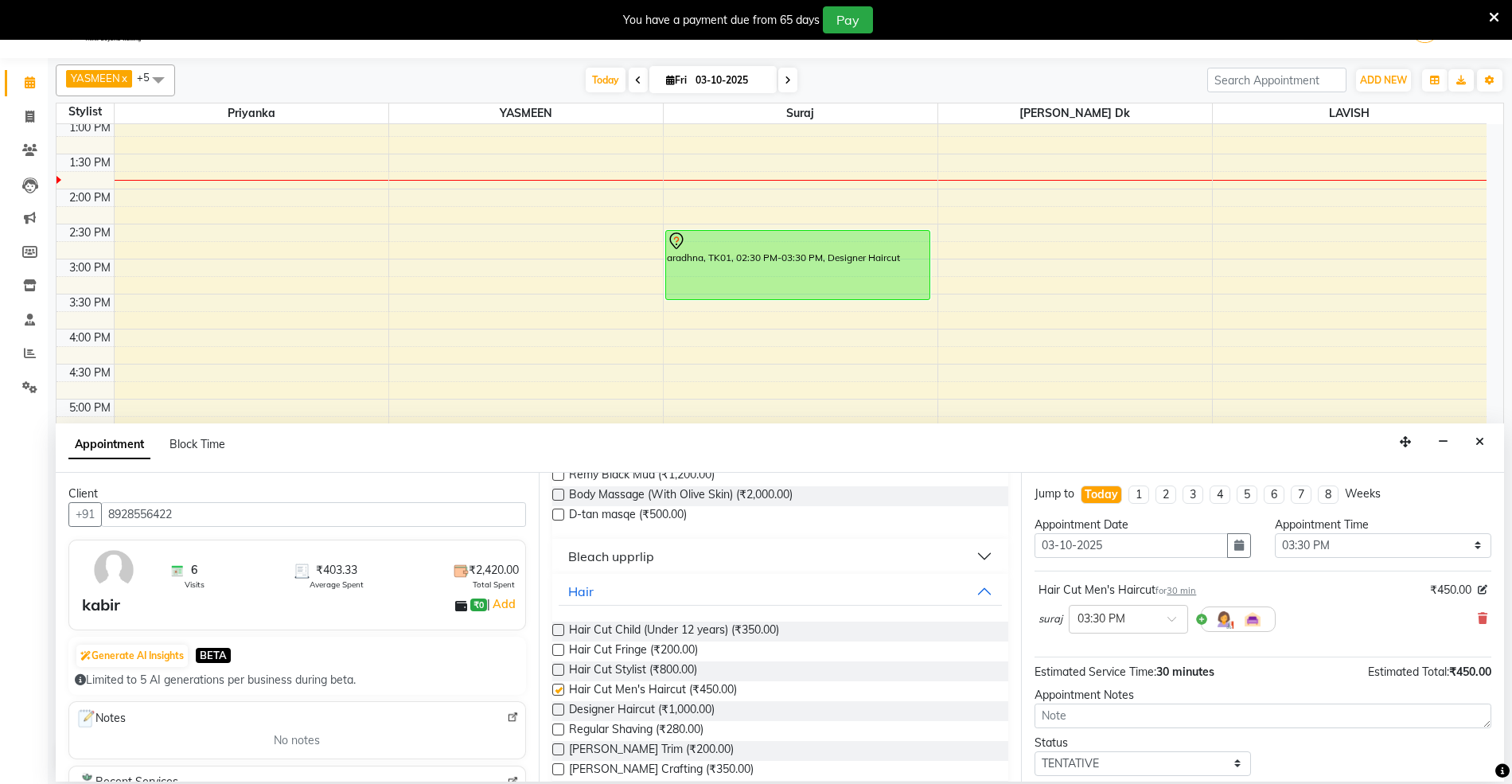
checkbox input "false"
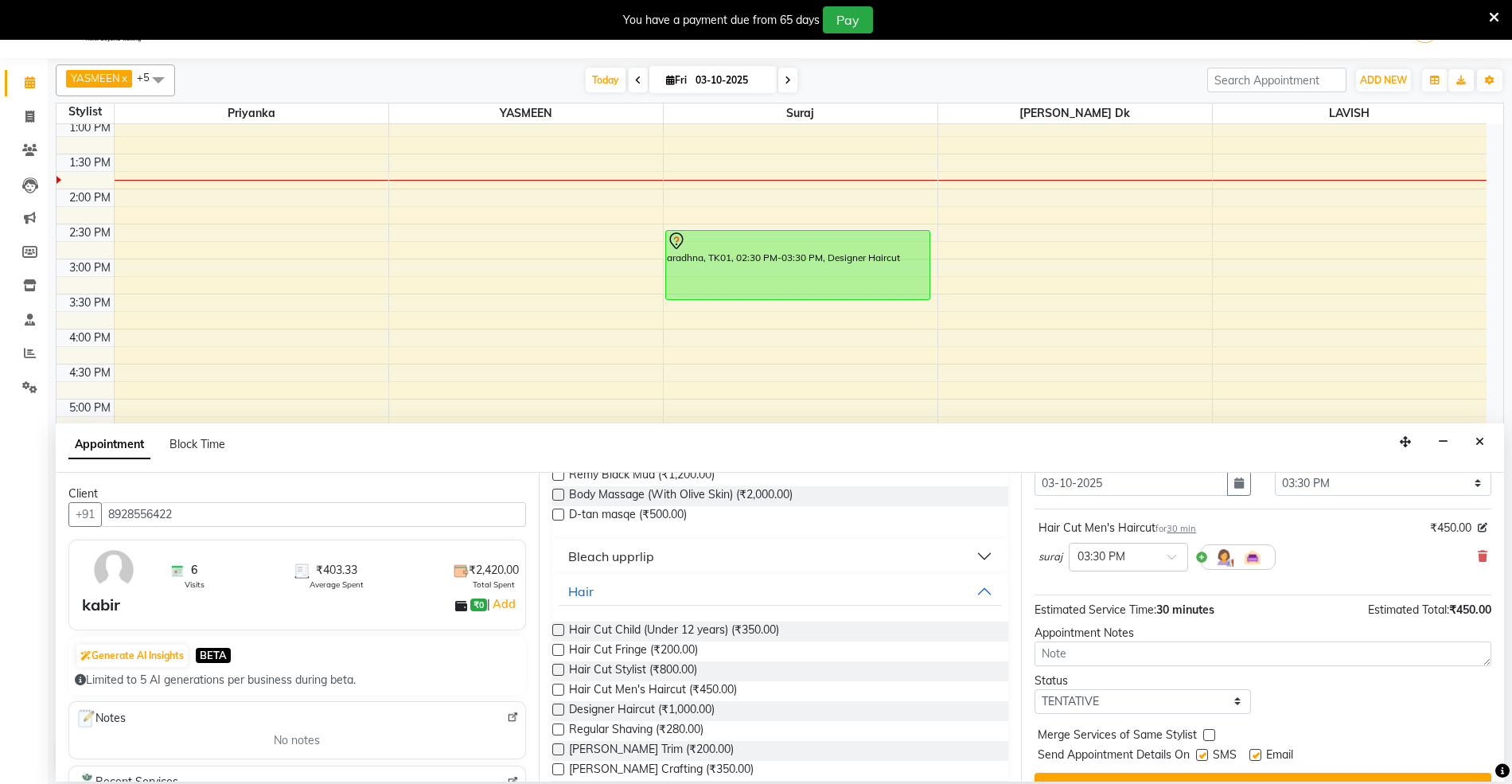
scroll to position [96, 0]
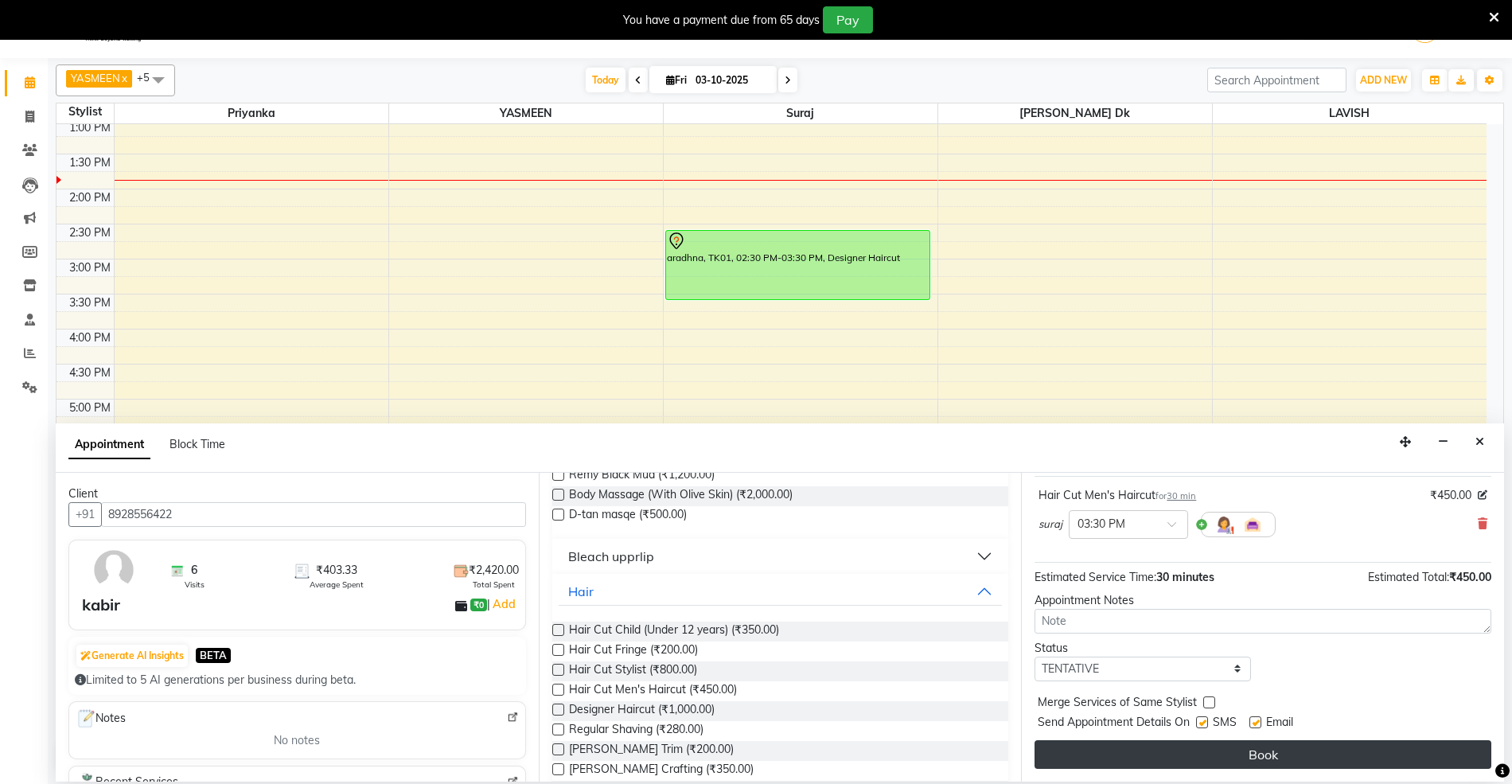
click at [1233, 742] on button "Book" at bounding box center [1263, 754] width 456 height 29
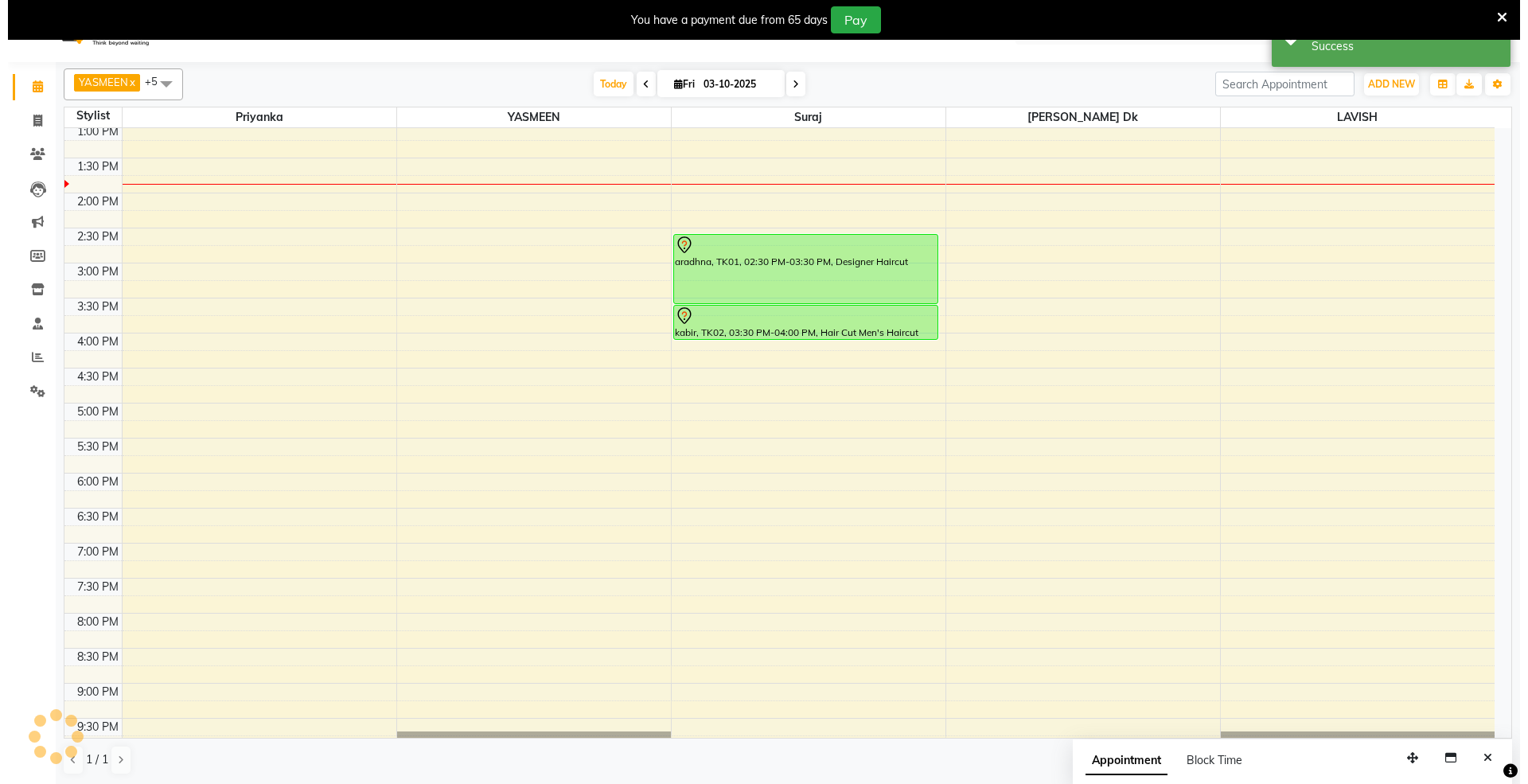
scroll to position [0, 0]
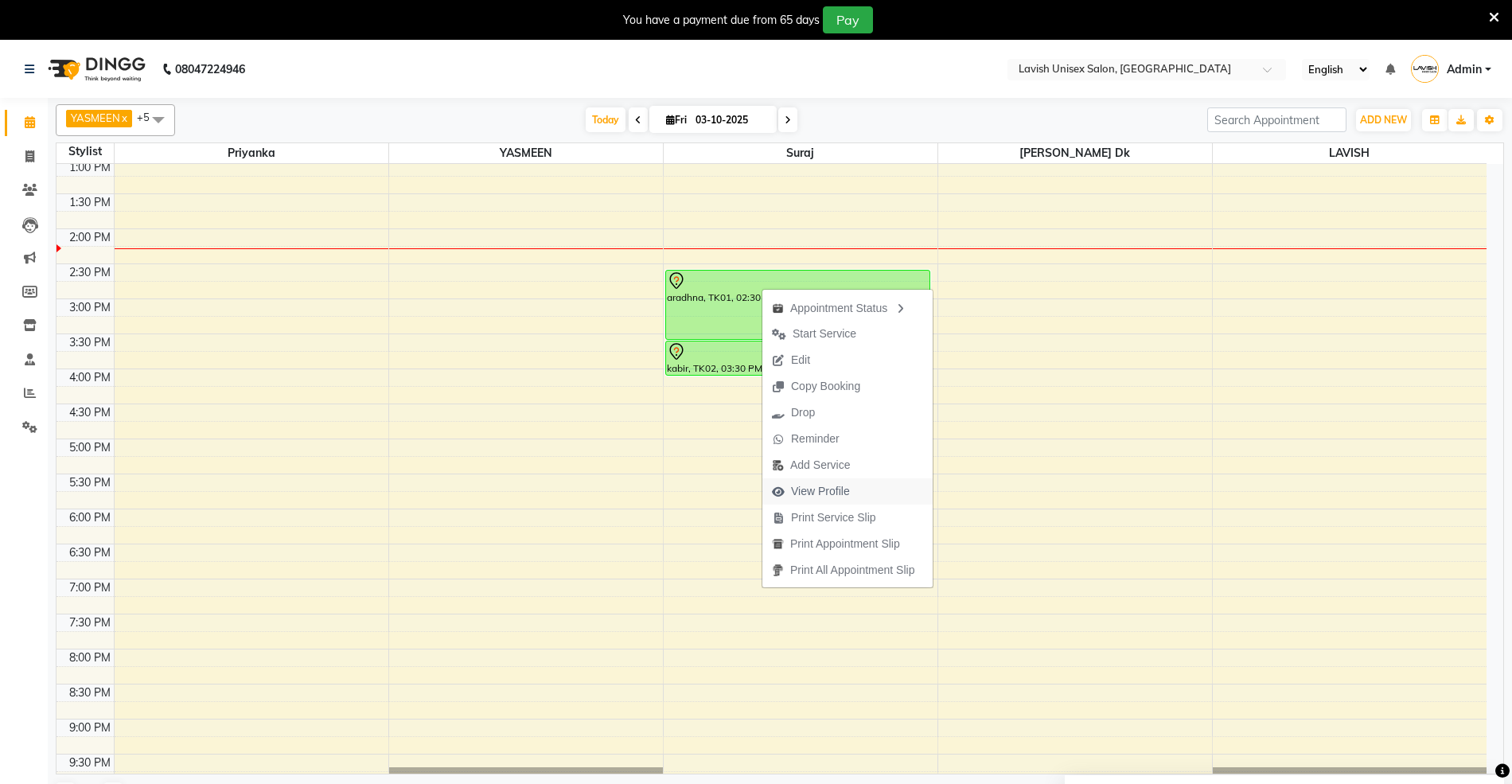
click at [844, 490] on span "View Profile" at bounding box center [820, 491] width 59 height 17
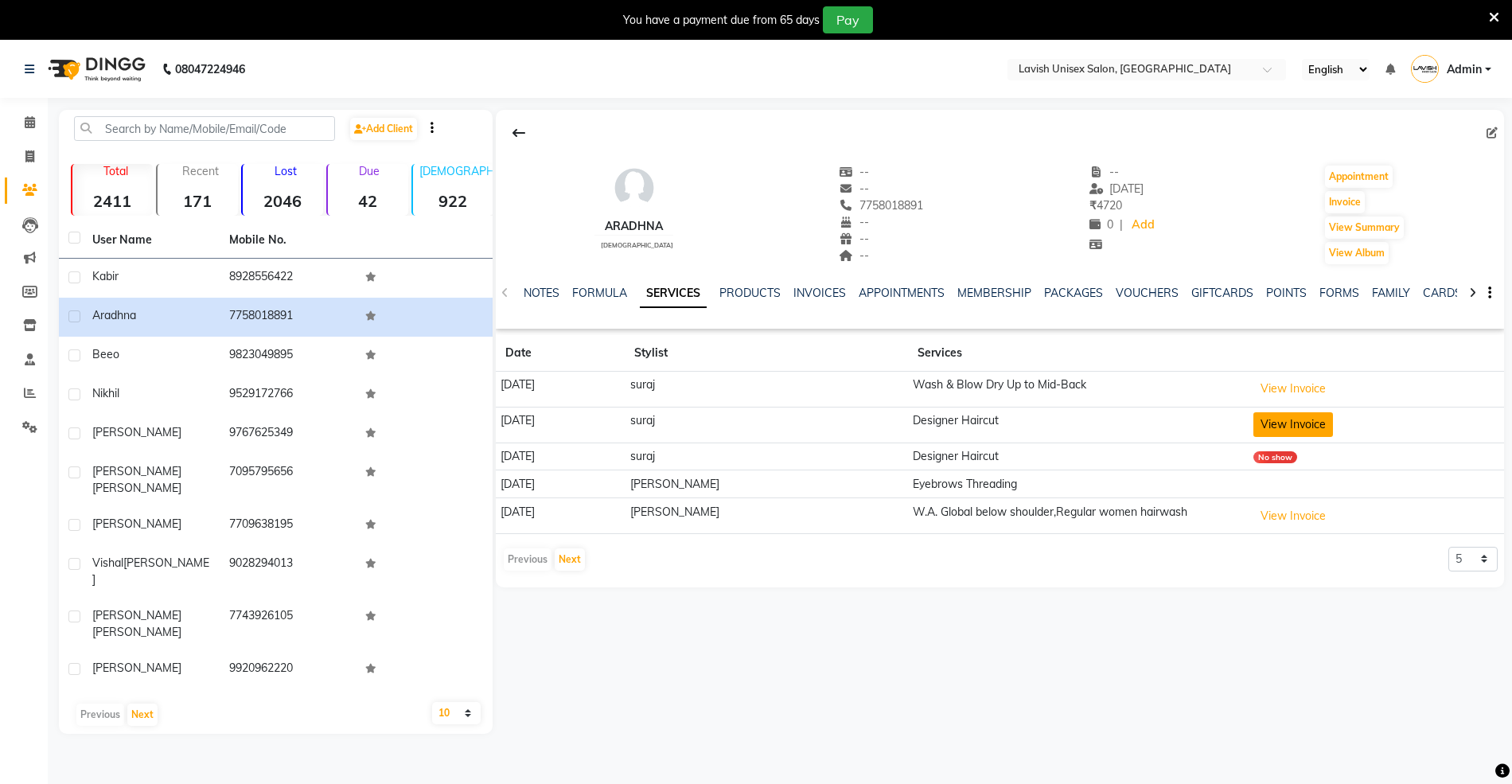
click at [1260, 420] on button "View Invoice" at bounding box center [1293, 424] width 80 height 24
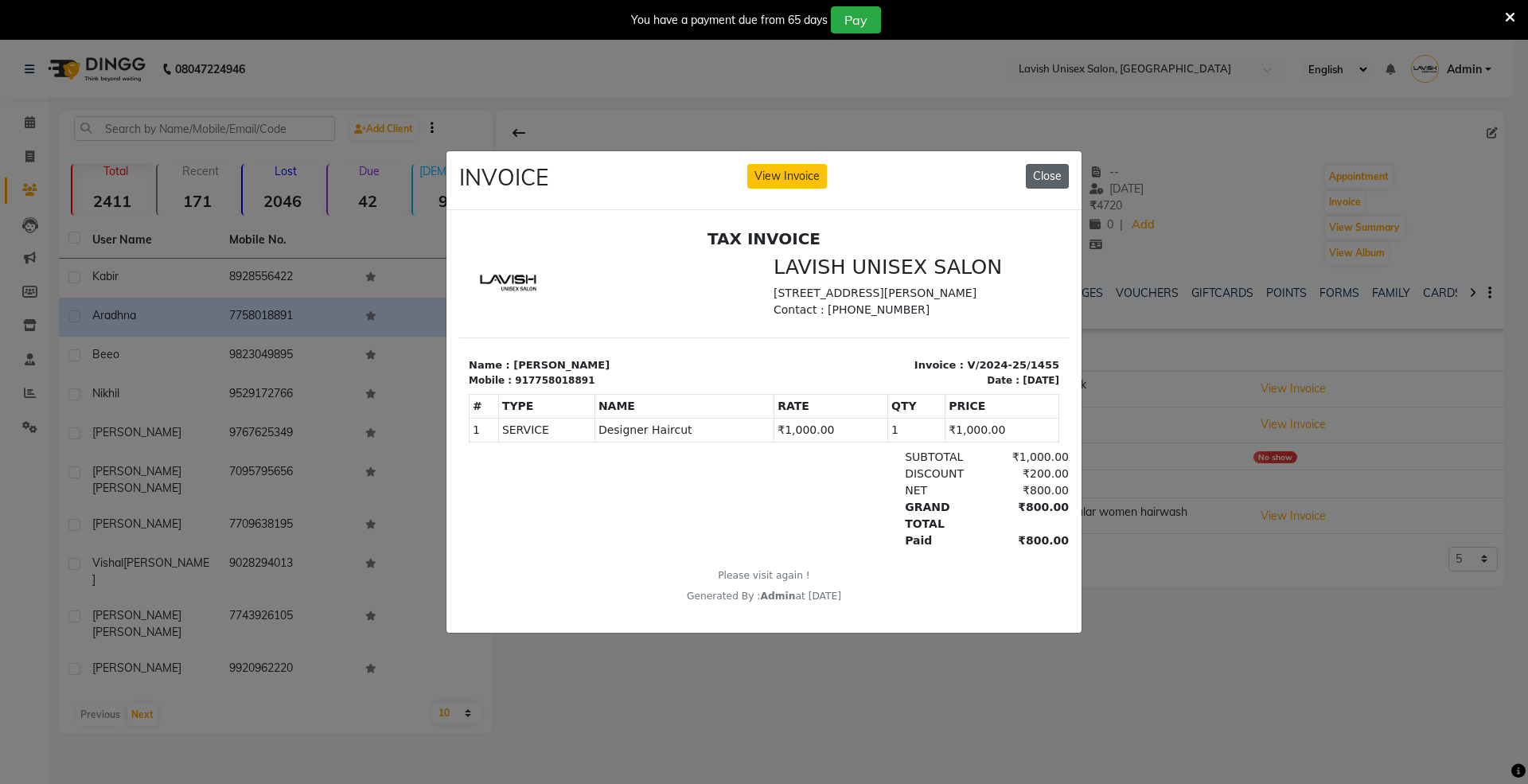
click at [1060, 172] on button "Close" at bounding box center [1047, 175] width 43 height 24
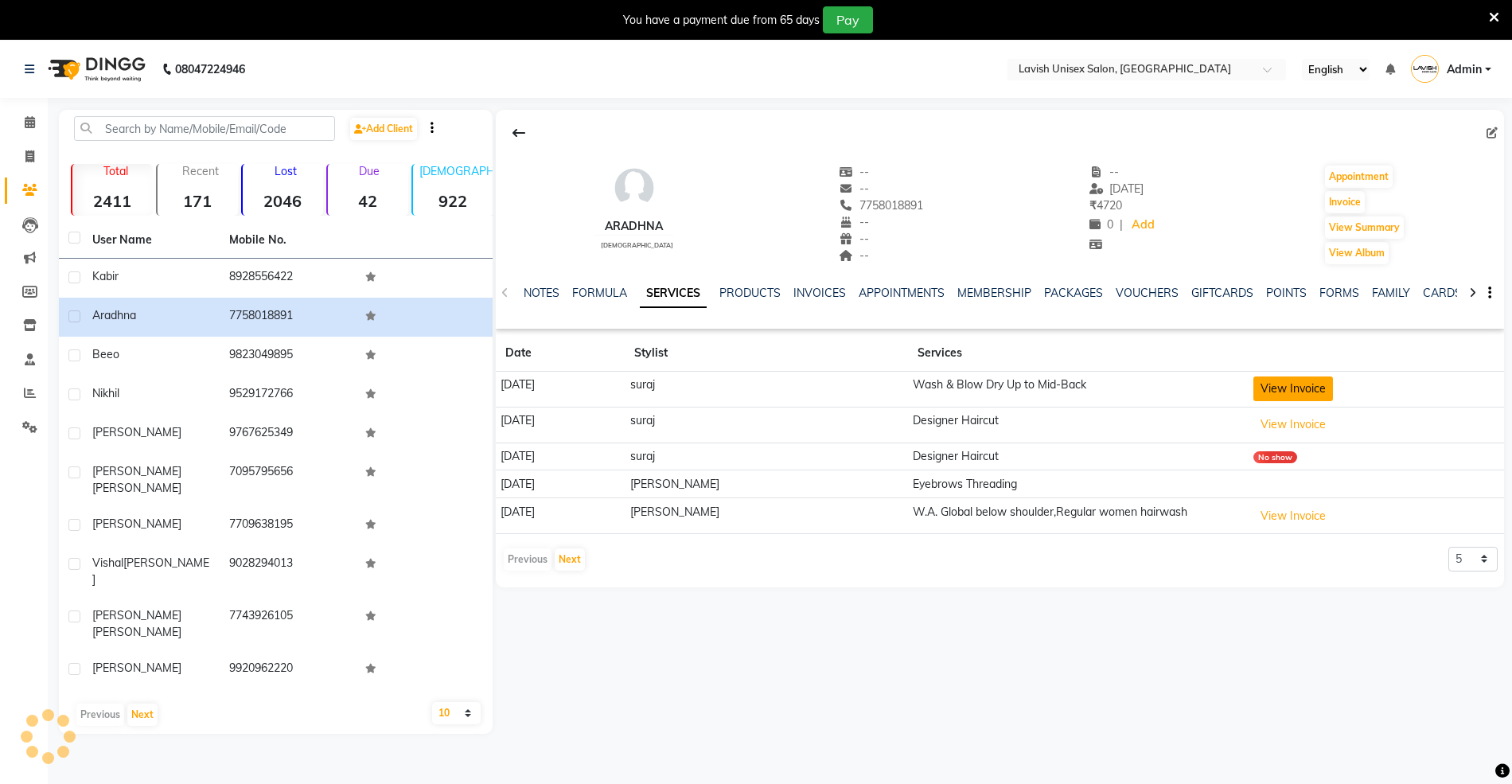
click at [1280, 385] on button "View Invoice" at bounding box center [1293, 388] width 80 height 24
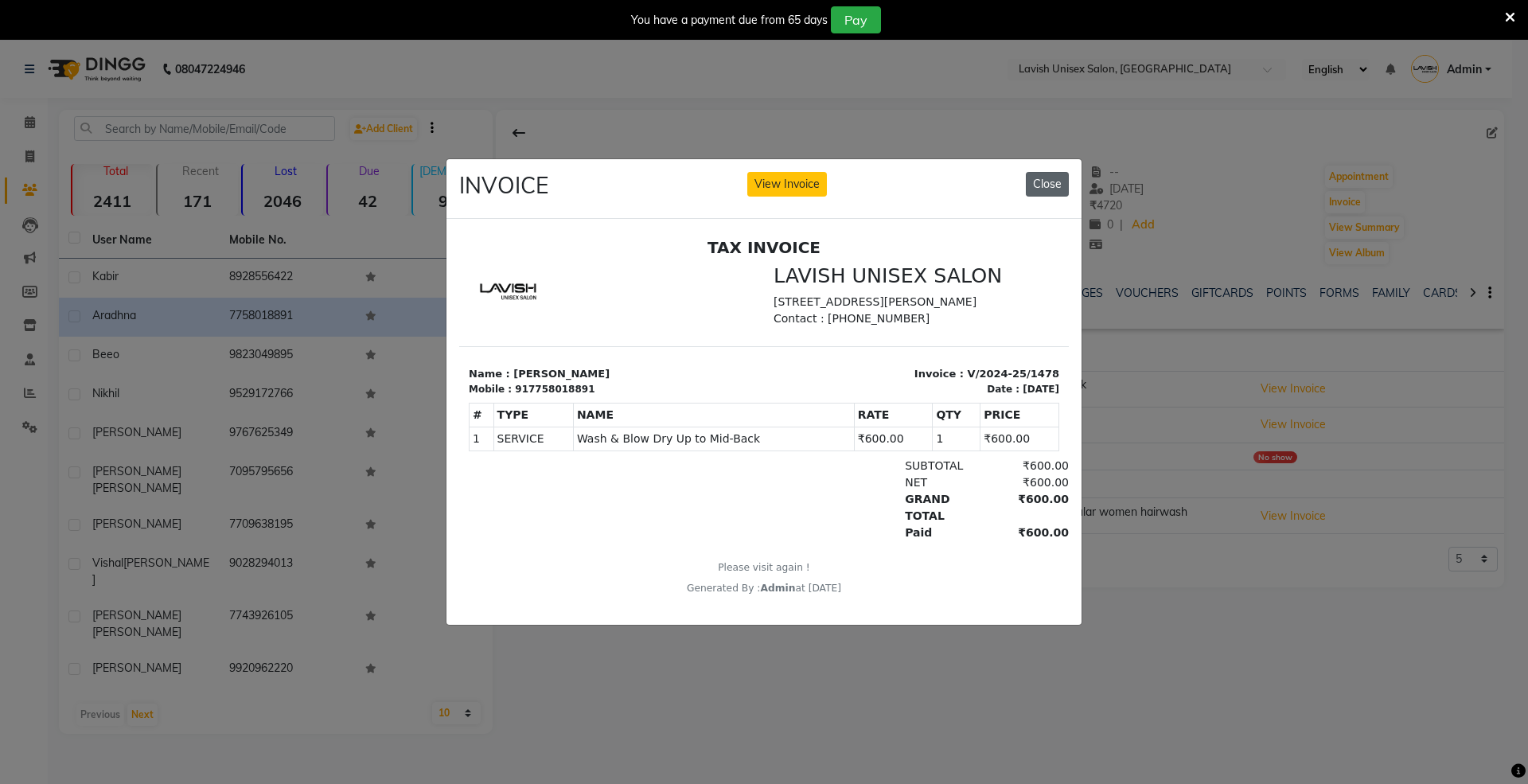
click at [1038, 179] on button "Close" at bounding box center [1047, 183] width 43 height 24
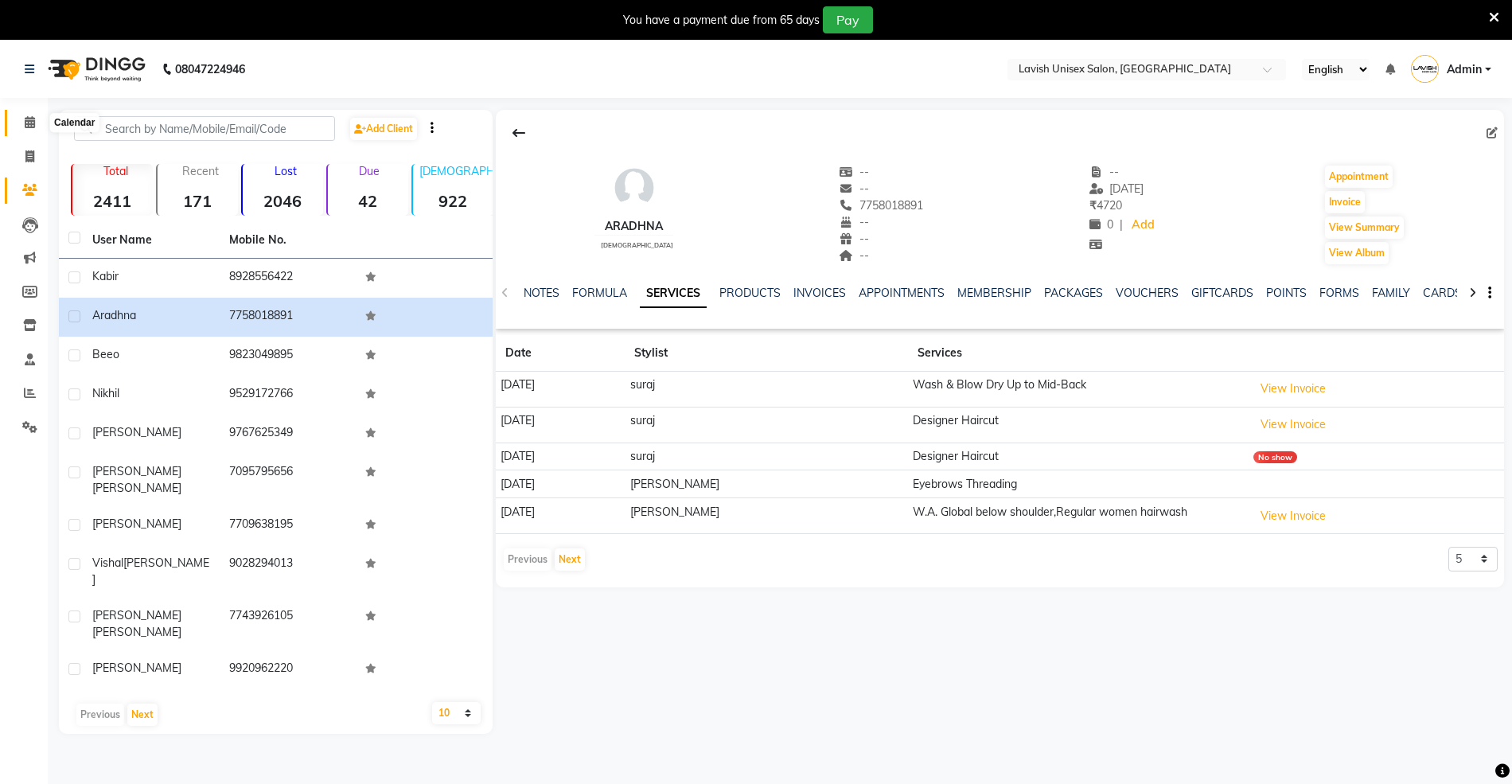
click at [29, 119] on icon at bounding box center [30, 121] width 11 height 12
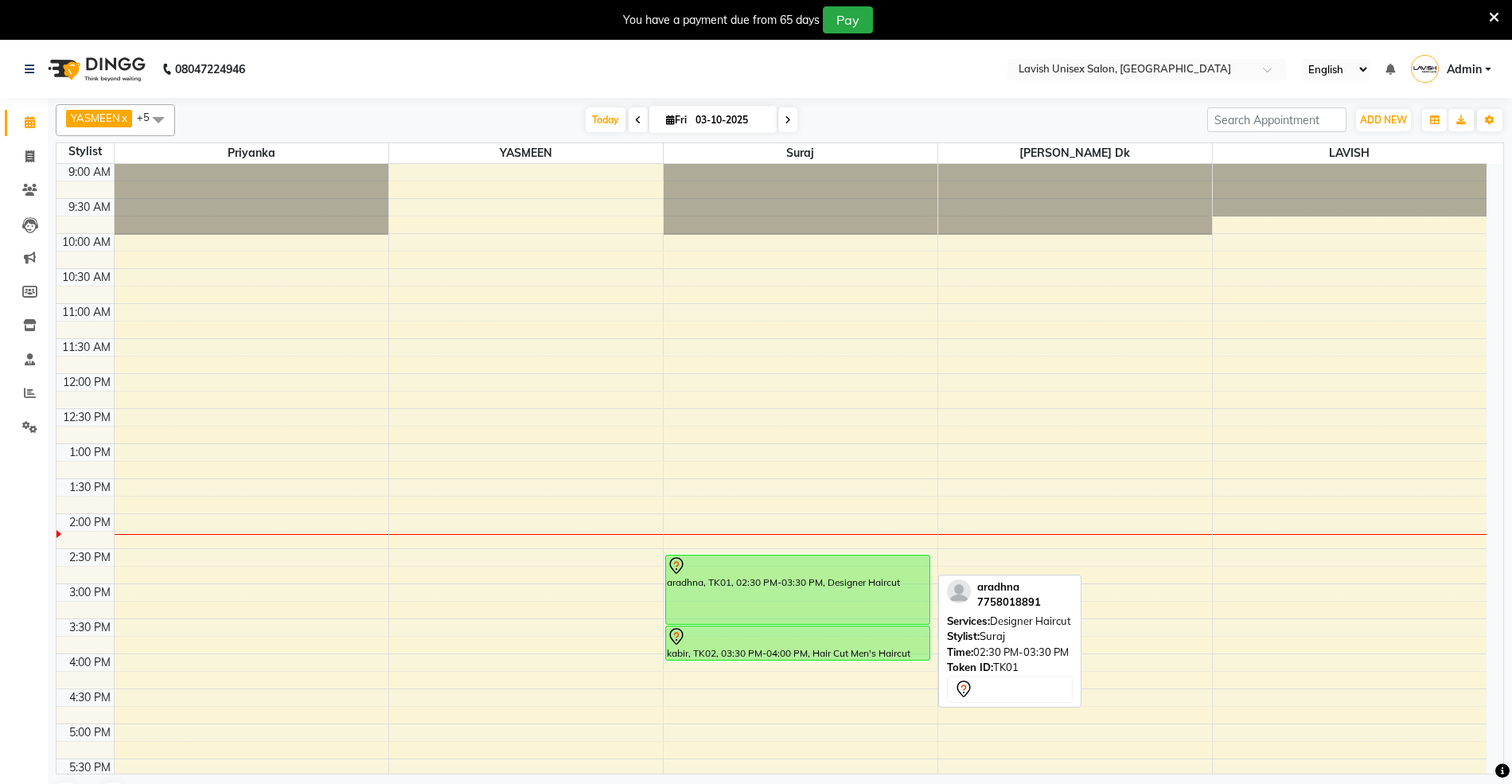
click at [786, 588] on div "aradhna, TK01, 02:30 PM-03:30 PM, Designer Haircut" at bounding box center [797, 589] width 263 height 68
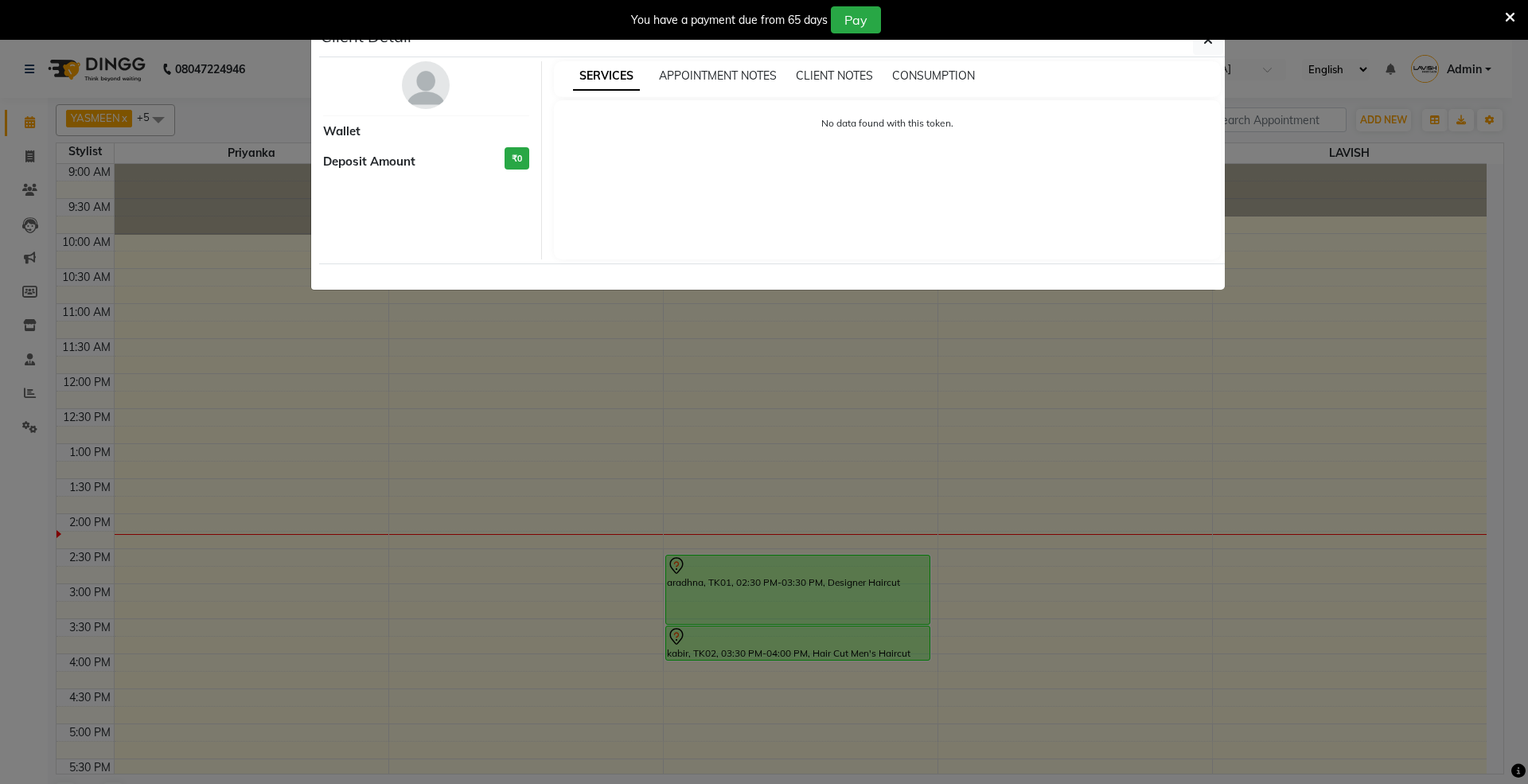
select select "7"
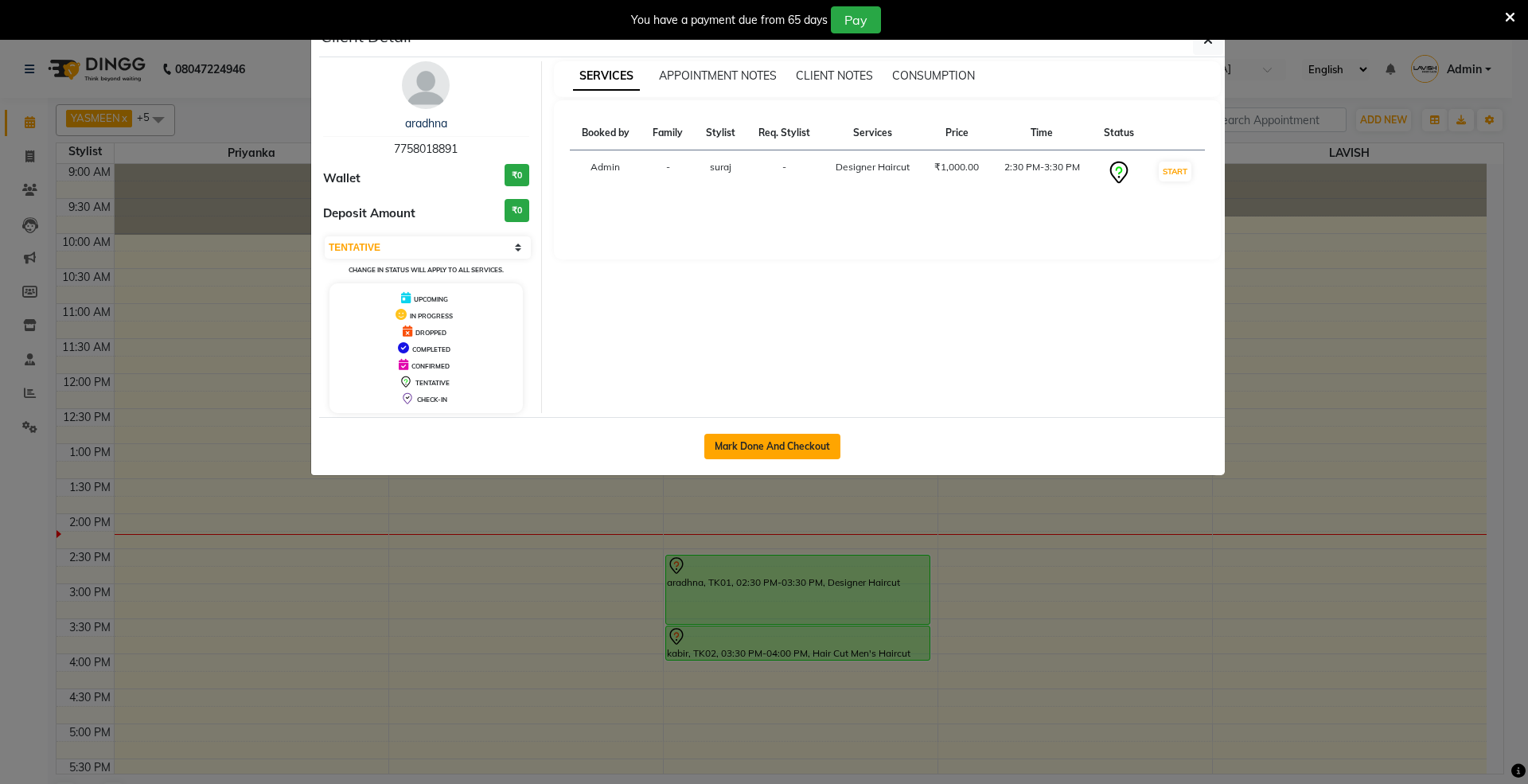
click at [786, 443] on button "Mark Done And Checkout" at bounding box center [772, 446] width 136 height 25
select select "service"
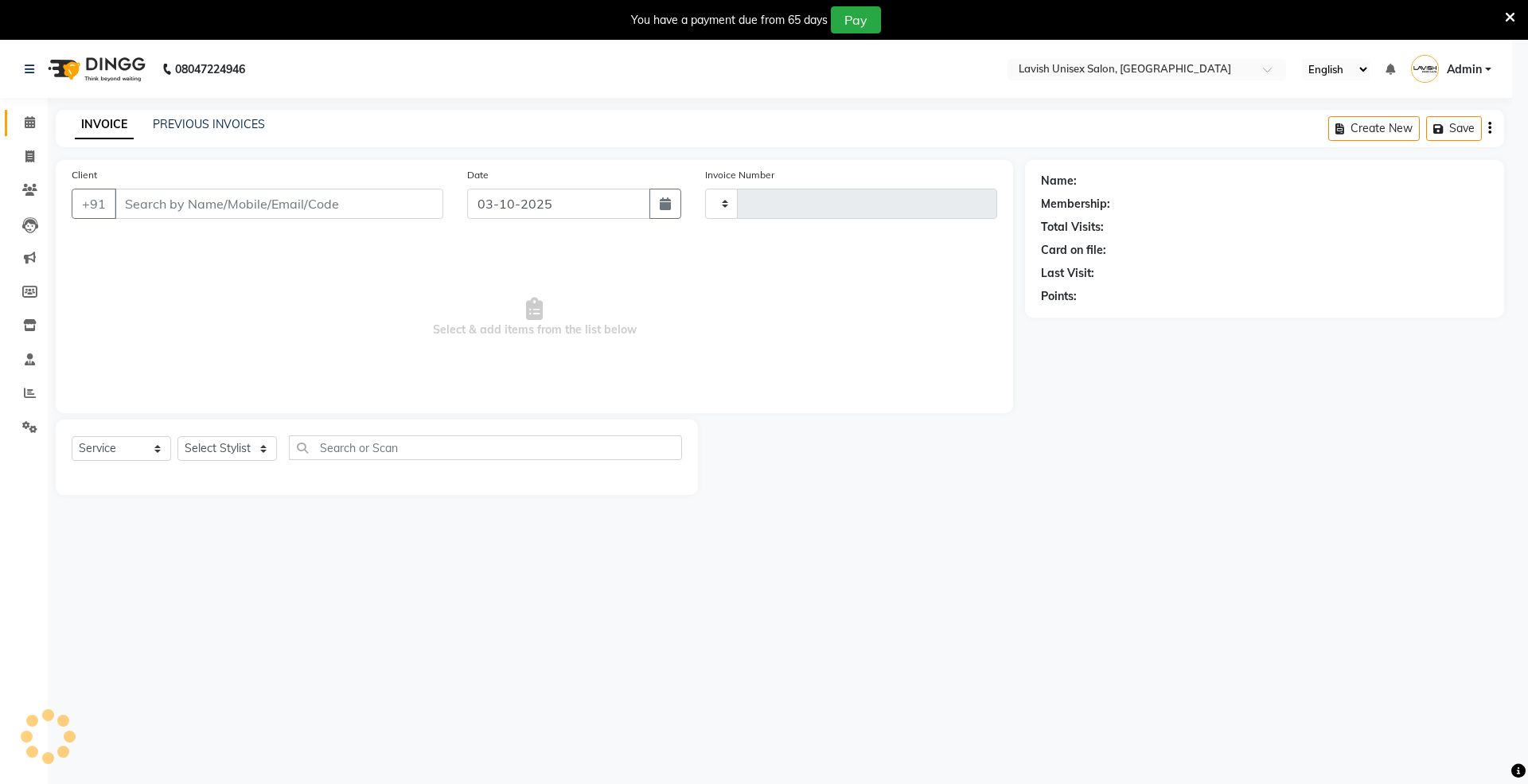
type input "0684"
select select "8"
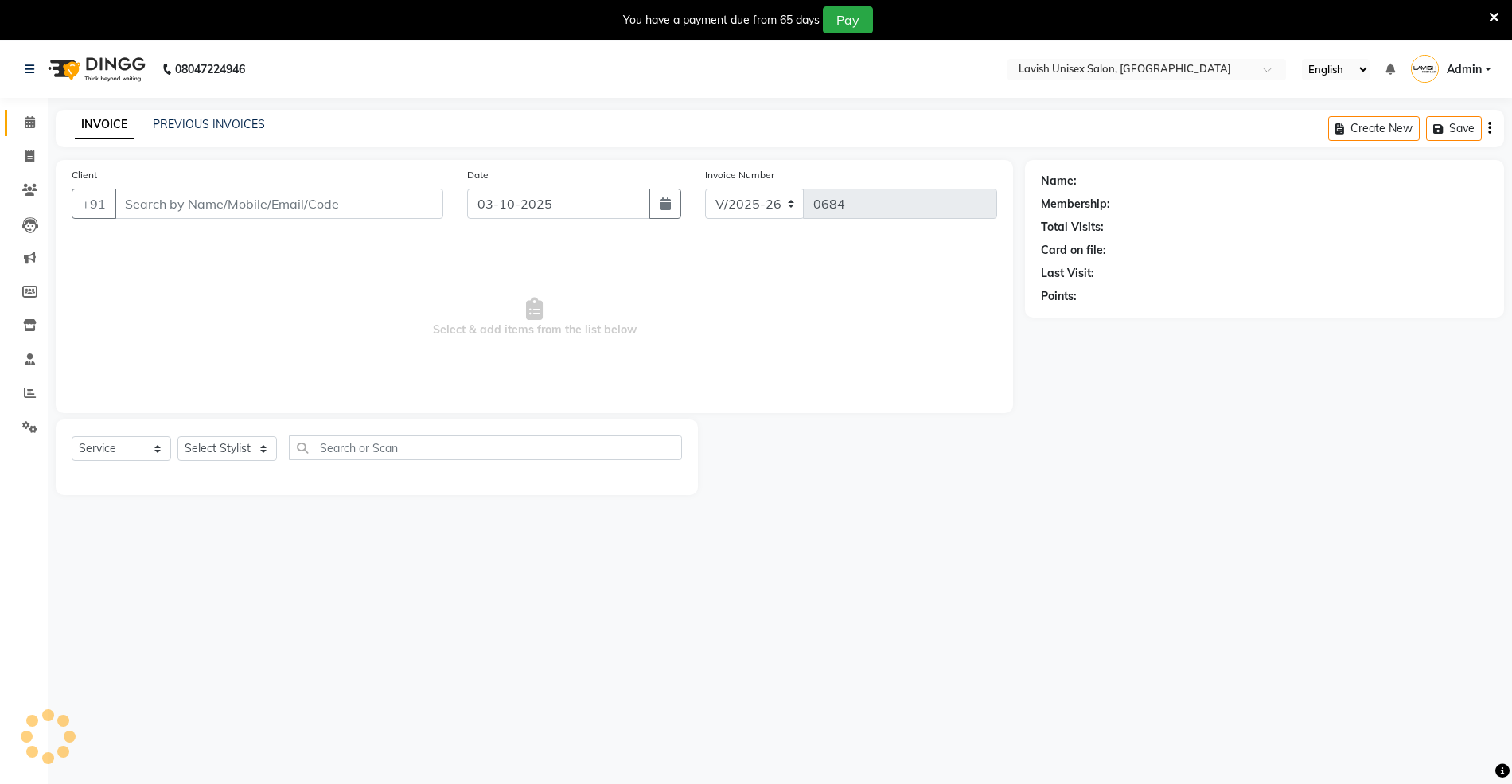
type input "7758018891"
select select "53556"
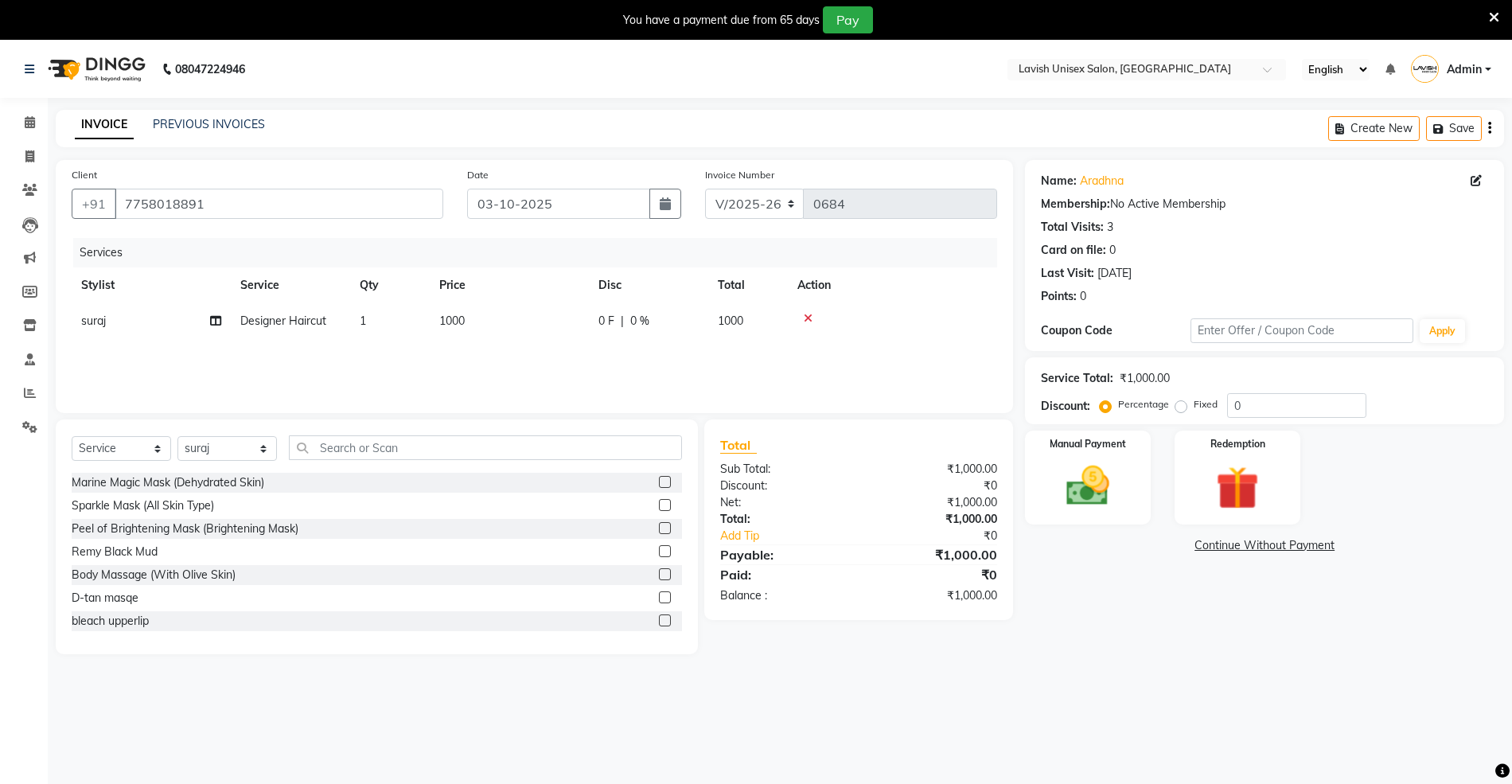
click at [1497, 14] on icon at bounding box center [1494, 18] width 11 height 14
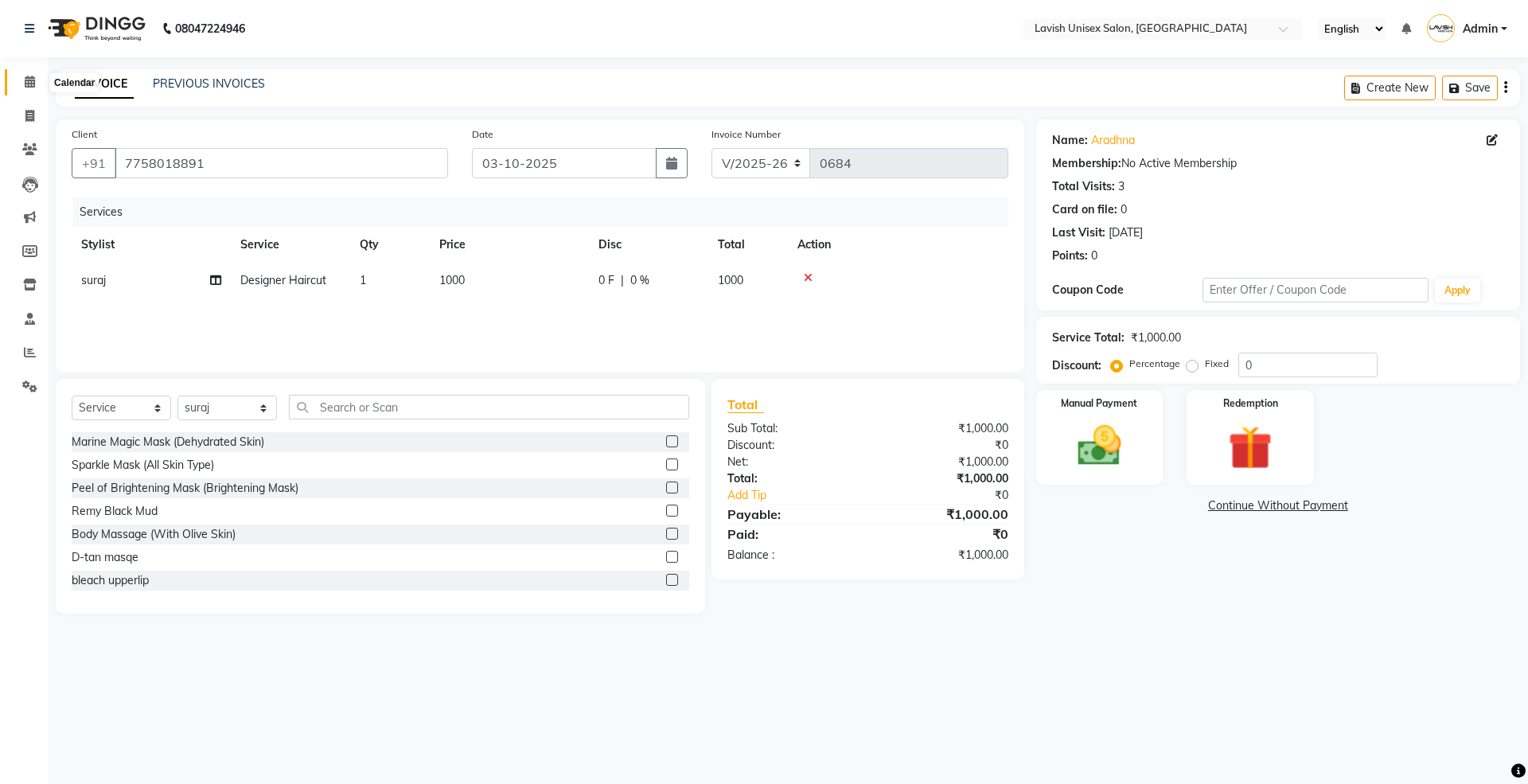
click at [27, 81] on icon at bounding box center [30, 81] width 11 height 12
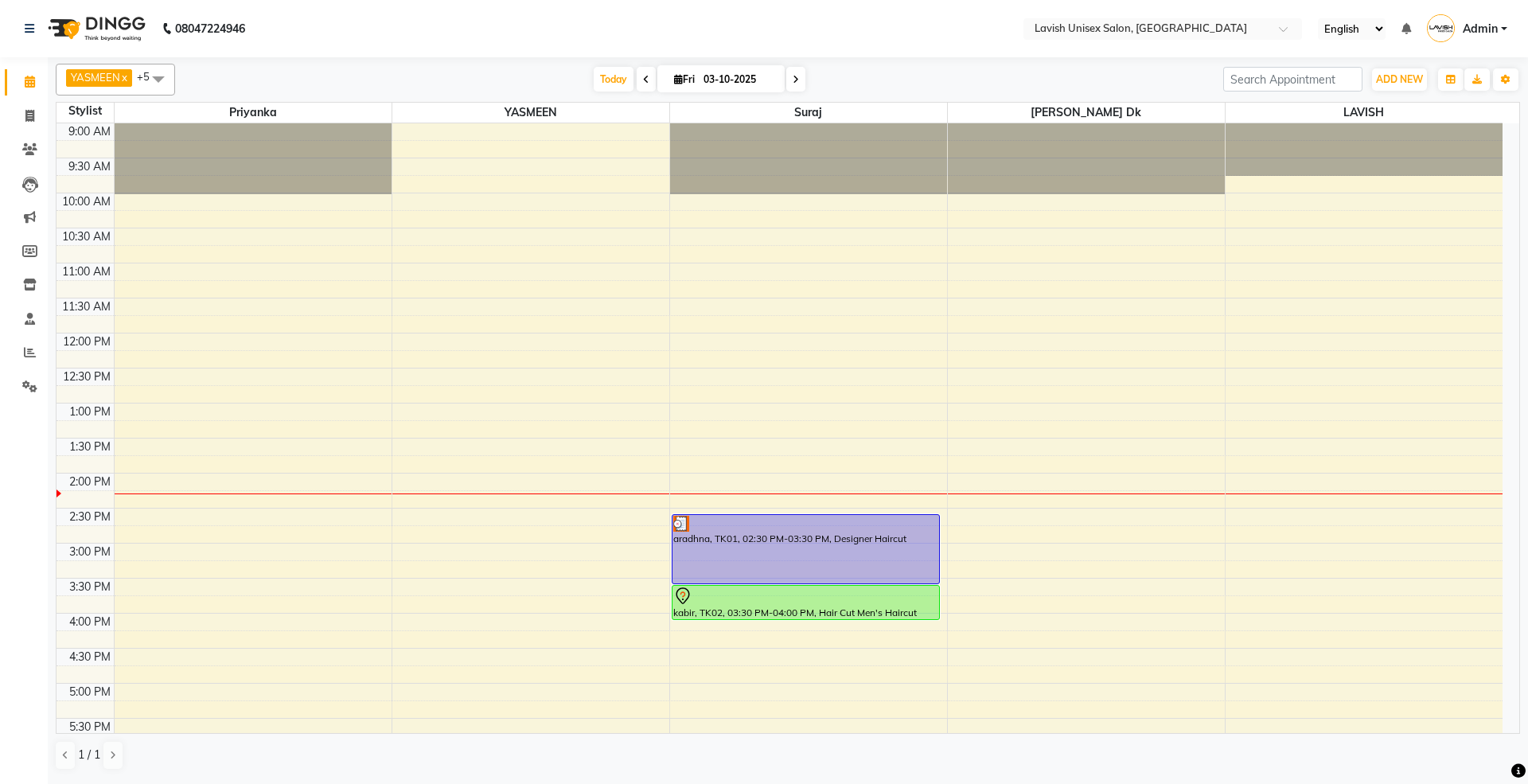
click at [790, 86] on span at bounding box center [795, 78] width 19 height 24
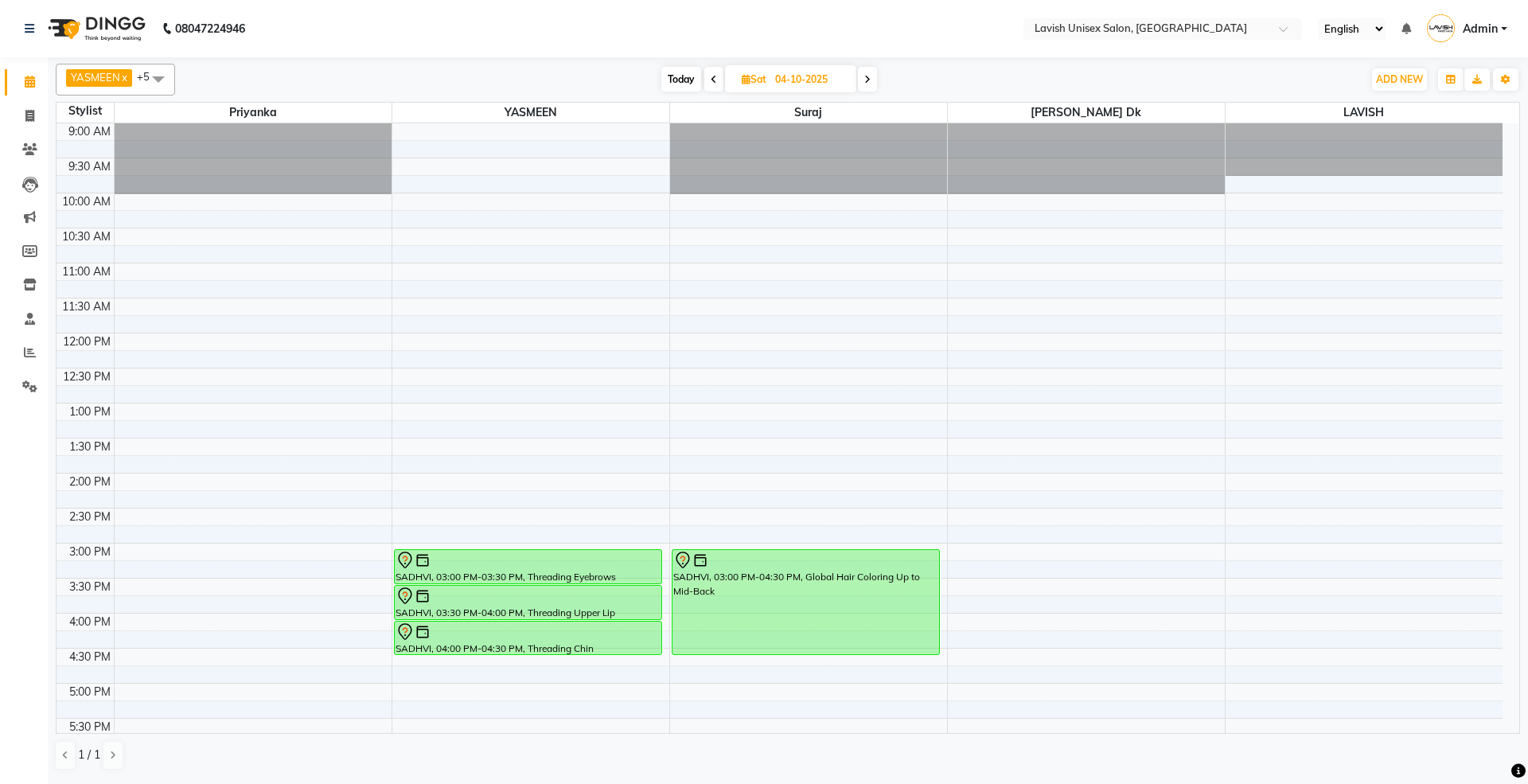
click at [686, 83] on span "Today" at bounding box center [681, 78] width 40 height 24
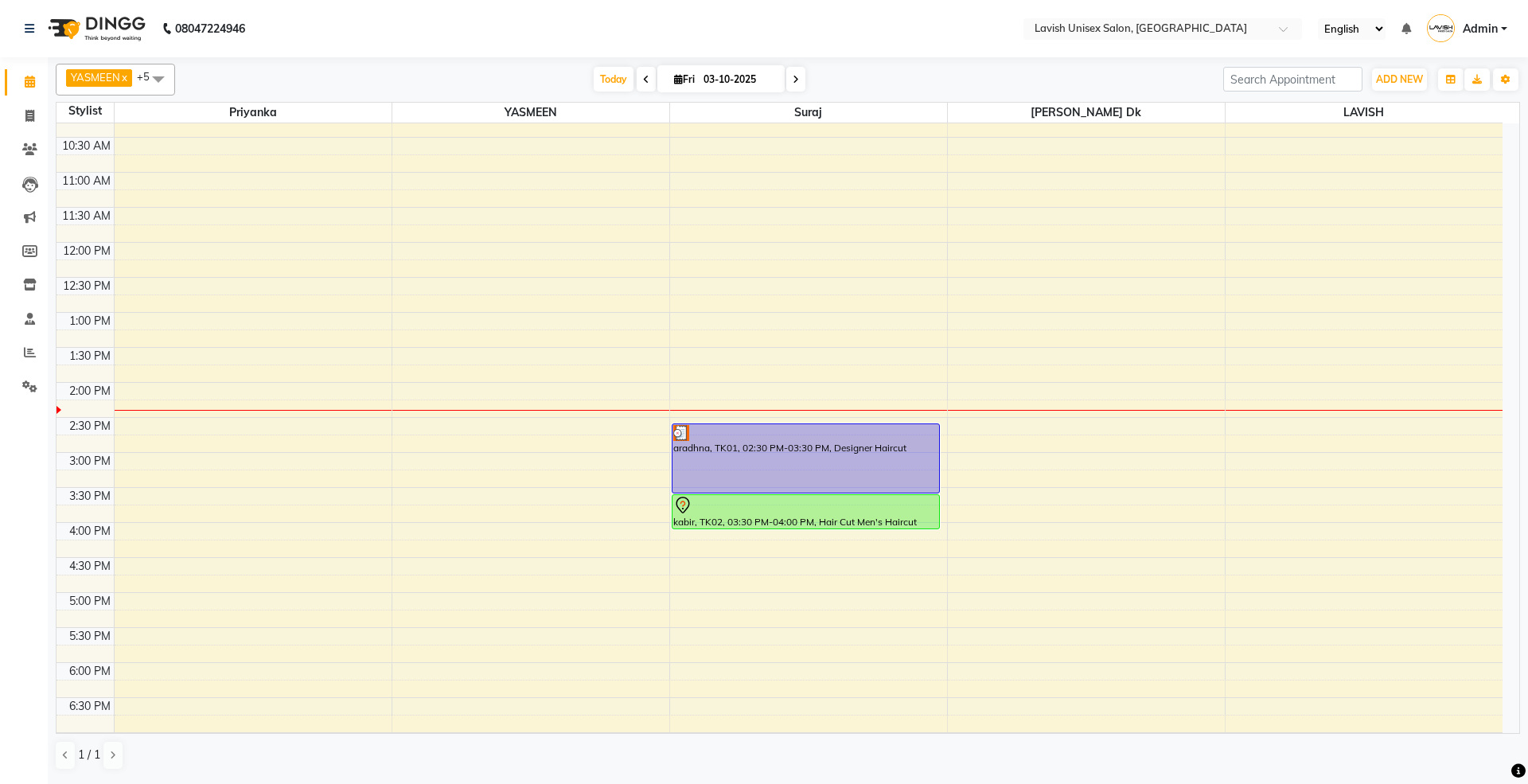
scroll to position [96, 0]
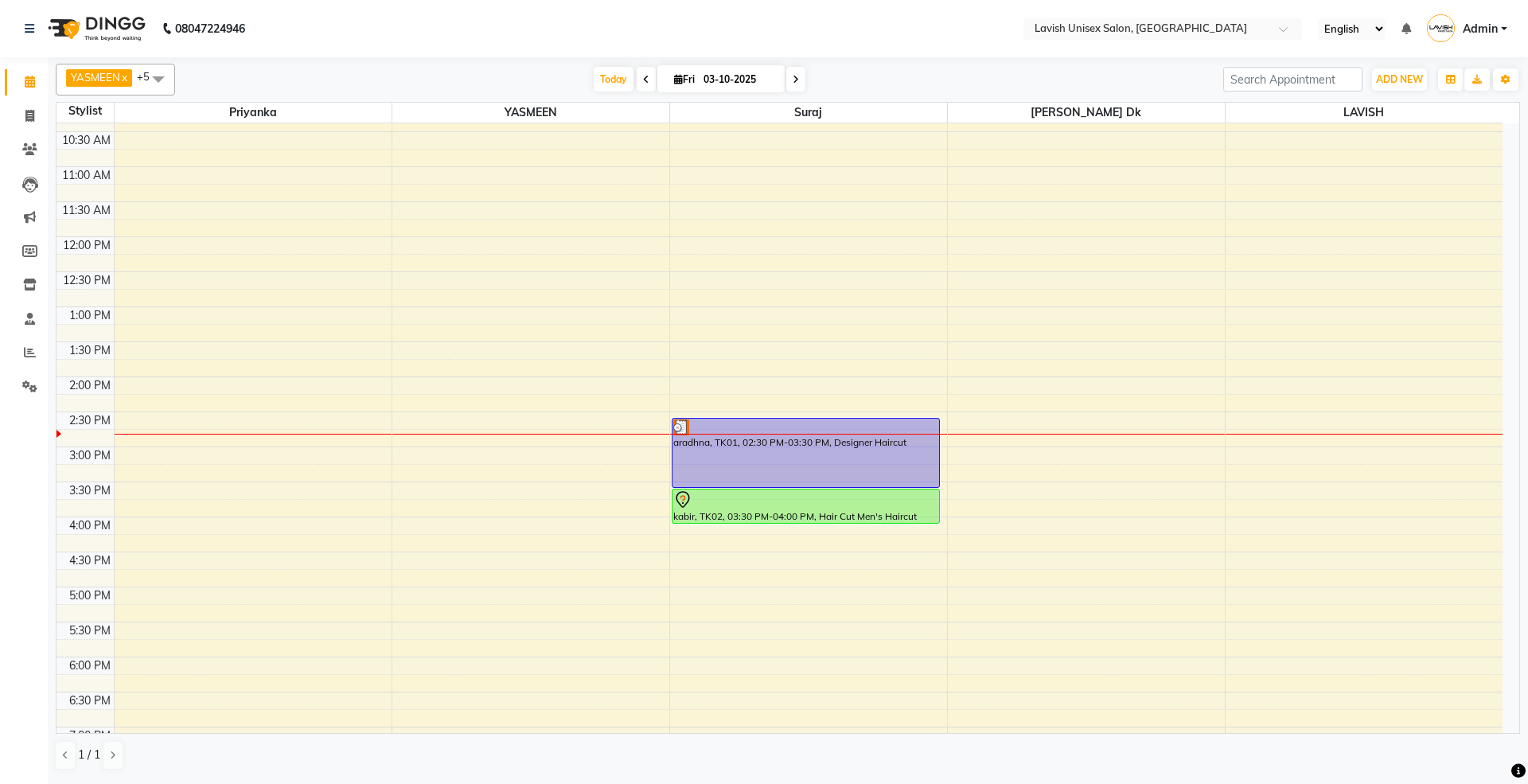
click at [793, 80] on span at bounding box center [795, 78] width 19 height 24
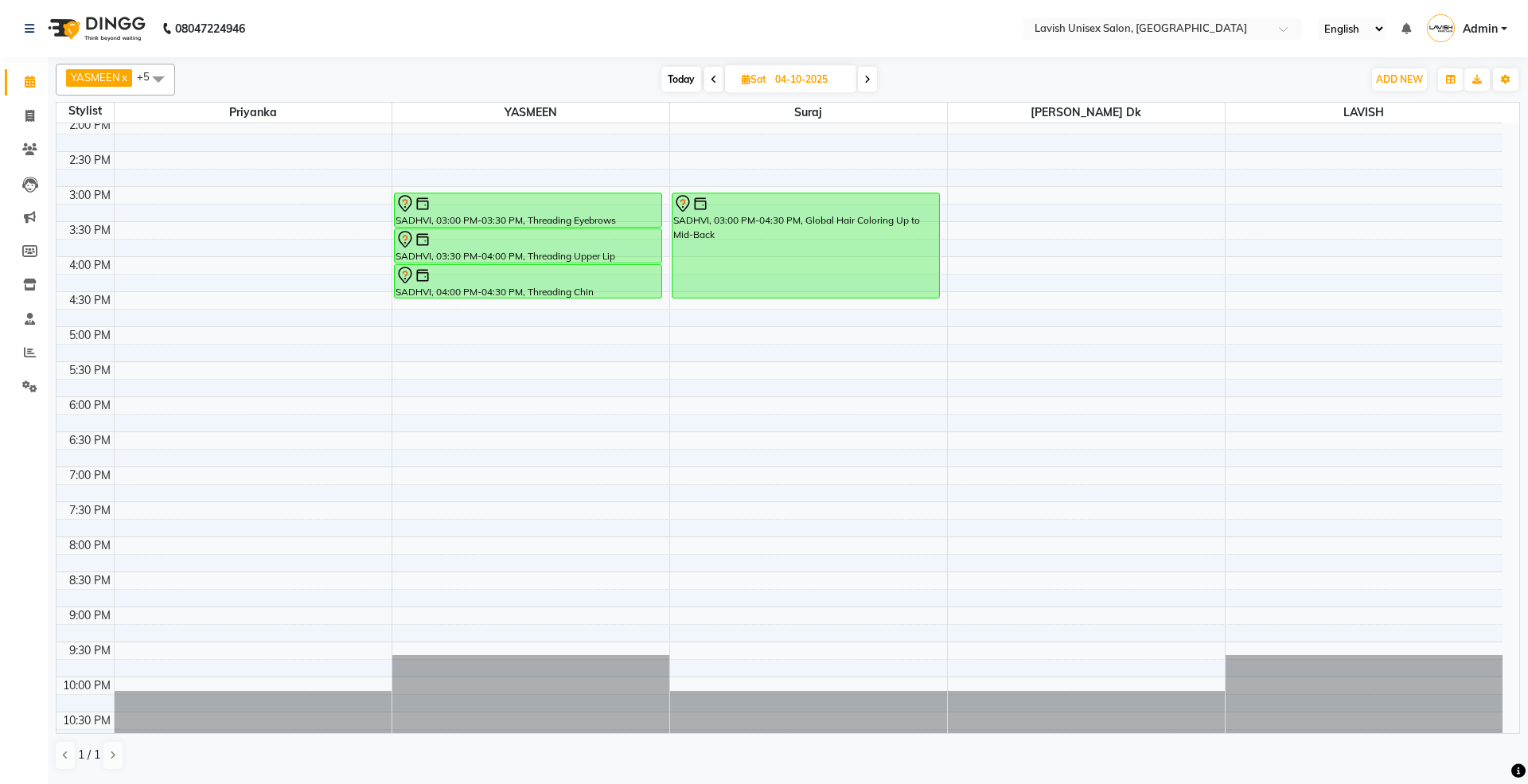
click at [673, 83] on span "Today" at bounding box center [681, 78] width 40 height 24
type input "03-10-2025"
